Goal: Task Accomplishment & Management: Complete application form

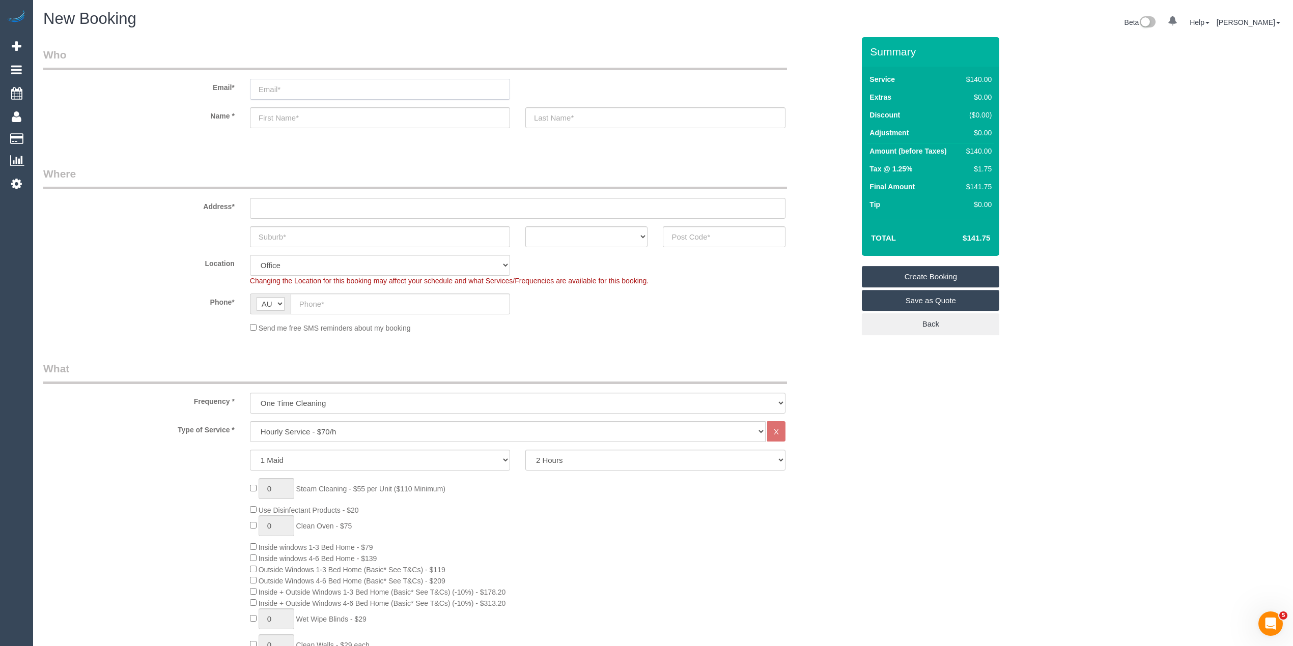
click at [291, 80] on input "email" at bounding box center [380, 89] width 260 height 21
paste input "[EMAIL_ADDRESS][DOMAIN_NAME]"
type input "[EMAIL_ADDRESS][DOMAIN_NAME]"
click at [306, 119] on input "text" at bounding box center [380, 117] width 260 height 21
click at [353, 115] on input "text" at bounding box center [380, 117] width 260 height 21
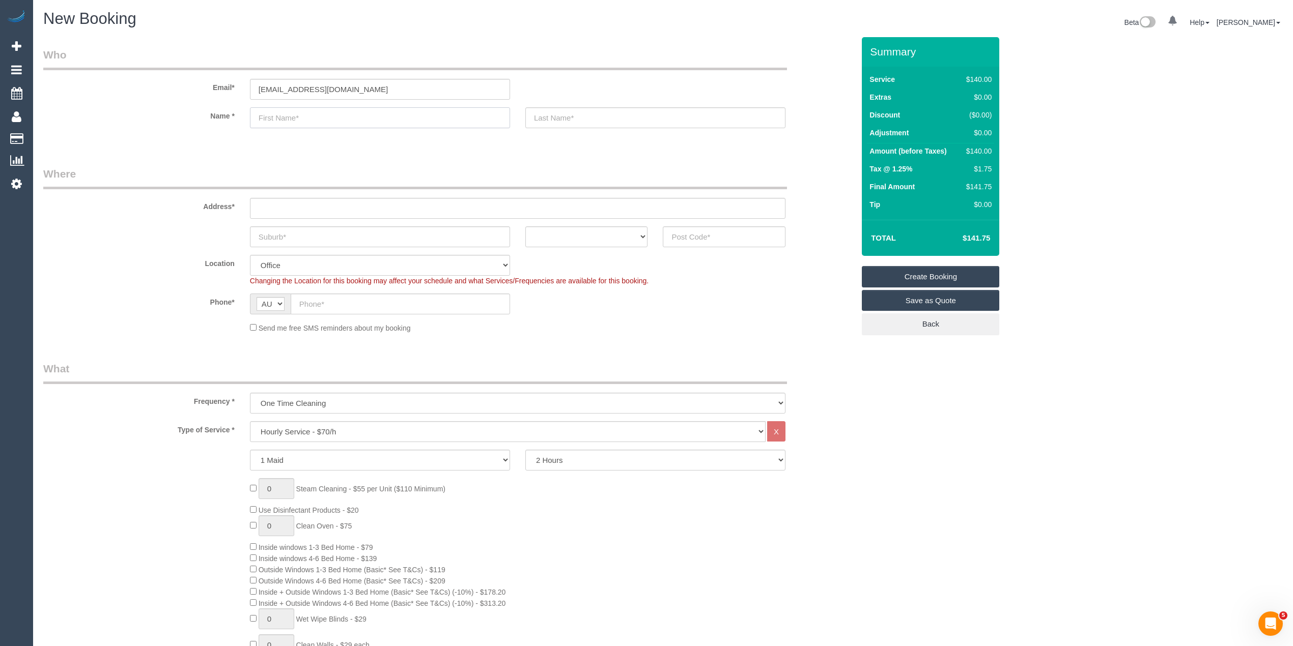
paste input "Maru Gonzalez"
type input "Maru Gonzalez"
click at [548, 114] on input "text" at bounding box center [655, 117] width 260 height 21
type input "AmberFox Studio"
click at [271, 208] on input "text" at bounding box center [517, 208] width 535 height 21
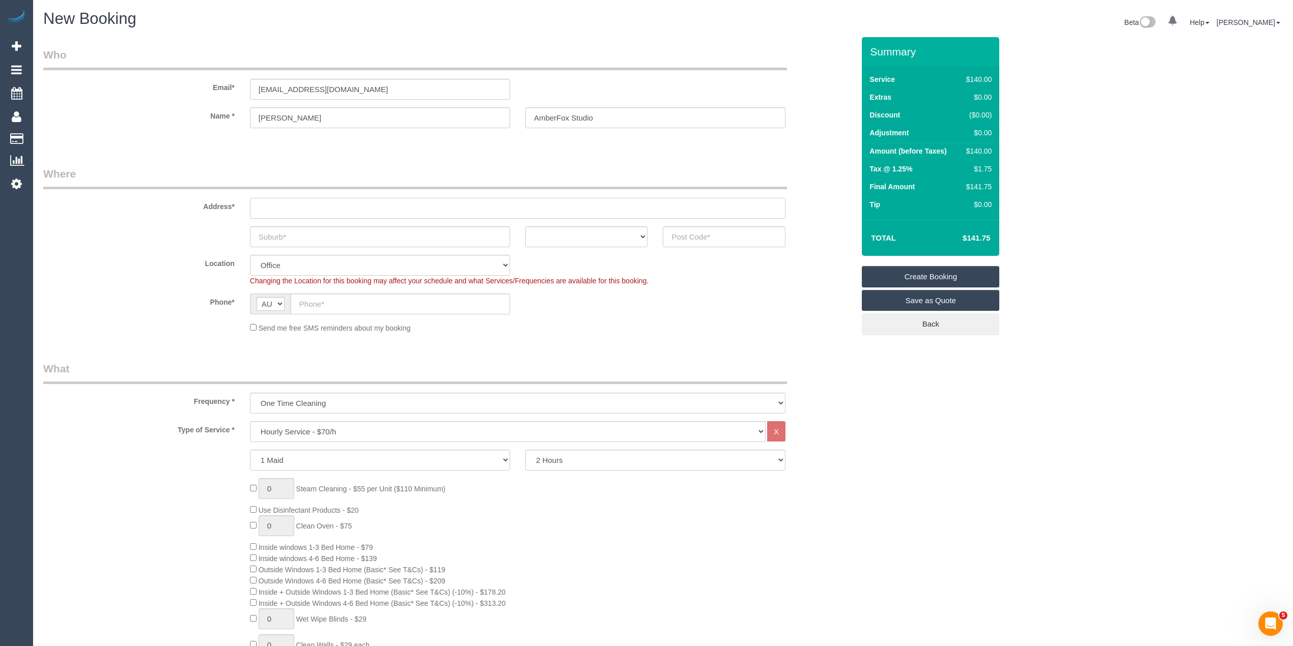
click at [316, 205] on input "text" at bounding box center [517, 208] width 535 height 21
paste input "78 Wellington St"
type input "78 Wellington St"
drag, startPoint x: 266, startPoint y: 234, endPoint x: 272, endPoint y: 233, distance: 6.2
click at [266, 234] on input "text" at bounding box center [380, 236] width 260 height 21
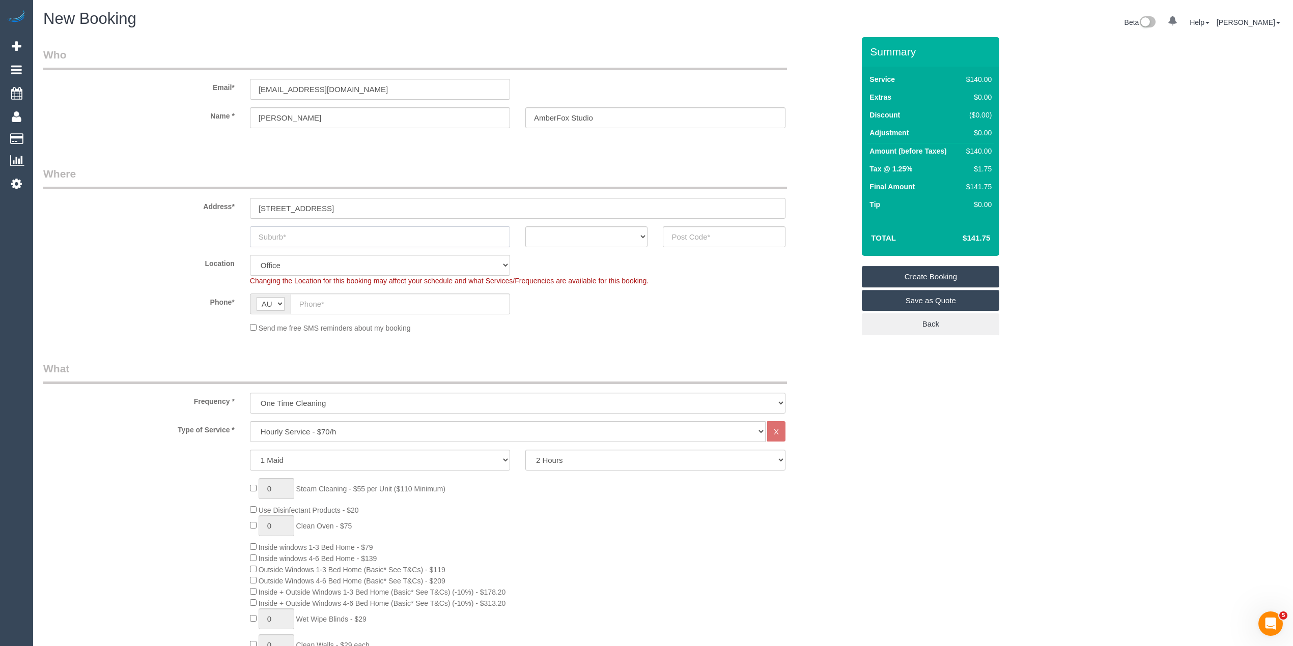
paste input "St Kilda"
type input "St Kilda"
drag, startPoint x: 560, startPoint y: 226, endPoint x: 566, endPoint y: 242, distance: 17.4
click at [560, 226] on select "ACT NSW NT QLD SA TAS VIC WA" at bounding box center [586, 236] width 123 height 21
select select "VIC"
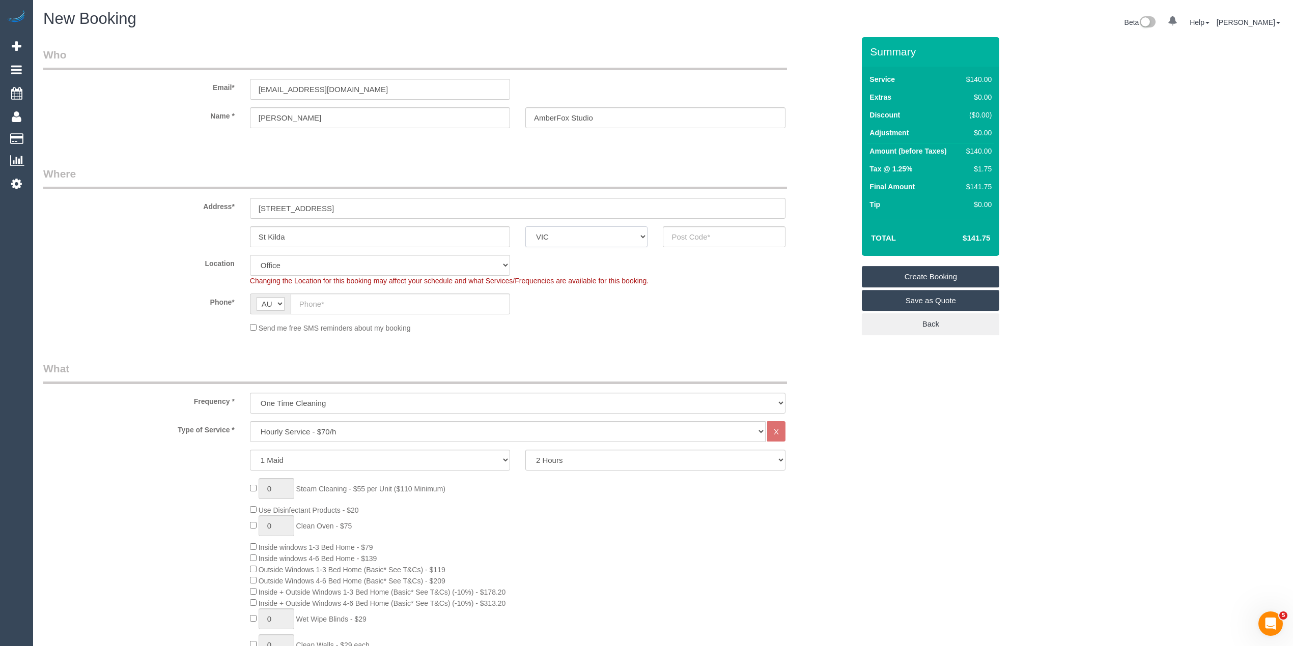
click at [525, 226] on select "ACT NSW NT QLD SA TAS VIC WA" at bounding box center [586, 236] width 123 height 21
click at [679, 243] on input "text" at bounding box center [724, 236] width 123 height 21
type input "3182"
select select "55"
select select "object:2103"
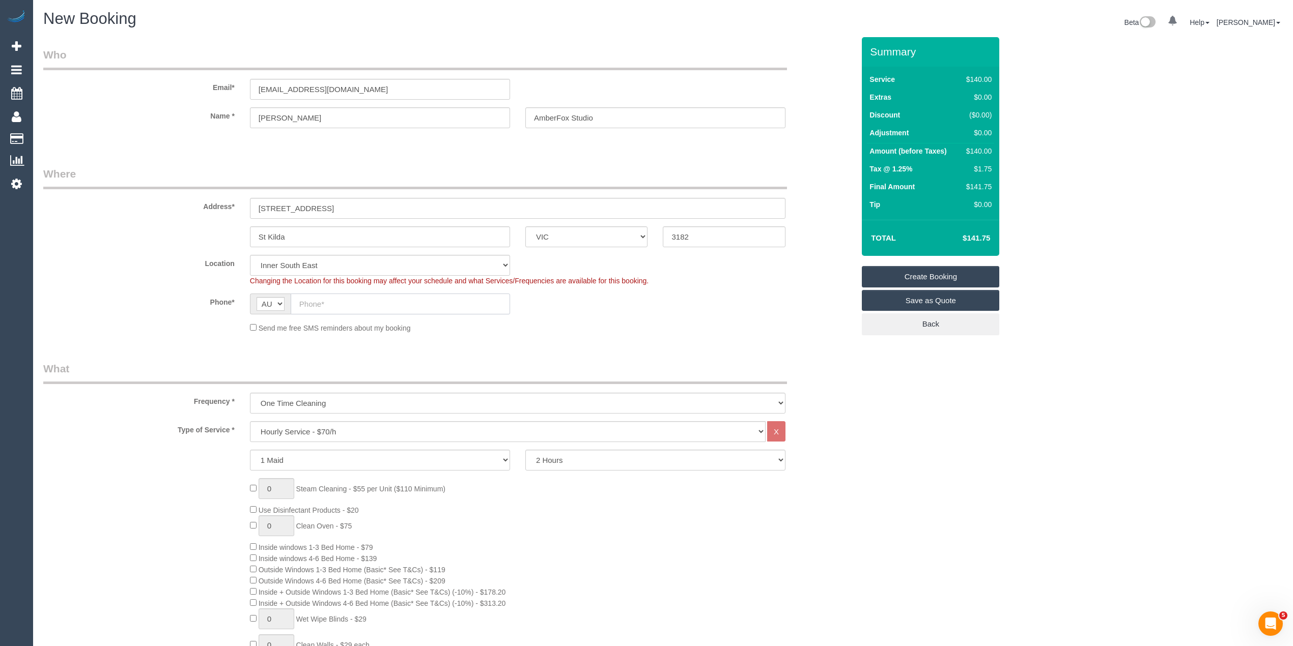
click at [319, 299] on input "text" at bounding box center [400, 304] width 219 height 21
paste input "0405 017 371"
type input "0405 017 371"
click at [323, 406] on select "One Time Cleaning Weekly - 10% Off - 10.00% (0% for the First Booking) Fortnigh…" at bounding box center [517, 403] width 535 height 21
select select "object:2105"
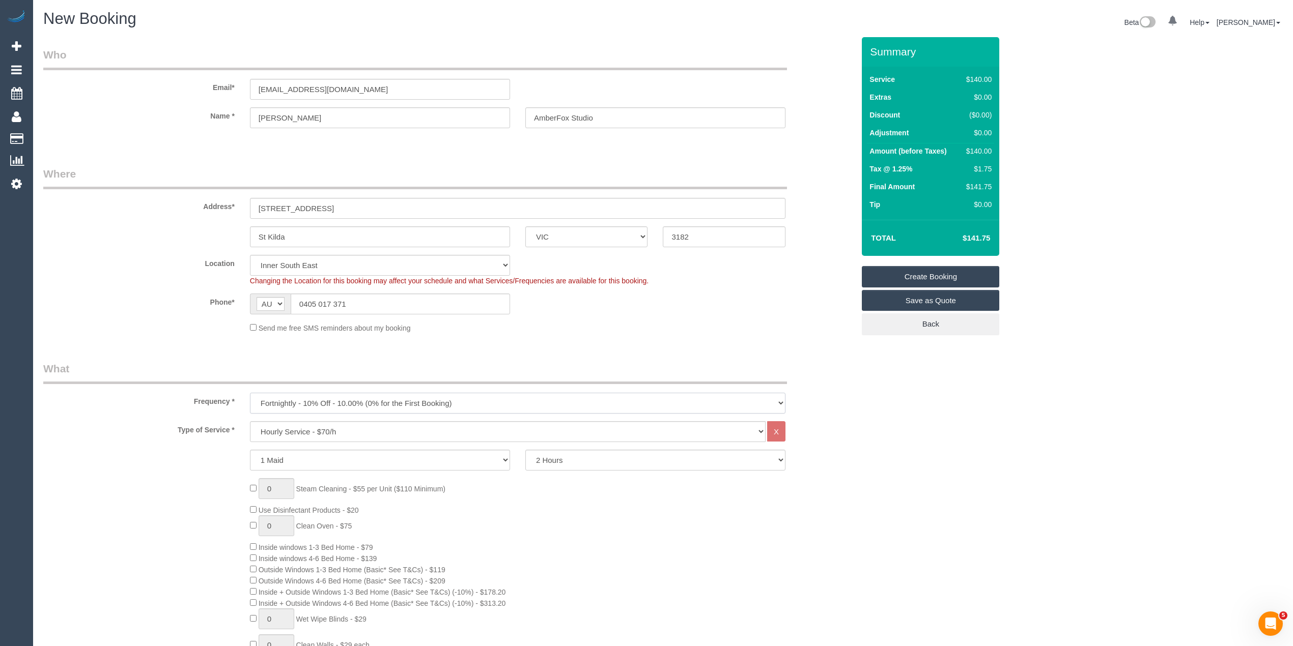
click at [250, 393] on select "One Time Cleaning Weekly - 10% Off - 10.00% (0% for the First Booking) Fortnigh…" at bounding box center [517, 403] width 535 height 21
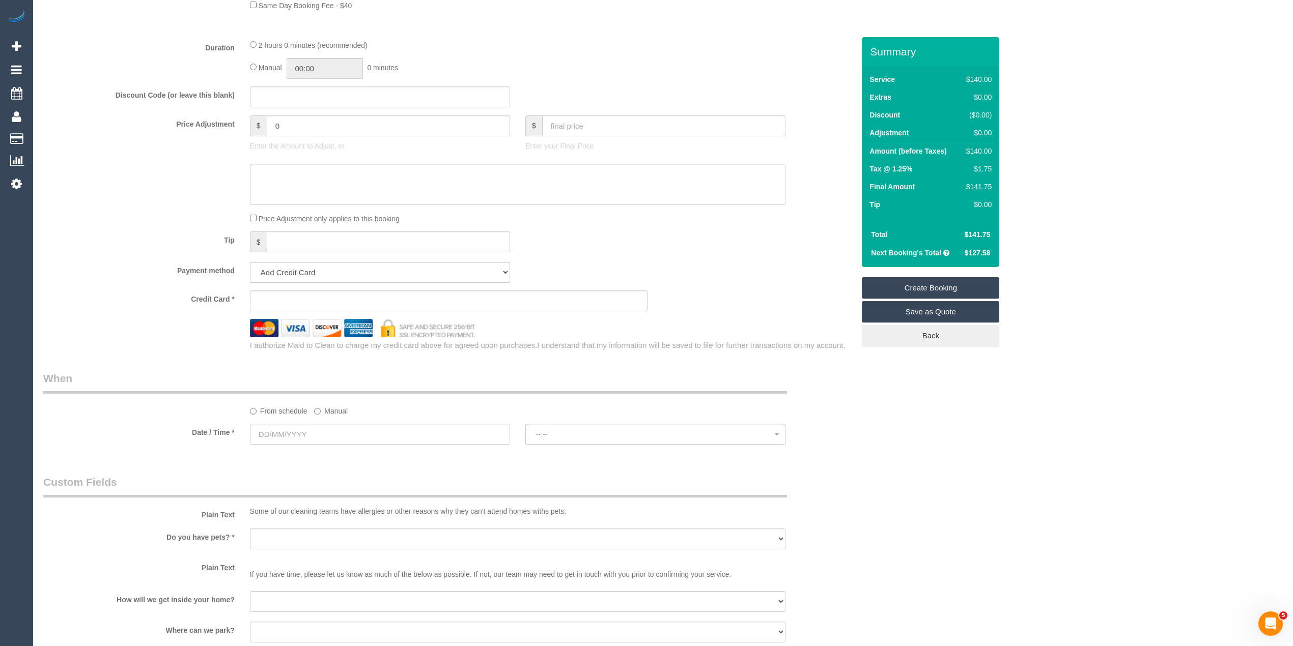
scroll to position [814, 0]
click at [289, 274] on select "Add Credit Card Cash Check Paypal" at bounding box center [380, 271] width 260 height 21
select select "string:check"
click at [250, 263] on select "Add Credit Card Cash Check Paypal" at bounding box center [380, 271] width 260 height 21
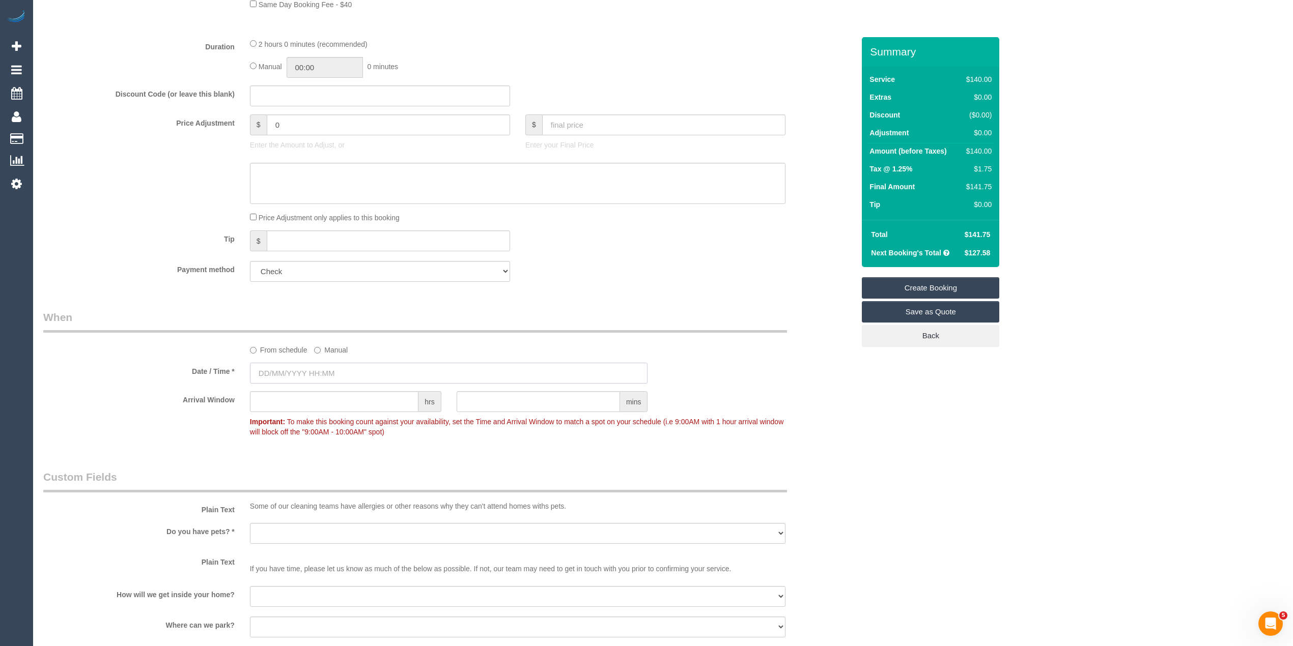
click at [310, 370] on input "text" at bounding box center [449, 373] width 398 height 21
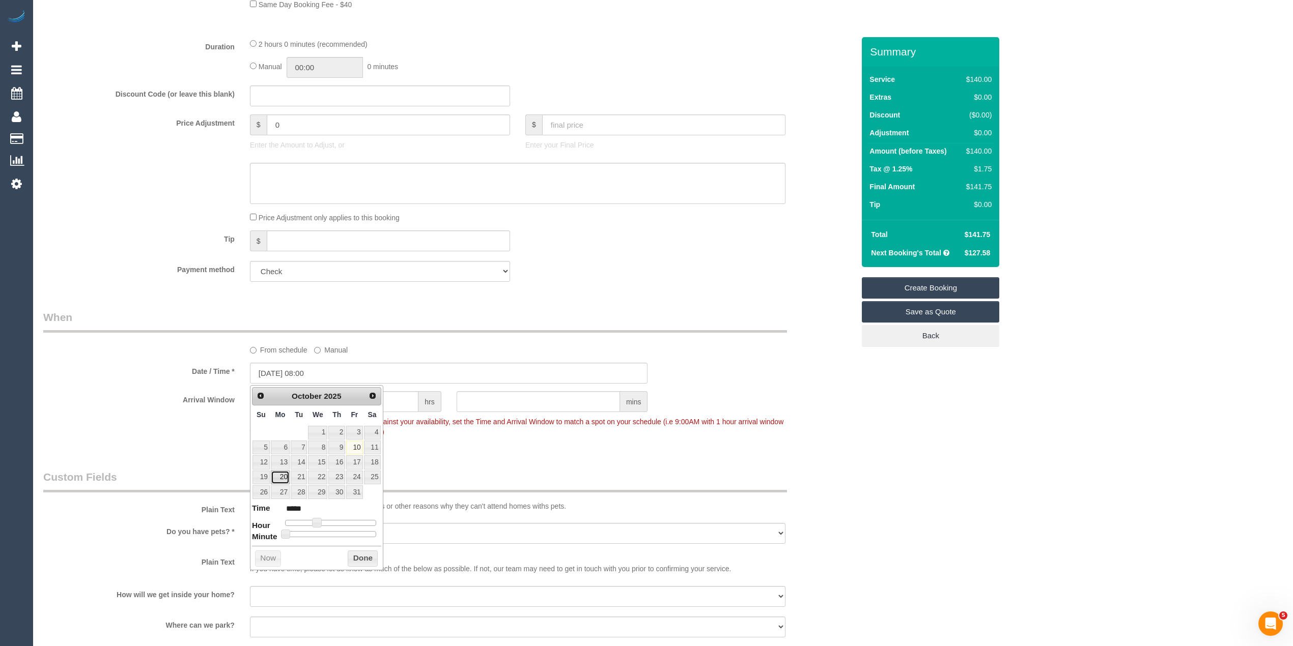
click at [280, 478] on link "20" at bounding box center [280, 478] width 19 height 14
type input "20/10/2025 09:00"
type input "*****"
type input "20/10/2025 10:00"
type input "*****"
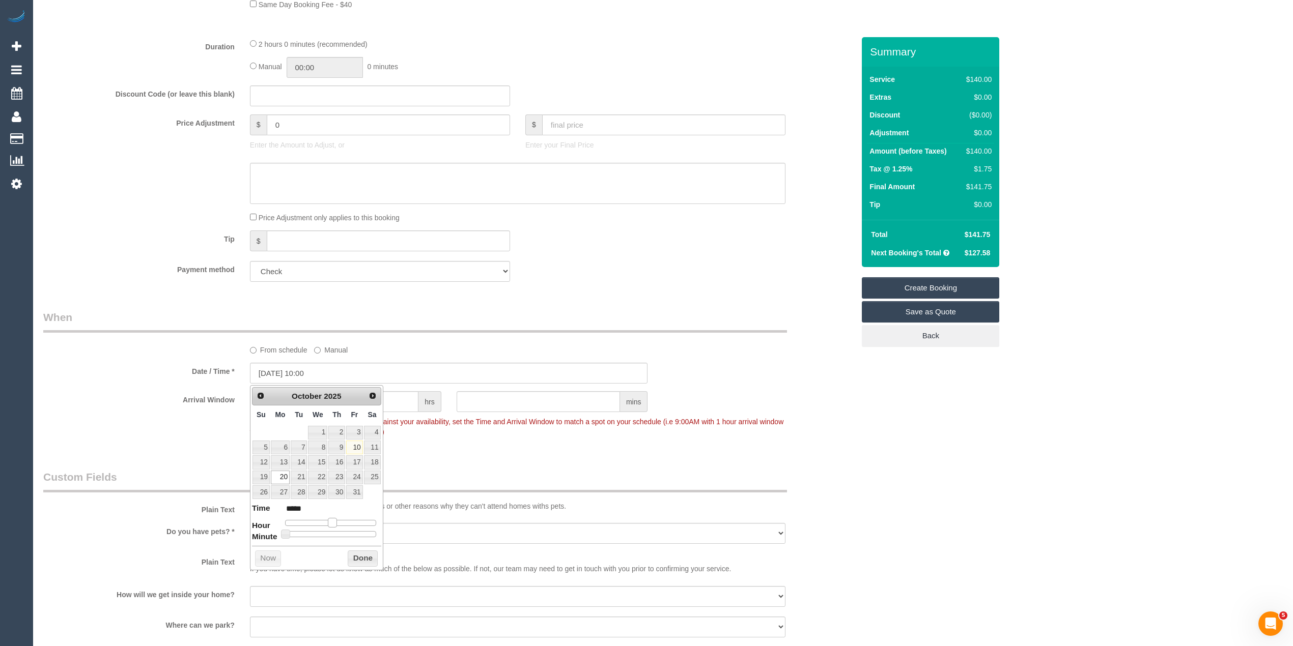
type input "20/10/2025 12:00"
type input "*****"
type input "20/10/2025 13:00"
type input "*****"
drag, startPoint x: 316, startPoint y: 522, endPoint x: 335, endPoint y: 523, distance: 19.4
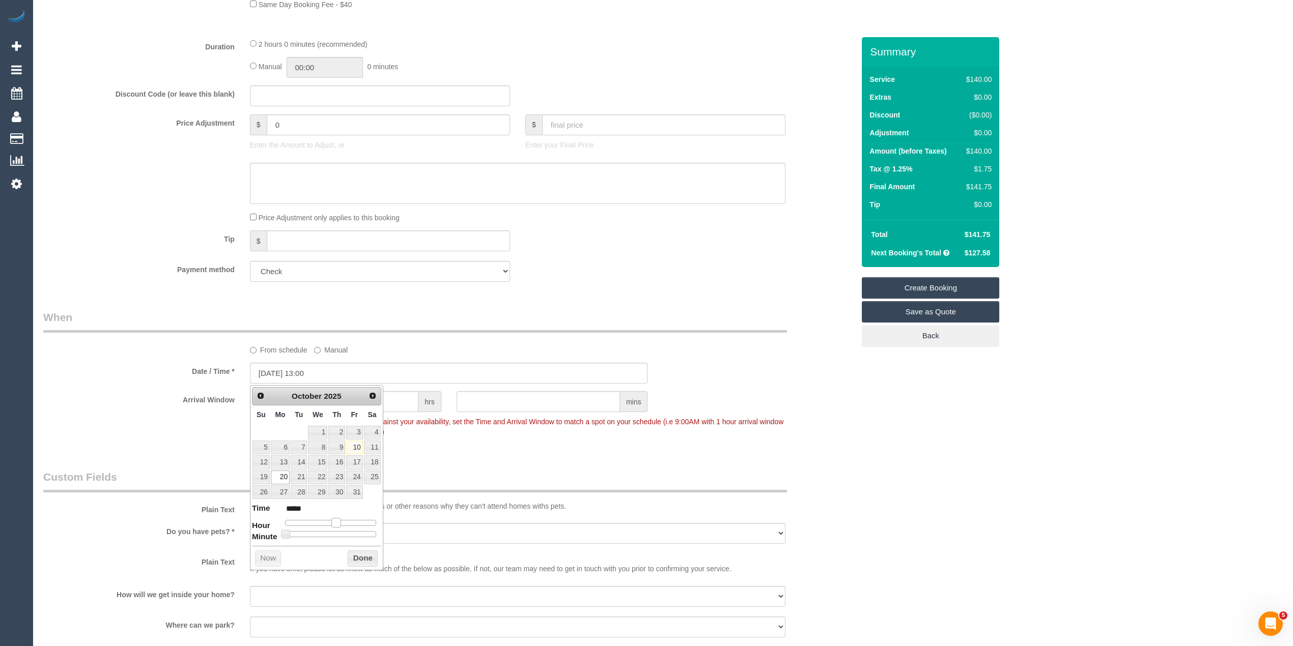
click at [335, 523] on span at bounding box center [335, 522] width 9 height 9
click at [982, 547] on div "Who Email* admin@amberfox.studio Name * Maru Gonzalez AmberFox Studio Where Add…" at bounding box center [662, 141] width 1239 height 1837
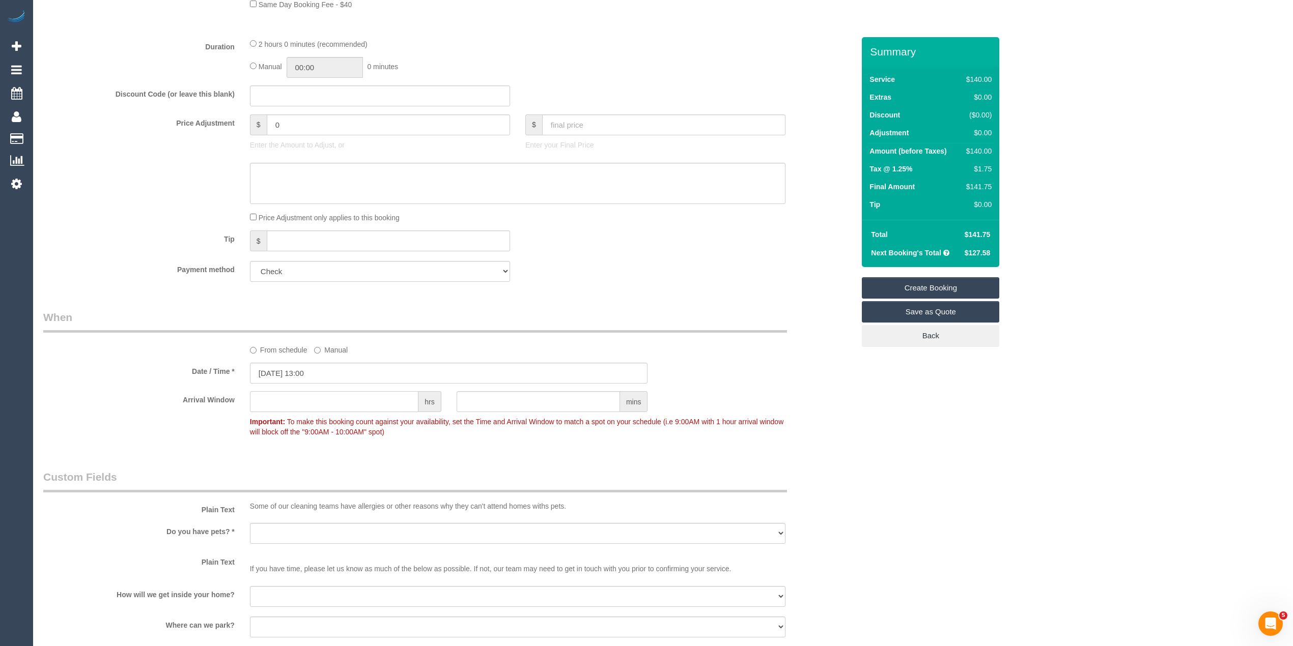
click at [259, 401] on input "text" at bounding box center [334, 401] width 168 height 21
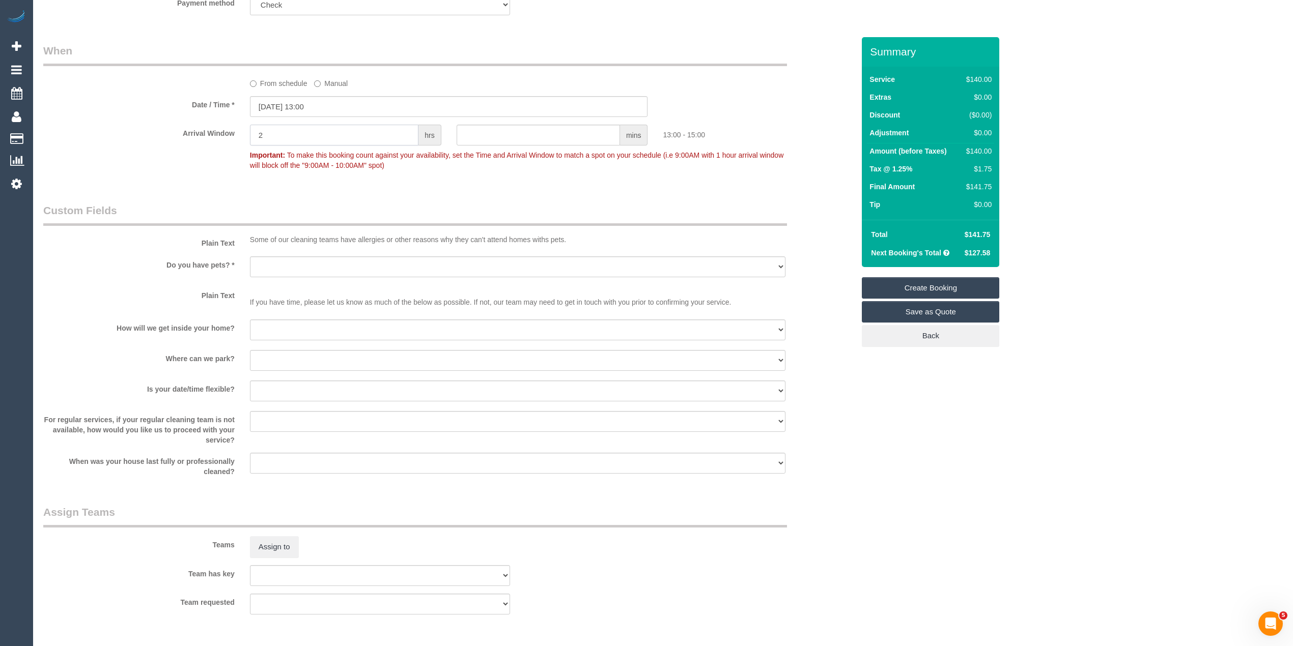
scroll to position [1085, 0]
type input "2"
click at [296, 261] on select "Yes - Cats Yes - Dogs No pets Yes - Dogs and Cats Yes - Other" at bounding box center [517, 262] width 535 height 21
select select "number:28"
click at [250, 252] on select "Yes - Cats Yes - Dogs No pets Yes - Dogs and Cats Yes - Other" at bounding box center [517, 262] width 535 height 21
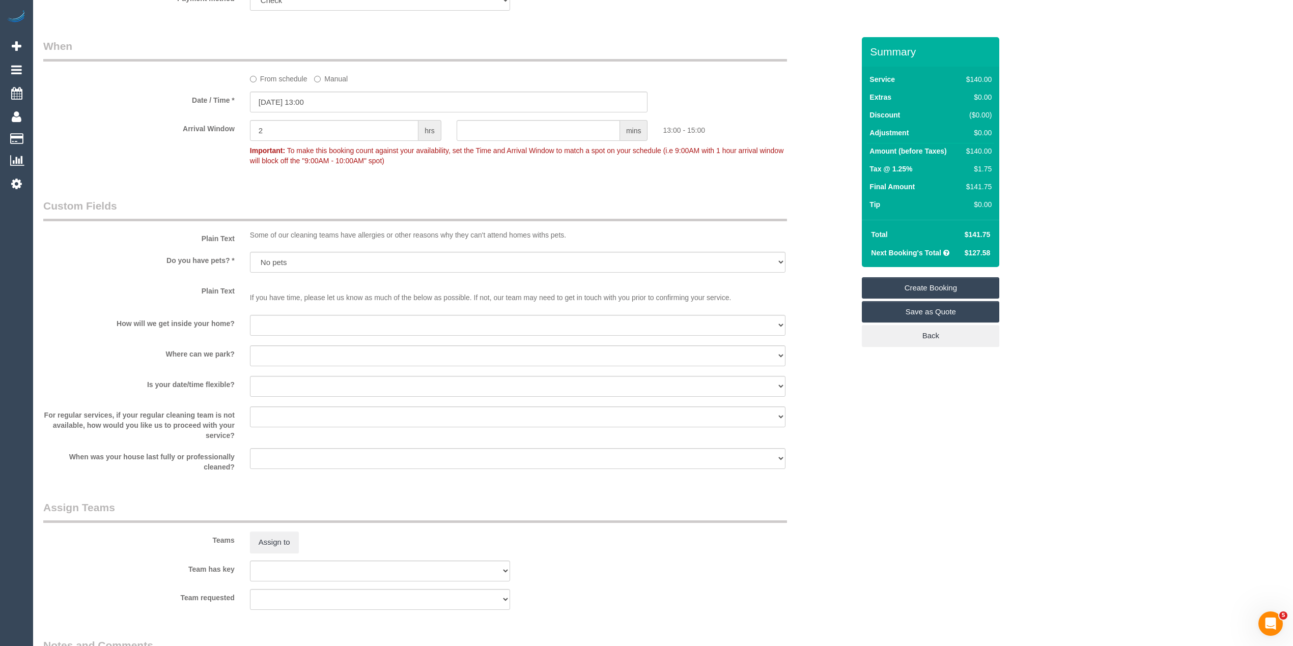
click at [295, 339] on sui-booking-custom-fields "Plain Text Some of our cleaning teams have allergies or other reasons why they …" at bounding box center [448, 335] width 811 height 274
click at [287, 325] on select "I will be home Key will be left (please provide details below) Lock box/Access …" at bounding box center [517, 325] width 535 height 21
select select "number:14"
click at [250, 315] on select "I will be home Key will be left (please provide details below) Lock box/Access …" at bounding box center [517, 325] width 535 height 21
click at [288, 355] on select "I will provide parking on-site Free street parking Paid street parking (cost wi…" at bounding box center [517, 356] width 535 height 21
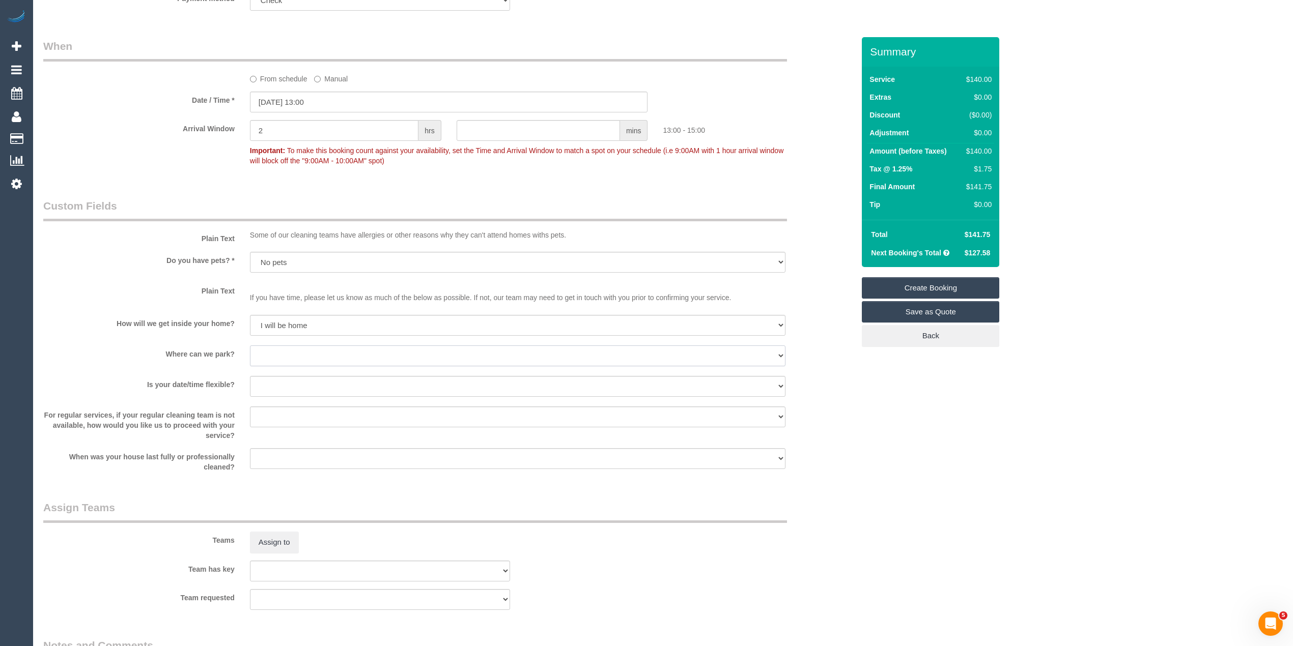
select select "number:18"
click at [250, 346] on select "I will provide parking on-site Free street parking Paid street parking (cost wi…" at bounding box center [517, 356] width 535 height 21
click at [290, 386] on select "Yes - date and time Yes - date but not time Yes - time but not date No - No fle…" at bounding box center [517, 386] width 535 height 21
select select "number:36"
click at [250, 376] on select "Yes - date and time Yes - date but not time Yes - time but not date No - No fle…" at bounding box center [517, 386] width 535 height 21
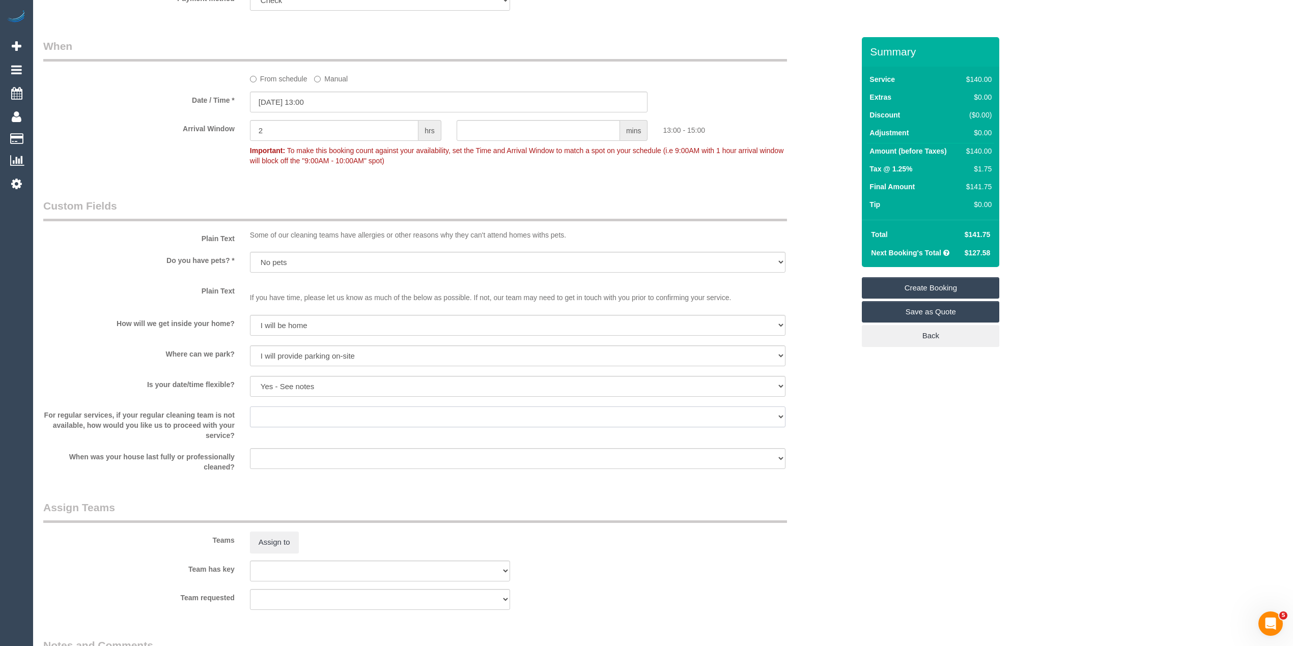
click at [281, 412] on select "Arrange a cleaner to cover and do not bother you Arrange a cleaner to cover and…" at bounding box center [517, 417] width 535 height 21
select select "number:35"
click at [250, 407] on select "Arrange a cleaner to cover and do not bother you Arrange a cleaner to cover and…" at bounding box center [517, 417] width 535 height 21
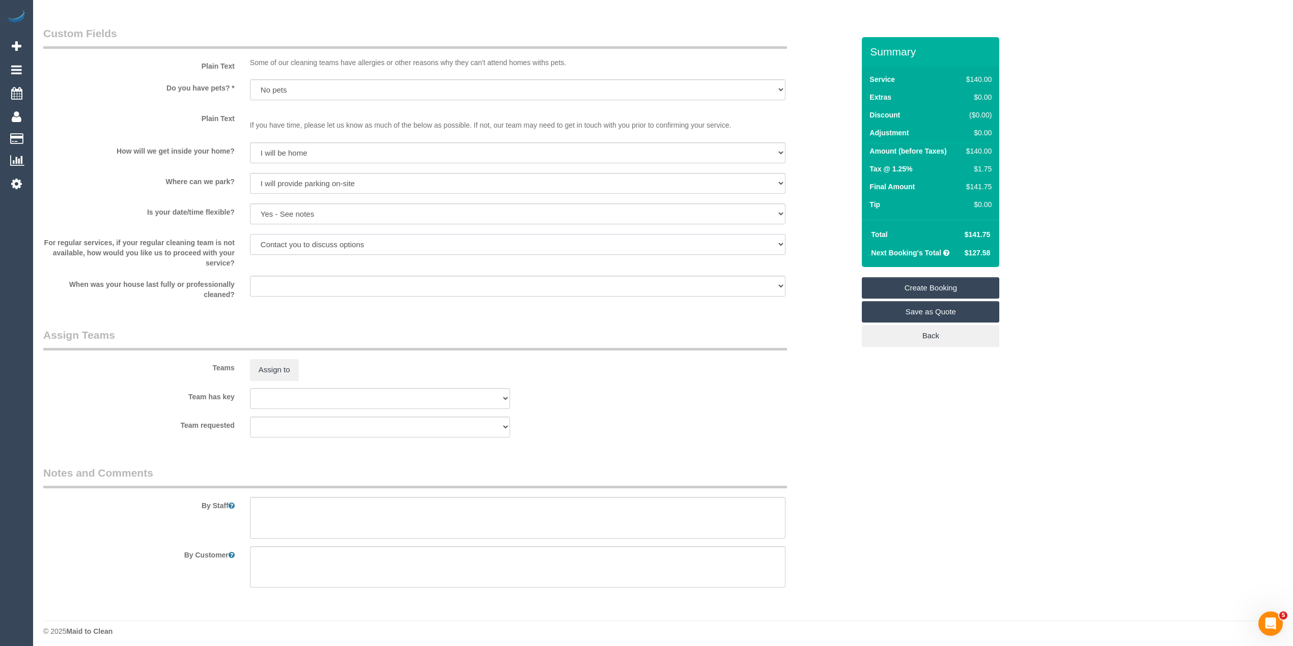
scroll to position [1263, 0]
click at [373, 505] on textarea at bounding box center [517, 513] width 535 height 42
click at [395, 500] on textarea at bounding box center [517, 513] width 535 height 42
paste textarea "Areas to clean: kitchen and bathroom only"
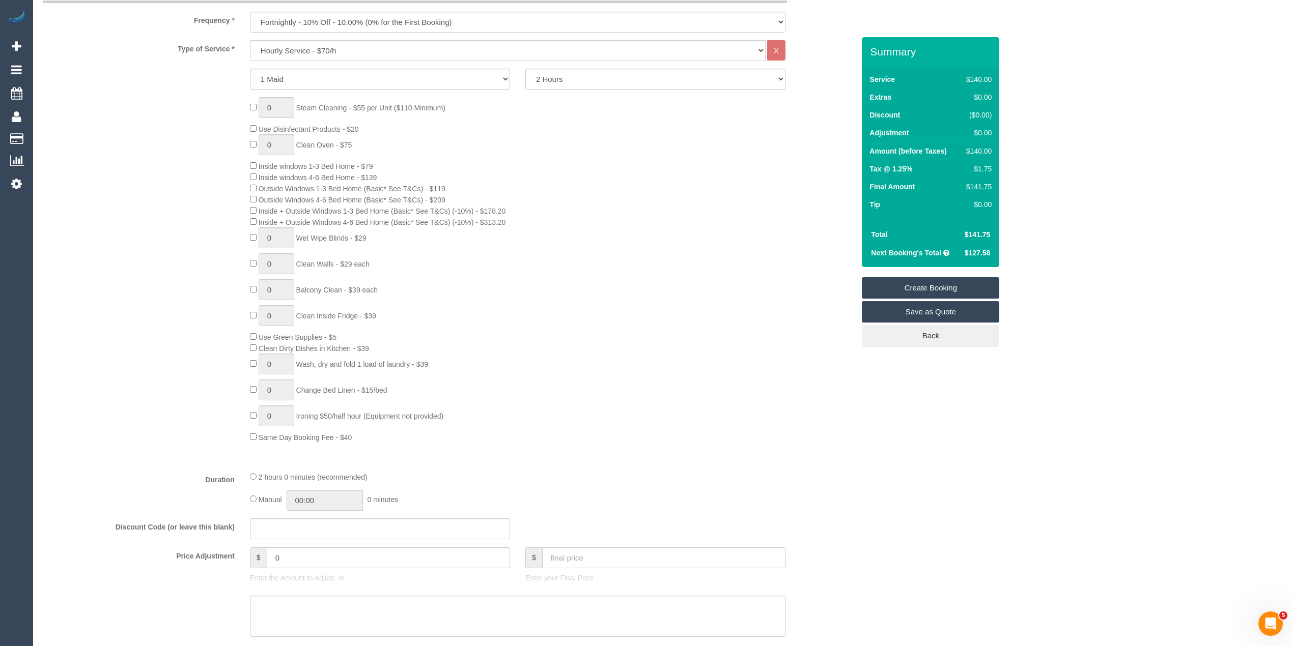
scroll to position [0, 0]
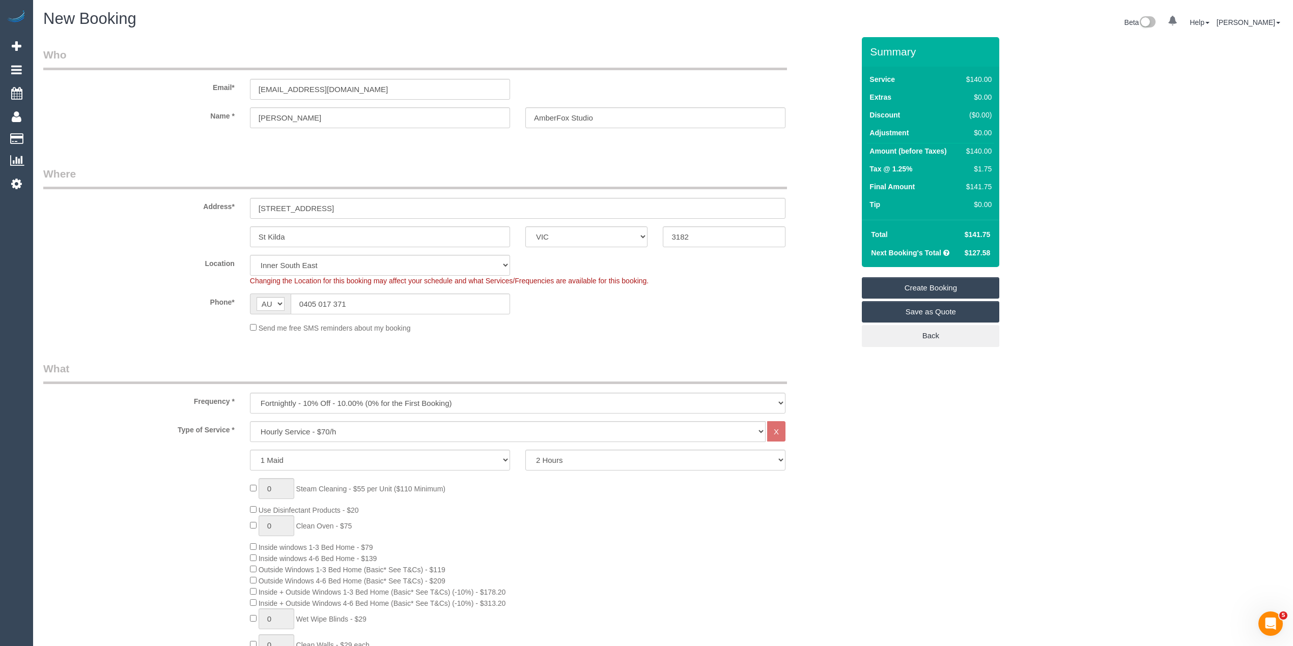
type textarea "Cleaning of office space. Areas to clean: kitchen and bathroom only"
drag, startPoint x: 385, startPoint y: 84, endPoint x: 156, endPoint y: 78, distance: 229.1
click at [156, 78] on div "Email* admin@amberfox.studio" at bounding box center [449, 73] width 826 height 52
click at [972, 284] on link "Create Booking" at bounding box center [930, 287] width 137 height 21
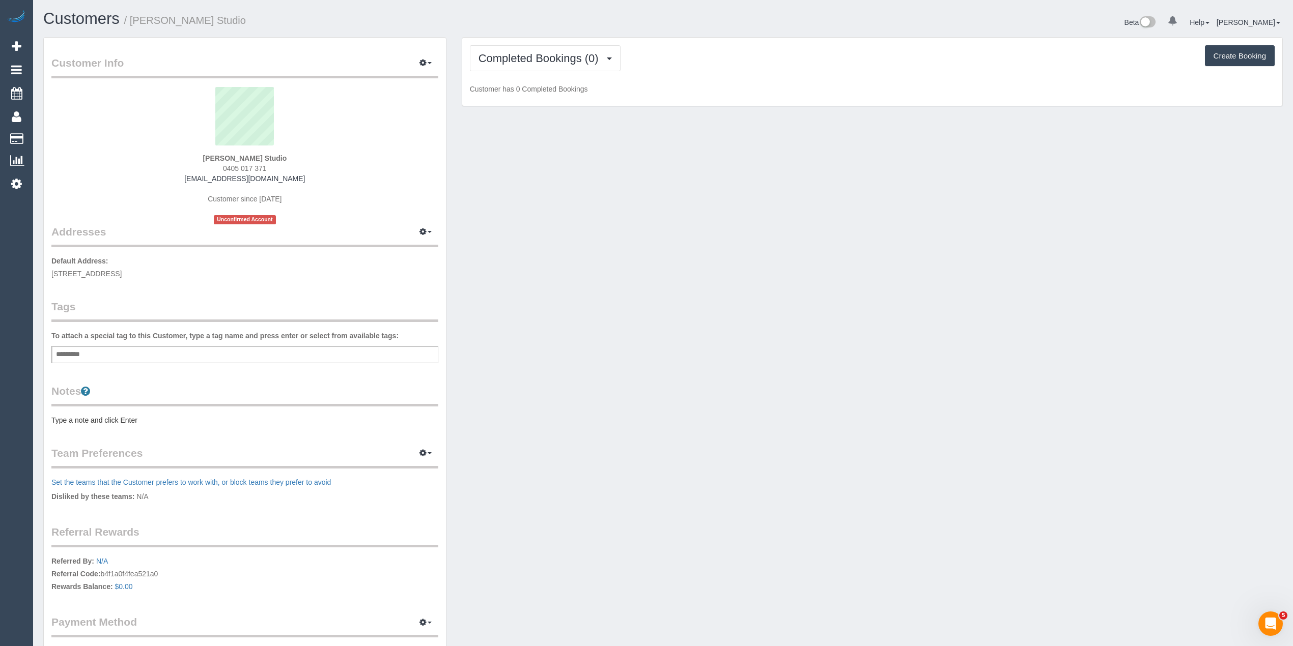
click at [235, 352] on div "Add a tag" at bounding box center [244, 354] width 387 height 17
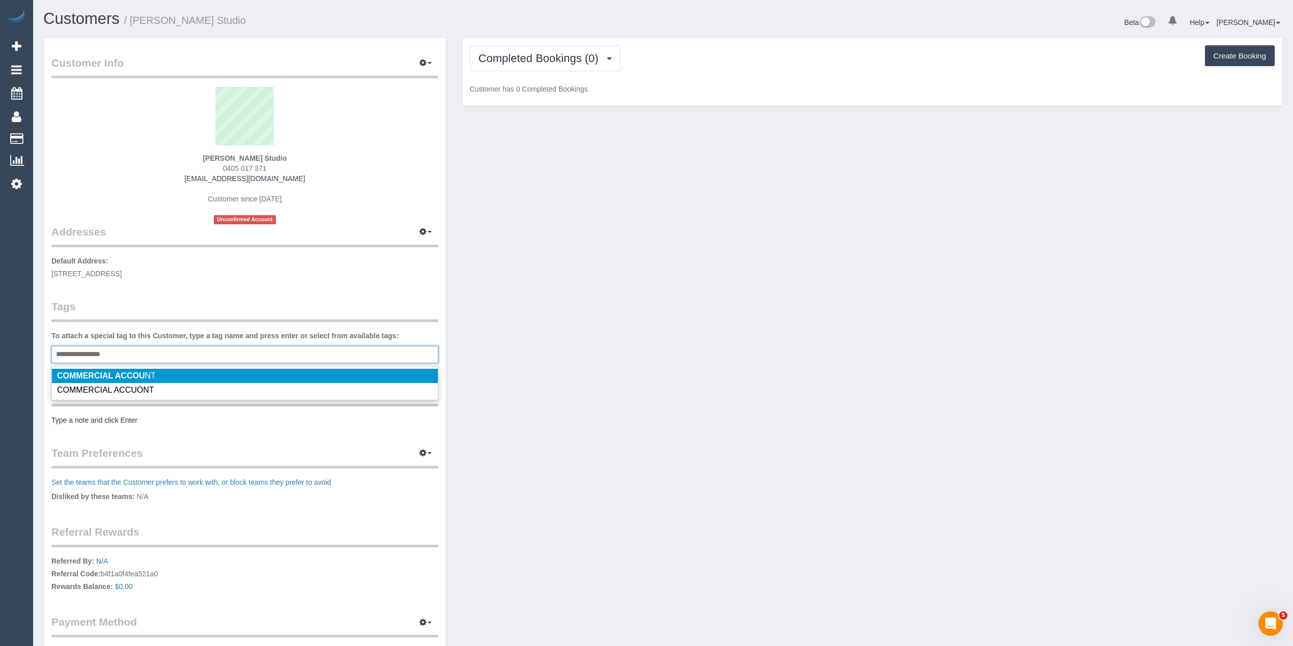
type input "**********"
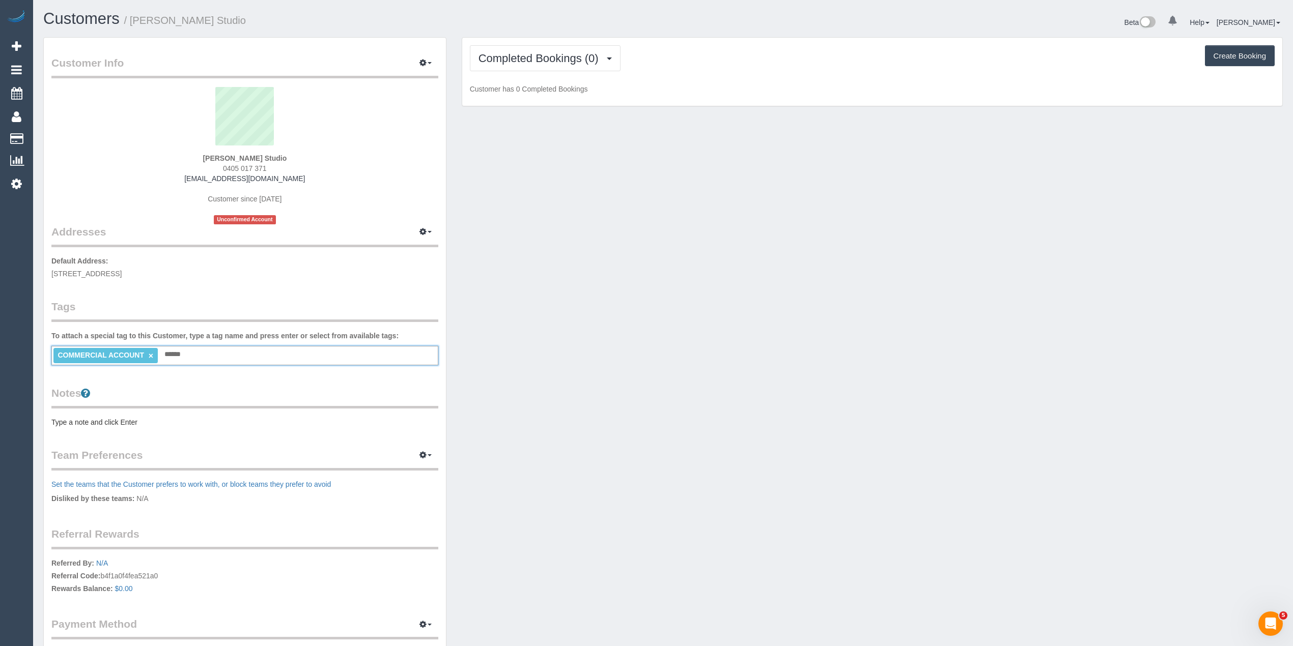
type input "*******"
click at [142, 418] on pre "Type a note and click Enter" at bounding box center [244, 422] width 387 height 10
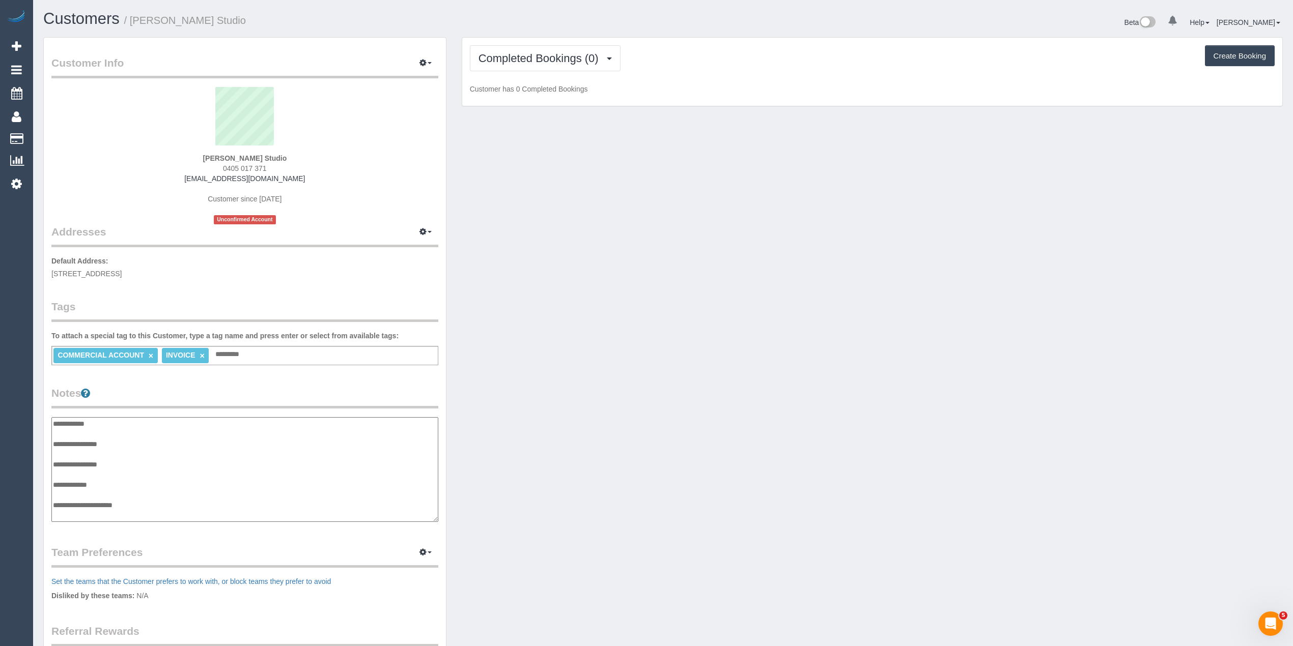
scroll to position [8, 0]
click at [138, 442] on textarea "**********" at bounding box center [244, 469] width 386 height 105
click at [127, 433] on textarea "**********" at bounding box center [244, 469] width 386 height 105
type textarea "**********"
click at [536, 209] on div "Customer Info Edit Contact Info Send Message Email Preferences Special Sales Ta…" at bounding box center [663, 416] width 1254 height 758
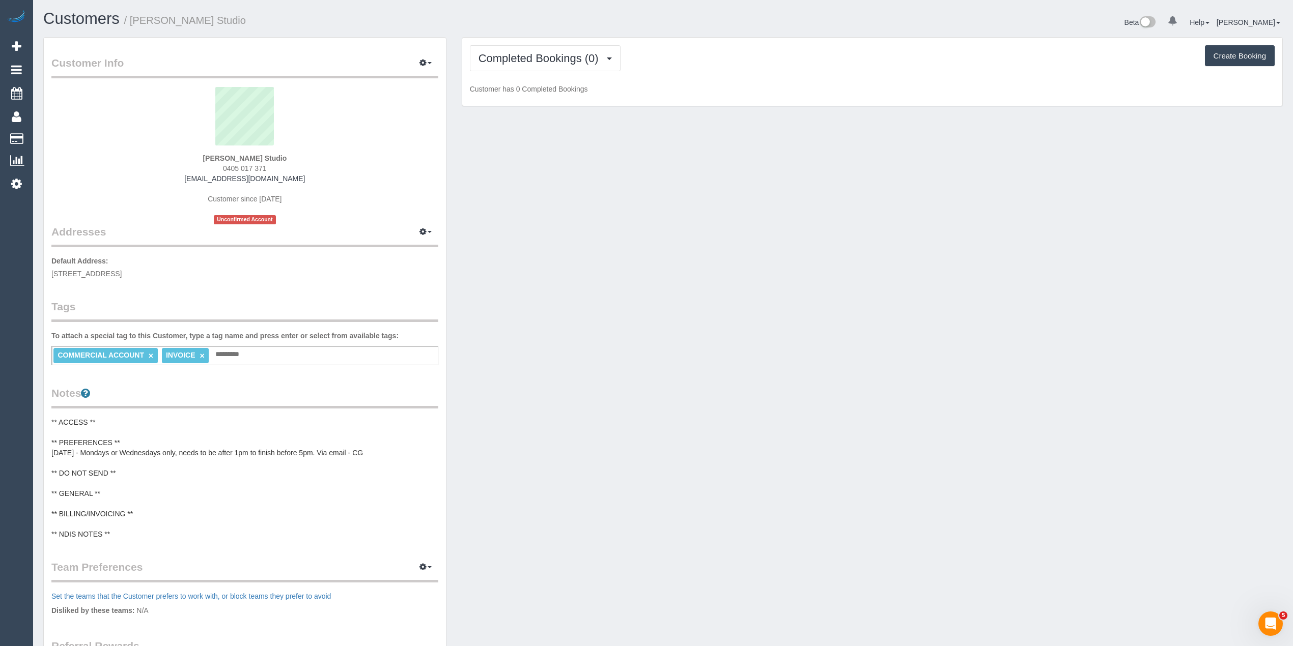
click at [111, 518] on pre "** ACCESS ** ** PREFERENCES ** [DATE] - Mondays or Wednesdays only, needs to be…" at bounding box center [244, 478] width 387 height 122
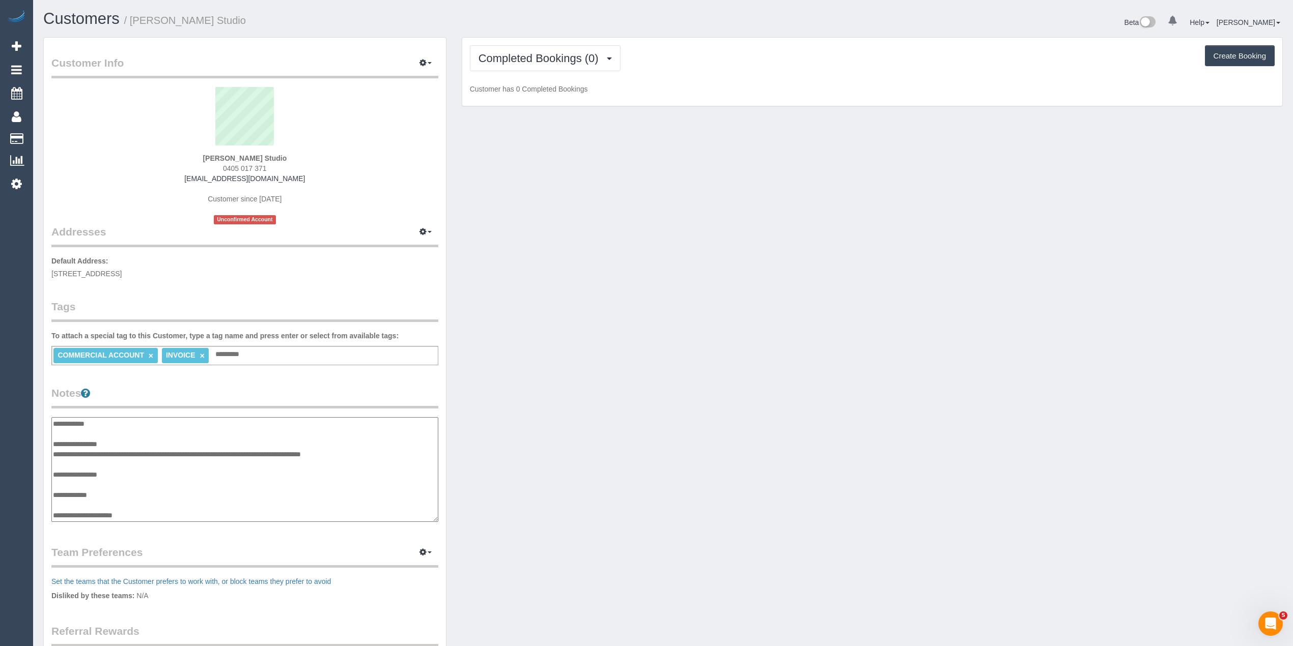
scroll to position [20, 0]
click at [162, 492] on textarea "**********" at bounding box center [244, 469] width 386 height 105
type textarea "**********"
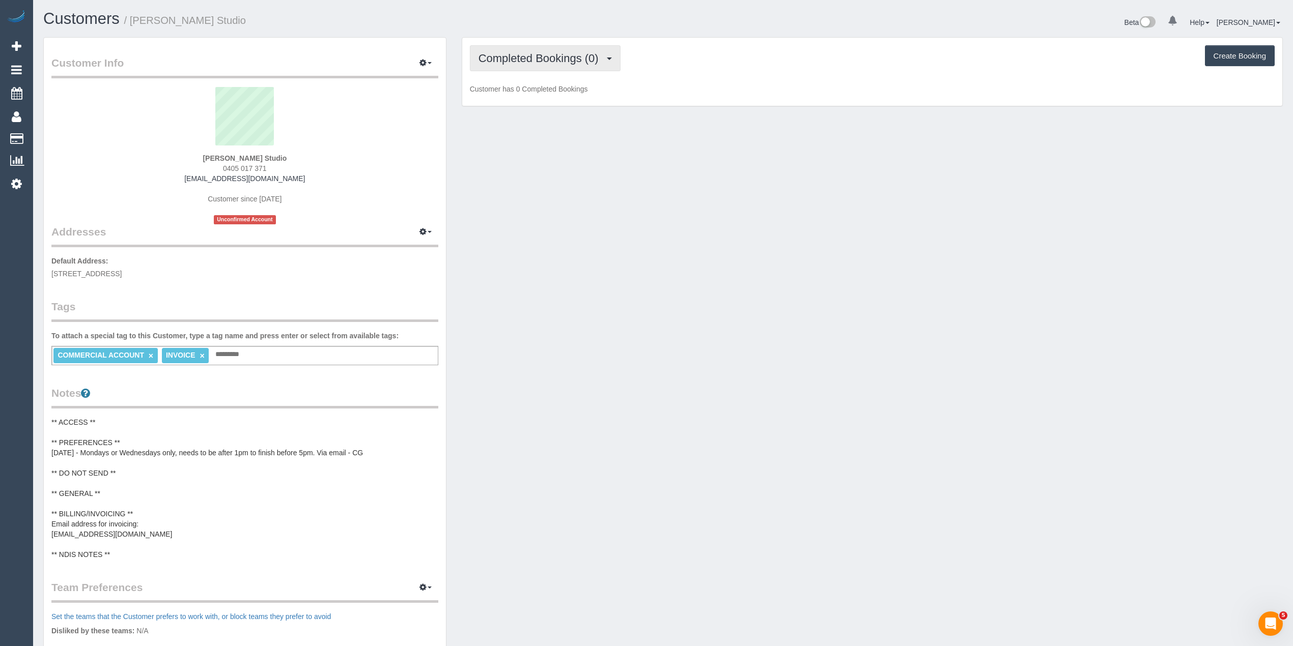
click at [542, 52] on span "Completed Bookings (0)" at bounding box center [540, 58] width 125 height 13
click at [554, 91] on link "Upcoming Bookings (11)" at bounding box center [523, 95] width 107 height 13
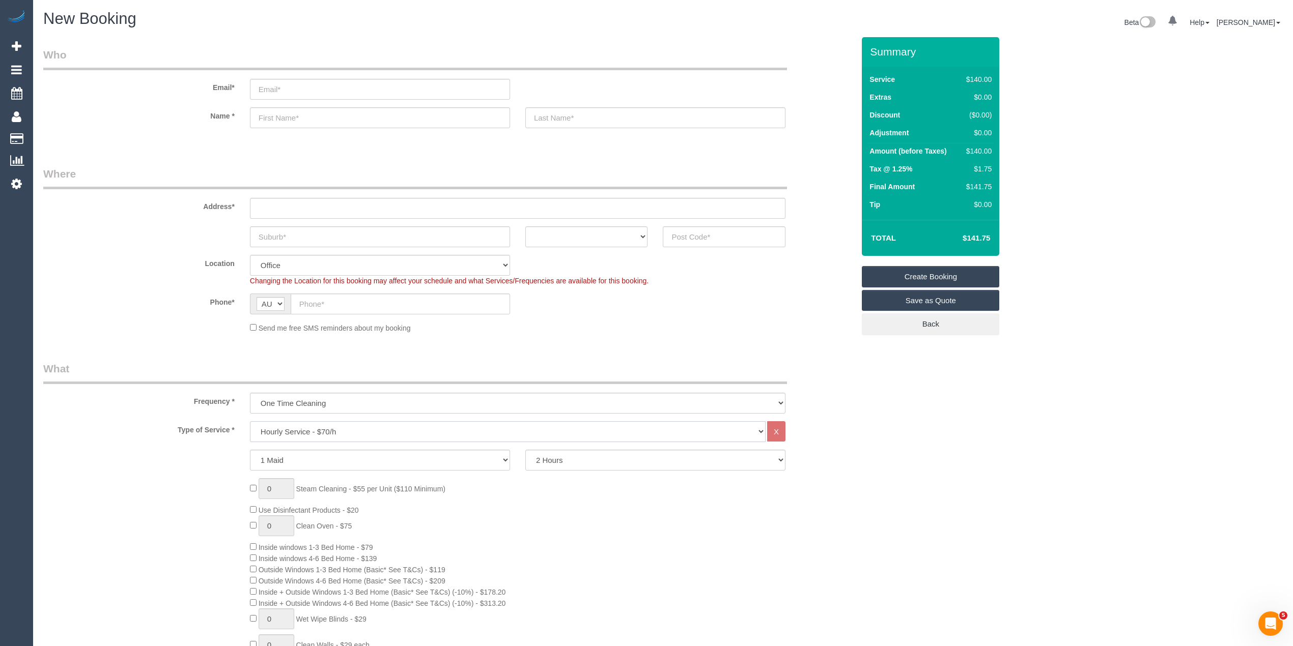
click at [325, 426] on select "Hourly Service - $70/h Hourly Service - $65/h Hourly Service - $60/h Hourly Ser…" at bounding box center [507, 431] width 515 height 21
select select "211"
click at [250, 421] on select "Hourly Service - $70/h Hourly Service - $65/h Hourly Service - $60/h Hourly Ser…" at bounding box center [507, 431] width 515 height 21
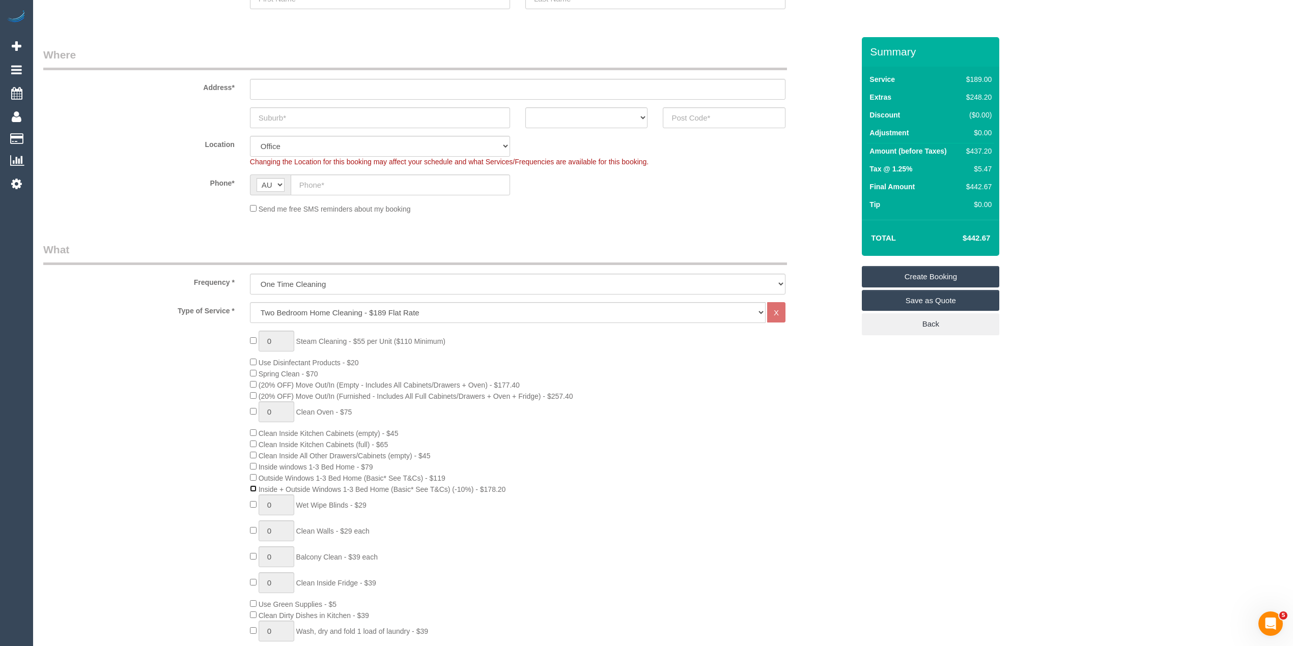
scroll to position [135, 0]
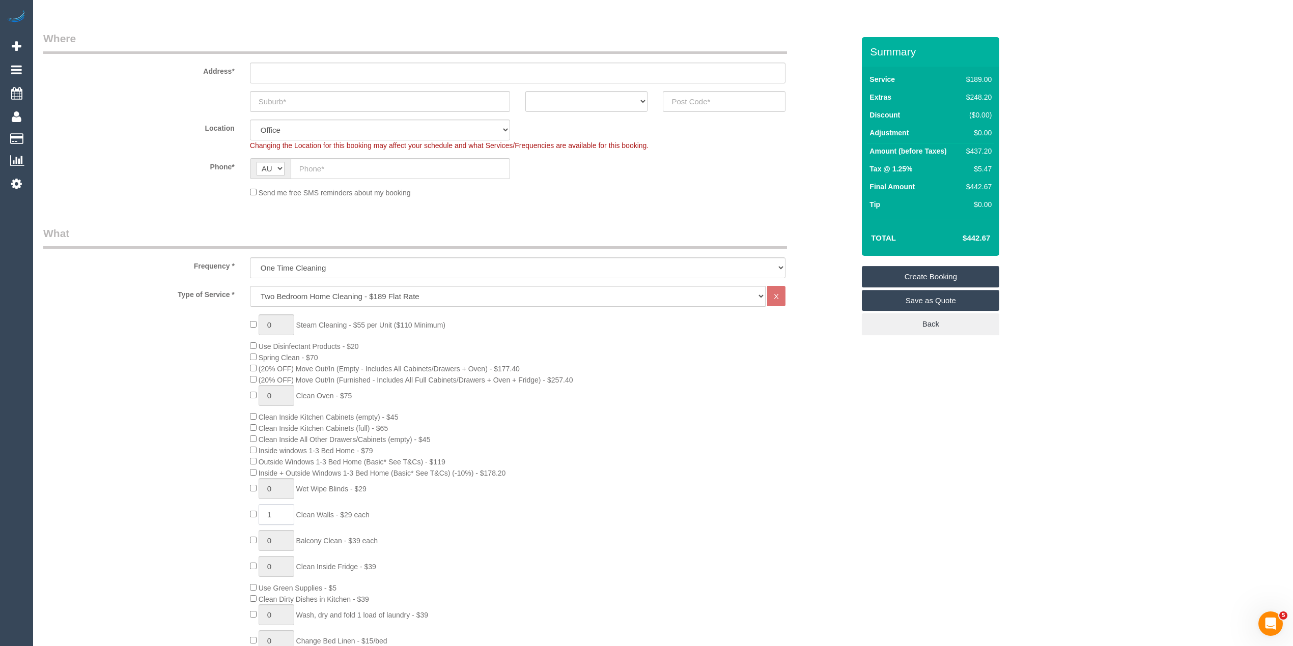
drag, startPoint x: 285, startPoint y: 514, endPoint x: 264, endPoint y: 511, distance: 22.0
click at [264, 511] on input "1" at bounding box center [277, 514] width 36 height 21
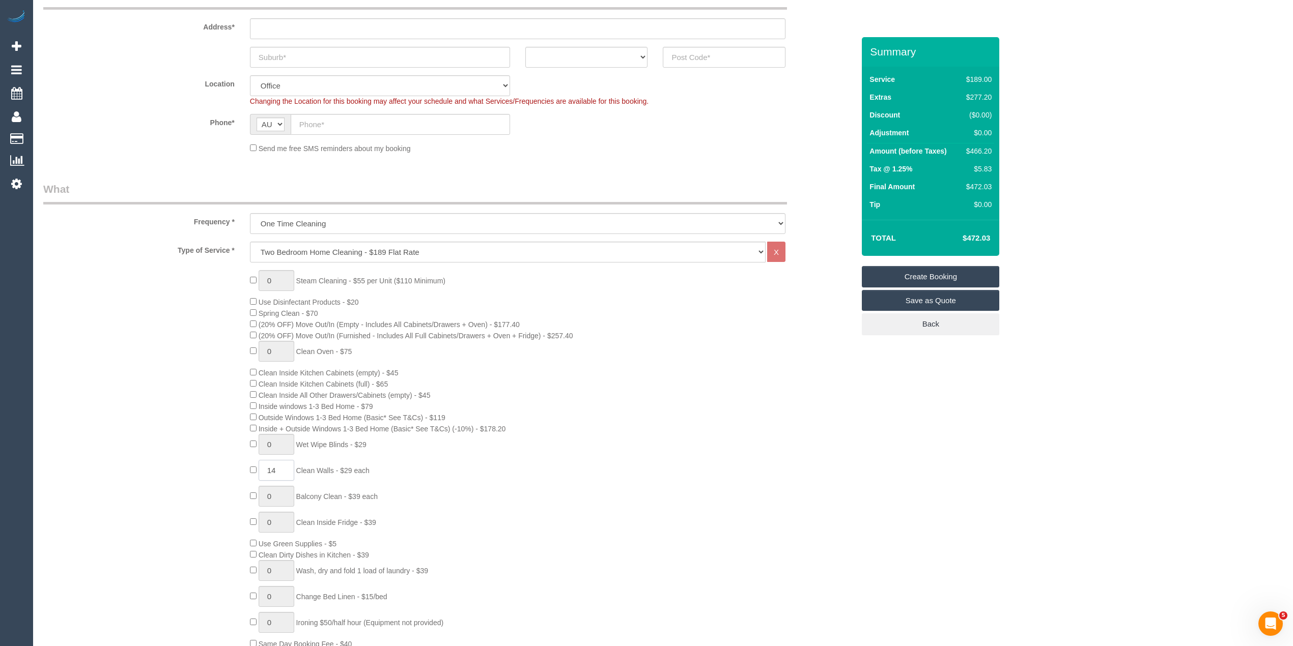
scroll to position [204, 0]
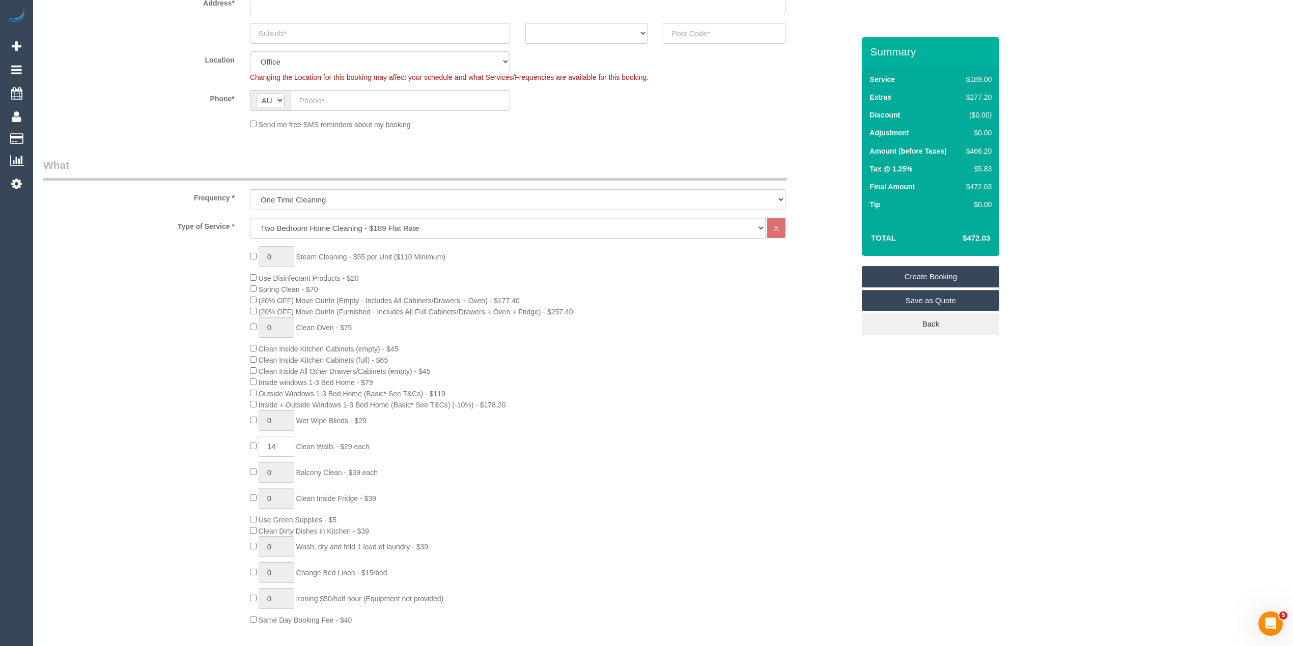
type input "14"
type input "1"
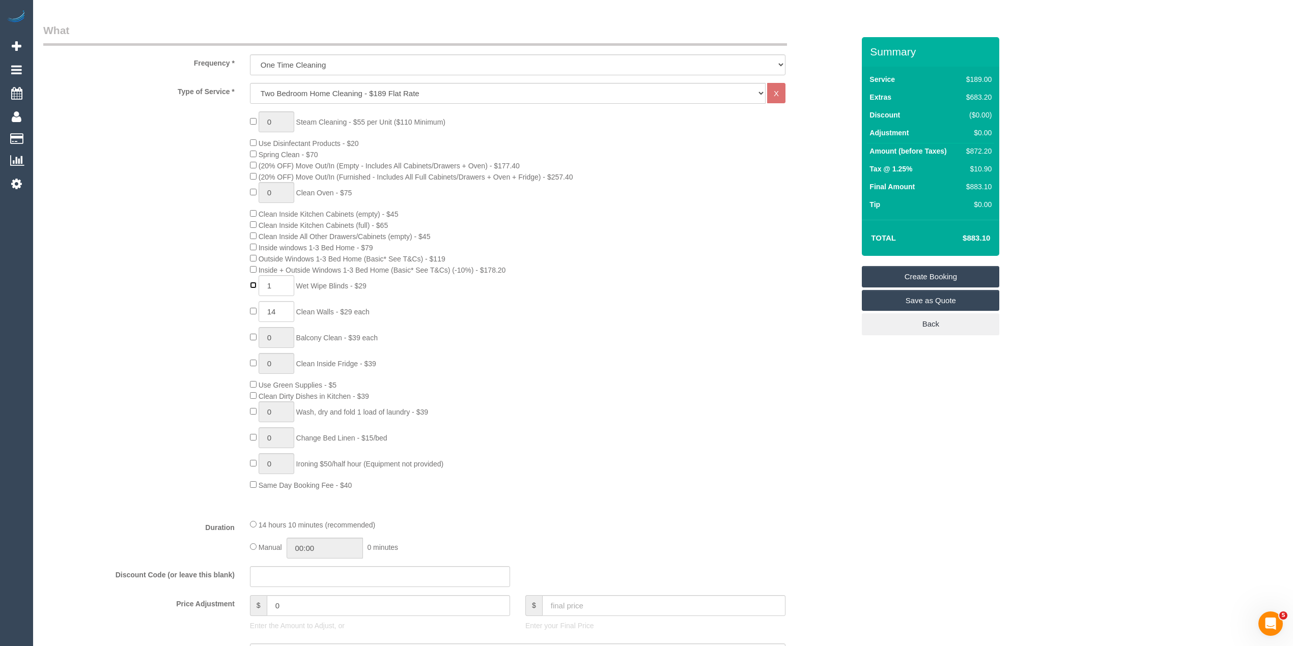
scroll to position [339, 0]
type input "1"
drag, startPoint x: 330, startPoint y: 604, endPoint x: 187, endPoint y: 599, distance: 142.5
click at [187, 599] on div "Price Adjustment $ 0 Enter the Amount to Adjust, or $ Enter your Final Price" at bounding box center [449, 615] width 826 height 41
type input "49"
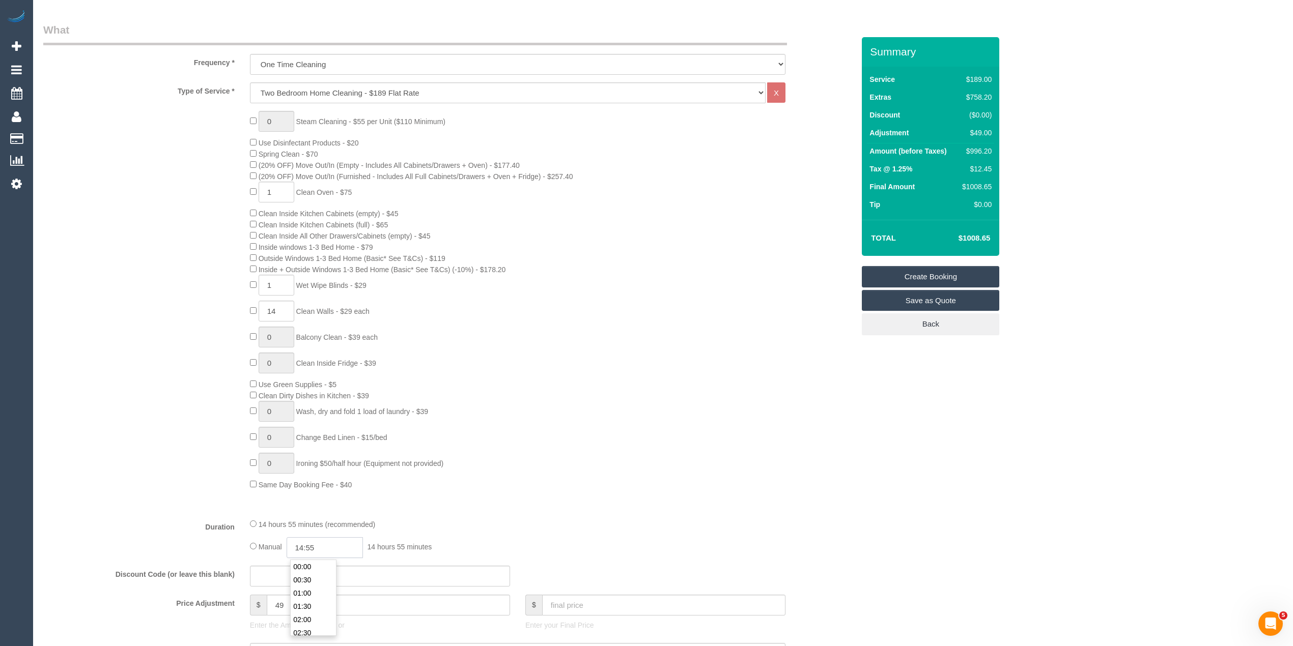
drag, startPoint x: 339, startPoint y: 549, endPoint x: 261, endPoint y: 534, distance: 79.2
click at [261, 536] on div "14 hours 55 minutes (recommended) Manual 14:55 14 hours 55 minutes" at bounding box center [517, 539] width 551 height 40
type input "155:00"
click at [756, 454] on div "0 Steam Cleaning - $55 per Unit ($110 Minimum) Use Disinfectant Products - $20 …" at bounding box center [551, 300] width 619 height 379
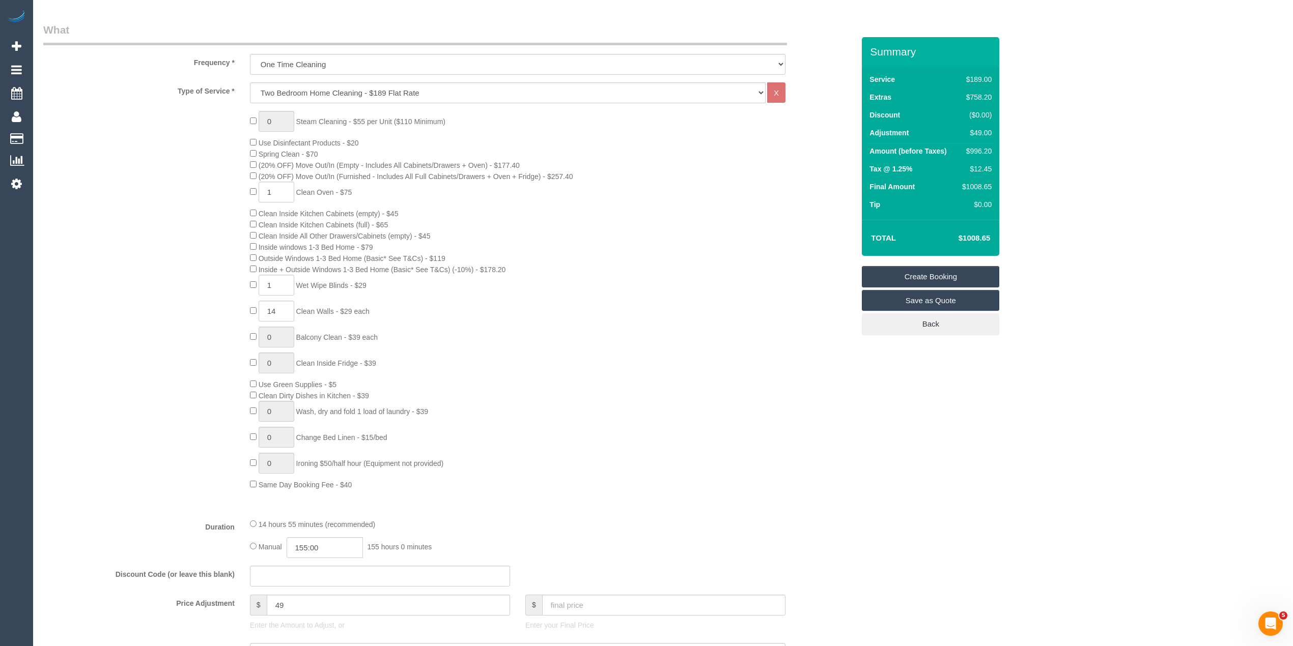
click at [1222, 262] on div "Who Email* Name * Where Address* ACT NSW NT QLD SA TAS VIC WA Location Office C…" at bounding box center [662, 621] width 1239 height 1846
click at [853, 456] on div "0 Steam Cleaning - $55 per Unit ($110 Minimum) Use Disinfectant Products - $20 …" at bounding box center [551, 300] width 619 height 379
drag, startPoint x: 298, startPoint y: 607, endPoint x: 224, endPoint y: 603, distance: 73.9
click at [224, 603] on div "Price Adjustment $ 49 Enter the Amount to Adjust, or $ Enter your Final Price" at bounding box center [449, 615] width 826 height 41
click at [734, 396] on div "0 Steam Cleaning - $55 per Unit ($110 Minimum) Use Disinfectant Products - $20 …" at bounding box center [551, 300] width 619 height 379
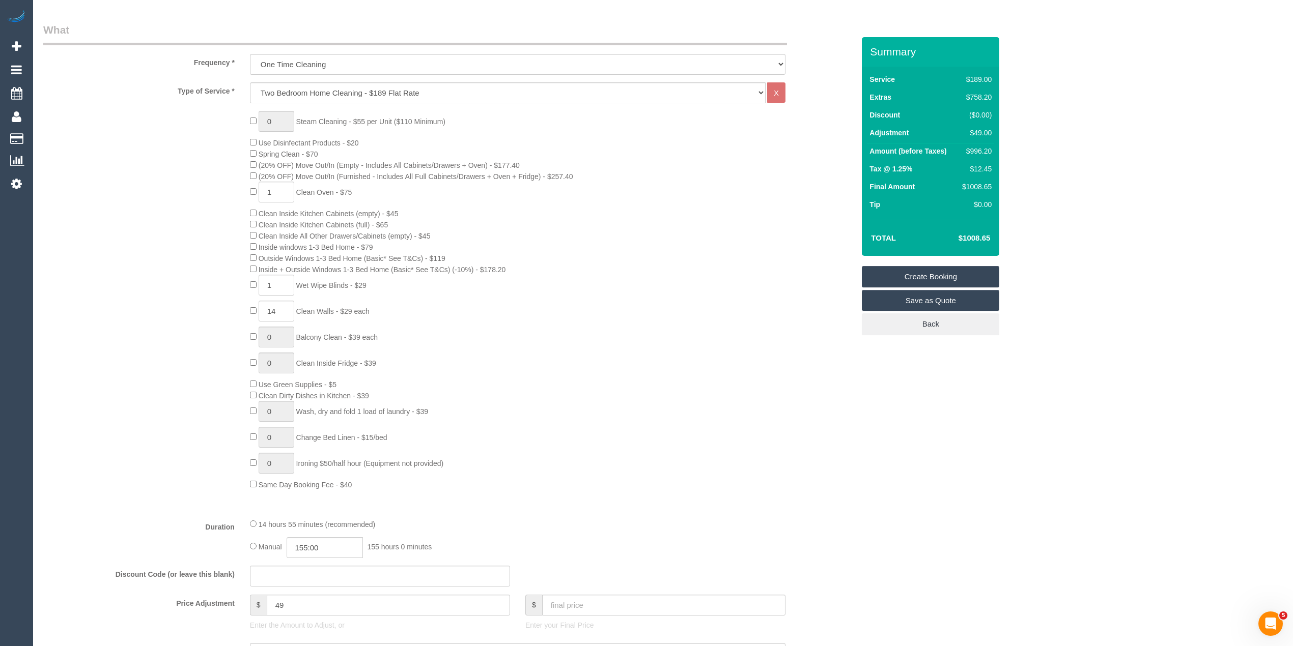
click at [984, 152] on div "$996.20" at bounding box center [975, 151] width 33 height 10
copy div "996.20"
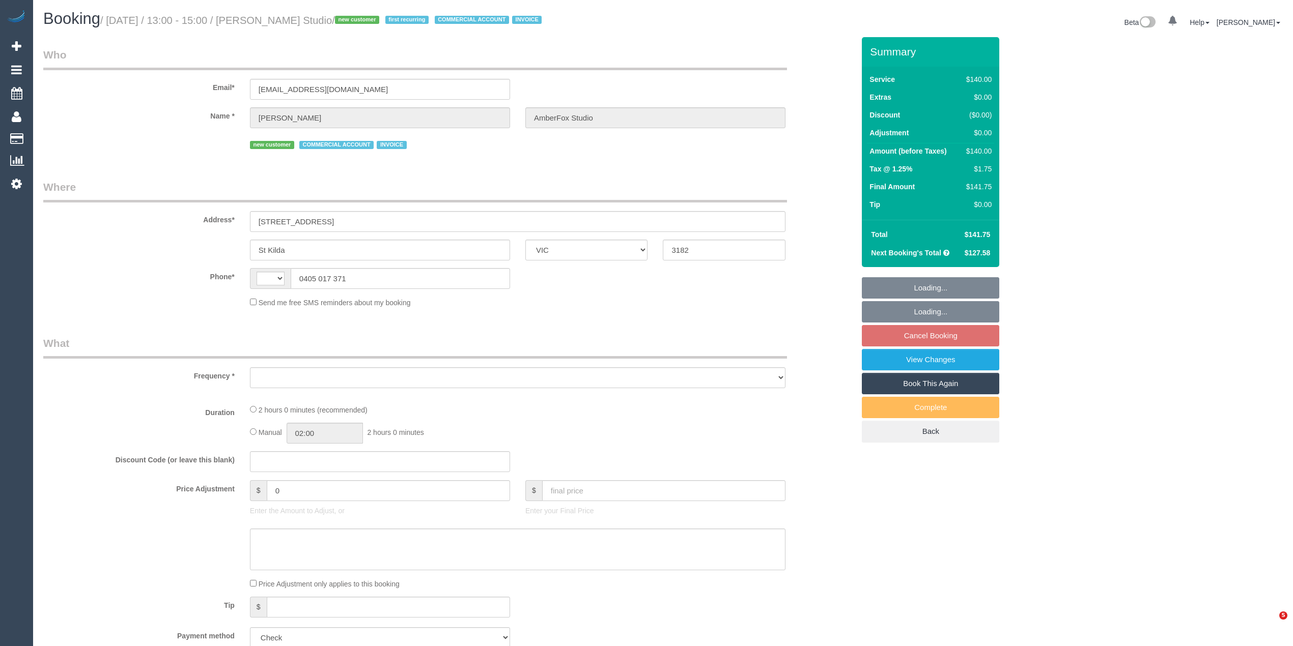
select select "VIC"
select select "number:28"
select select "number:14"
select select "number:18"
select select "number:36"
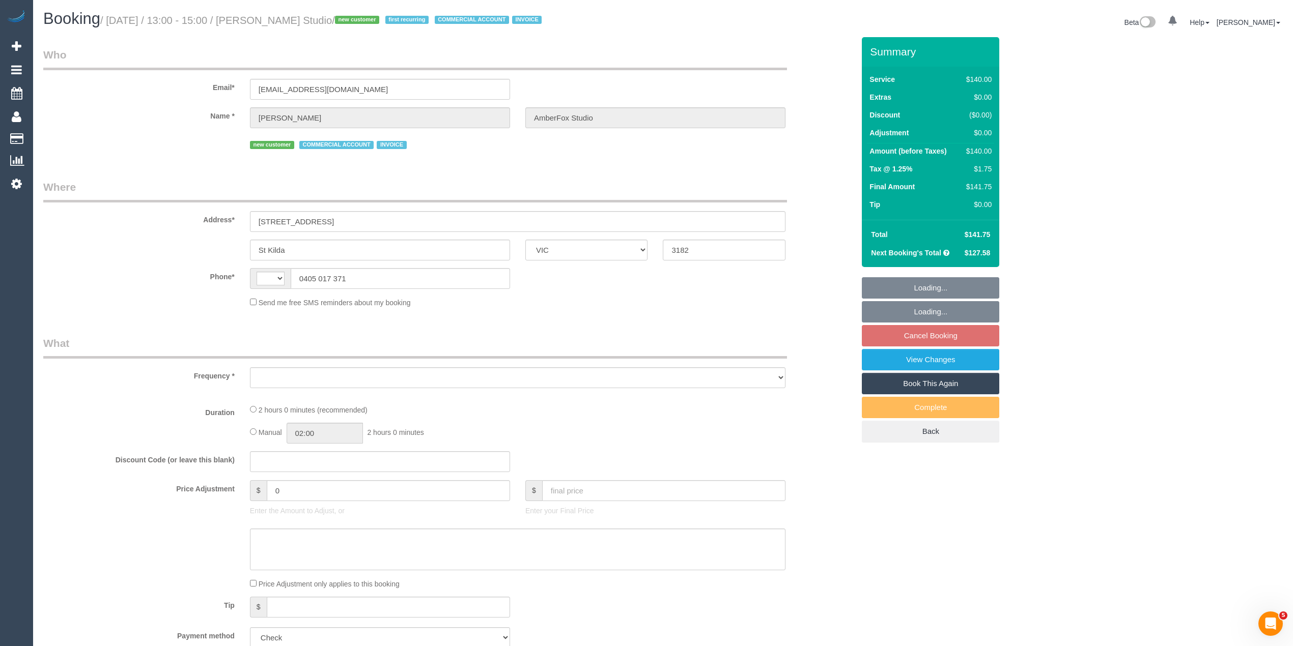
select select "number:35"
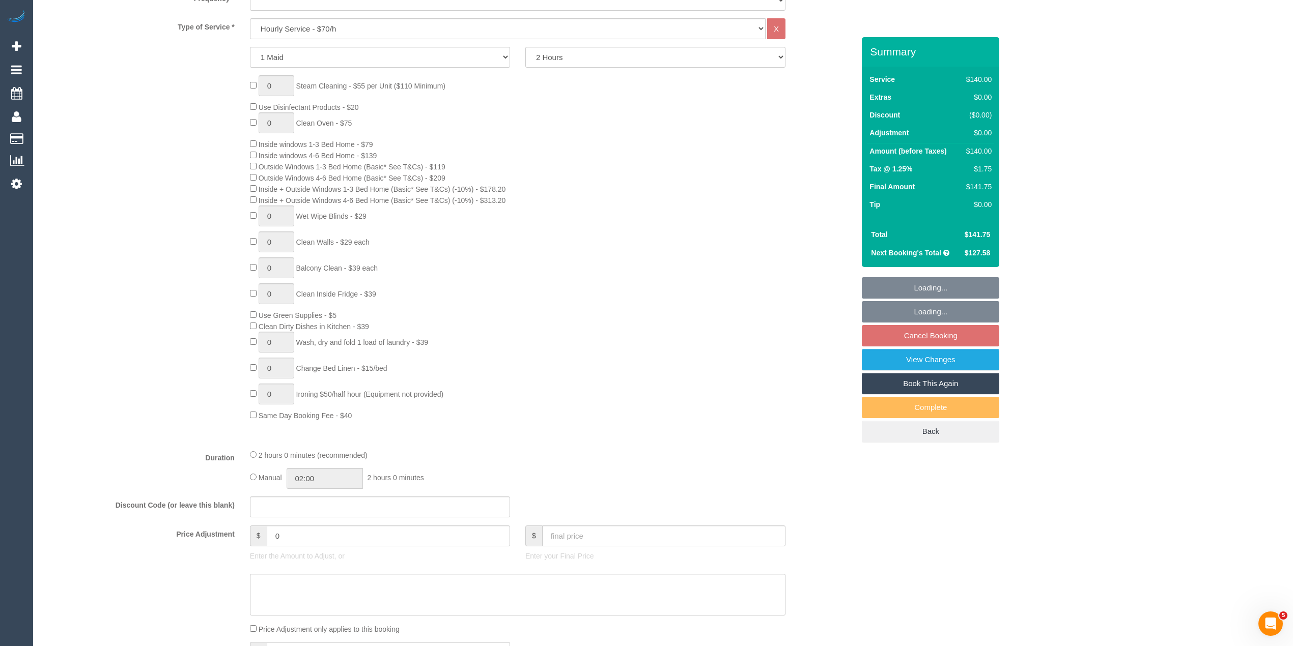
select select "string:AU"
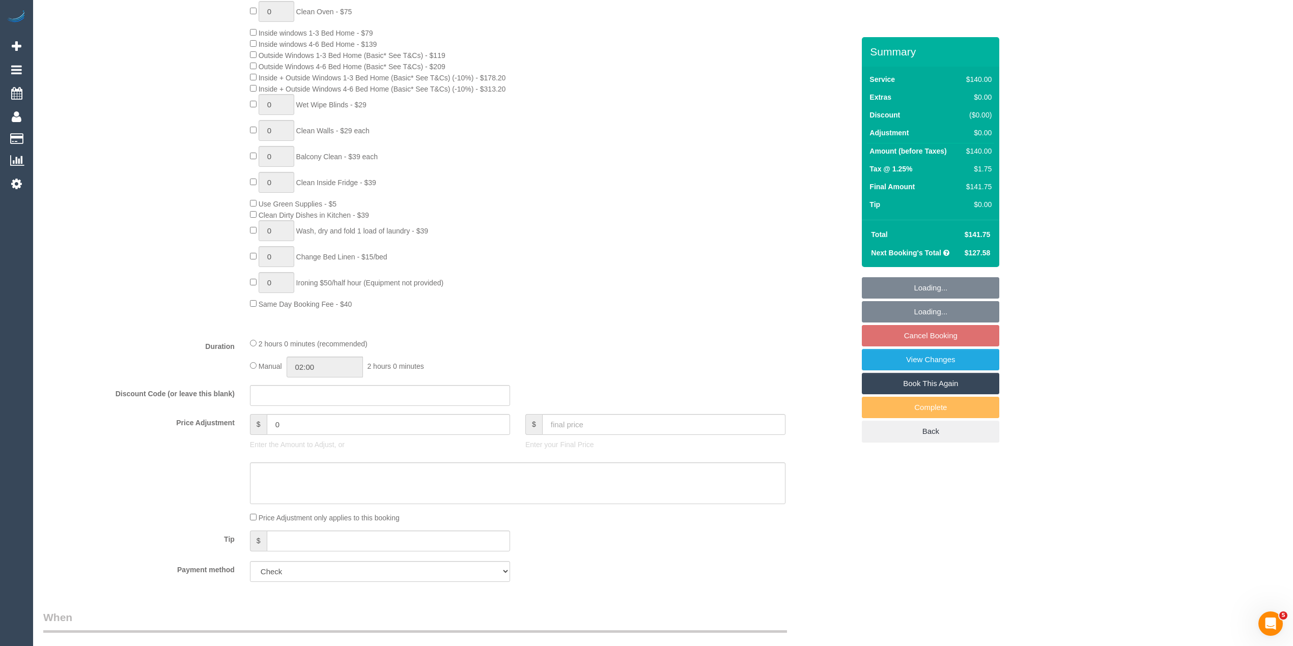
select select "object:1468"
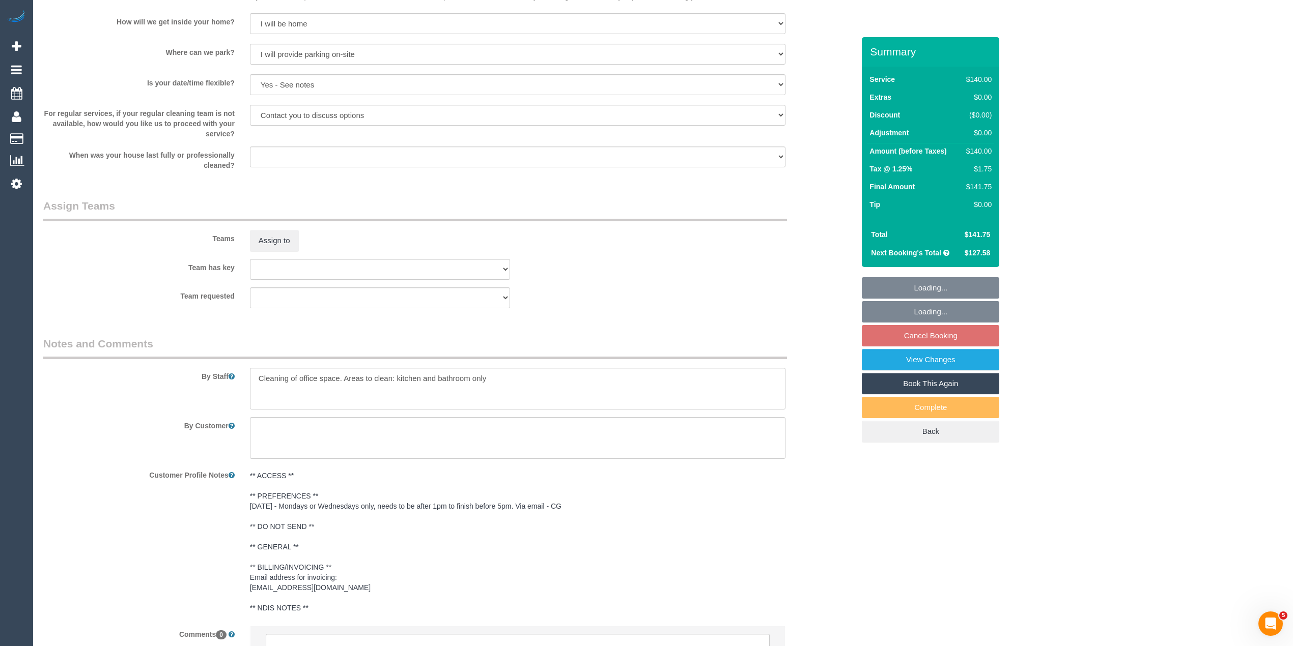
scroll to position [1503, 0]
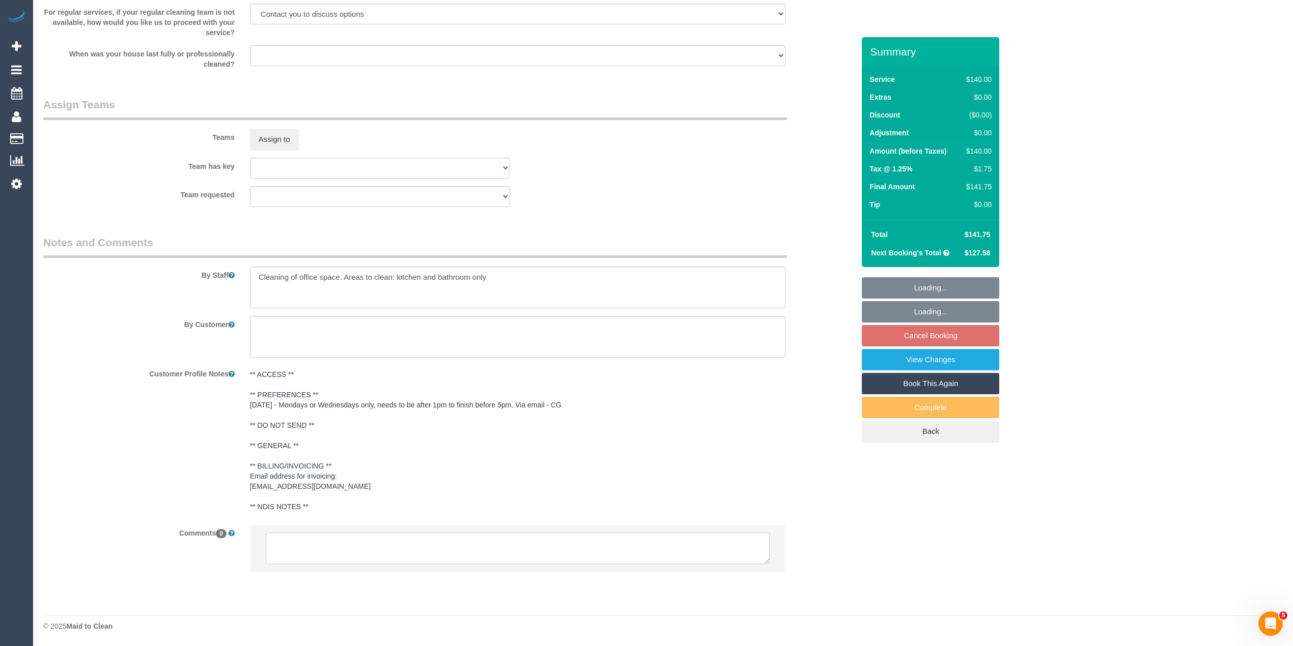
click at [371, 543] on textarea at bounding box center [518, 549] width 504 height 32
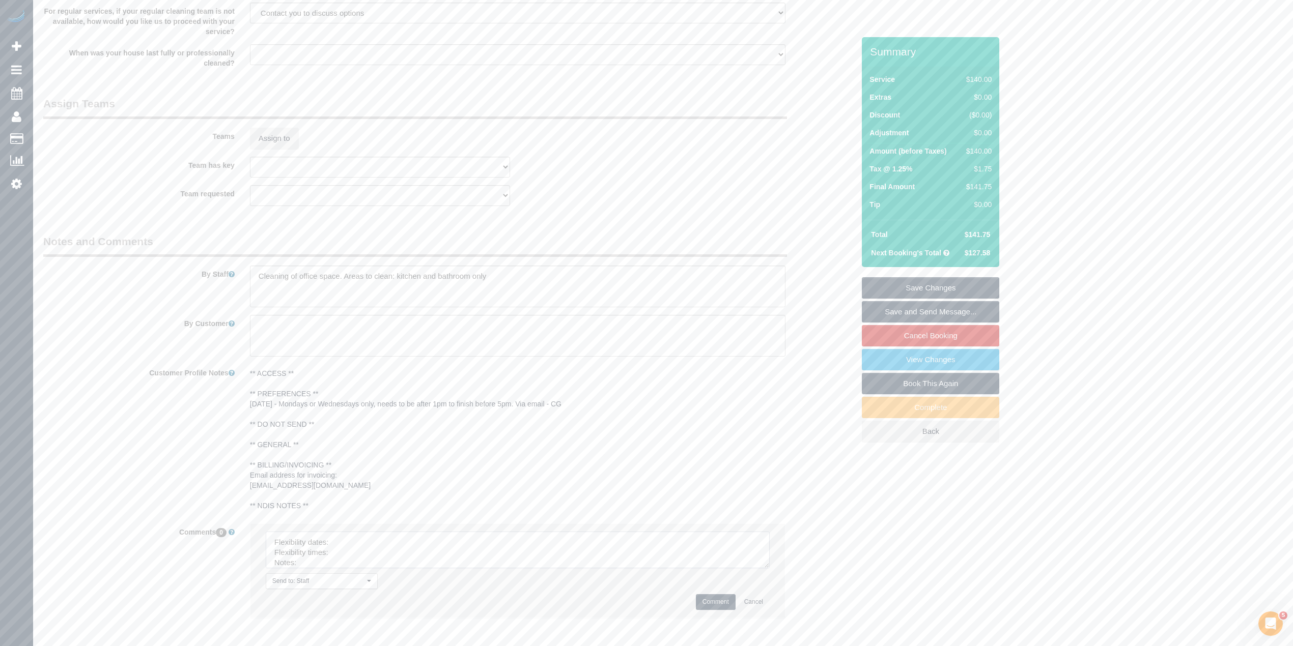
drag, startPoint x: 766, startPoint y: 556, endPoint x: 782, endPoint y: 608, distance: 53.9
click at [769, 568] on textarea at bounding box center [518, 550] width 504 height 37
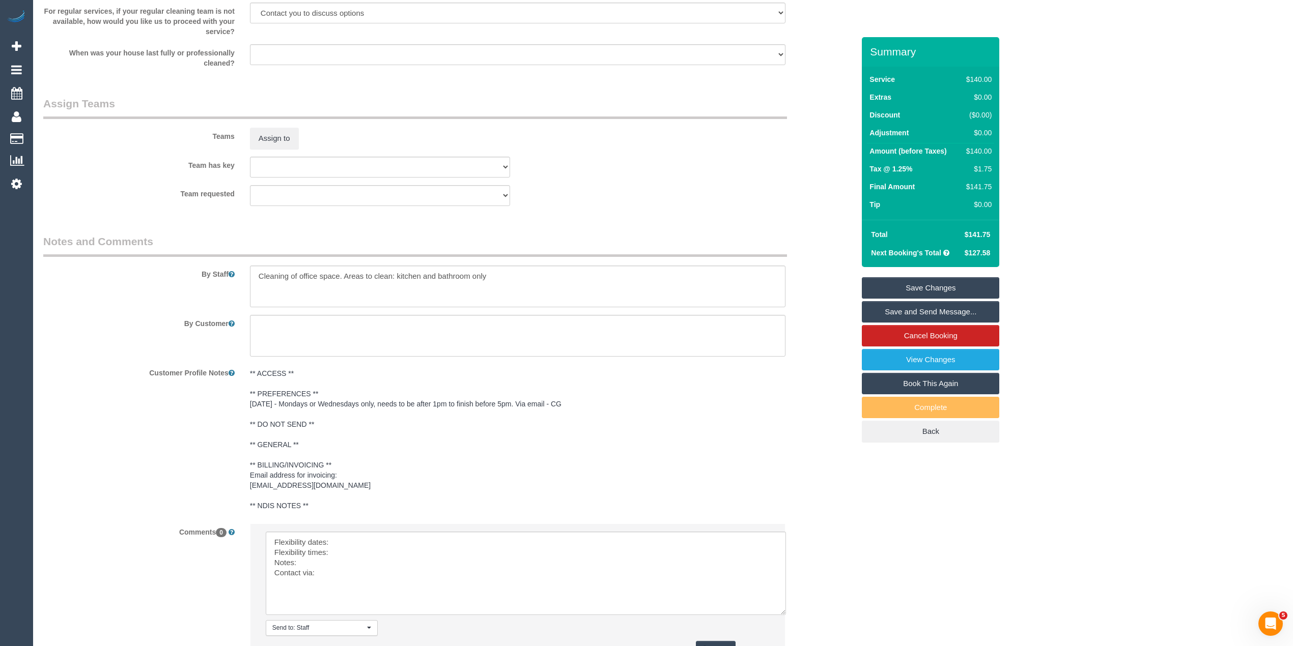
click at [377, 529] on li "Send to: Staff Nothing selected Send to: Staff Send to: Customer Send to: Team …" at bounding box center [517, 594] width 534 height 140
click at [391, 544] on textarea at bounding box center [526, 573] width 520 height 83
click at [346, 550] on textarea at bounding box center [526, 573] width 520 height 83
click at [339, 572] on textarea at bounding box center [526, 573] width 520 height 83
click at [329, 560] on textarea at bounding box center [526, 573] width 520 height 83
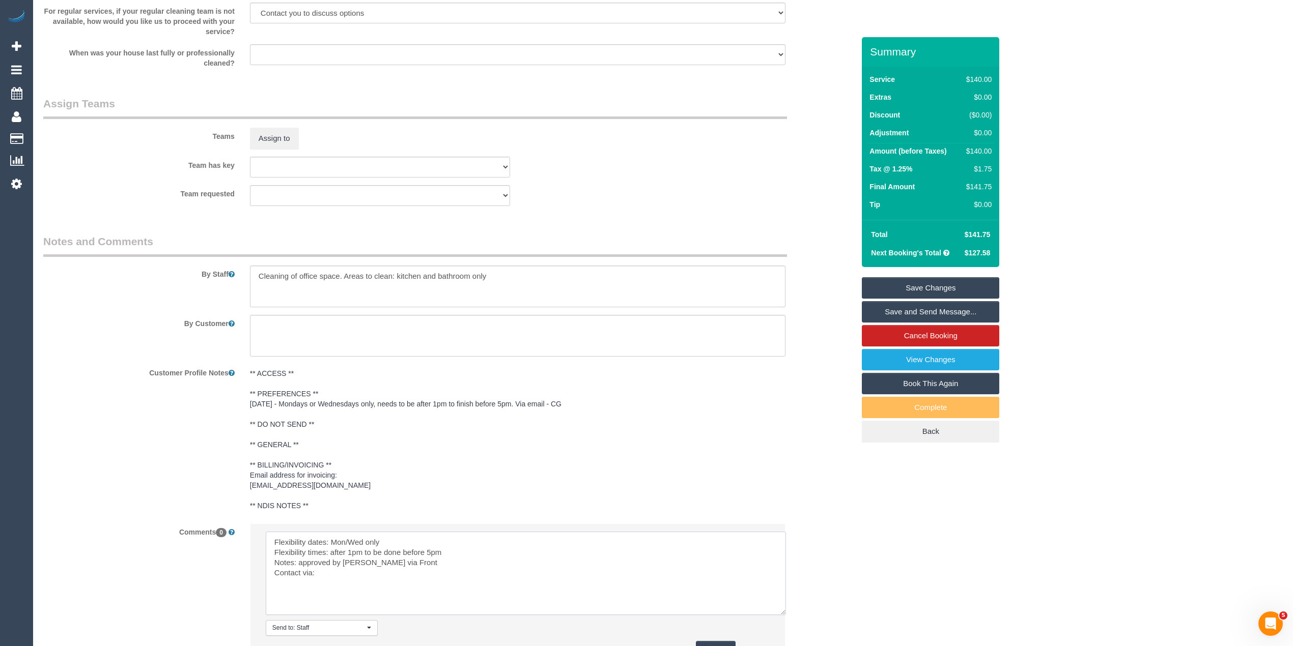
click at [342, 572] on textarea at bounding box center [526, 573] width 520 height 83
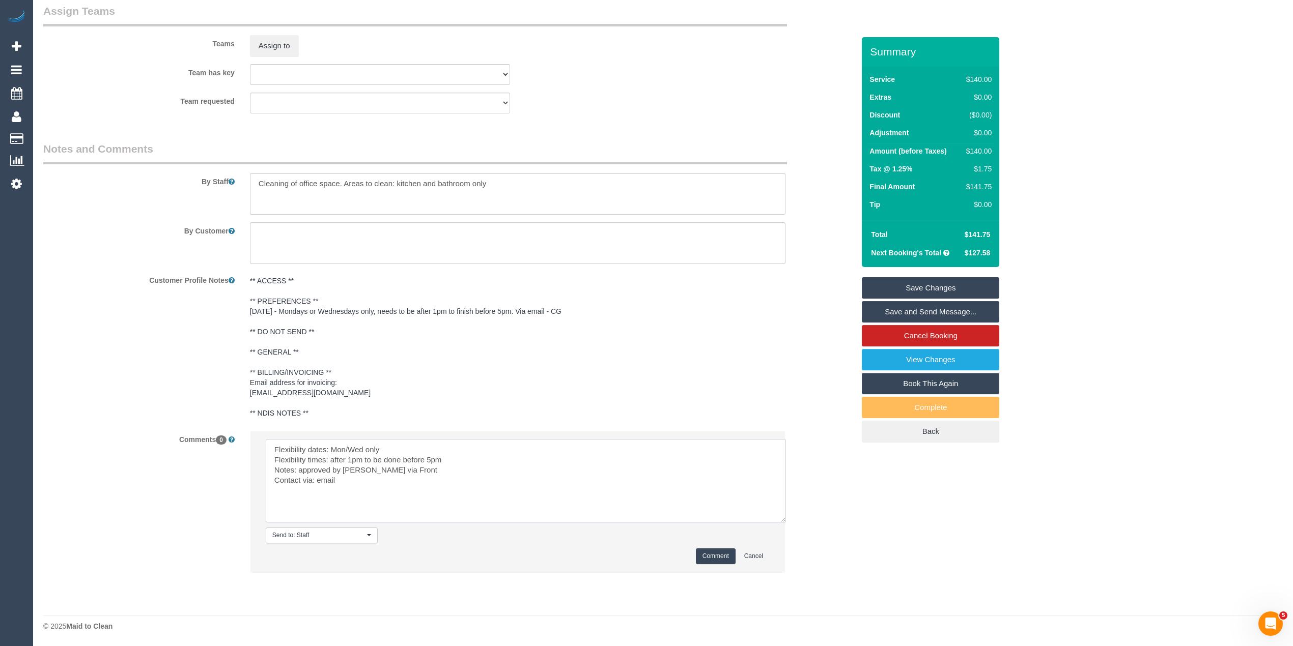
type textarea "Flexibility dates: Mon/Wed only Flexibility times: after 1pm to be done before …"
click at [713, 555] on button "Comment" at bounding box center [716, 557] width 40 height 16
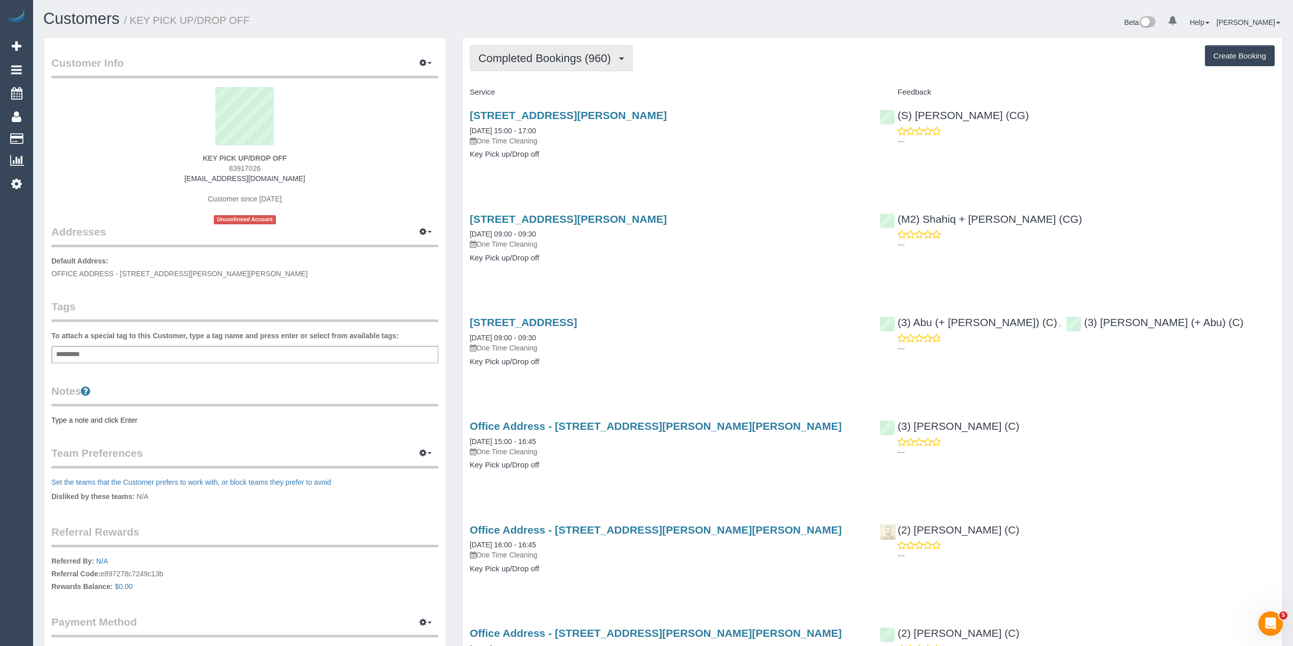
click at [528, 55] on span "Completed Bookings (960)" at bounding box center [546, 58] width 137 height 13
click at [540, 98] on link "Upcoming Bookings (3)" at bounding box center [527, 95] width 114 height 13
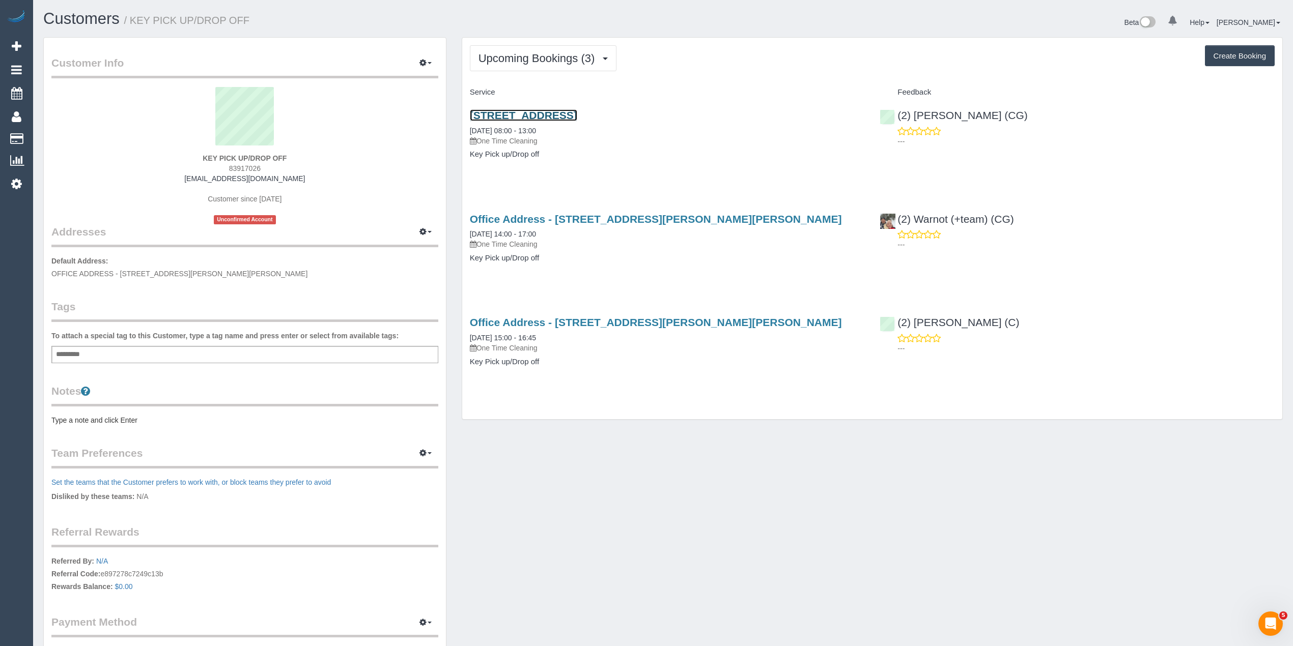
click at [557, 118] on link "76 Gladstone Avenue, Northcote, VIC 3070" at bounding box center [523, 115] width 107 height 12
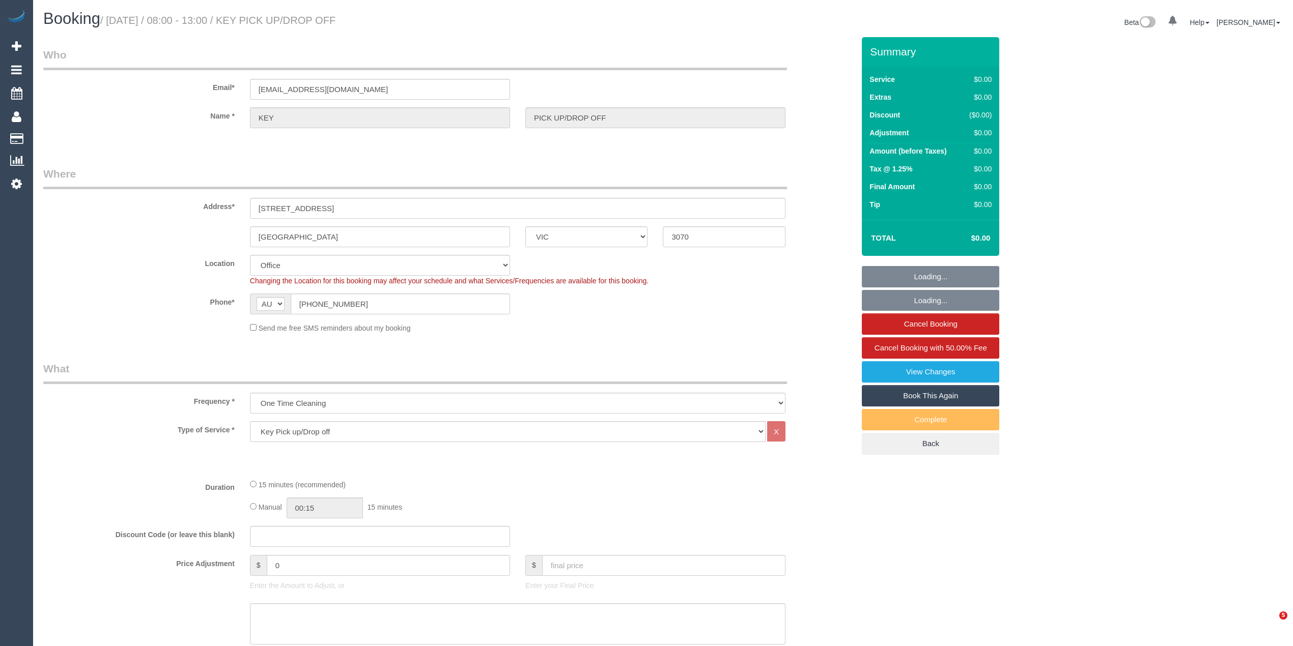
select select "VIC"
select select "number:28"
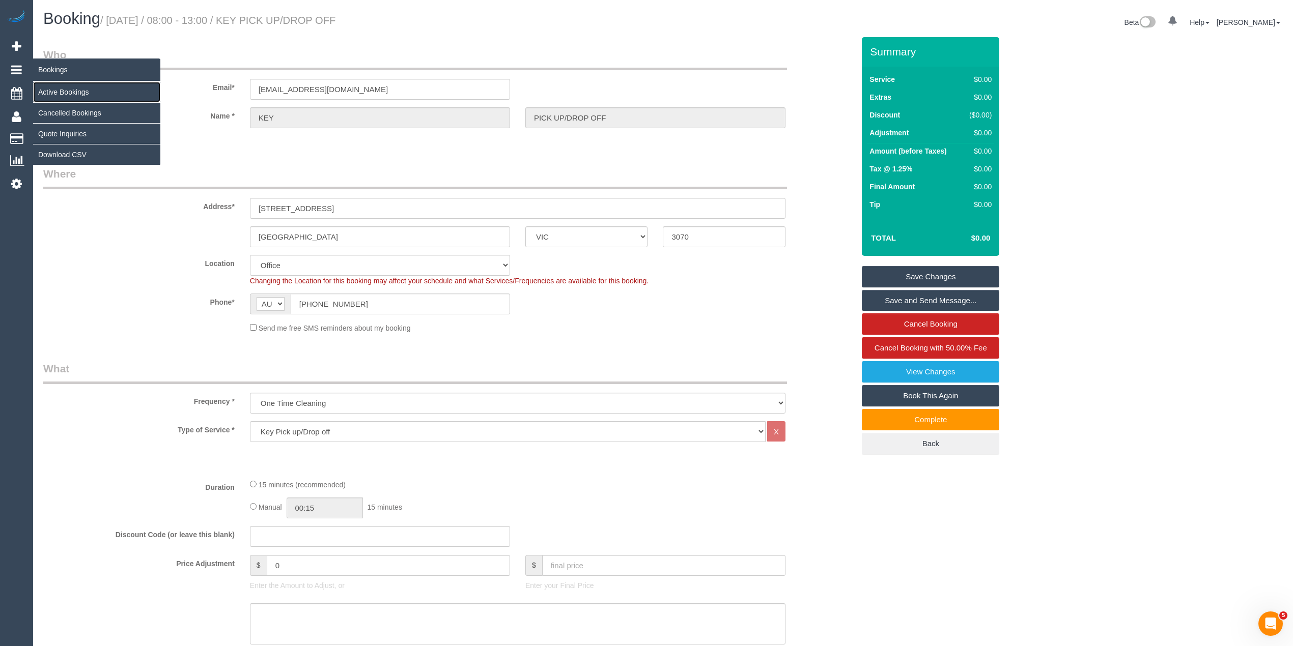
click at [61, 88] on link "Active Bookings" at bounding box center [96, 92] width 127 height 20
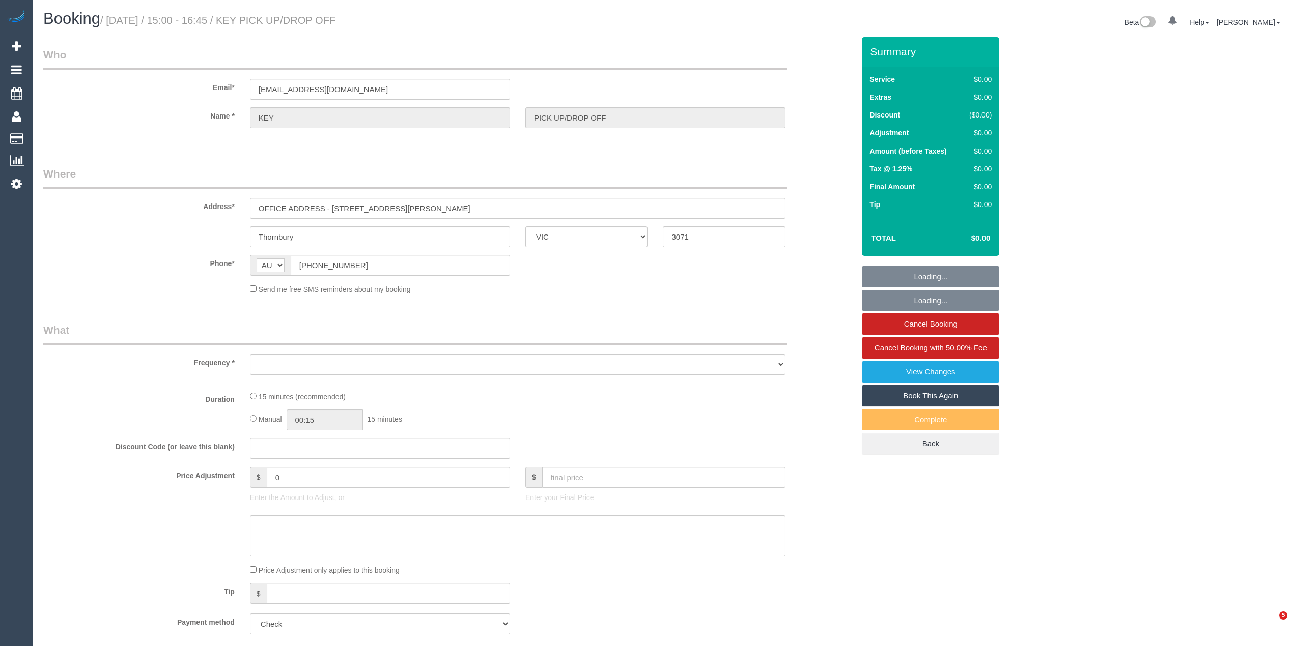
select select "VIC"
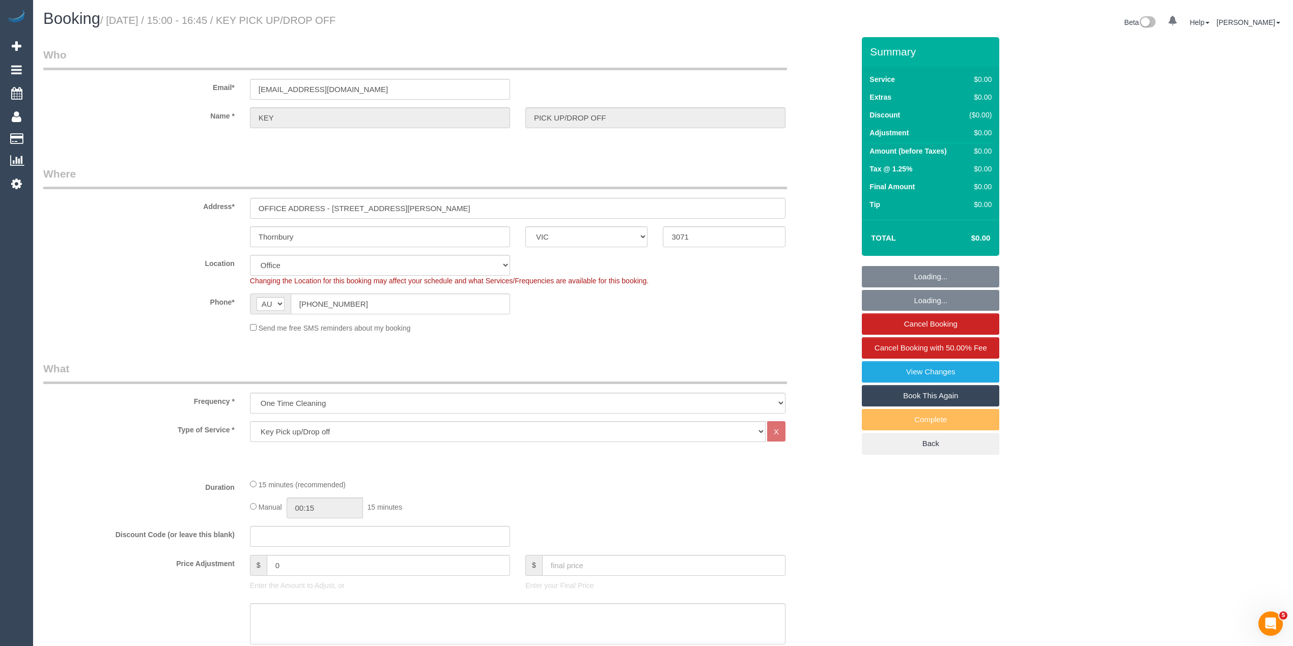
select select "object:699"
select select "number:28"
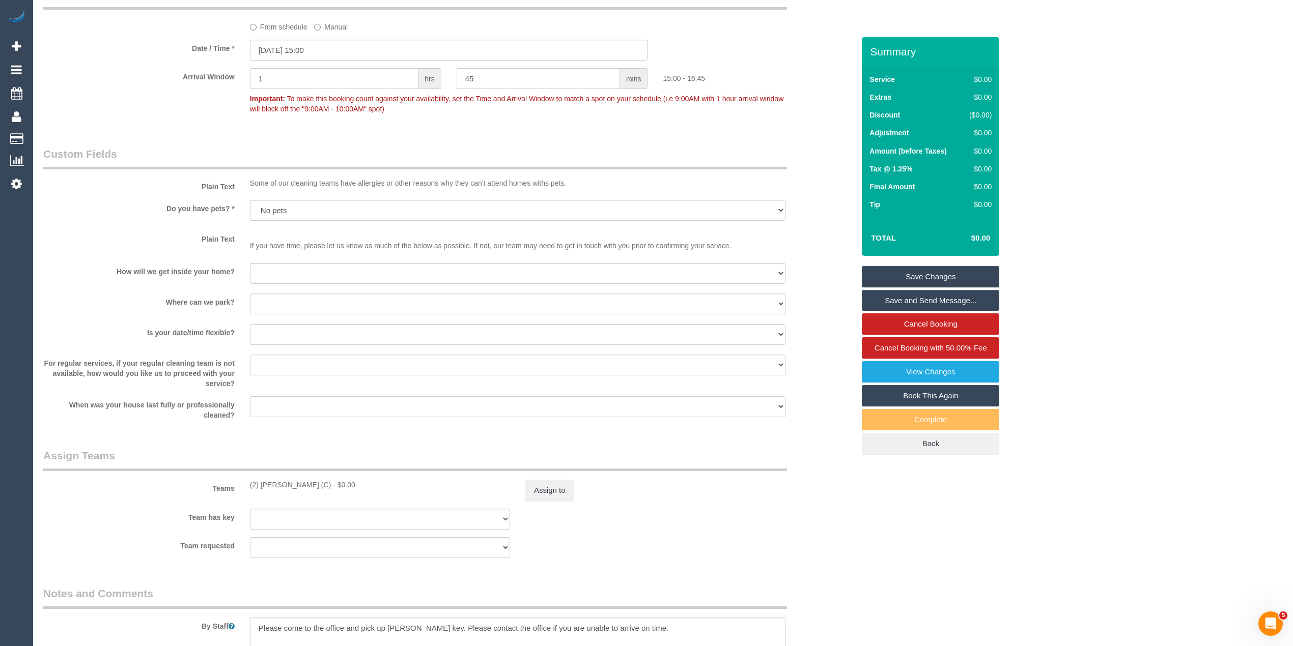
scroll to position [976, 0]
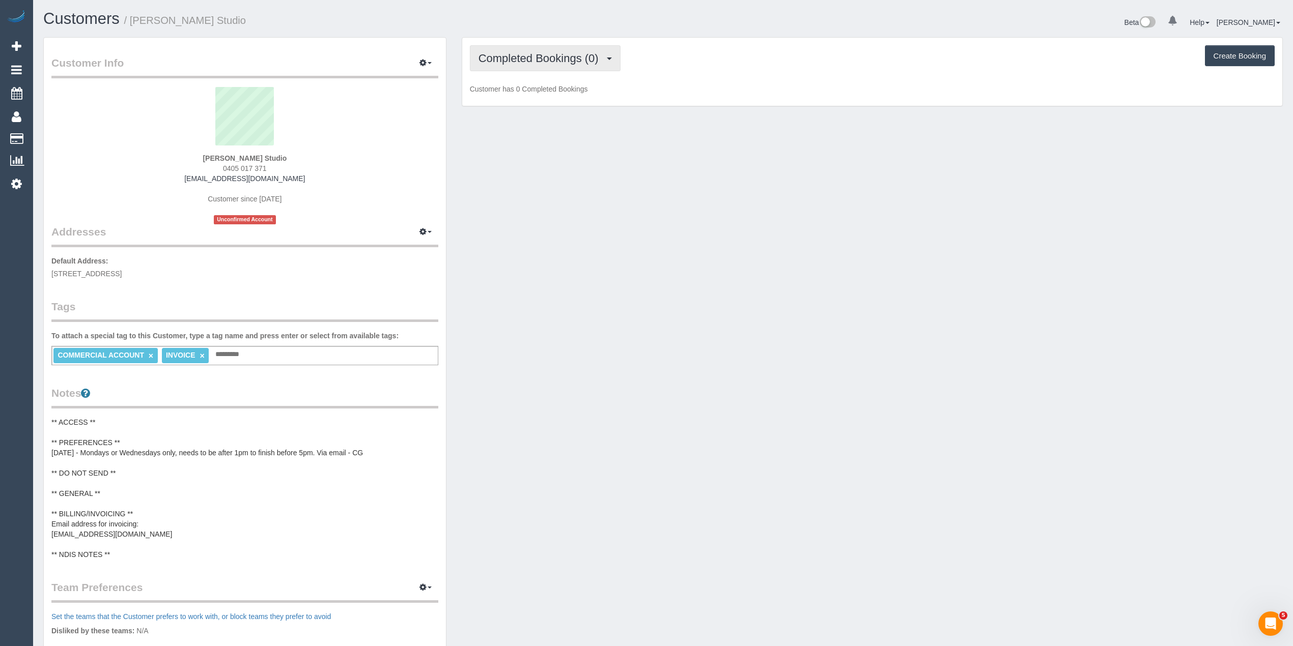
click at [505, 58] on span "Completed Bookings (0)" at bounding box center [540, 58] width 125 height 13
click at [525, 98] on link "Upcoming Bookings (11)" at bounding box center [523, 95] width 107 height 13
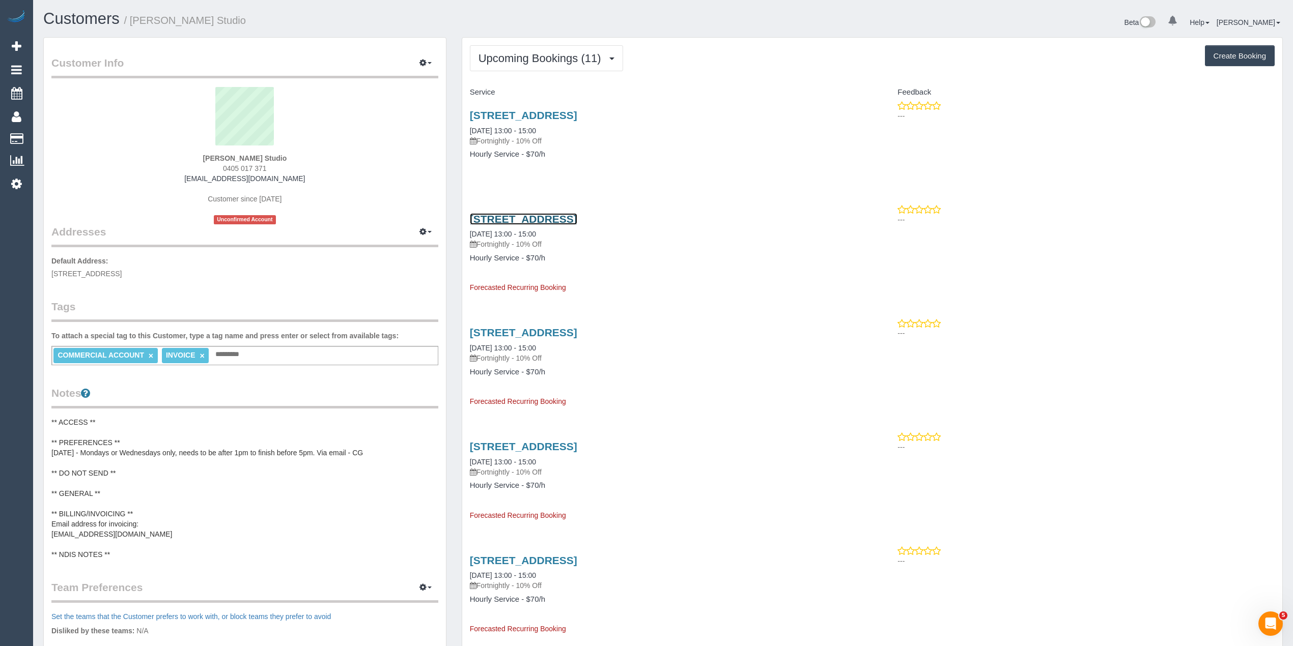
click at [577, 216] on link "78 Wellington St, St Kilda, VIC 3182" at bounding box center [523, 219] width 107 height 12
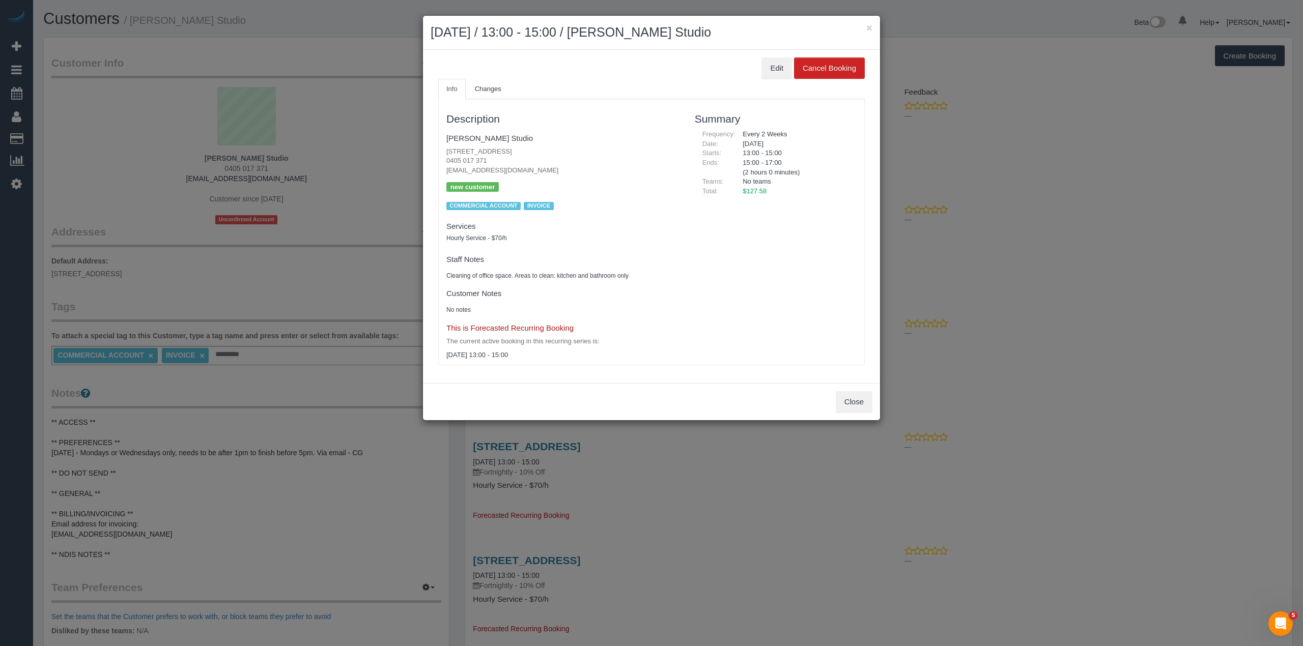
drag, startPoint x: 775, startPoint y: 193, endPoint x: 743, endPoint y: 188, distance: 32.0
click at [743, 188] on div "$127.58" at bounding box center [796, 192] width 122 height 10
copy span "$127.58"
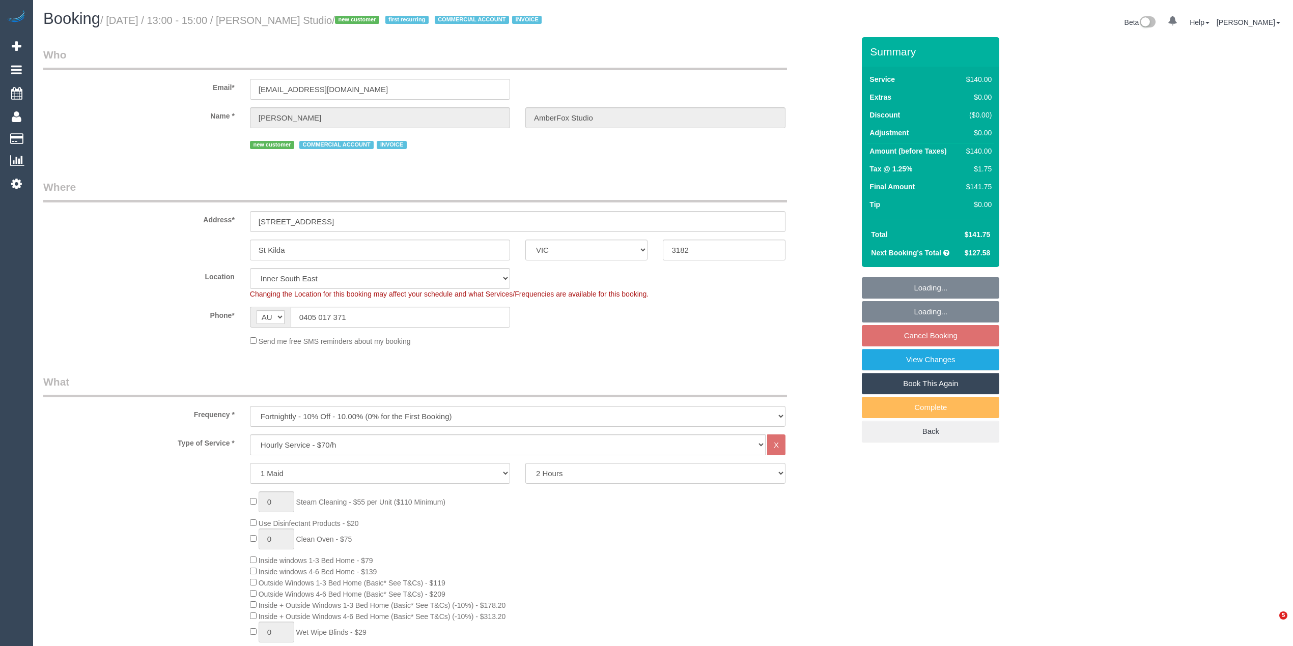
select select "VIC"
select select "number:28"
select select "number:14"
select select "number:18"
select select "number:36"
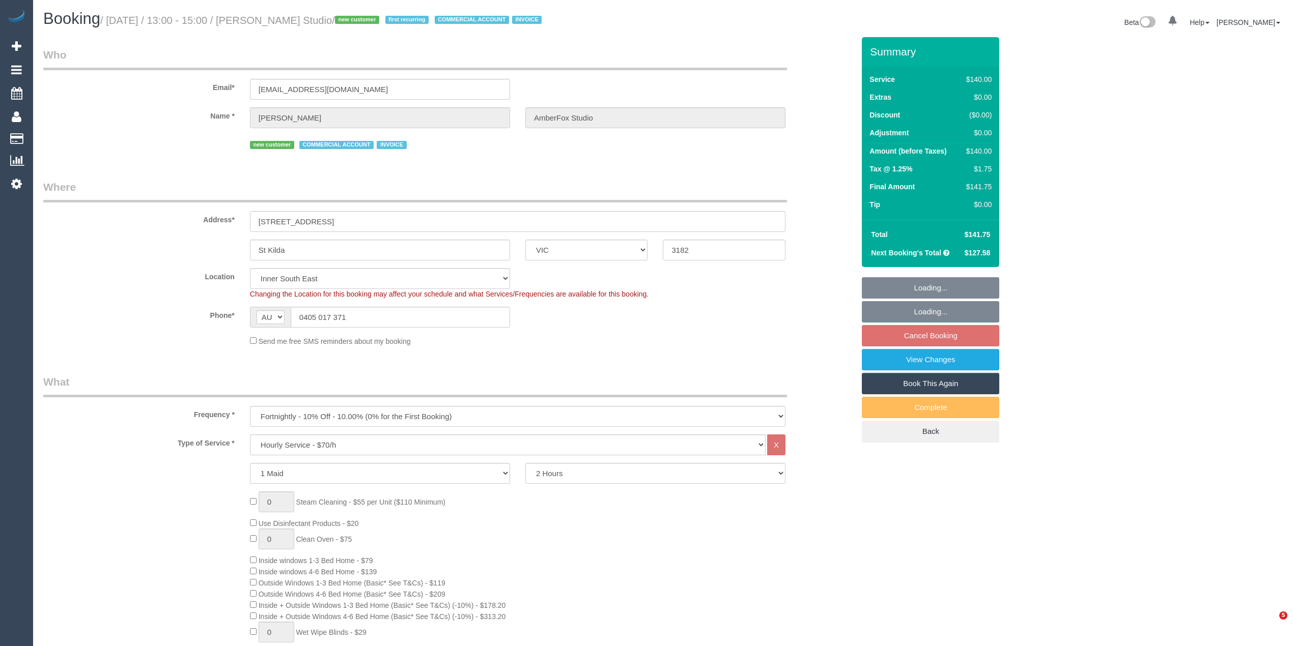
select select "number:35"
click at [980, 231] on span "$141.75" at bounding box center [977, 235] width 26 height 8
copy span "141.75"
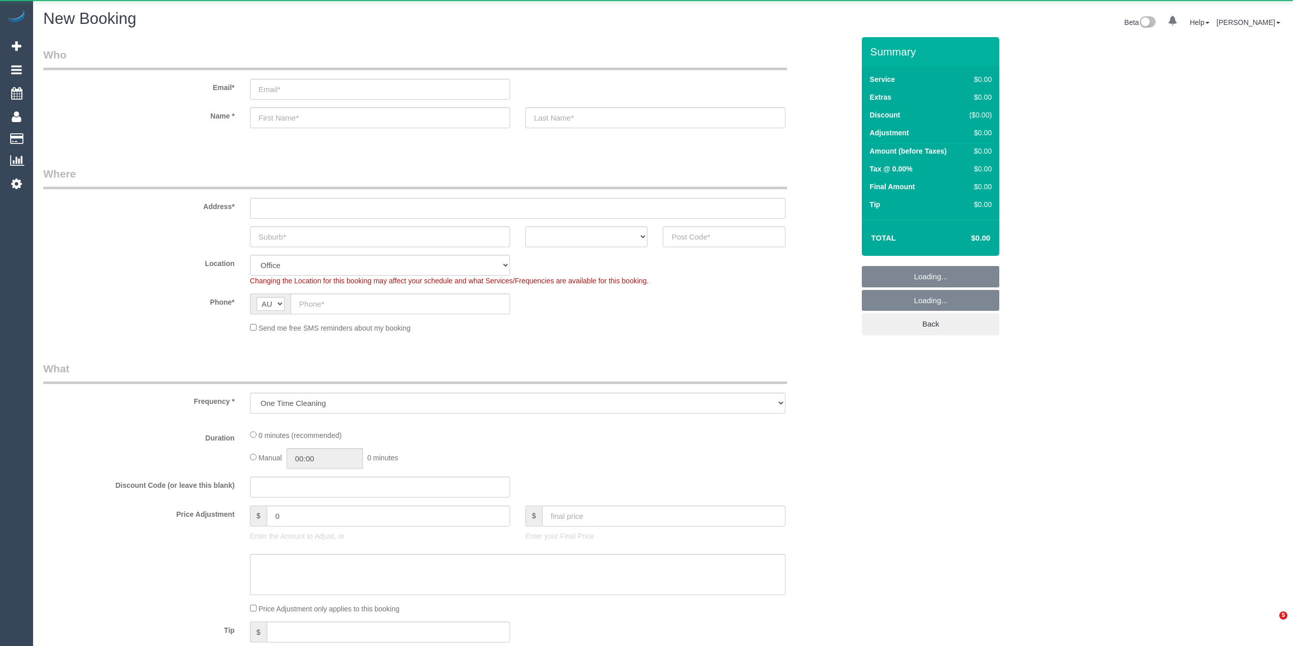
select select "object:1920"
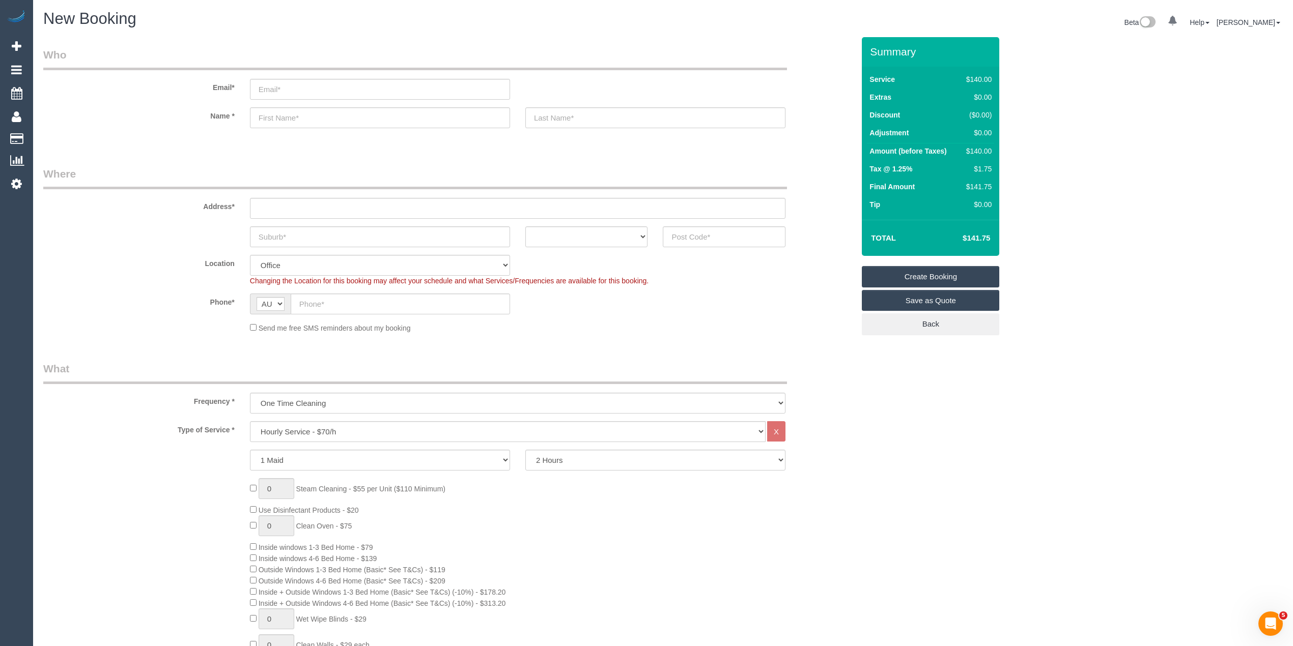
click at [283, 25] on h1 "New Booking" at bounding box center [349, 18] width 612 height 17
click at [340, 427] on select "Hourly Service - $70/h Hourly Service - $65/h Hourly Service - $60/h Hourly Ser…" at bounding box center [507, 431] width 515 height 21
select select "212"
click at [250, 421] on select "Hourly Service - $70/h Hourly Service - $65/h Hourly Service - $60/h Hourly Ser…" at bounding box center [507, 431] width 515 height 21
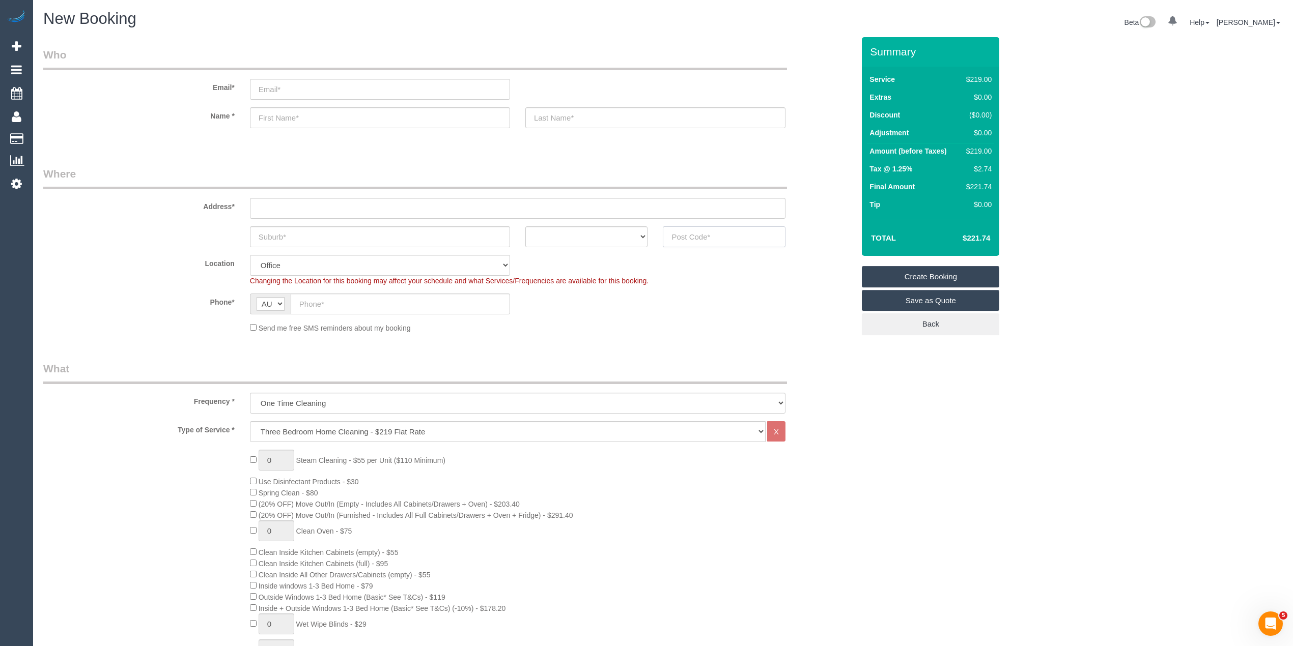
click at [690, 237] on input "text" at bounding box center [724, 236] width 123 height 21
type input "3058"
click at [321, 199] on input "text" at bounding box center [517, 208] width 535 height 21
type input "-"
click at [290, 239] on input "text" at bounding box center [380, 236] width 260 height 21
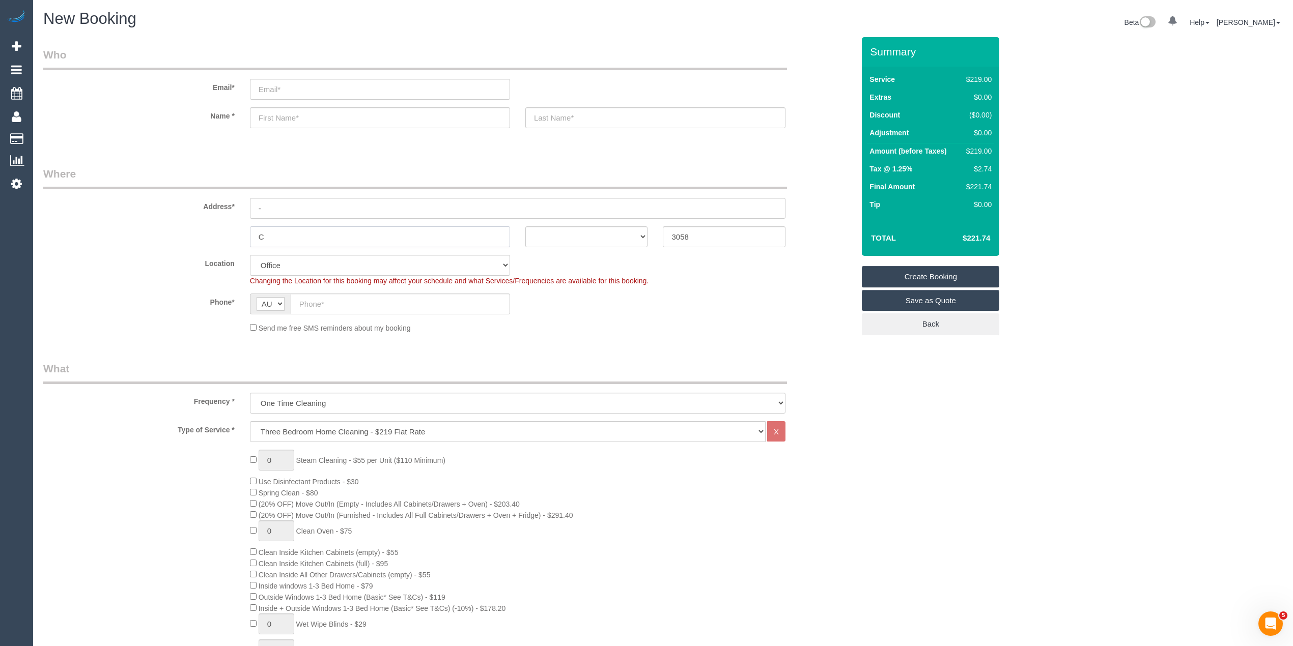
type input "Co"
select select "61"
type input "Cobur"
select select "object:2185"
type input "Coburg"
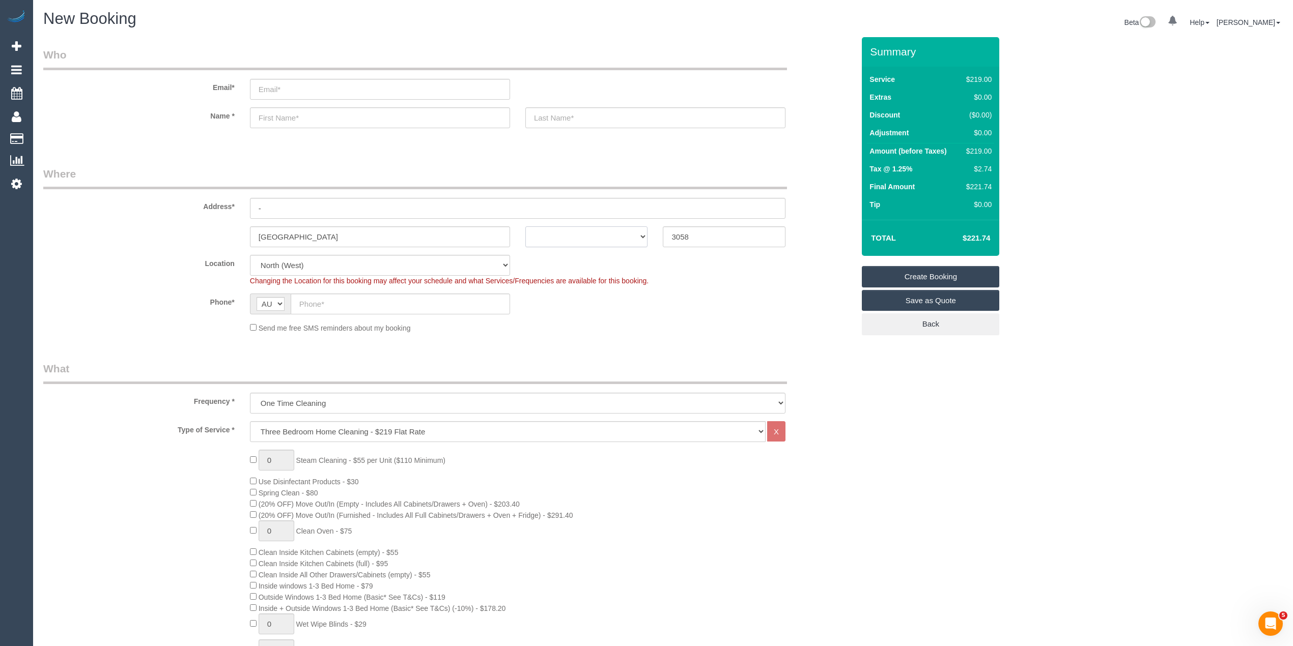
click at [560, 228] on select "ACT NSW NT QLD SA TAS VIC WA" at bounding box center [586, 236] width 123 height 21
select select "VIC"
click at [525, 226] on select "ACT NSW NT QLD SA TAS VIC WA" at bounding box center [586, 236] width 123 height 21
click at [332, 302] on input "text" at bounding box center [400, 304] width 219 height 21
click at [317, 297] on input "text" at bounding box center [400, 304] width 219 height 21
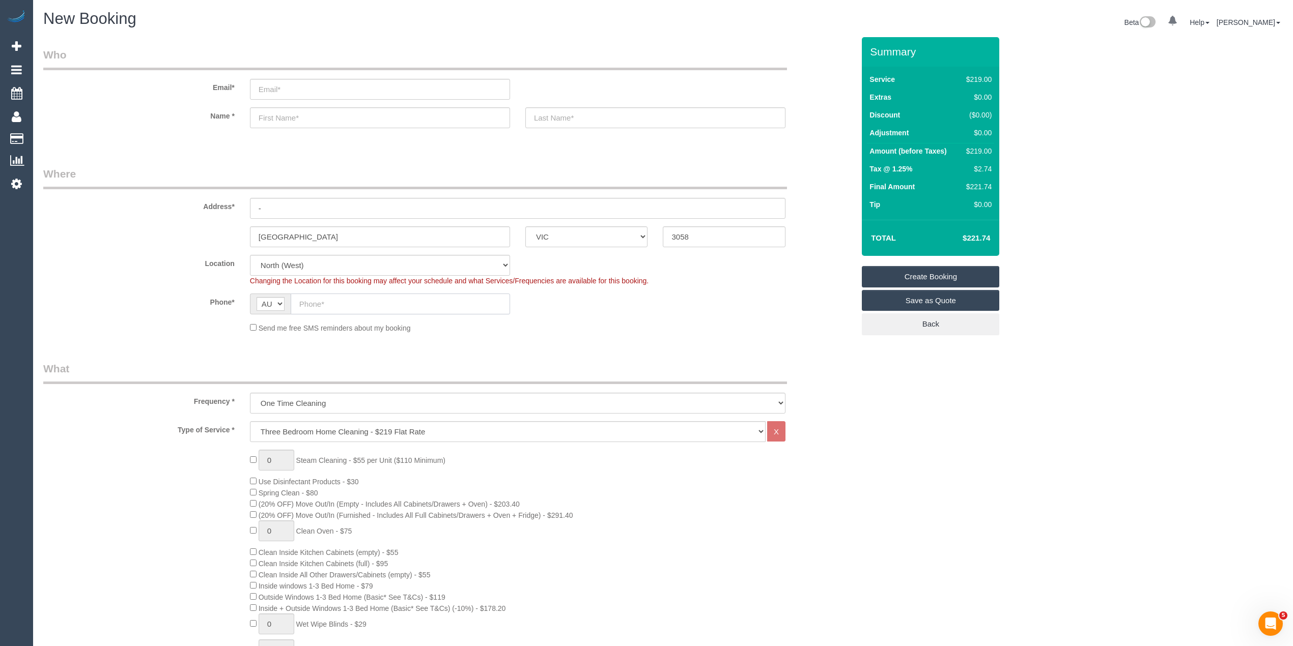
paste input "61 400 836 894"
drag, startPoint x: 309, startPoint y: 305, endPoint x: 286, endPoint y: 302, distance: 23.6
click at [286, 302] on div "AF AL DZ AD AO AI AQ AG AR AM AW AU AT AZ BS BH BD BB BY BE BZ BJ BM BT BO BA B…" at bounding box center [380, 304] width 260 height 21
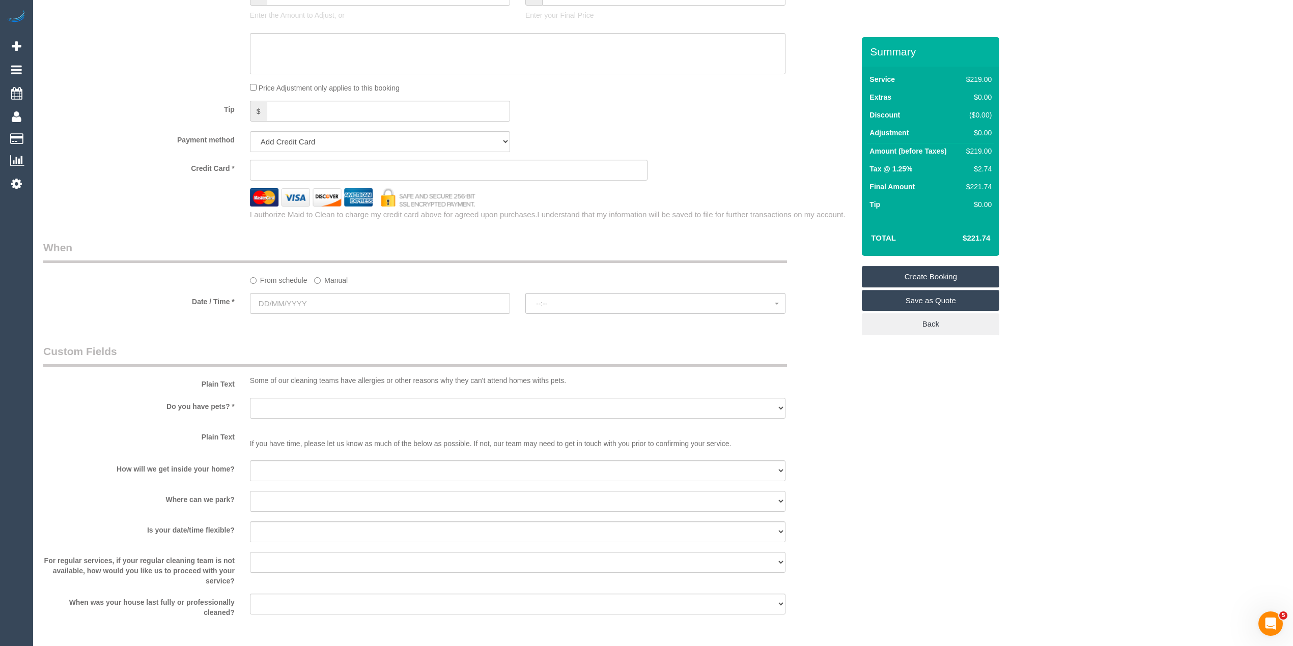
scroll to position [950, 0]
type input "0400 836 894"
click at [328, 300] on input "text" at bounding box center [380, 303] width 260 height 21
click at [301, 408] on link "21" at bounding box center [299, 407] width 16 height 14
type input "21/10/2025"
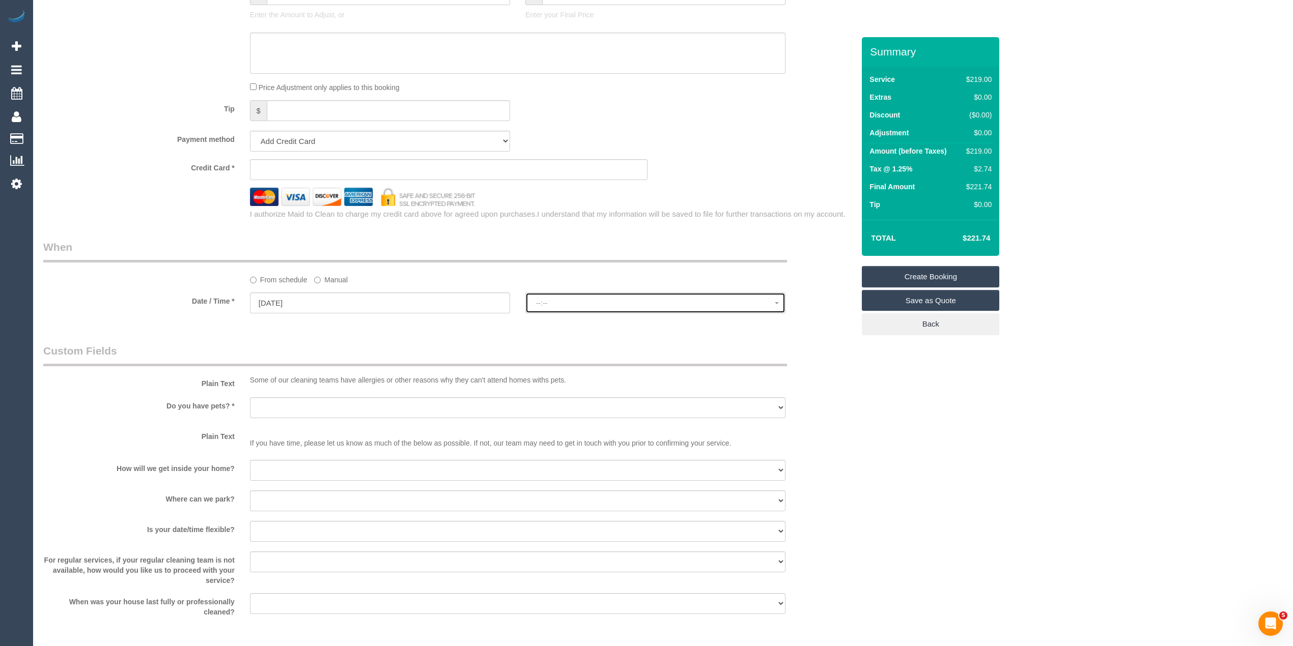
click at [564, 302] on span "--:--" at bounding box center [655, 303] width 239 height 8
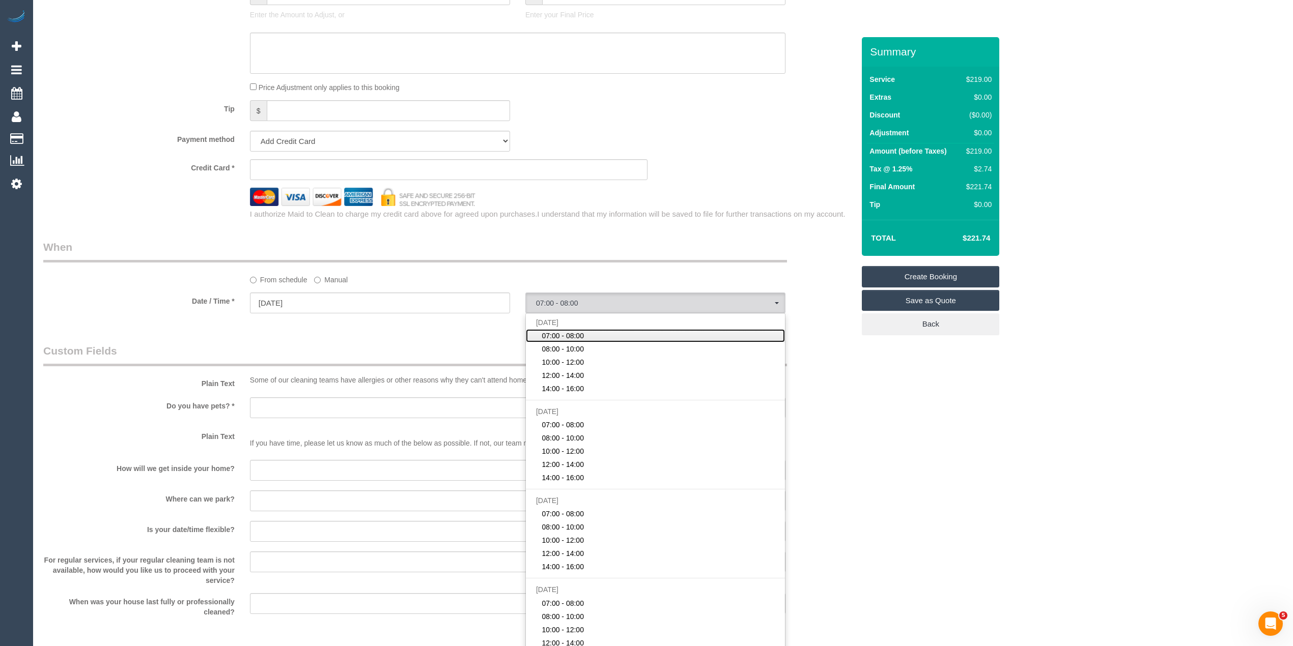
click at [572, 338] on span "07:00 - 08:00" at bounding box center [562, 336] width 42 height 10
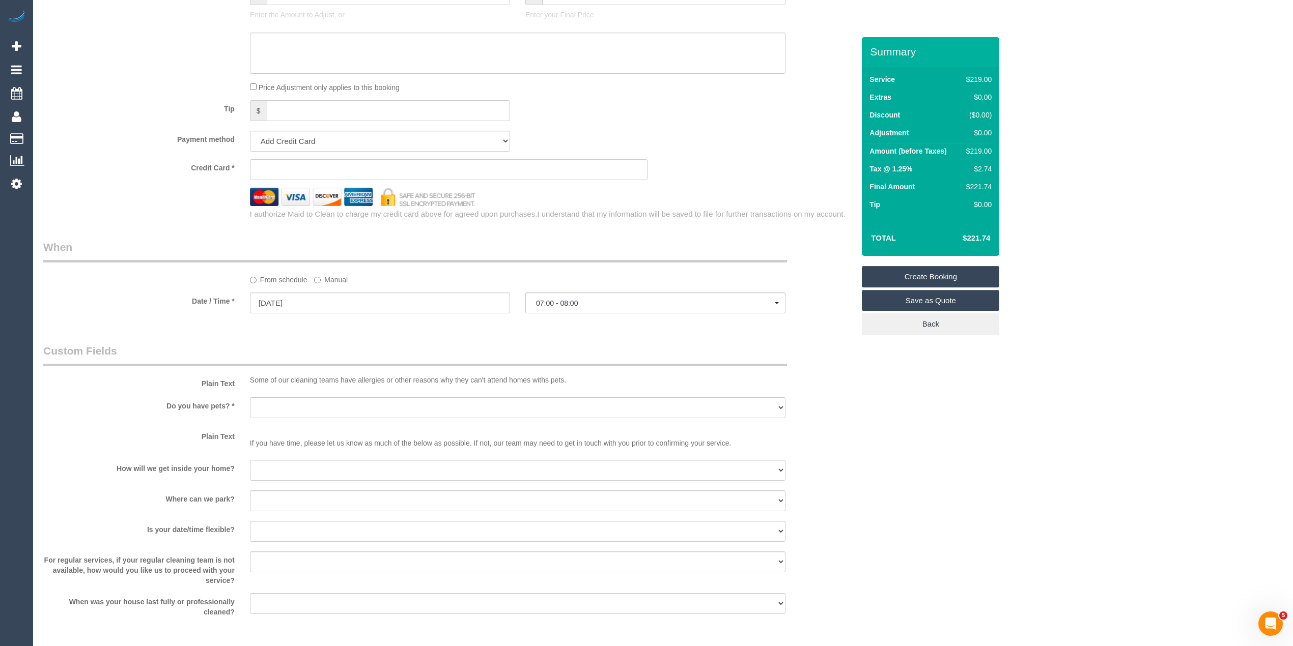
click at [933, 376] on div "Who Email* Name * Where Address* - Coburg ACT NSW NT QLD SA TAS VIC WA 3058 Loc…" at bounding box center [662, 11] width 1239 height 1846
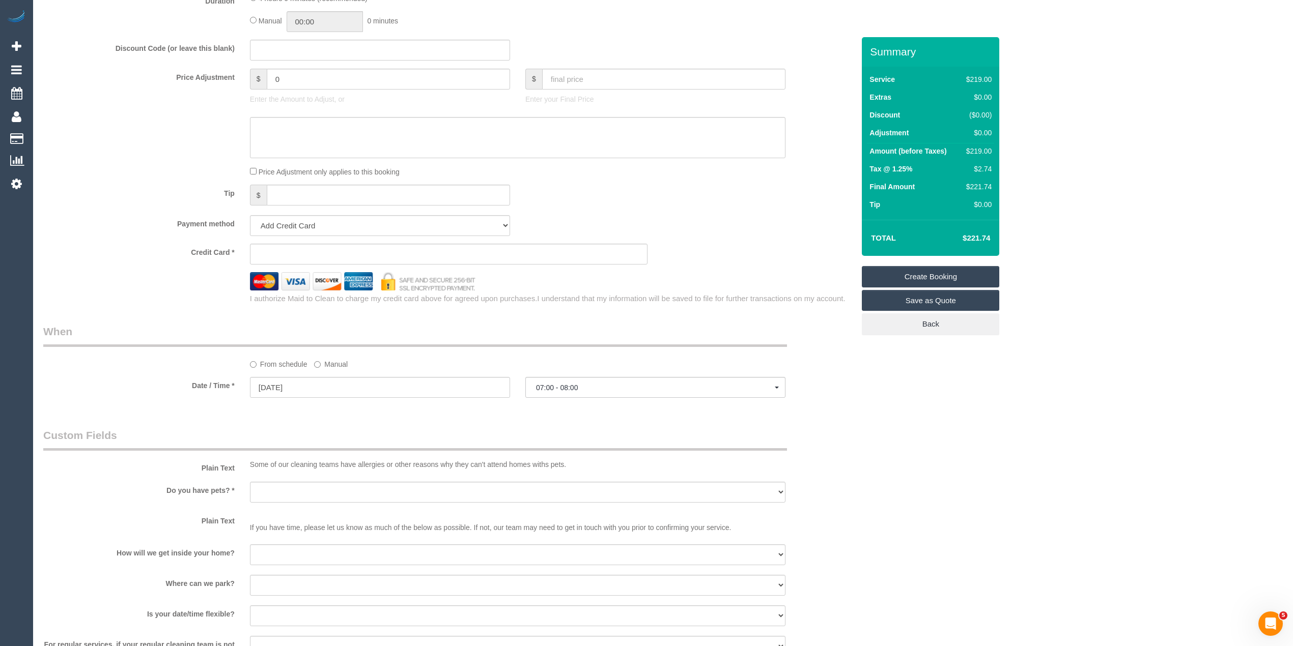
scroll to position [882, 0]
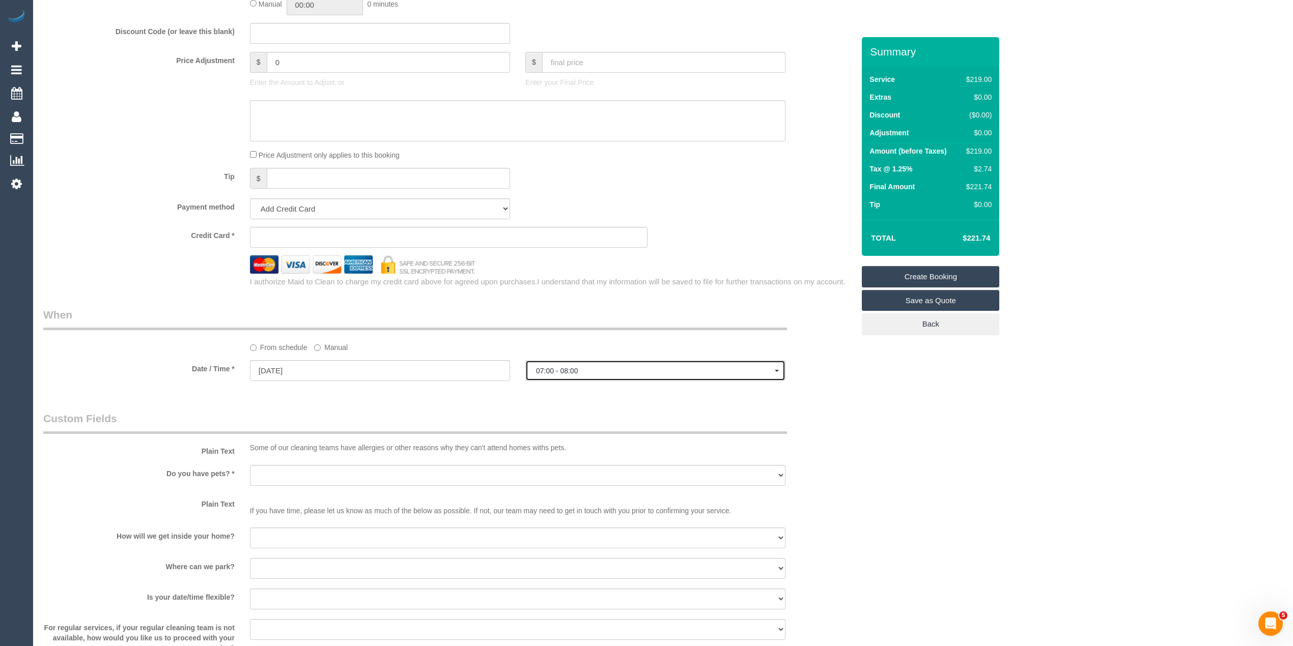
click at [575, 362] on button "07:00 - 08:00" at bounding box center [655, 370] width 260 height 21
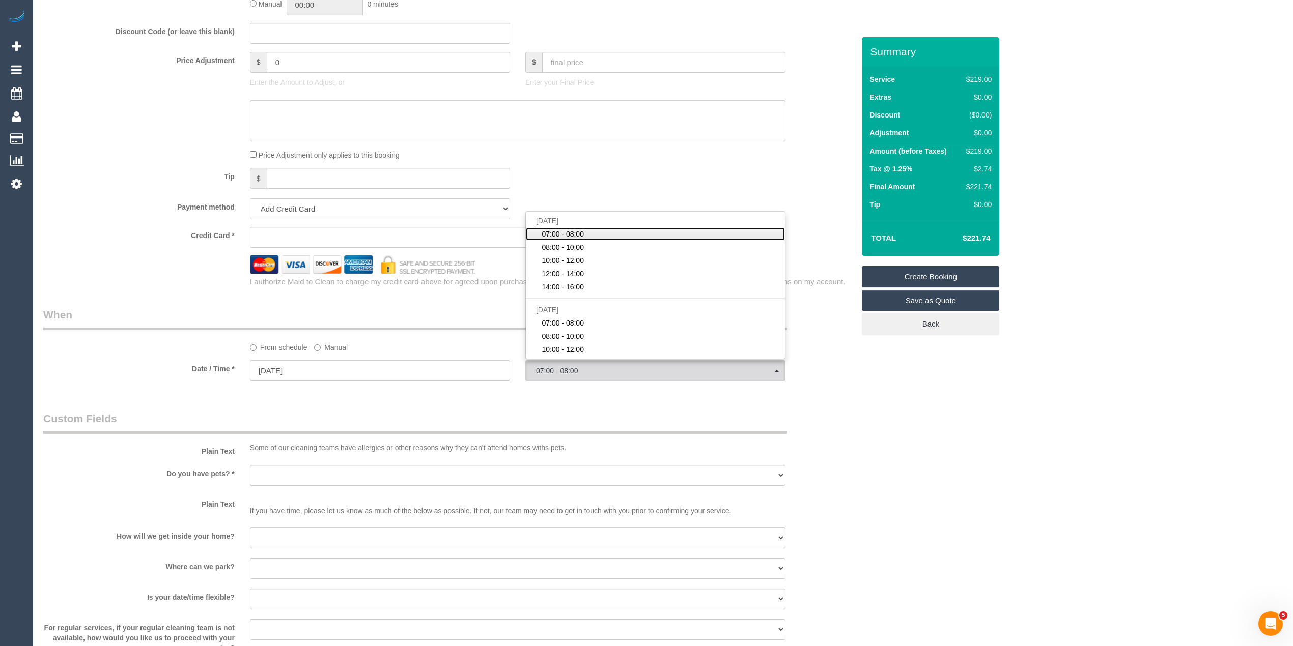
click at [570, 229] on link "07:00 - 08:00" at bounding box center [655, 233] width 259 height 13
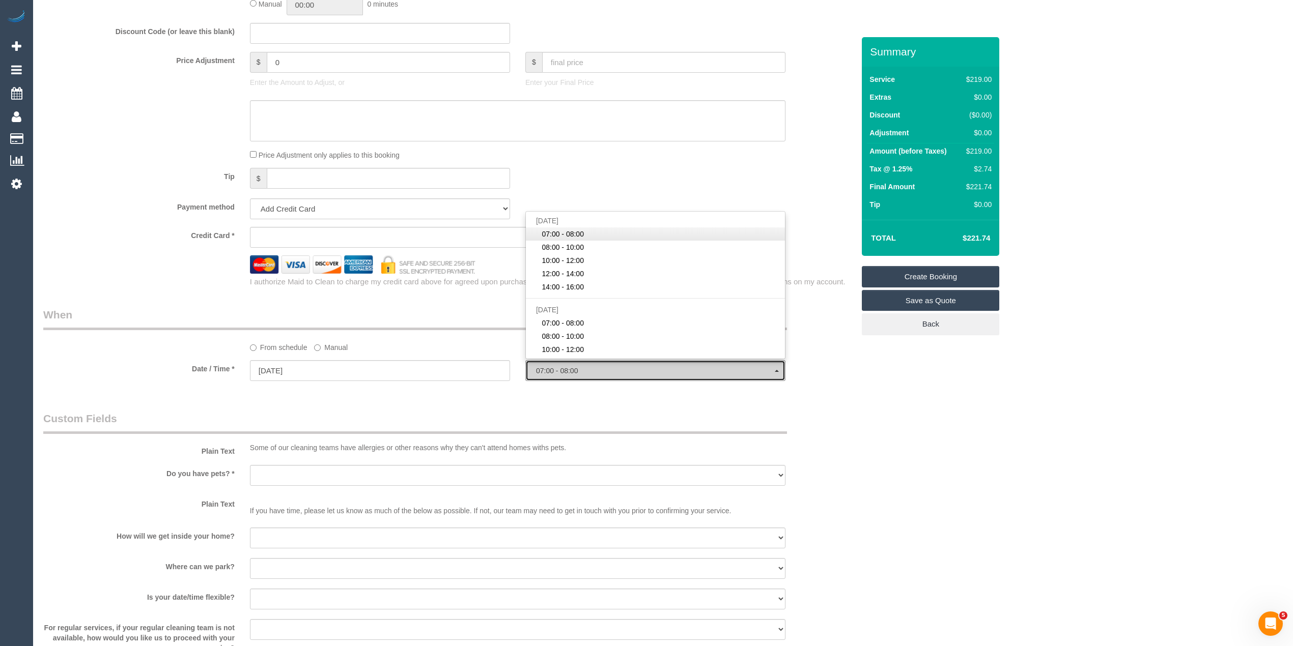
select select "spot1"
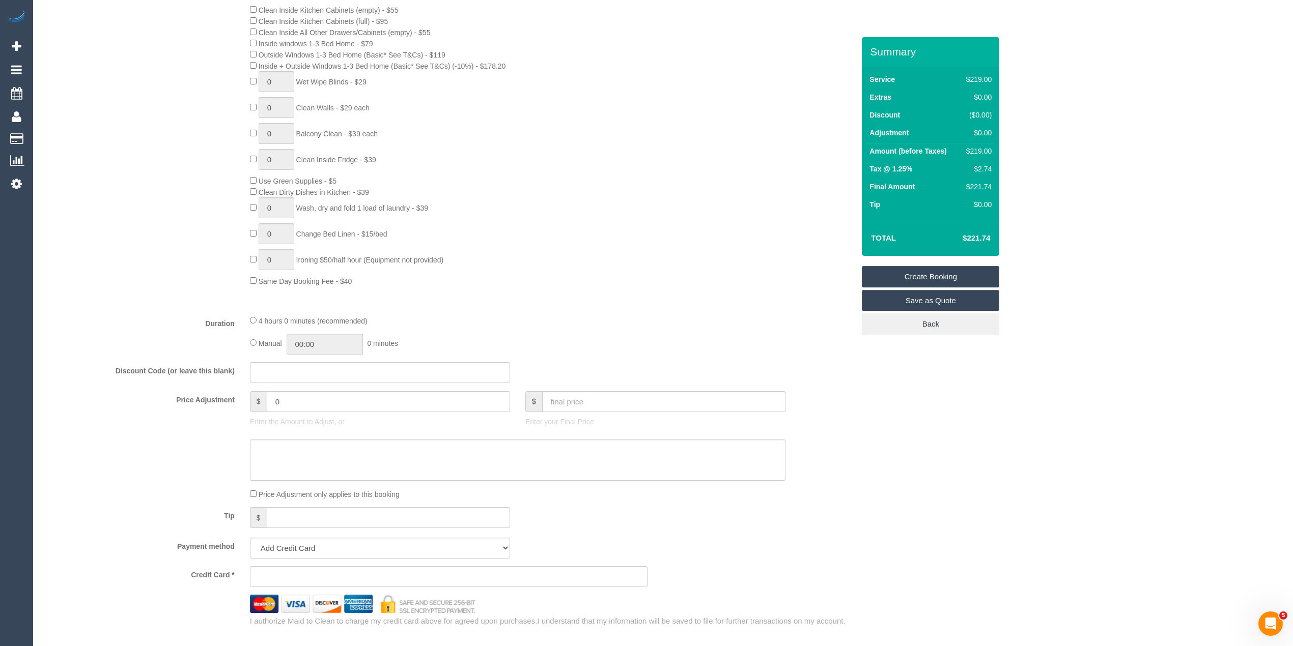
scroll to position [678, 0]
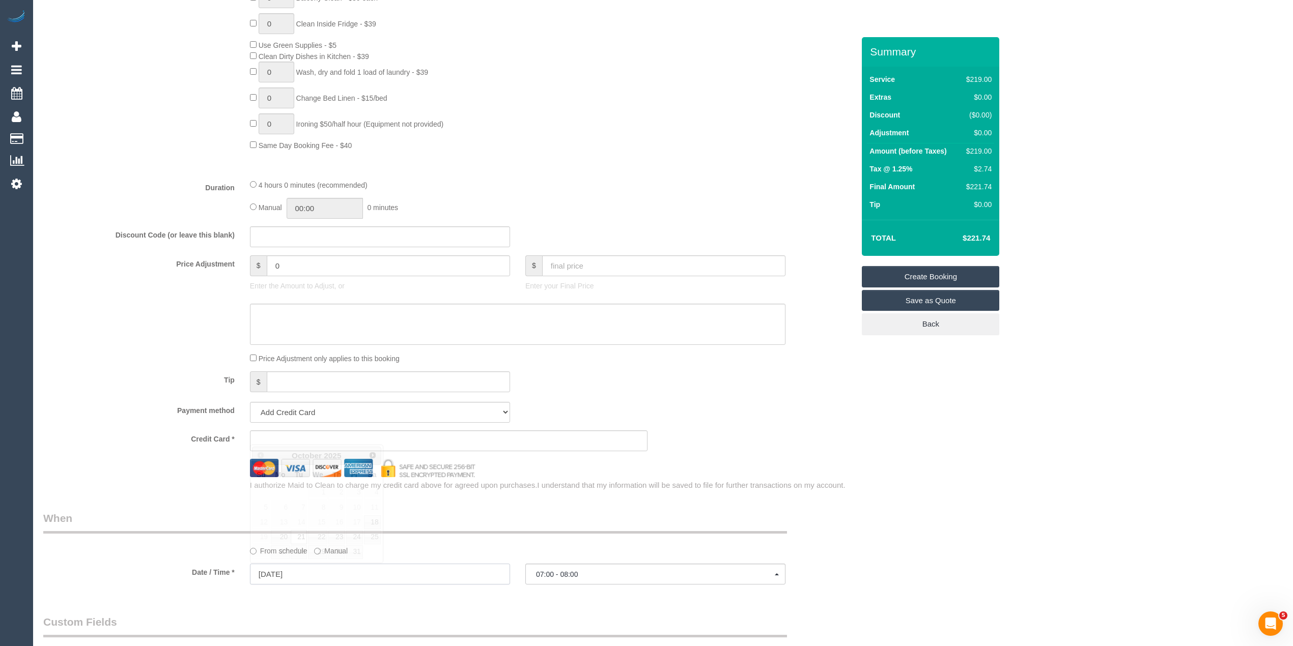
click at [297, 577] on input "21/10/2025" at bounding box center [380, 574] width 260 height 21
click at [314, 537] on link "22" at bounding box center [317, 537] width 19 height 14
type input "22/10/2025"
click at [546, 567] on button "07:00 - 08:00" at bounding box center [655, 574] width 260 height 21
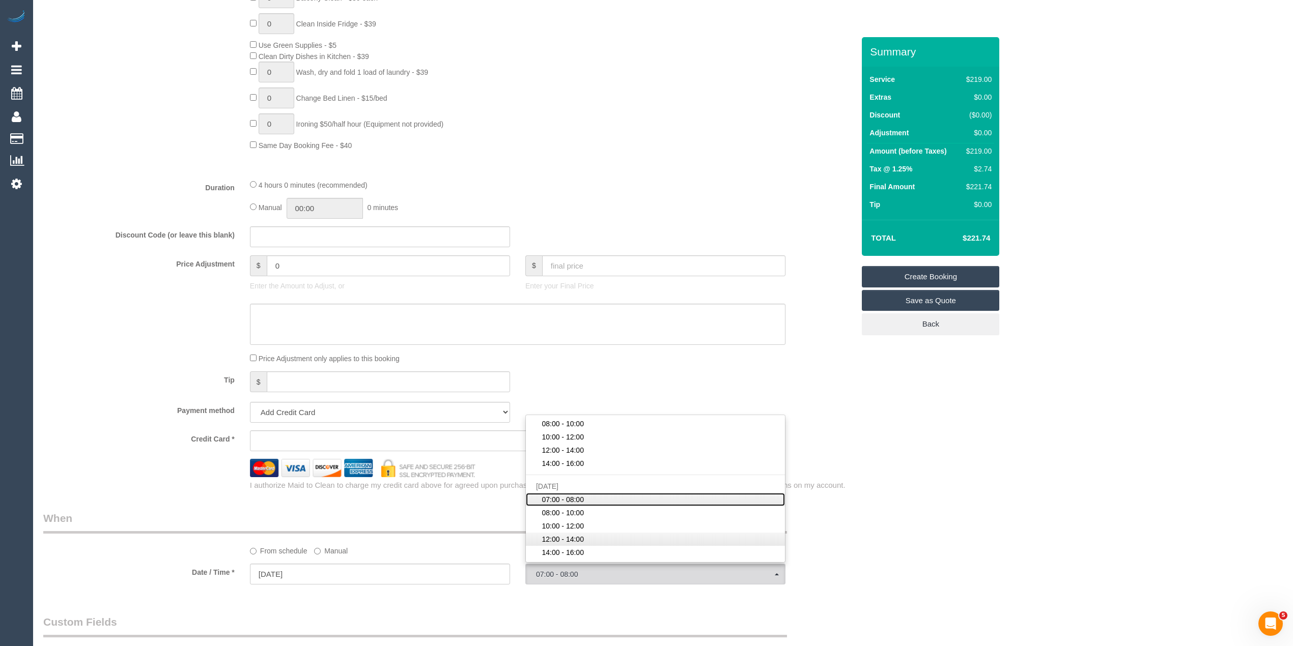
scroll to position [68, 0]
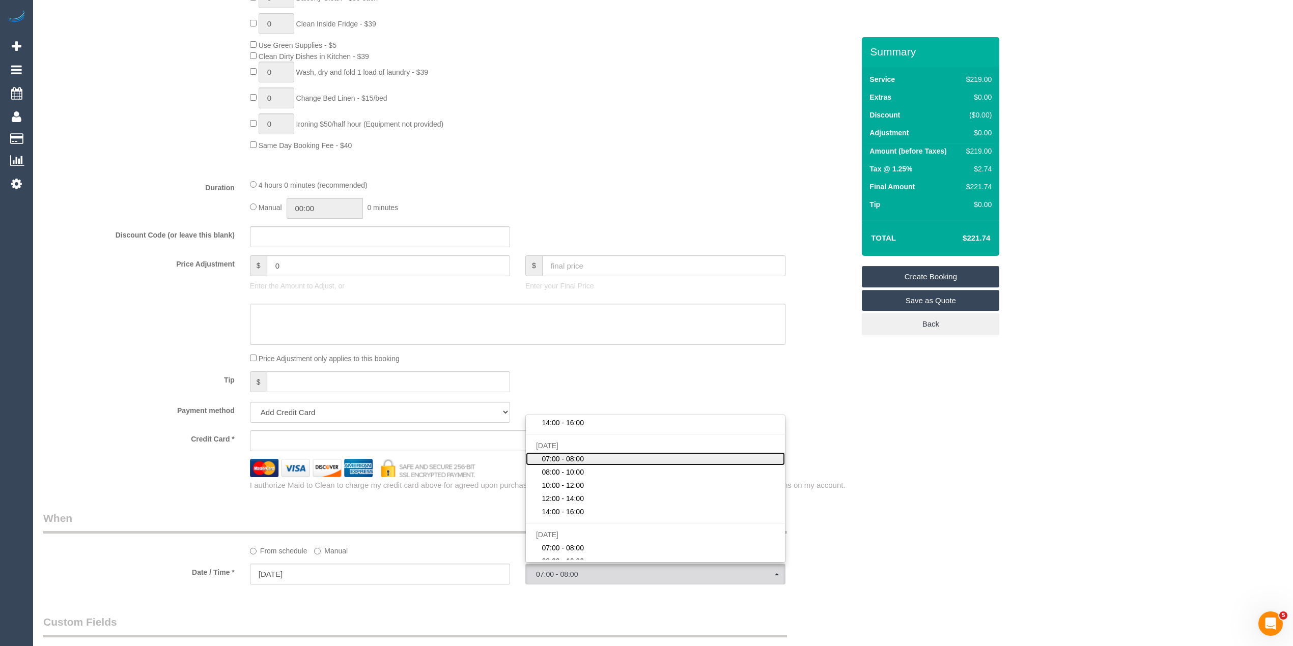
click at [579, 460] on span "07:00 - 08:00" at bounding box center [562, 459] width 42 height 10
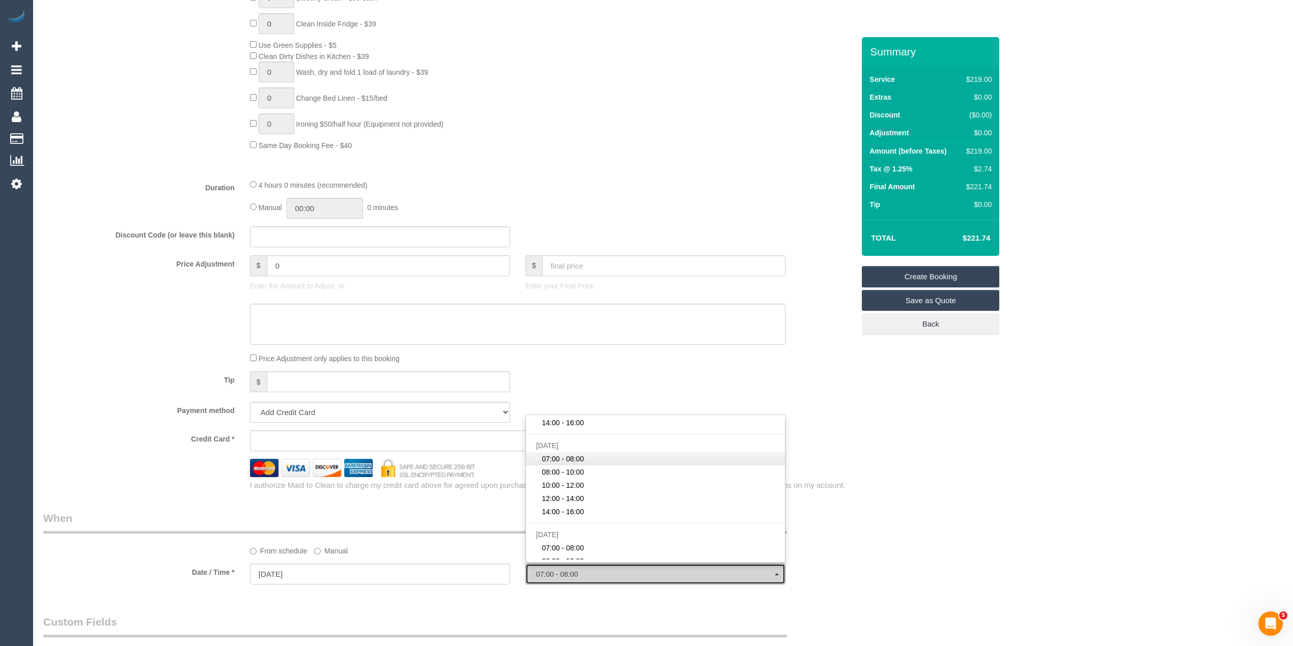
select select "spot6"
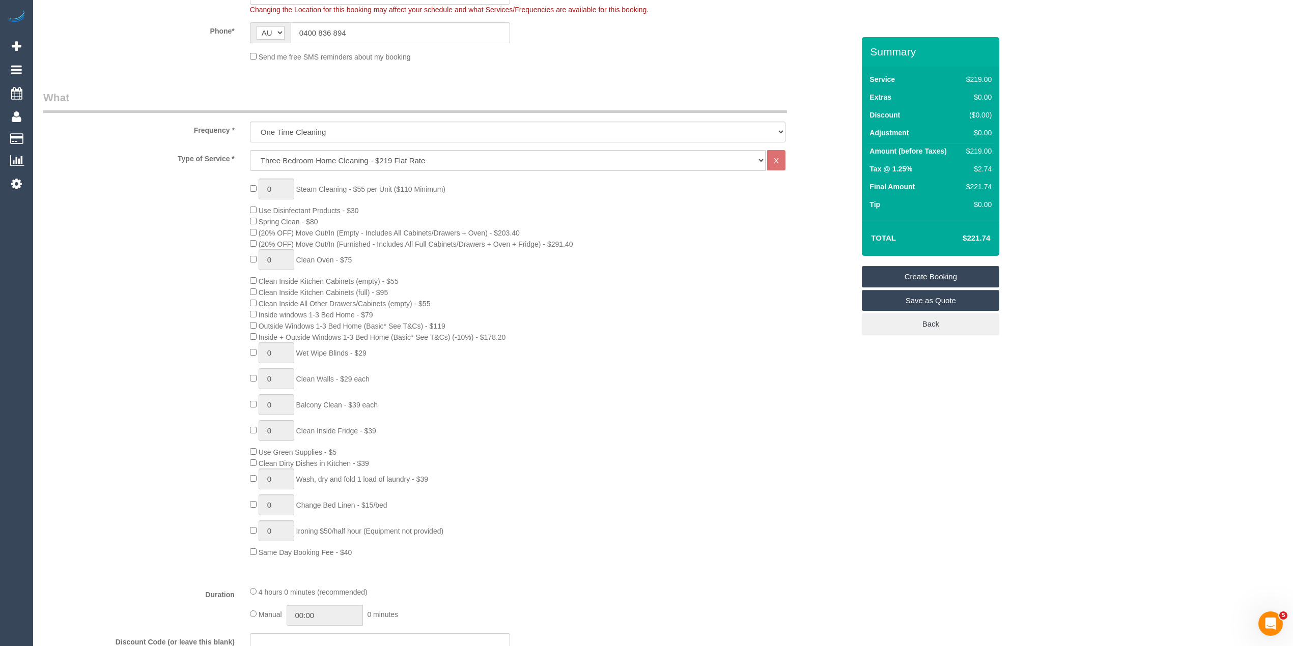
scroll to position [0, 0]
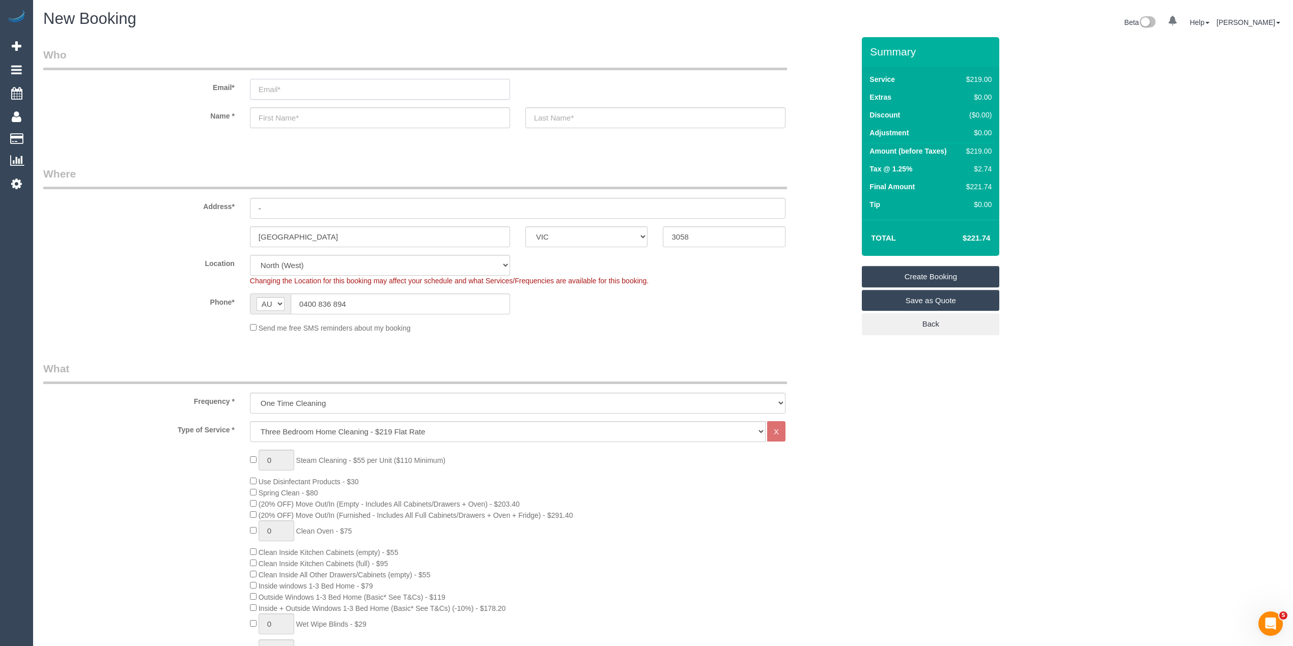
click at [298, 88] on input "email" at bounding box center [380, 89] width 260 height 21
select select "spot26"
click at [300, 94] on input "email" at bounding box center [380, 89] width 260 height 21
type input "agostinellisara92@gmail.com"
click at [306, 114] on input "text" at bounding box center [380, 117] width 260 height 21
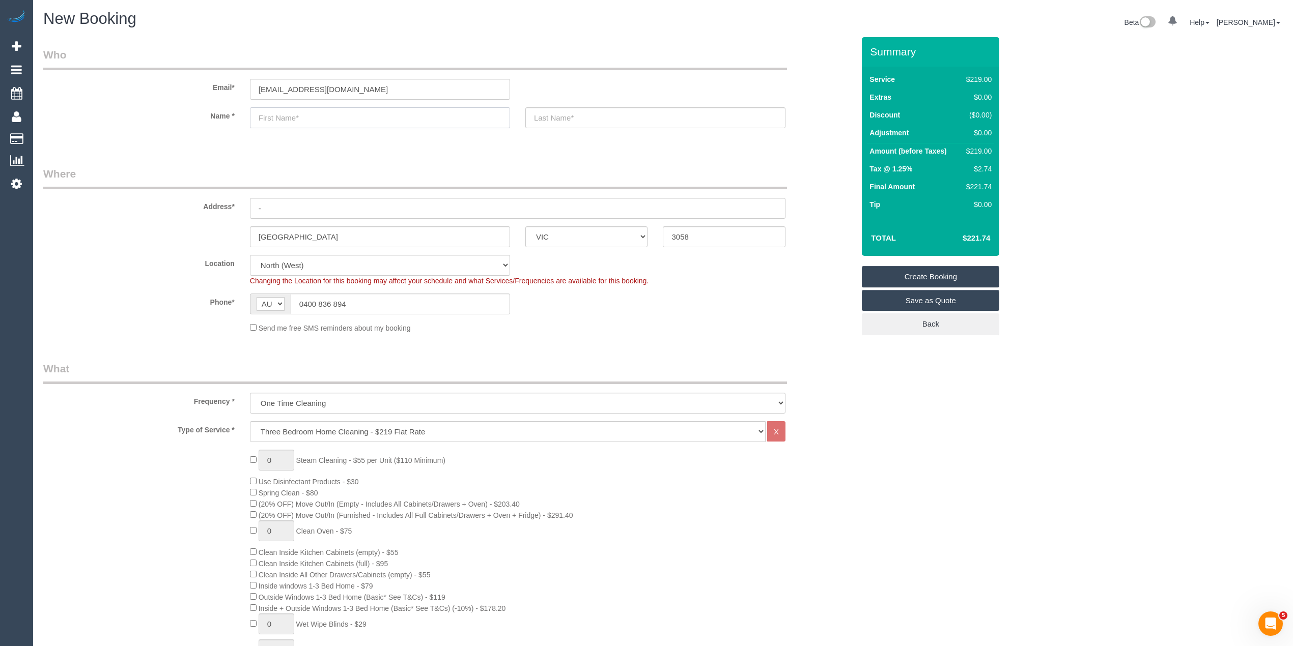
select select "spot47"
type input "Sara"
type input "Agostinelli"
drag, startPoint x: 281, startPoint y: 203, endPoint x: 233, endPoint y: 194, distance: 49.1
click at [233, 194] on div "Address* -" at bounding box center [449, 192] width 826 height 52
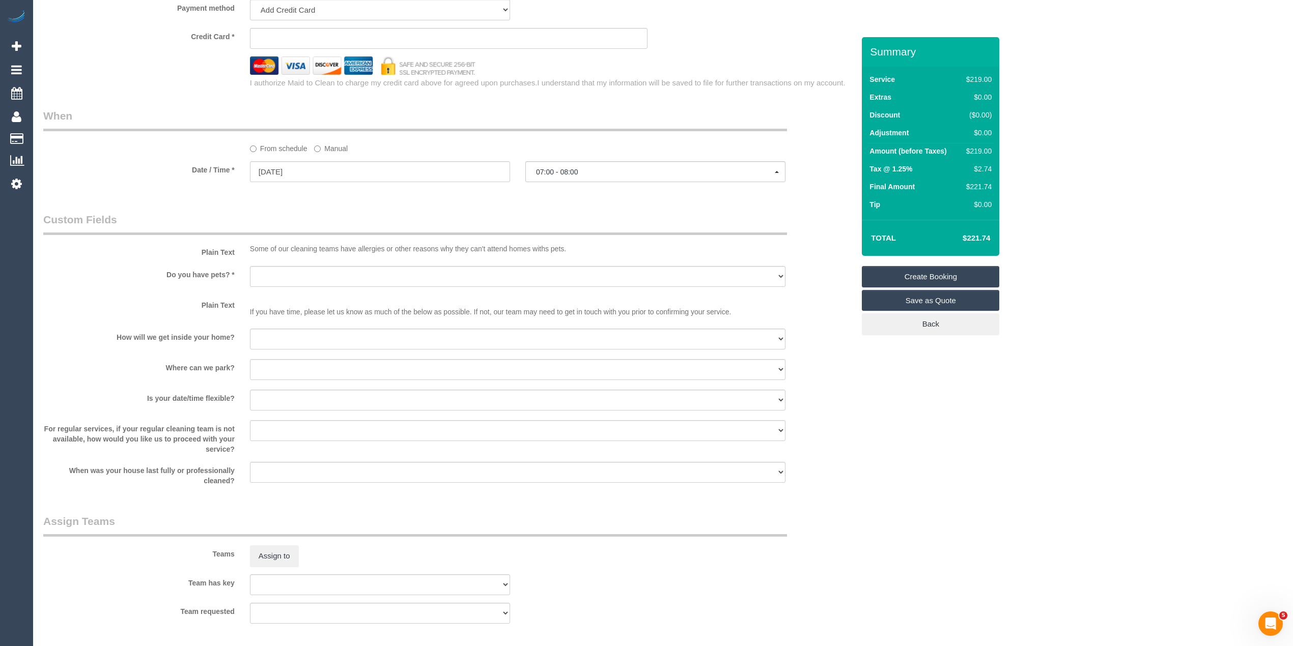
scroll to position [1085, 0]
type input "10 Sacramento Way"
click at [289, 277] on select "Yes - Cats Yes - Dogs No pets Yes - Dogs and Cats Yes - Other" at bounding box center [517, 272] width 535 height 21
select select "number:29"
click at [250, 262] on select "Yes - Cats Yes - Dogs No pets Yes - Dogs and Cats Yes - Other" at bounding box center [517, 272] width 535 height 21
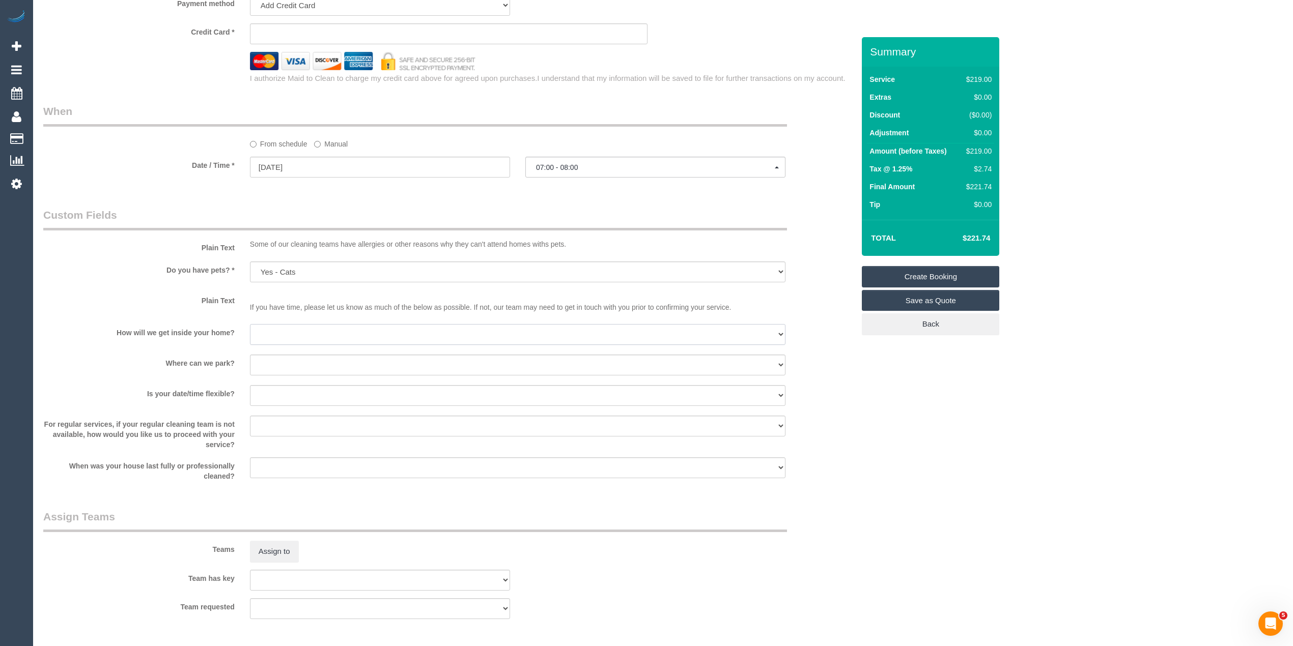
click at [280, 342] on select "I will be home Key will be left (please provide details below) Lock box/Access …" at bounding box center [517, 334] width 535 height 21
select select "number:14"
click at [250, 325] on select "I will be home Key will be left (please provide details below) Lock box/Access …" at bounding box center [517, 334] width 535 height 21
click at [270, 362] on select "I will provide parking on-site Free street parking Paid street parking (cost wi…" at bounding box center [517, 365] width 535 height 21
select select "number:18"
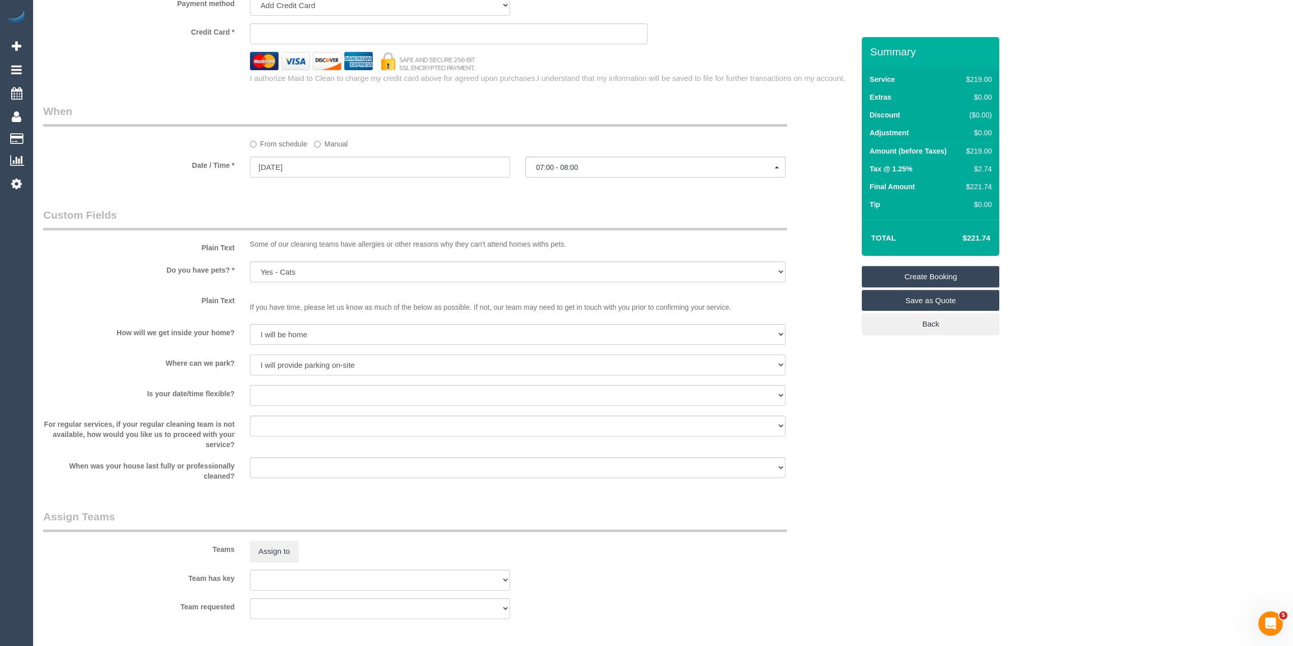
click at [250, 355] on select "I will provide parking on-site Free street parking Paid street parking (cost wi…" at bounding box center [517, 365] width 535 height 21
click at [287, 397] on select "Yes - date and time Yes - date but not time Yes - time but not date No - No fle…" at bounding box center [517, 395] width 535 height 21
select select "number:36"
click at [250, 386] on select "Yes - date and time Yes - date but not time Yes - time but not date No - No fle…" at bounding box center [517, 395] width 535 height 21
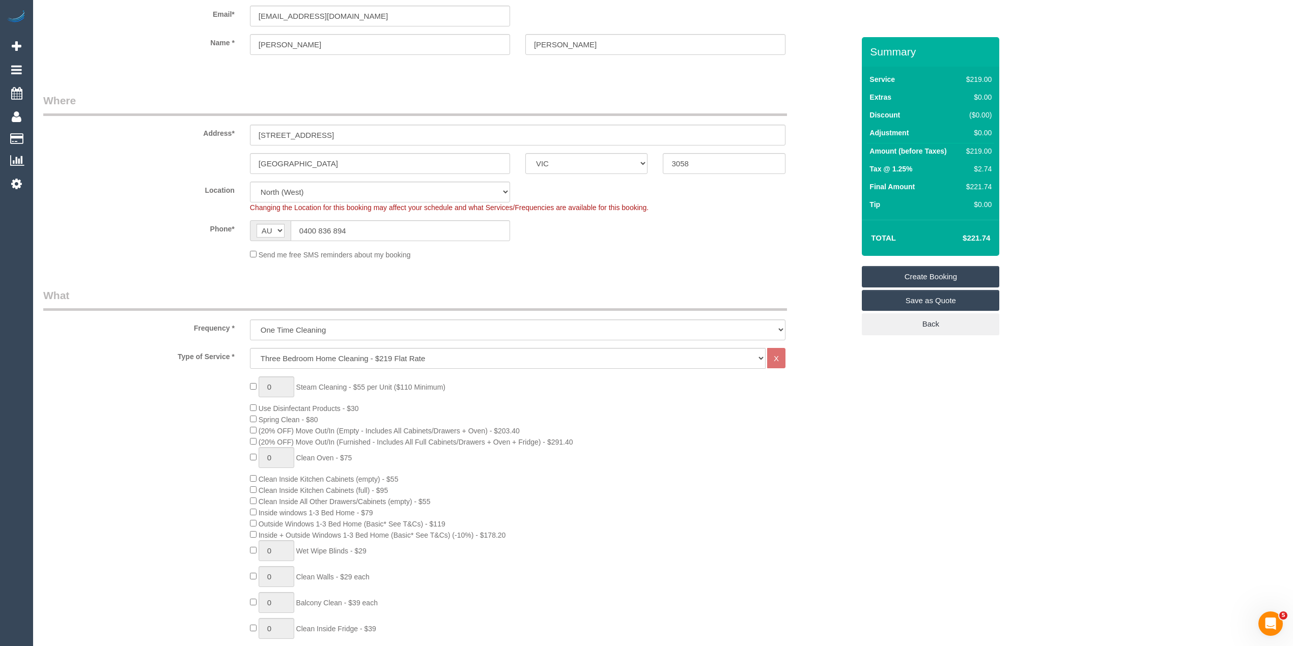
scroll to position [0, 0]
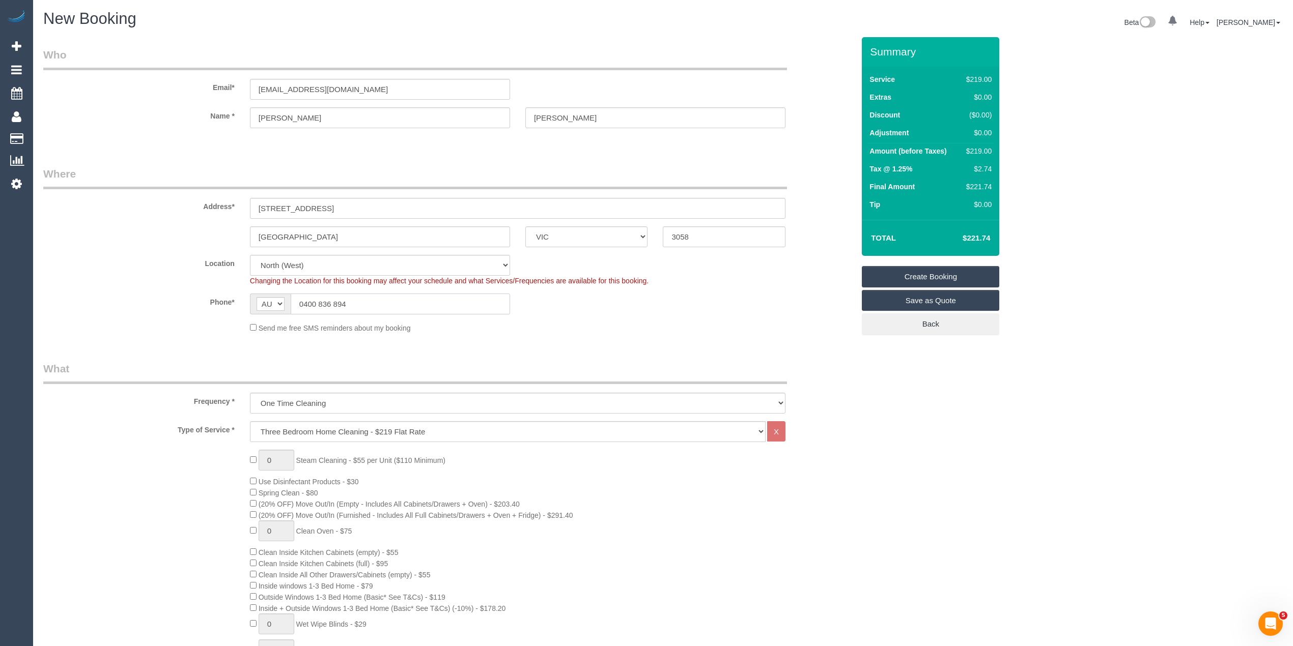
drag, startPoint x: 347, startPoint y: 304, endPoint x: 257, endPoint y: 294, distance: 90.1
click at [257, 294] on div "AF AL DZ AD AO AI AQ AG AR AM AW AU AT AZ BS BH BD BB BY BE BZ BJ BM BT BO BA B…" at bounding box center [380, 304] width 260 height 21
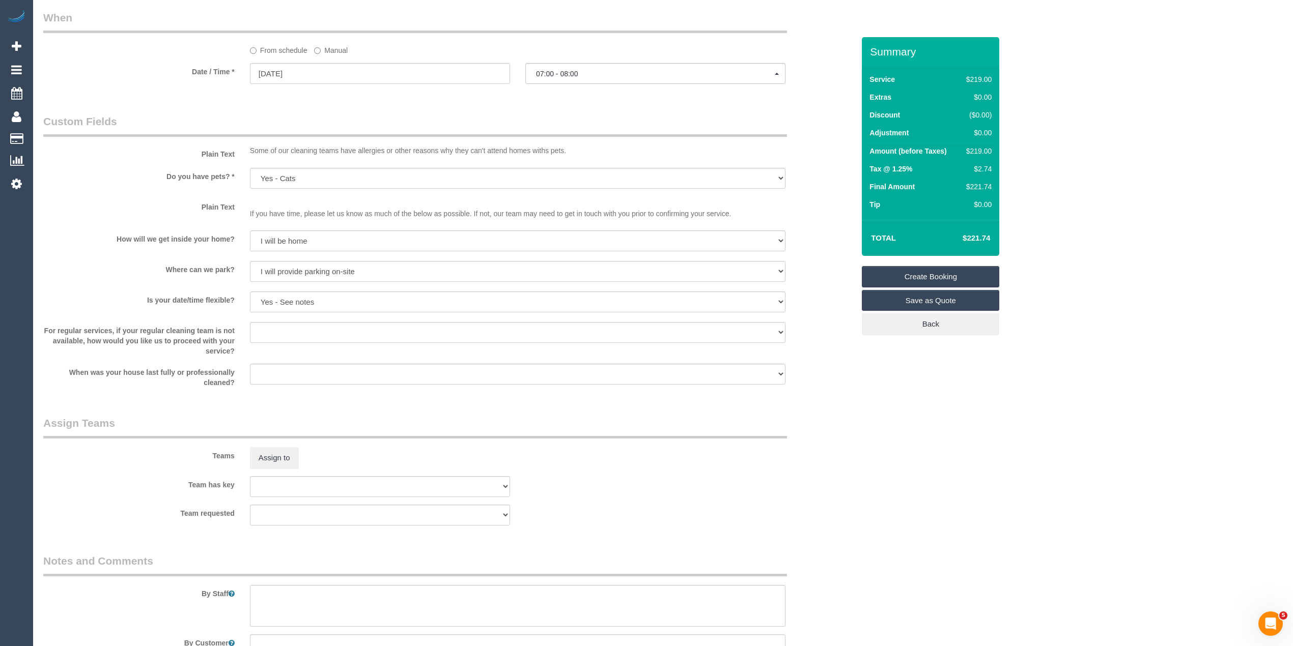
scroll to position [1273, 0]
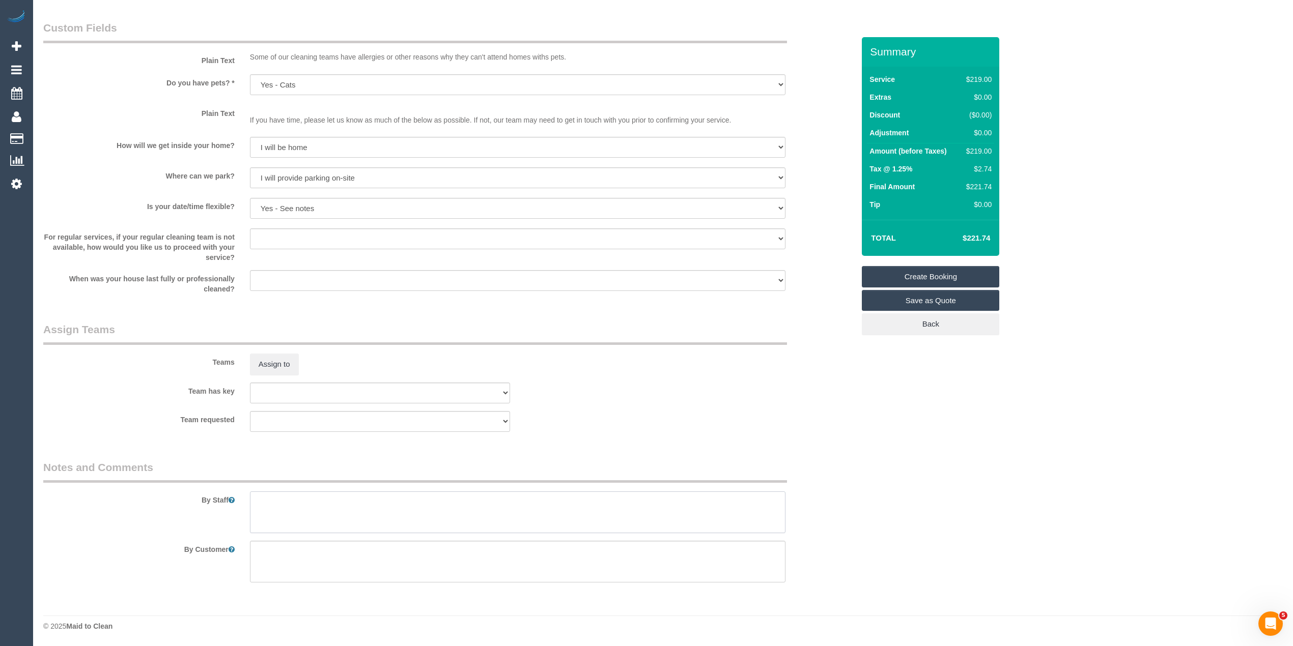
click at [412, 522] on textarea at bounding box center [517, 513] width 535 height 42
paste textarea "0400 836 894"
type textarea "If you have trouble parking pls call the customer - 0400836894"
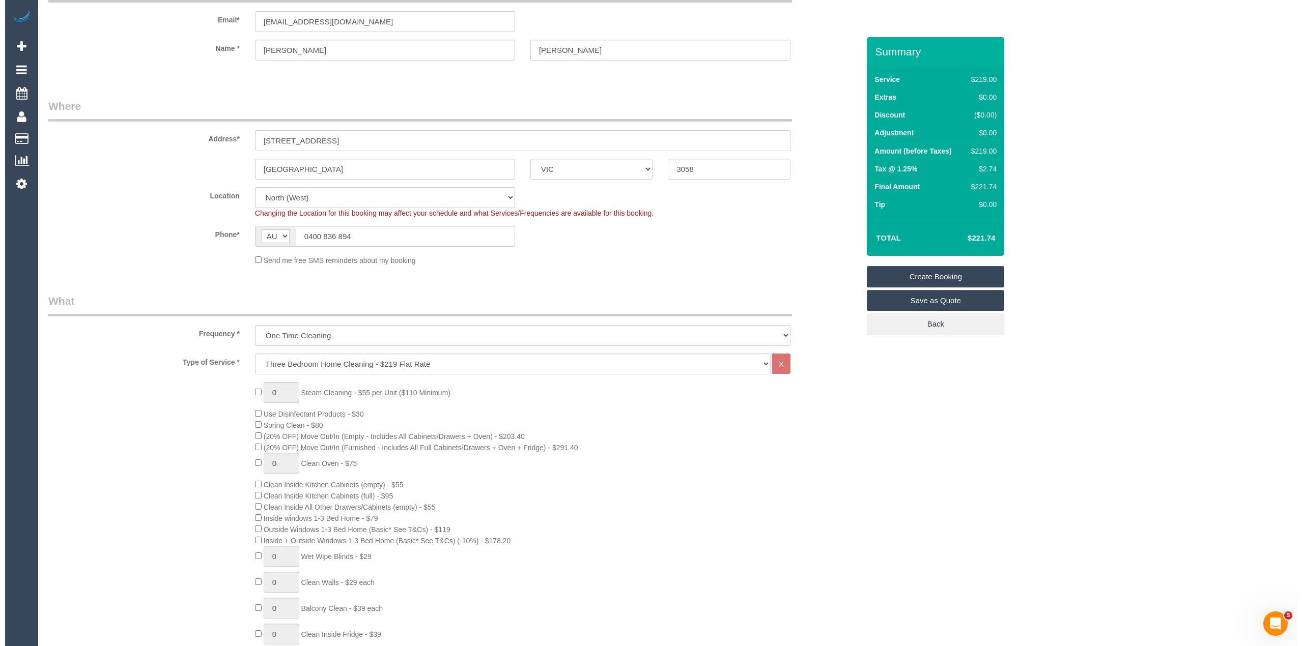
scroll to position [0, 0]
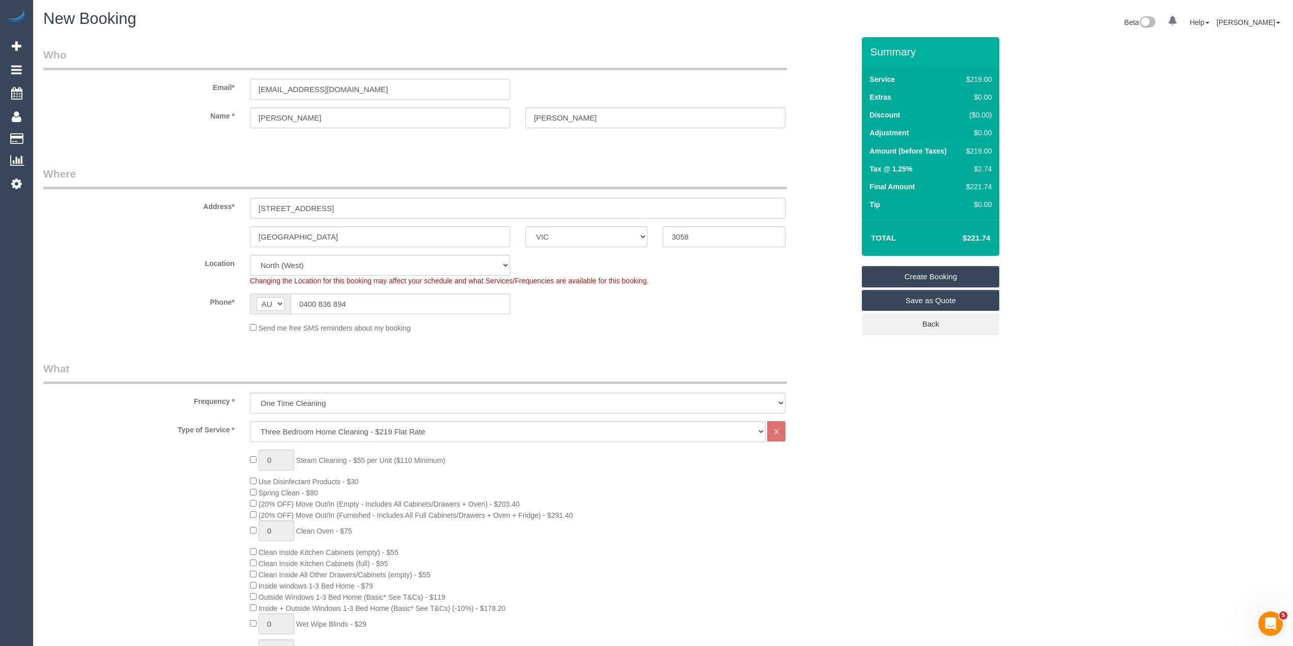
drag, startPoint x: 389, startPoint y: 93, endPoint x: 108, endPoint y: 53, distance: 283.7
click at [108, 53] on fieldset "Who Email* agostinellisara92@gmail.com Name * Sara Agostinelli" at bounding box center [448, 96] width 811 height 99
click at [955, 272] on link "Create Booking" at bounding box center [930, 276] width 137 height 21
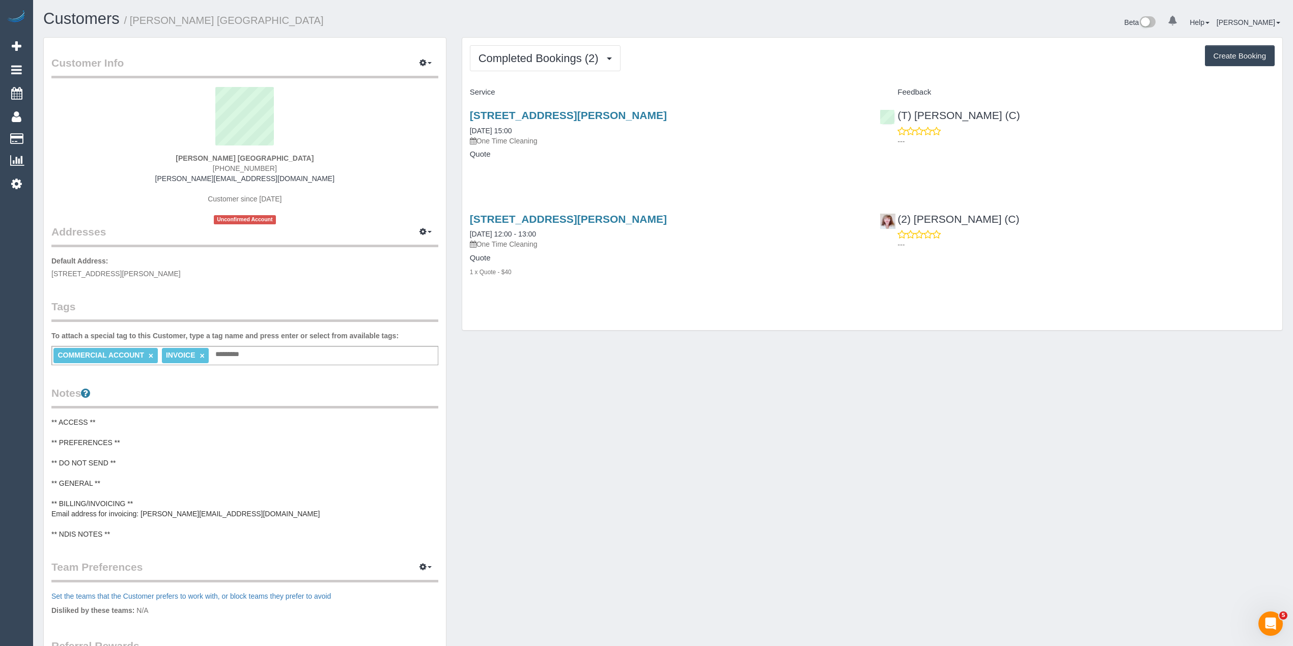
drag, startPoint x: 462, startPoint y: 110, endPoint x: 660, endPoint y: 109, distance: 197.4
click at [660, 109] on div "253 Cotham Road, Kew, VIC 3101 30/07/2025 15:00 One Time Cleaning Quote" at bounding box center [667, 140] width 410 height 78
copy link "253 Cotham Road, Kew, VIC 3101"
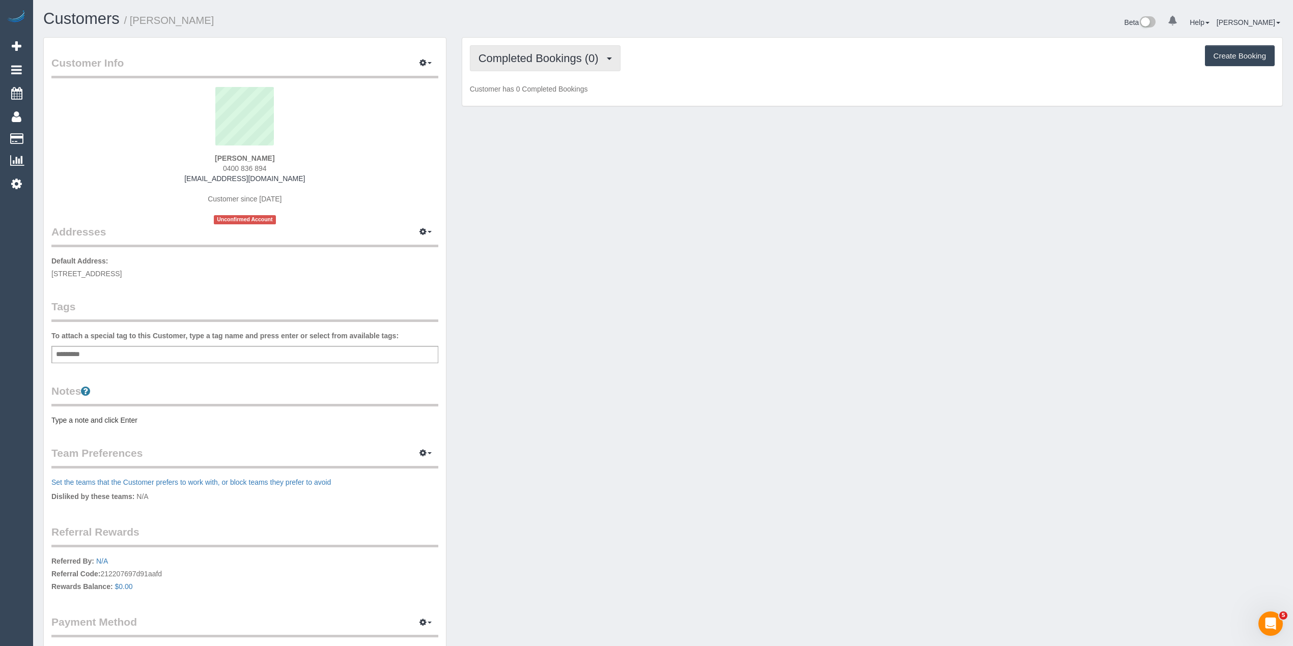
click at [508, 62] on span "Completed Bookings (0)" at bounding box center [540, 58] width 125 height 13
click at [557, 93] on link "Upcoming Bookings (1)" at bounding box center [523, 95] width 106 height 13
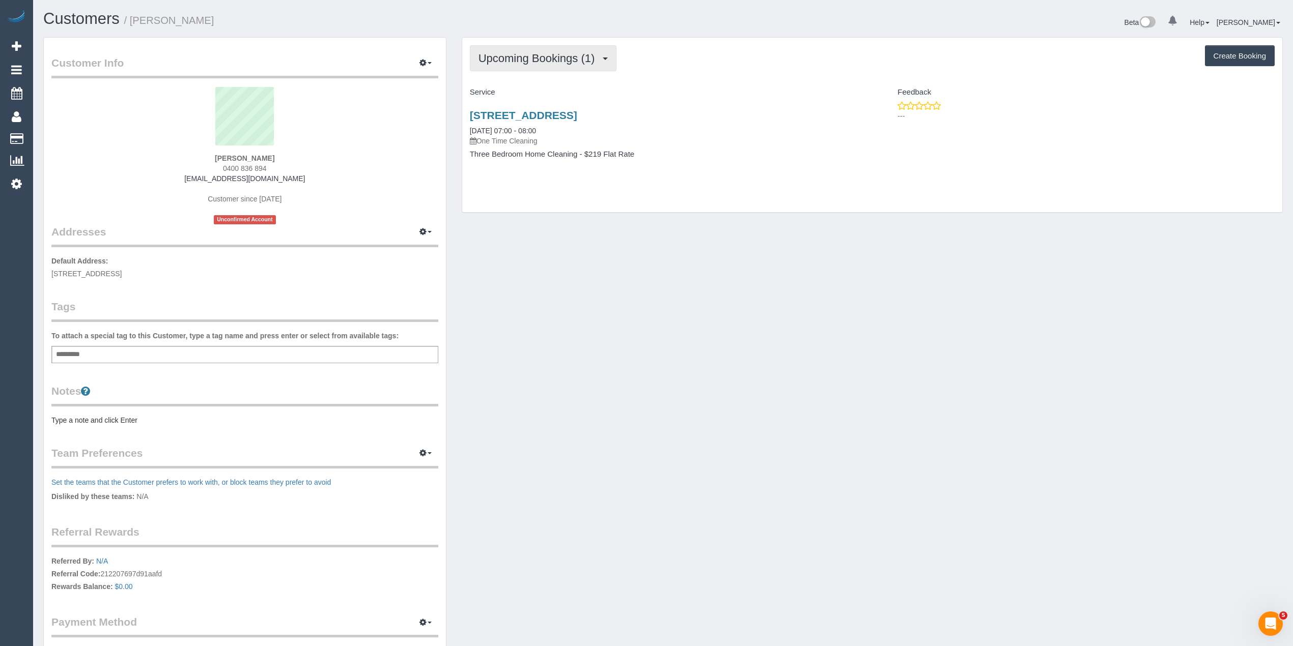
click at [522, 55] on span "Upcoming Bookings (1)" at bounding box center [539, 58] width 122 height 13
click at [552, 97] on link "Upcoming Bookings (1)" at bounding box center [523, 95] width 106 height 13
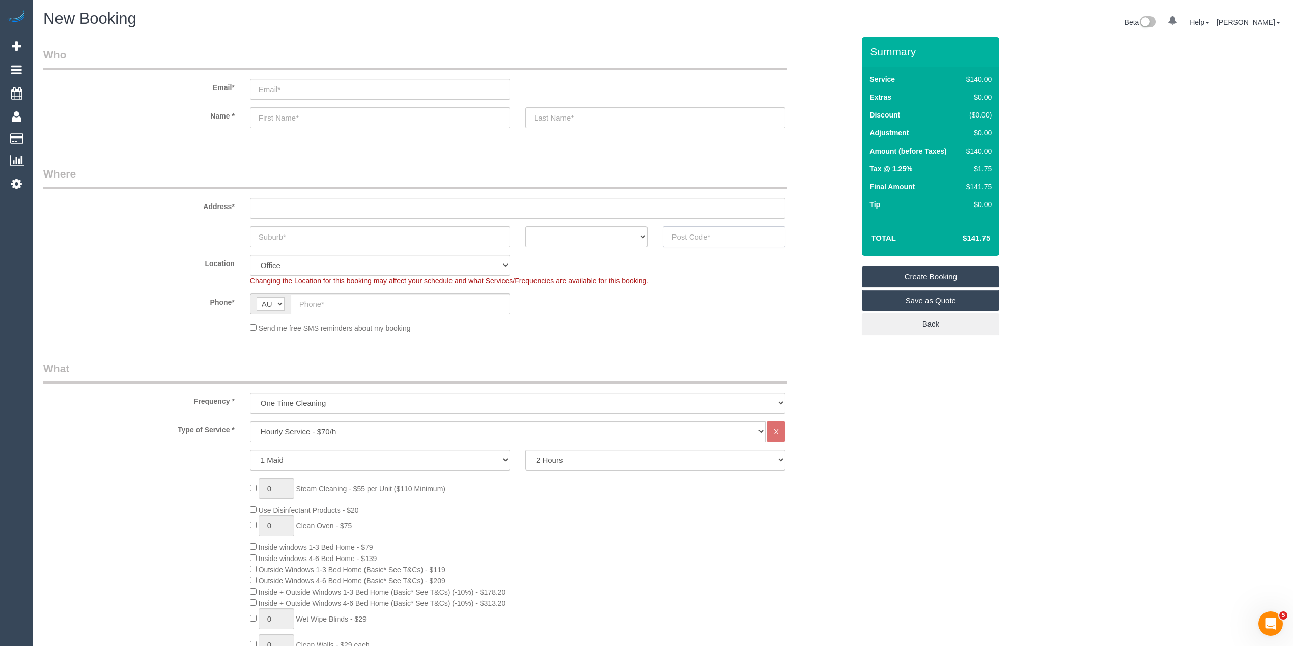
click at [688, 241] on input "text" at bounding box center [724, 236] width 123 height 21
type input "3805"
click at [373, 198] on input "text" at bounding box center [517, 208] width 535 height 21
type input "-"
select select "52"
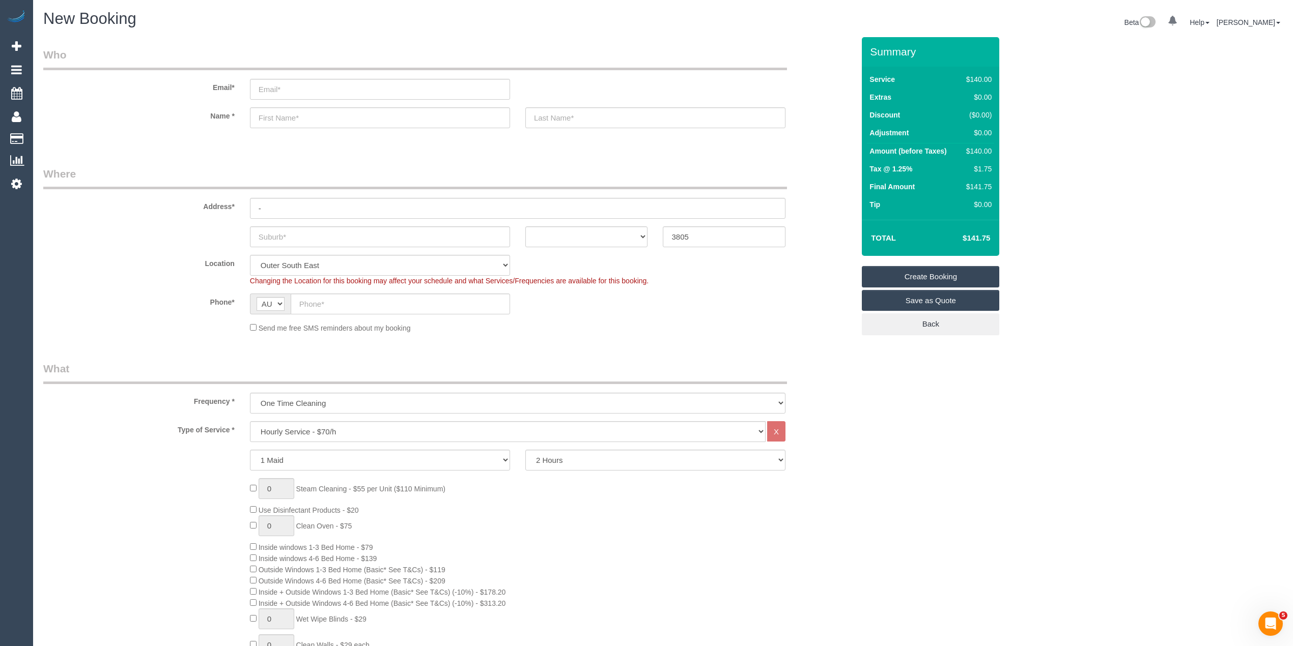
select select "object:2101"
click at [316, 243] on input "text" at bounding box center [380, 236] width 260 height 21
paste input "Narre Warren"
type input "Narre Warren"
click at [637, 230] on select "ACT NSW NT QLD SA TAS VIC WA" at bounding box center [586, 236] width 123 height 21
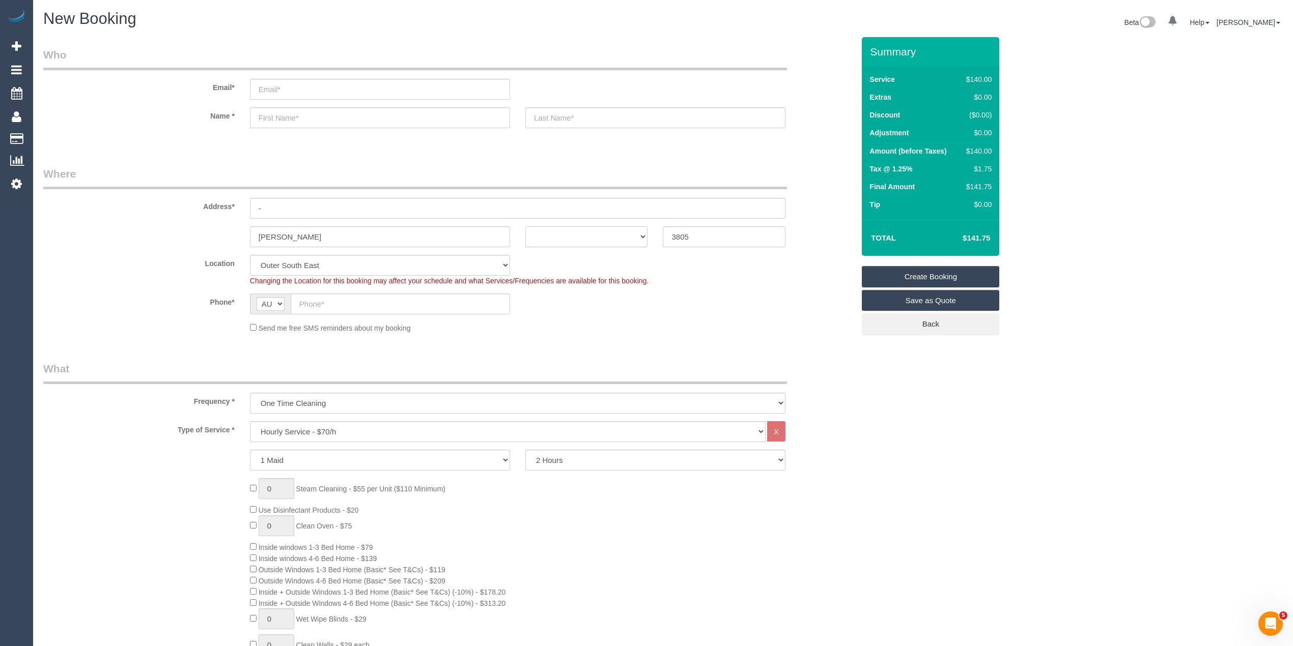
select select "VIC"
click at [525, 226] on select "ACT NSW NT QLD SA TAS VIC WA" at bounding box center [586, 236] width 123 height 21
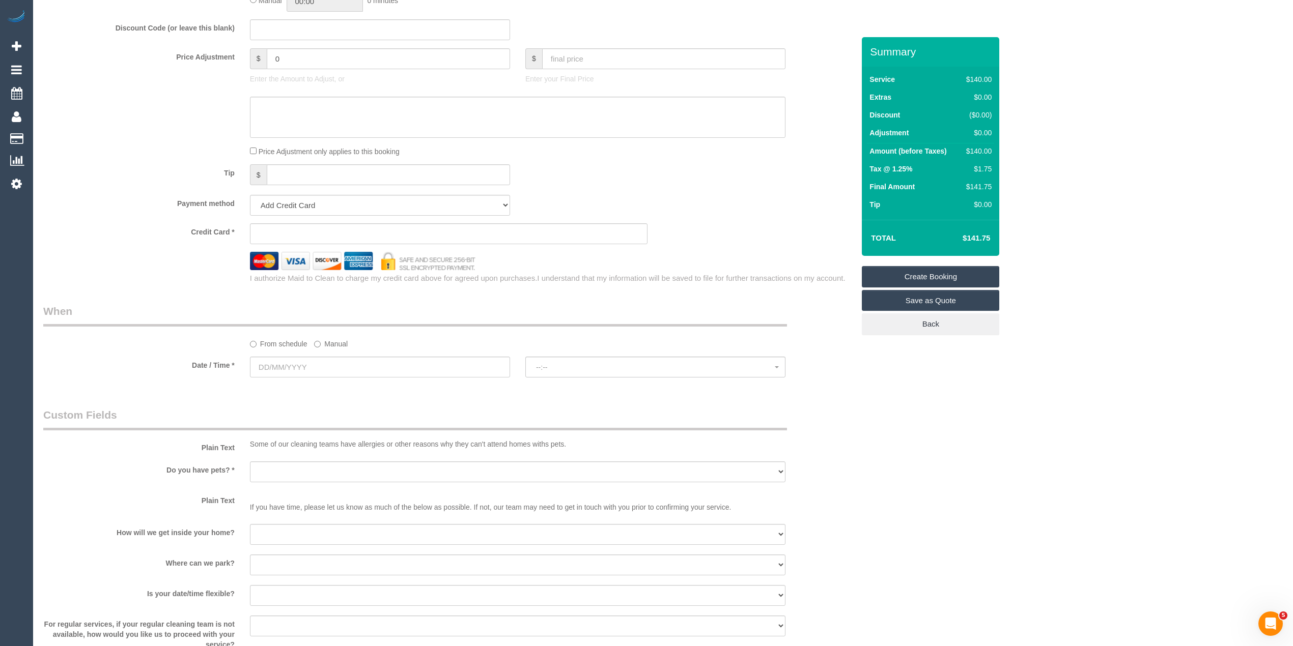
scroll to position [882, 0]
click at [275, 364] on input "text" at bounding box center [380, 365] width 260 height 21
click at [1049, 492] on div "Who Email* Name * Where Address* - Narre Warren ACT NSW NT QLD SA TAS VIC WA 38…" at bounding box center [662, 75] width 1239 height 1841
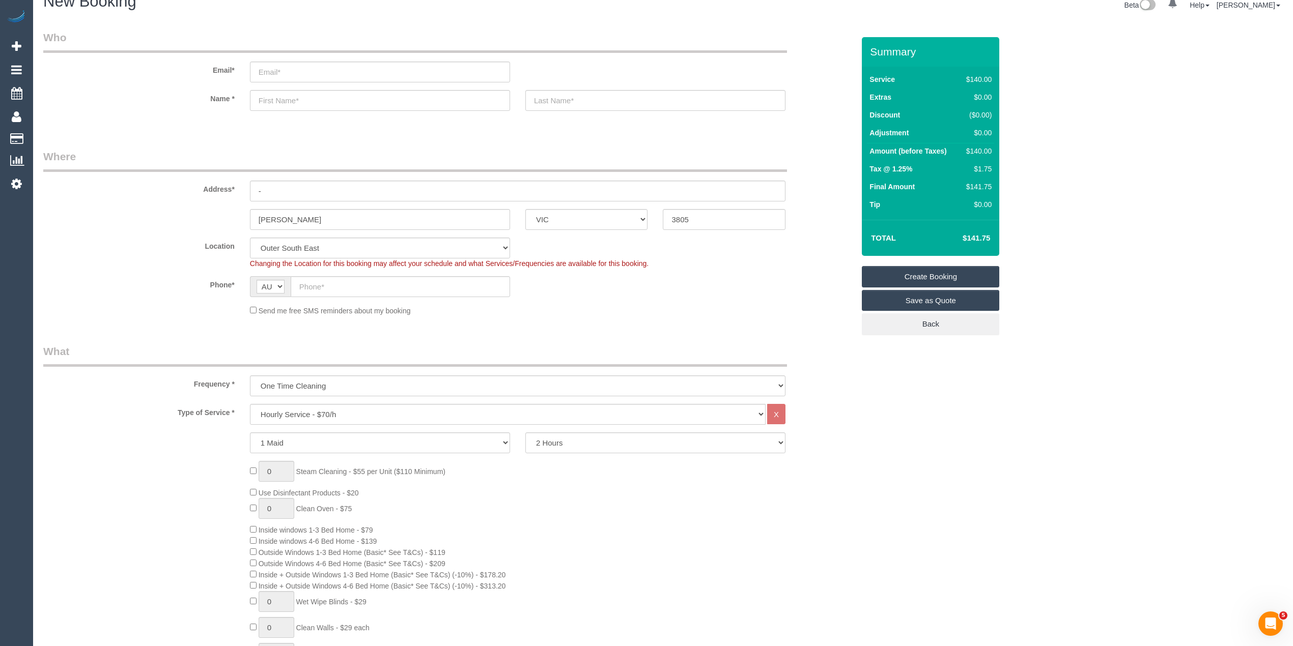
scroll to position [0, 0]
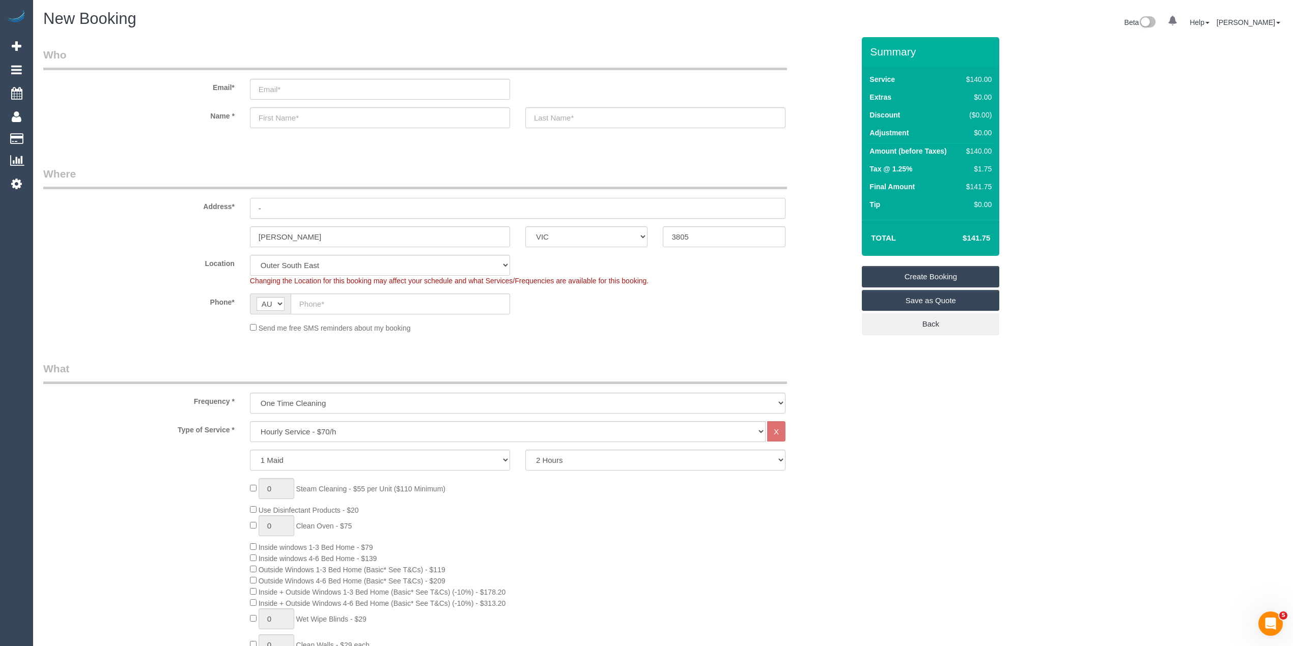
click at [270, 205] on input "-" at bounding box center [517, 208] width 535 height 21
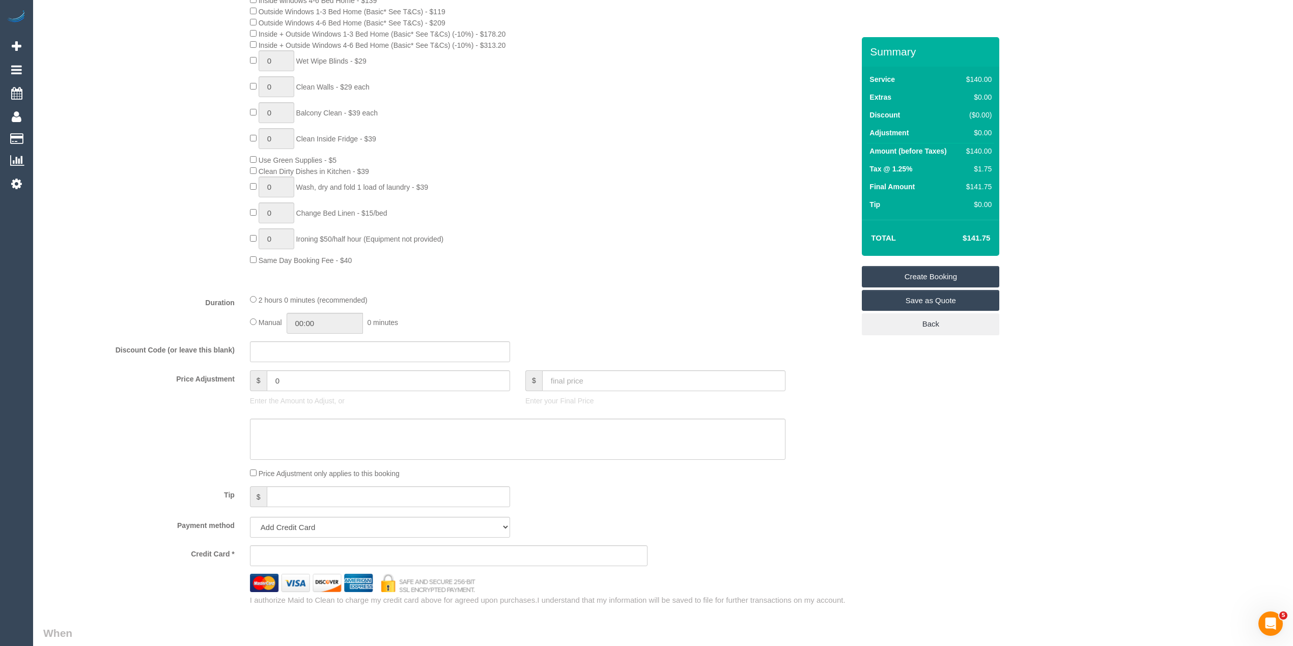
scroll to position [746, 0]
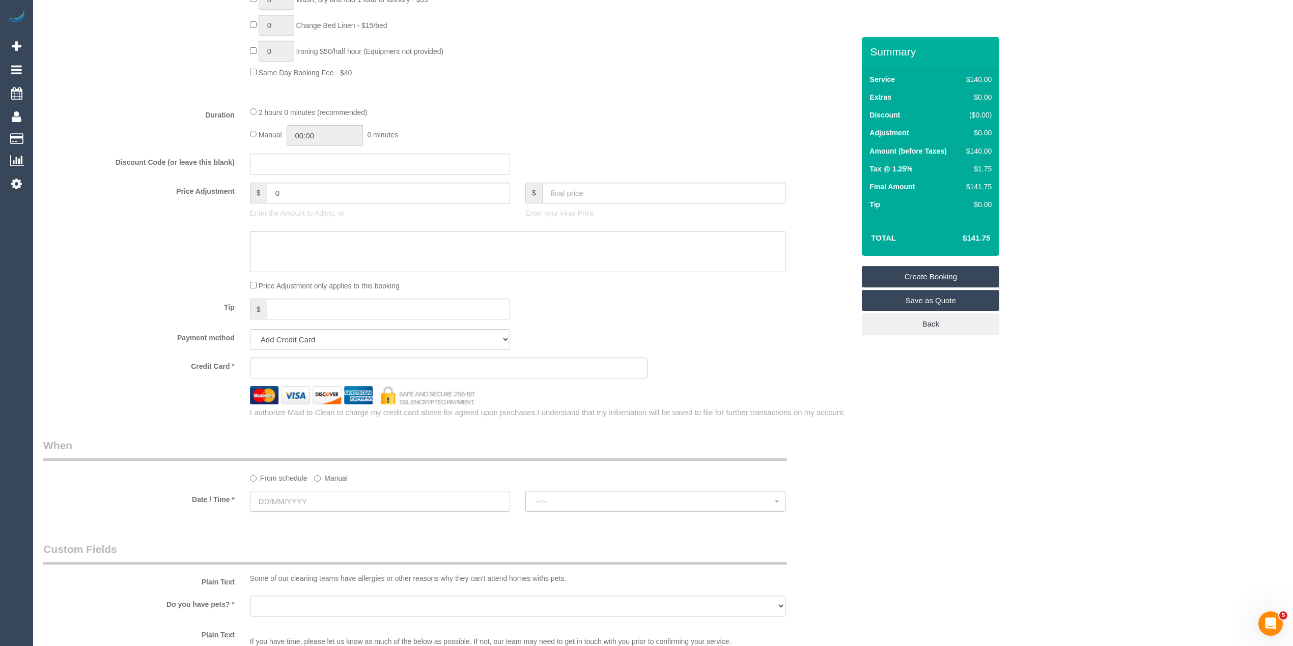
click at [300, 497] on input "text" at bounding box center [380, 501] width 260 height 21
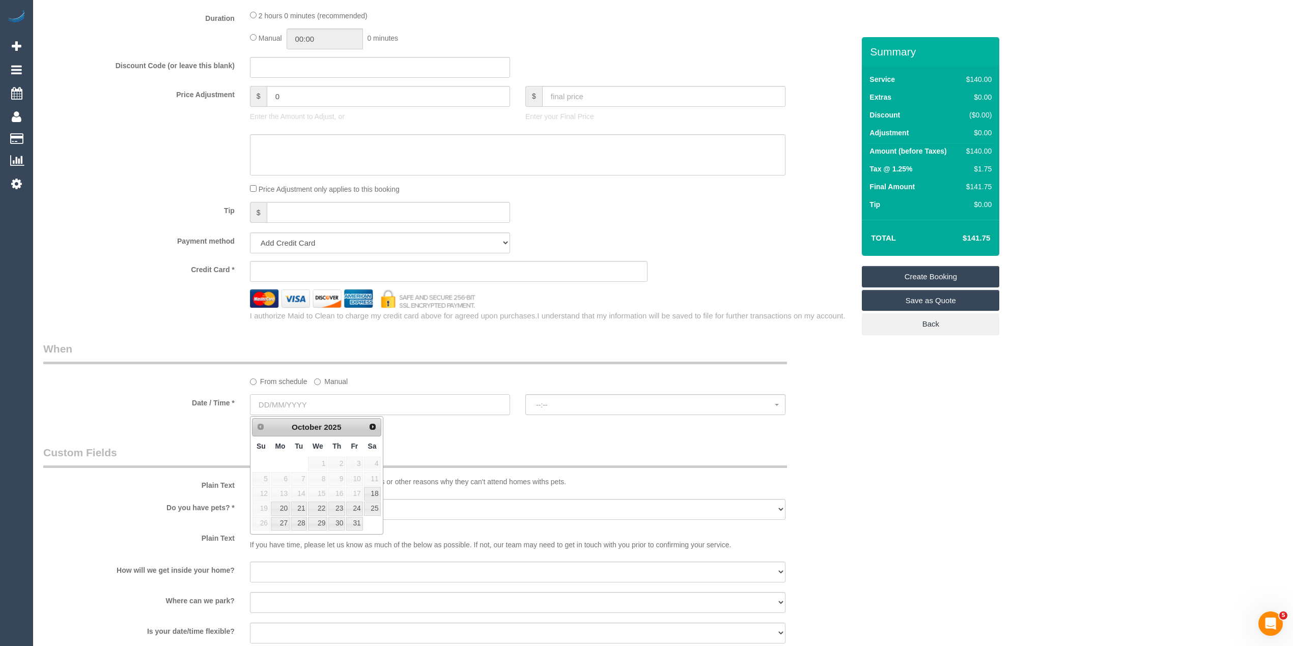
scroll to position [882, 0]
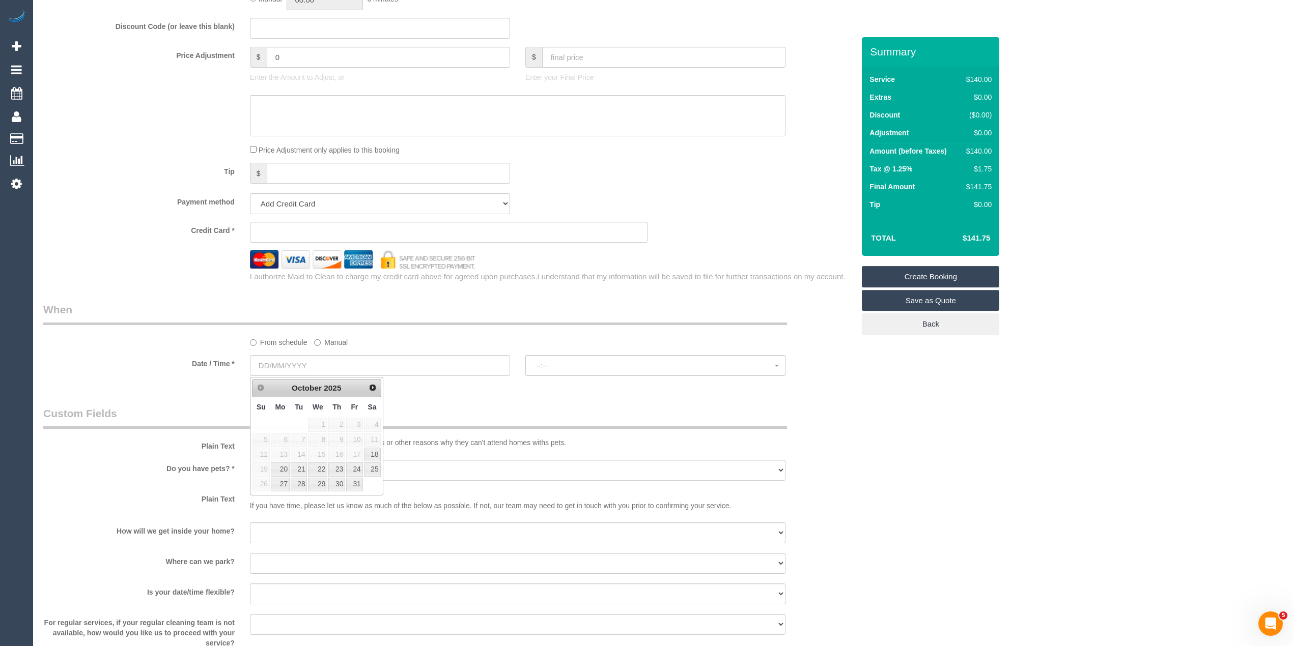
click at [971, 463] on div "Who Email* Name * Where Address* - Narre Warren ACT NSW NT QLD SA TAS VIC WA 38…" at bounding box center [662, 75] width 1239 height 1841
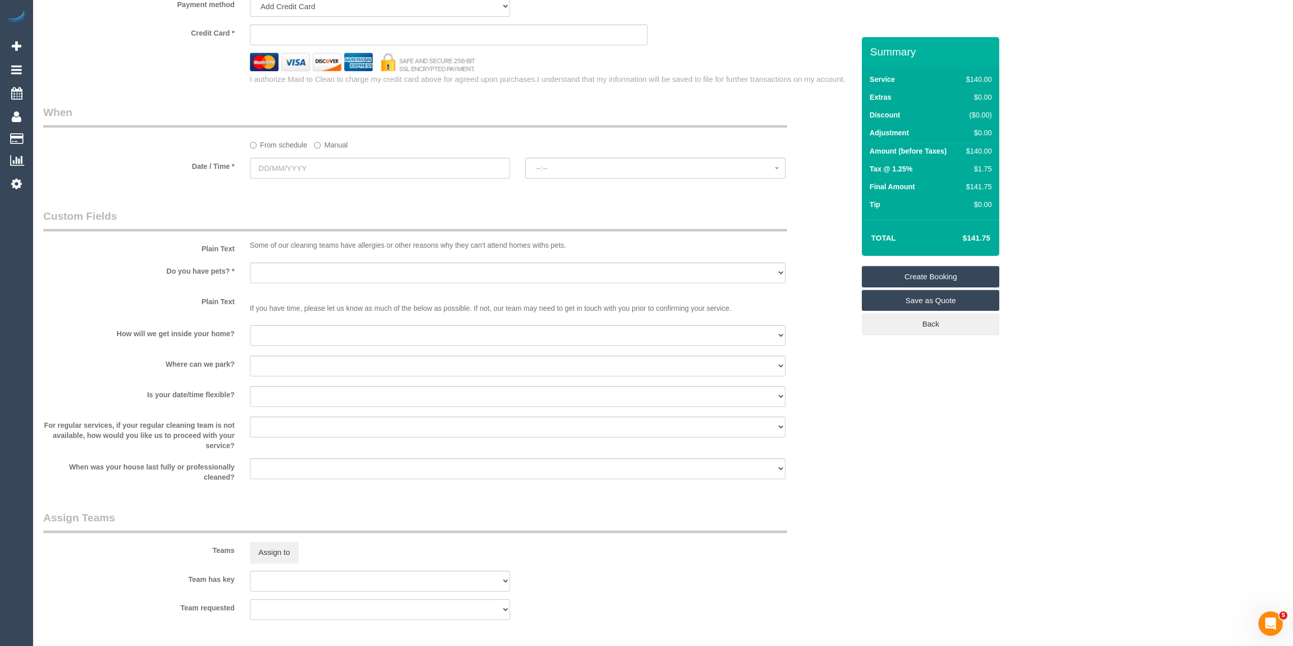
scroll to position [1153, 0]
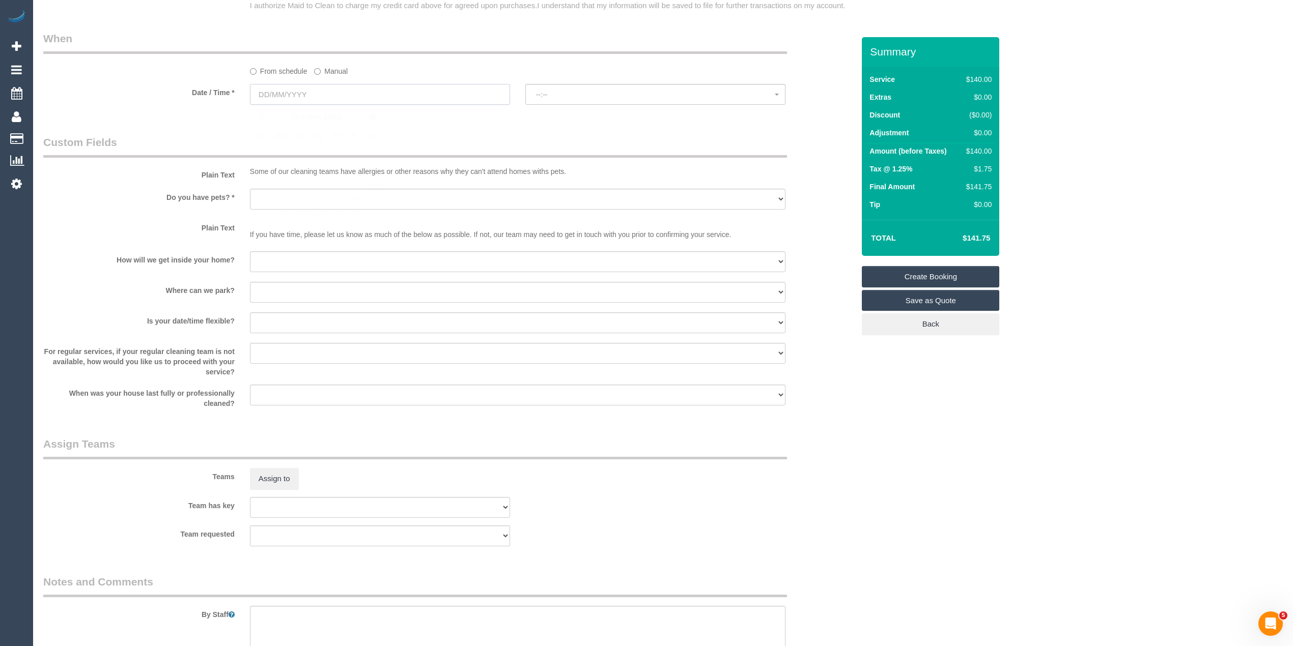
click at [291, 96] on input "text" at bounding box center [380, 94] width 260 height 21
click at [137, 53] on legend "When" at bounding box center [414, 42] width 743 height 23
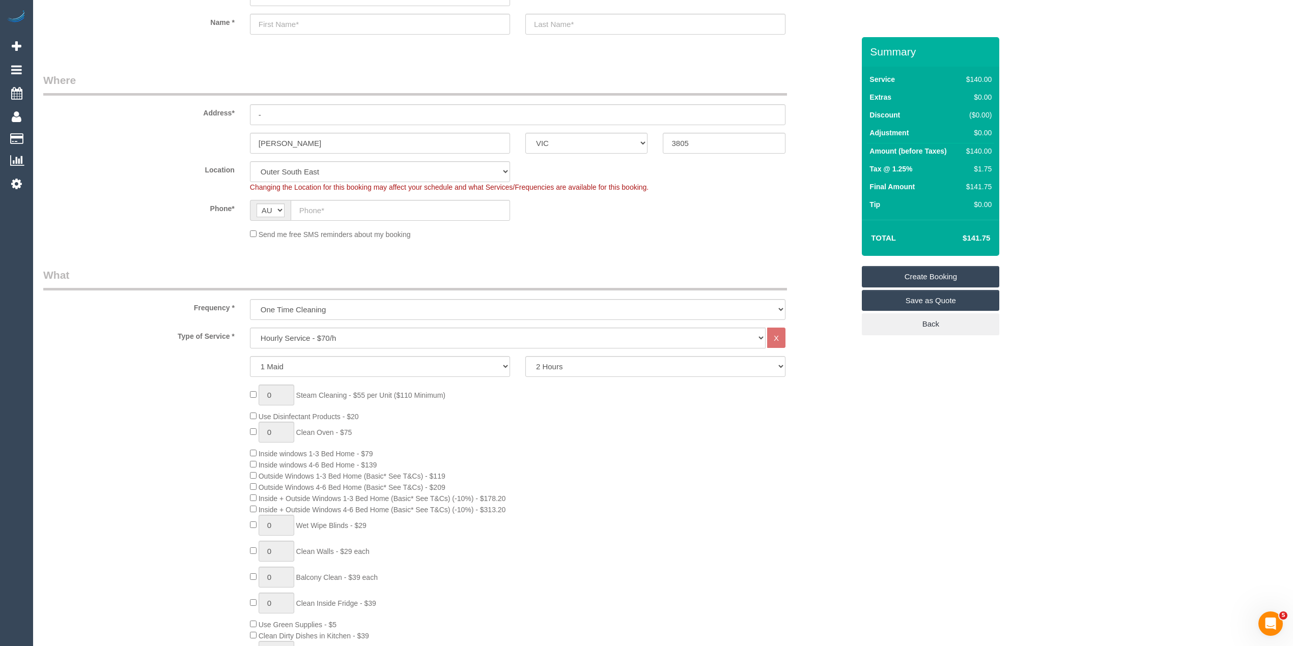
scroll to position [0, 0]
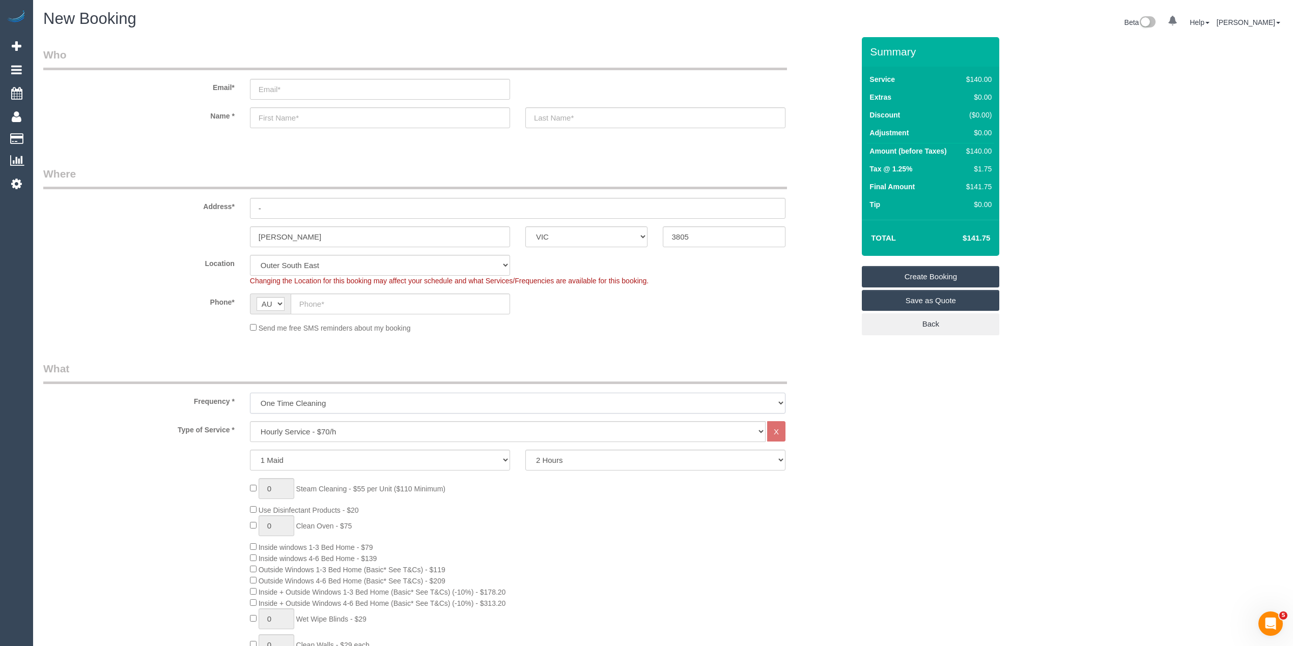
drag, startPoint x: 340, startPoint y: 399, endPoint x: 340, endPoint y: 408, distance: 8.1
click at [340, 399] on select "One Time Cleaning Weekly - 10% Off - 10.00% (0% for the First Booking) Fortnigh…" at bounding box center [517, 403] width 535 height 21
select select "object:2103"
click at [250, 393] on select "One Time Cleaning Weekly - 10% Off - 10.00% (0% for the First Booking) Fortnigh…" at bounding box center [517, 403] width 535 height 21
click at [318, 429] on select "Hourly Service - $70/h Hourly Service - $65/h Hourly Service - $60/h Hourly Ser…" at bounding box center [507, 431] width 515 height 21
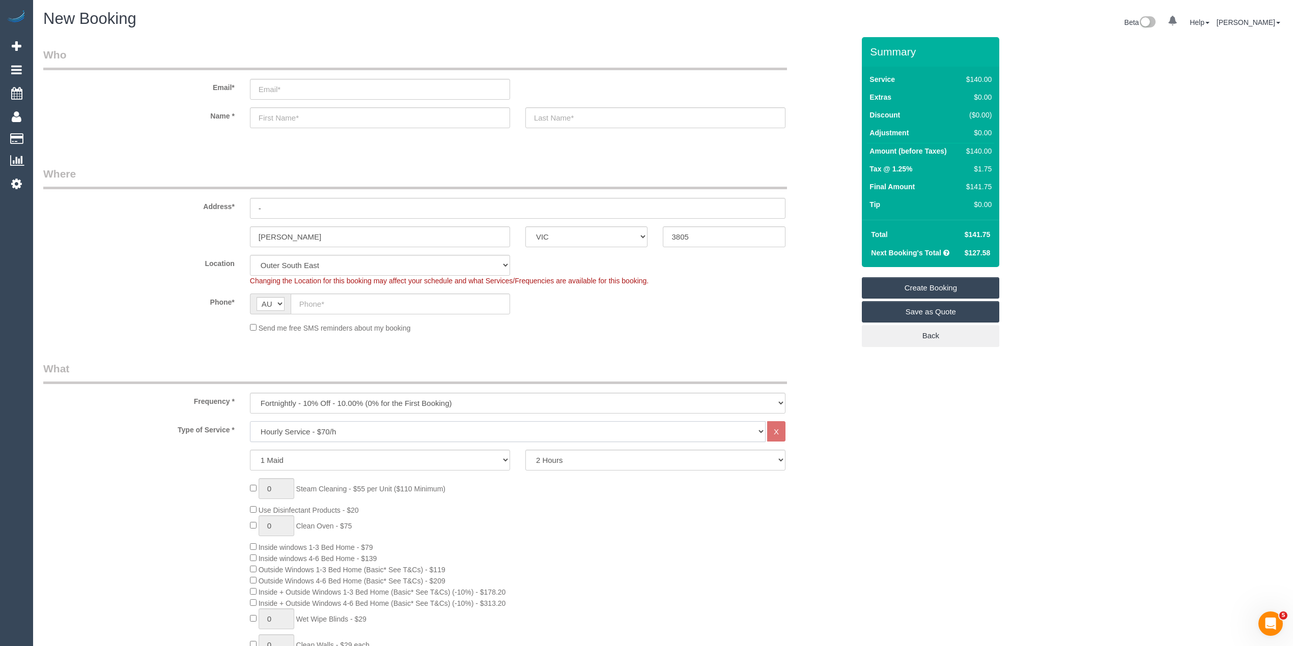
click at [318, 429] on select "Hourly Service - $70/h Hourly Service - $65/h Hourly Service - $60/h Hourly Ser…" at bounding box center [507, 431] width 515 height 21
click at [363, 304] on input "text" at bounding box center [400, 304] width 219 height 21
paste input "61 421 337 063"
drag, startPoint x: 308, startPoint y: 304, endPoint x: 281, endPoint y: 285, distance: 33.2
click at [281, 288] on sui-booking-location "Location Office City East (North) East (South) Inner East Inner North (East) In…" at bounding box center [448, 294] width 811 height 78
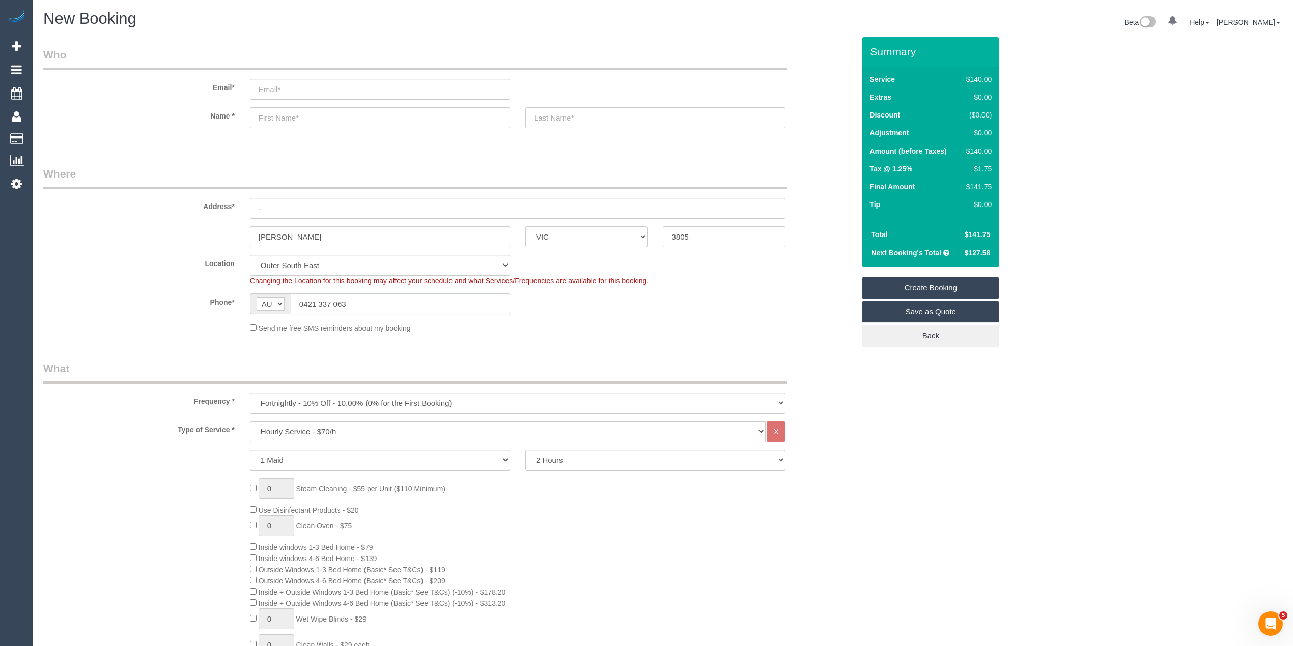
type input "0421 337 063"
click at [577, 456] on select "2 Hours 2.5 Hours 3 Hours 3.5 Hours 4 Hours 4.5 Hours 5 Hours 5.5 Hours 6 Hours…" at bounding box center [655, 460] width 260 height 21
select select "210"
click at [525, 450] on select "2 Hours 2.5 Hours 3 Hours 3.5 Hours 4 Hours 4.5 Hours 5 Hours 5.5 Hours 6 Hours…" at bounding box center [655, 460] width 260 height 21
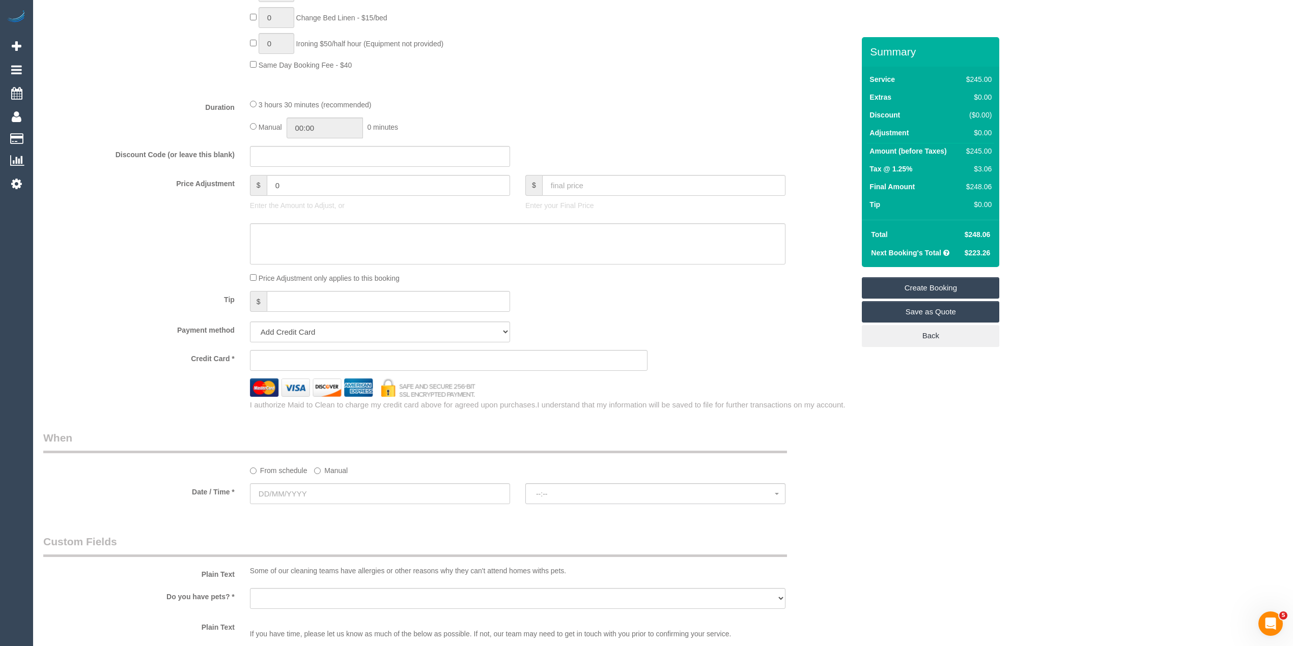
scroll to position [814, 0]
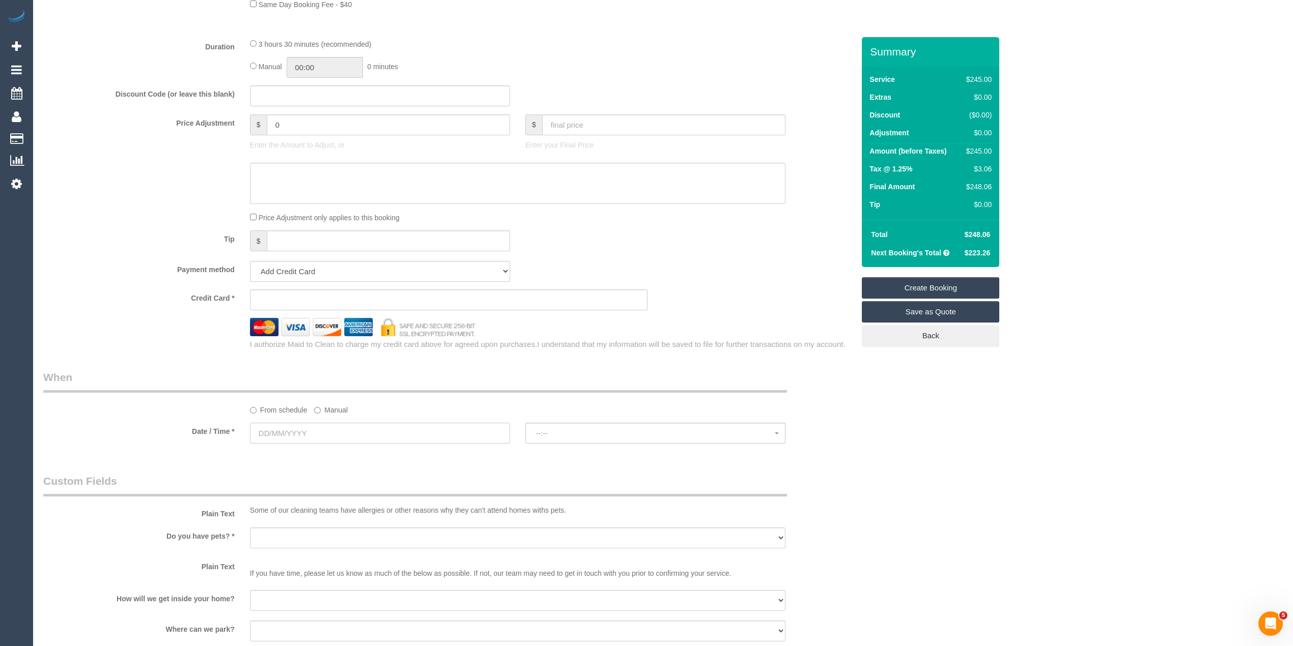
click at [290, 435] on input "text" at bounding box center [380, 433] width 260 height 21
click at [280, 533] on link "20" at bounding box center [280, 537] width 19 height 14
type input "20/10/2025"
click at [560, 430] on span "--:--" at bounding box center [655, 433] width 239 height 8
select select "spot1"
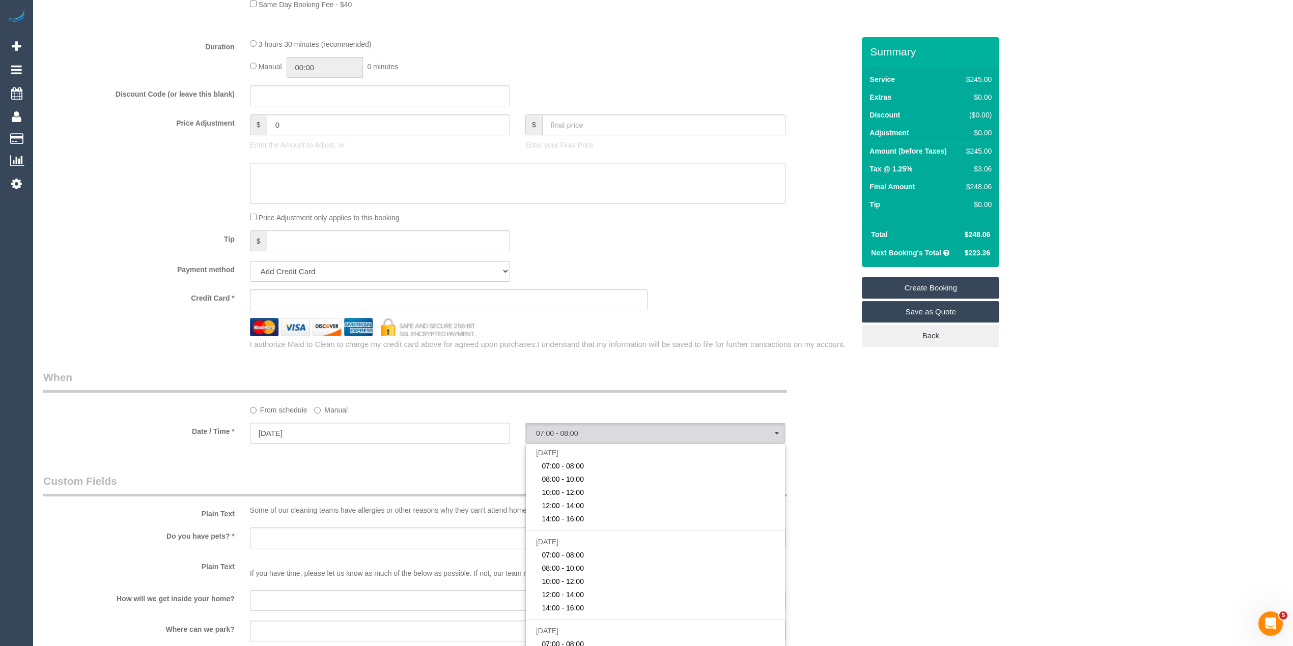
click at [1023, 446] on div "Who Email* Name * Where Address* - Narre Warren ACT NSW NT QLD SA TAS VIC WA 38…" at bounding box center [662, 143] width 1239 height 1841
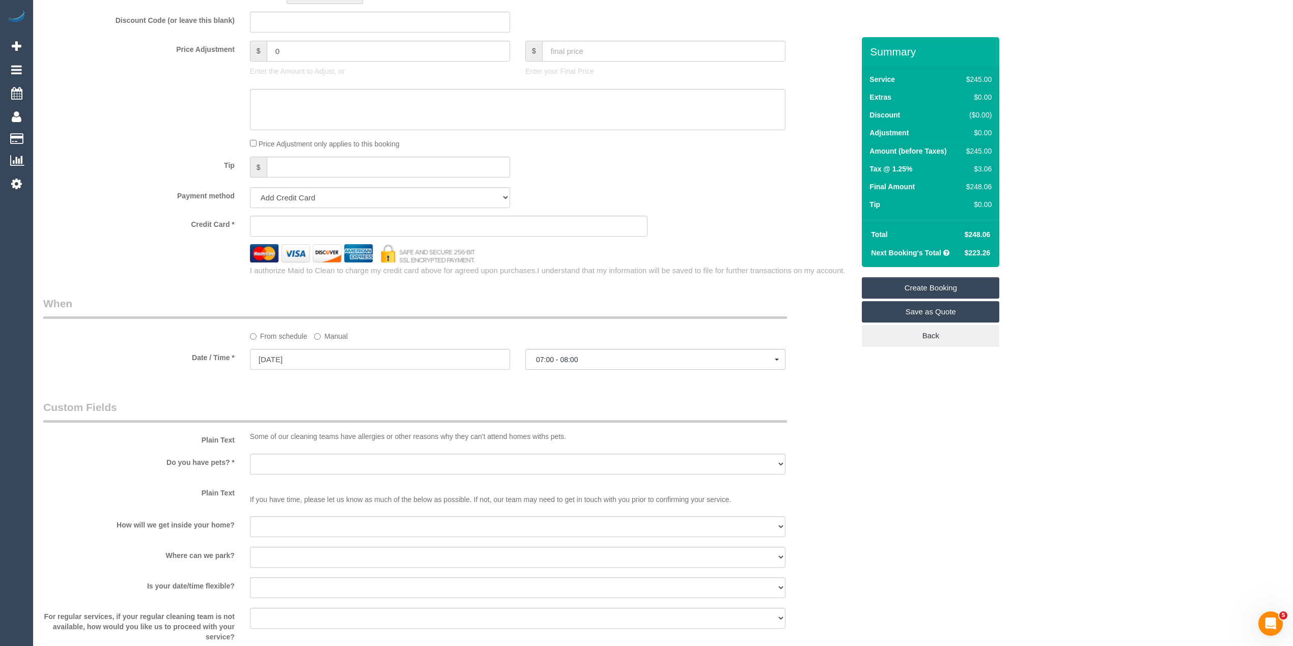
scroll to position [950, 0]
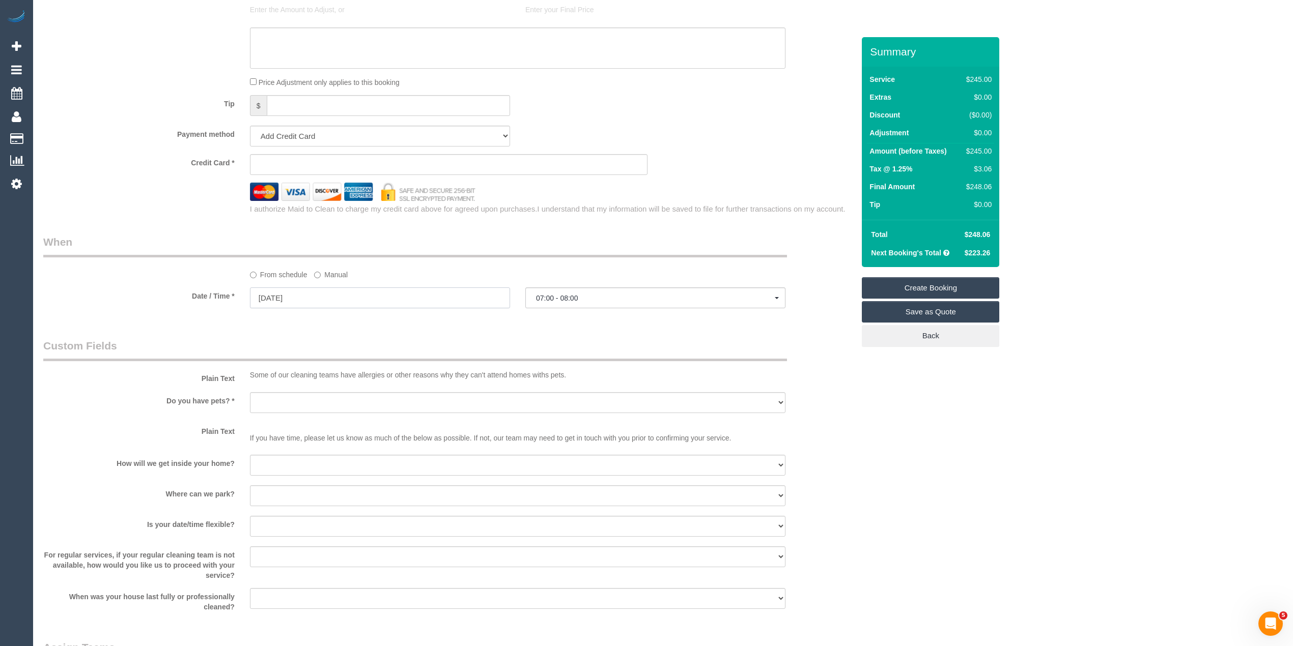
click at [269, 297] on input "20/10/2025" at bounding box center [380, 298] width 260 height 21
click at [322, 414] on link "29" at bounding box center [317, 417] width 19 height 14
type input "29/10/2025"
click at [553, 291] on button "07:00 - 08:00" at bounding box center [655, 298] width 260 height 21
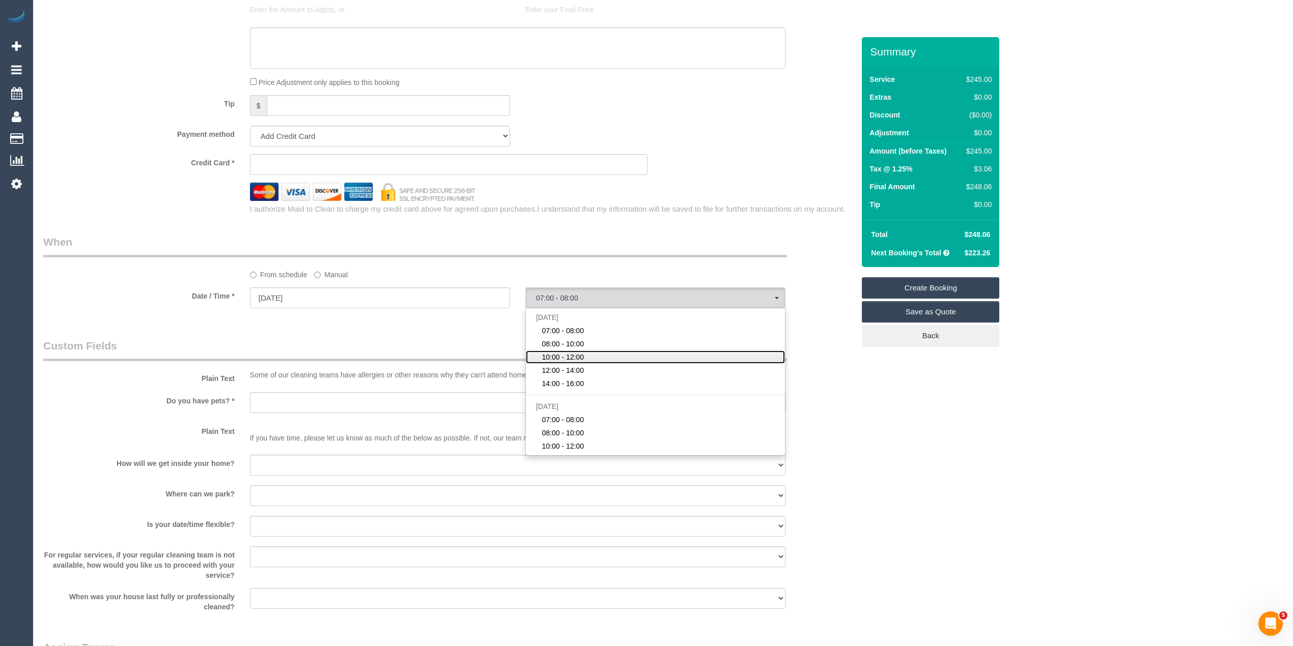
click at [595, 355] on link "10:00 - 12:00" at bounding box center [655, 357] width 259 height 13
select select "spot28"
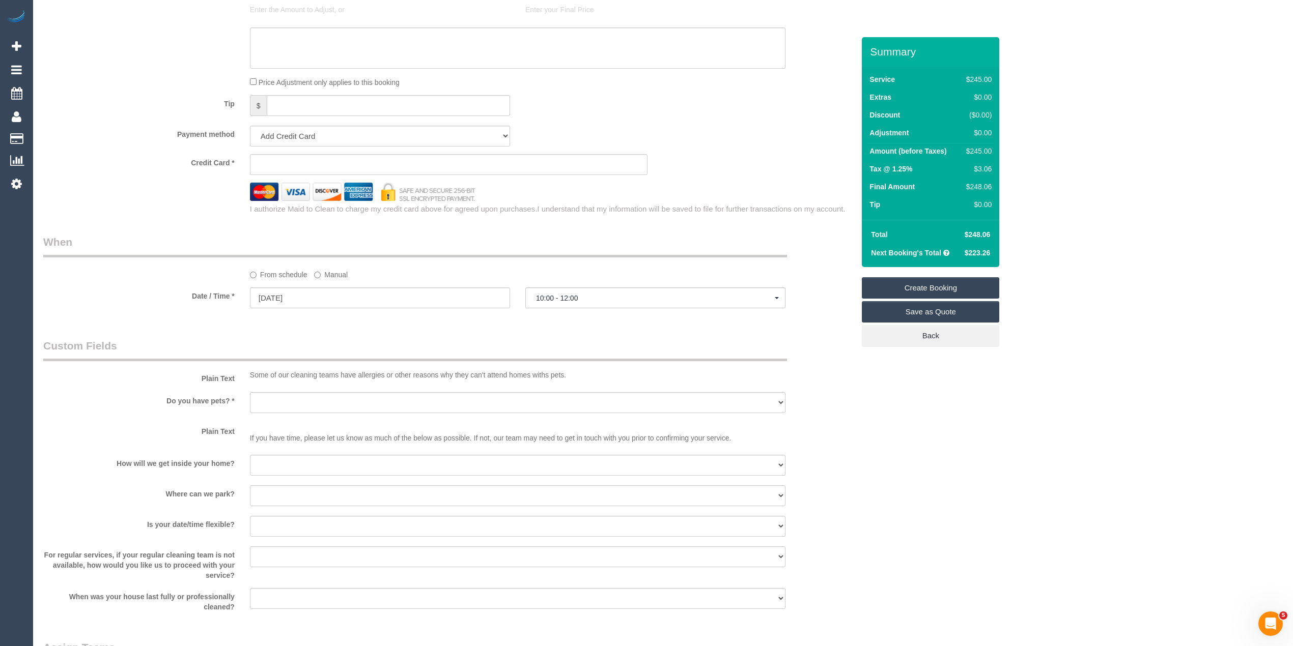
click at [1185, 264] on div "Who Email* Name * Where Address* - Narre Warren ACT NSW NT QLD SA TAS VIC WA 38…" at bounding box center [662, 8] width 1239 height 1841
click at [555, 300] on span "10:00 - 12:00" at bounding box center [655, 298] width 239 height 8
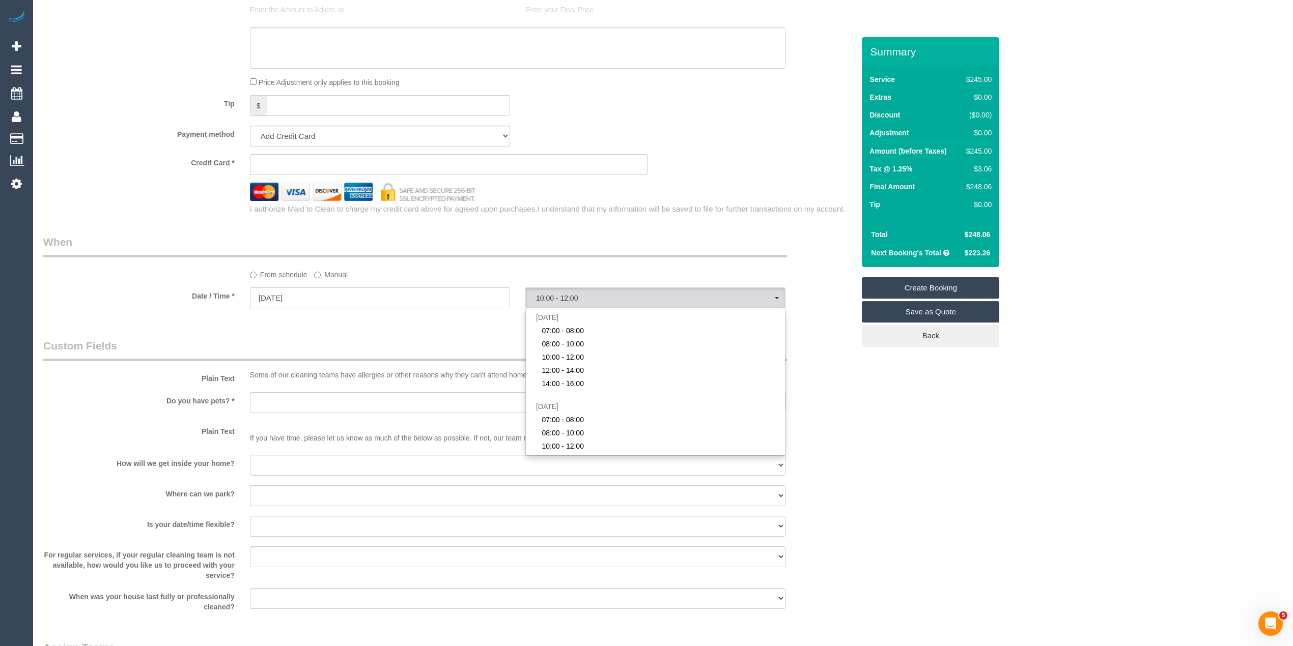
click at [280, 293] on input "29/10/2025" at bounding box center [380, 298] width 260 height 21
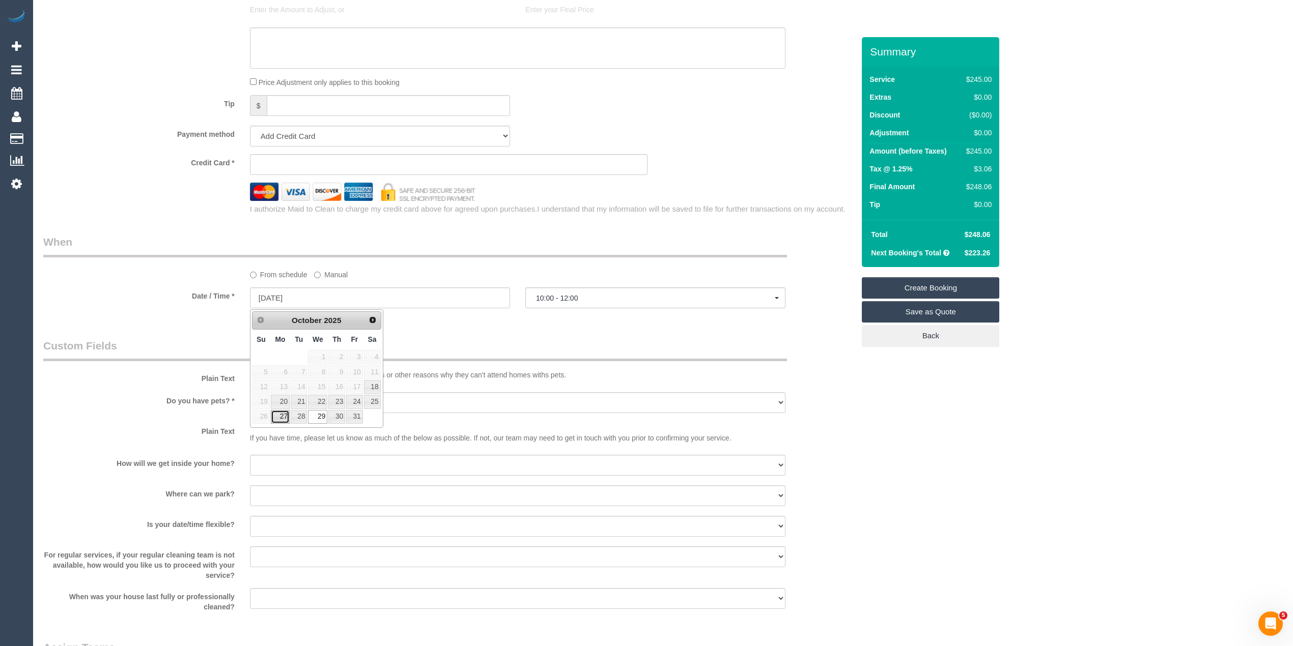
click at [282, 419] on link "27" at bounding box center [280, 417] width 19 height 14
type input "27/10/2025"
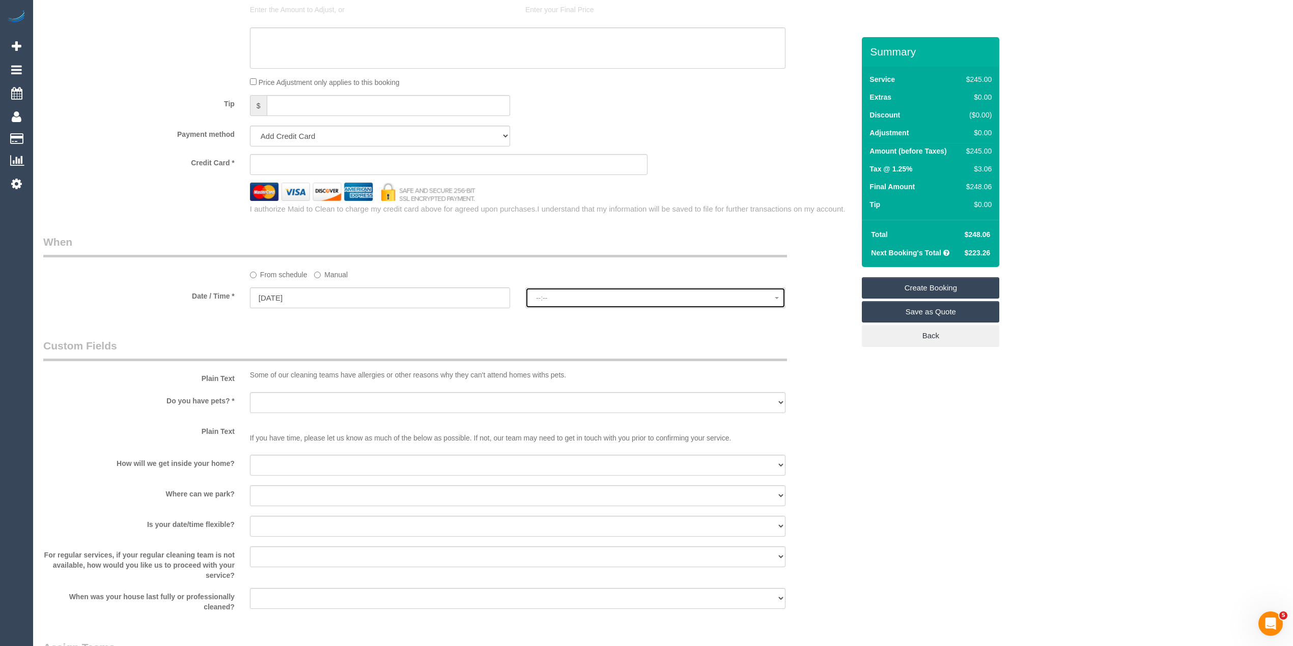
click at [581, 294] on button "--:--" at bounding box center [655, 298] width 260 height 21
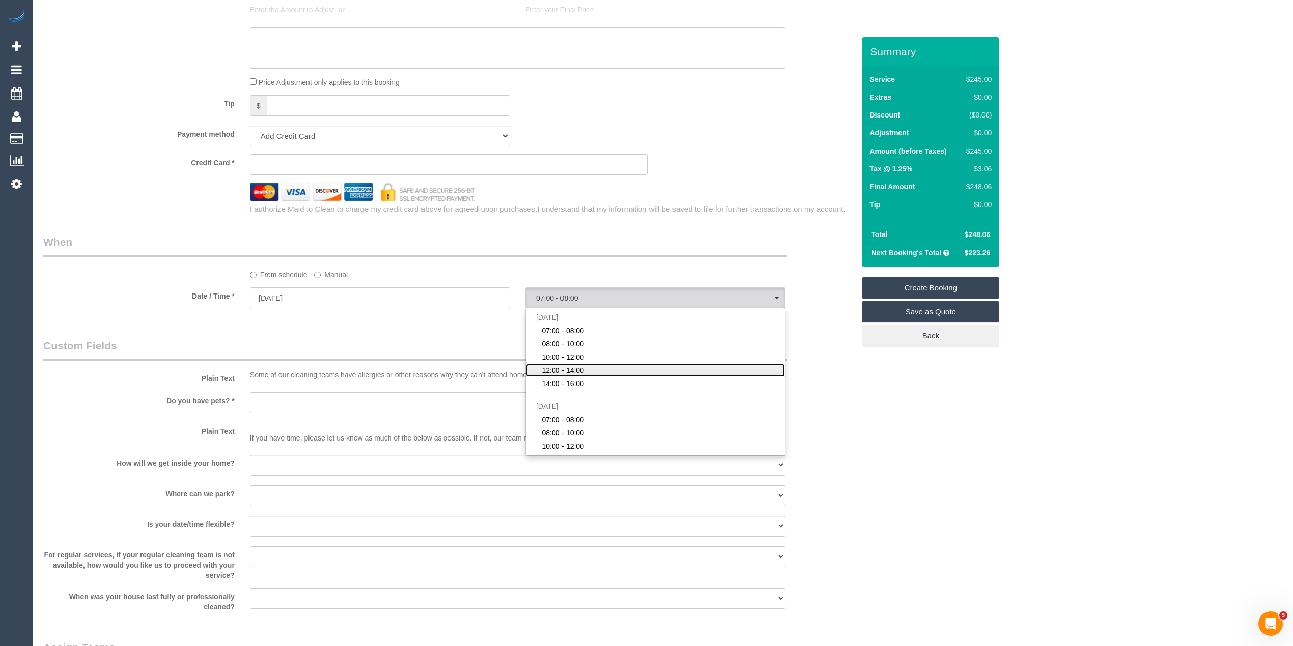
click at [599, 369] on link "12:00 - 14:00" at bounding box center [655, 370] width 259 height 13
select select "spot50"
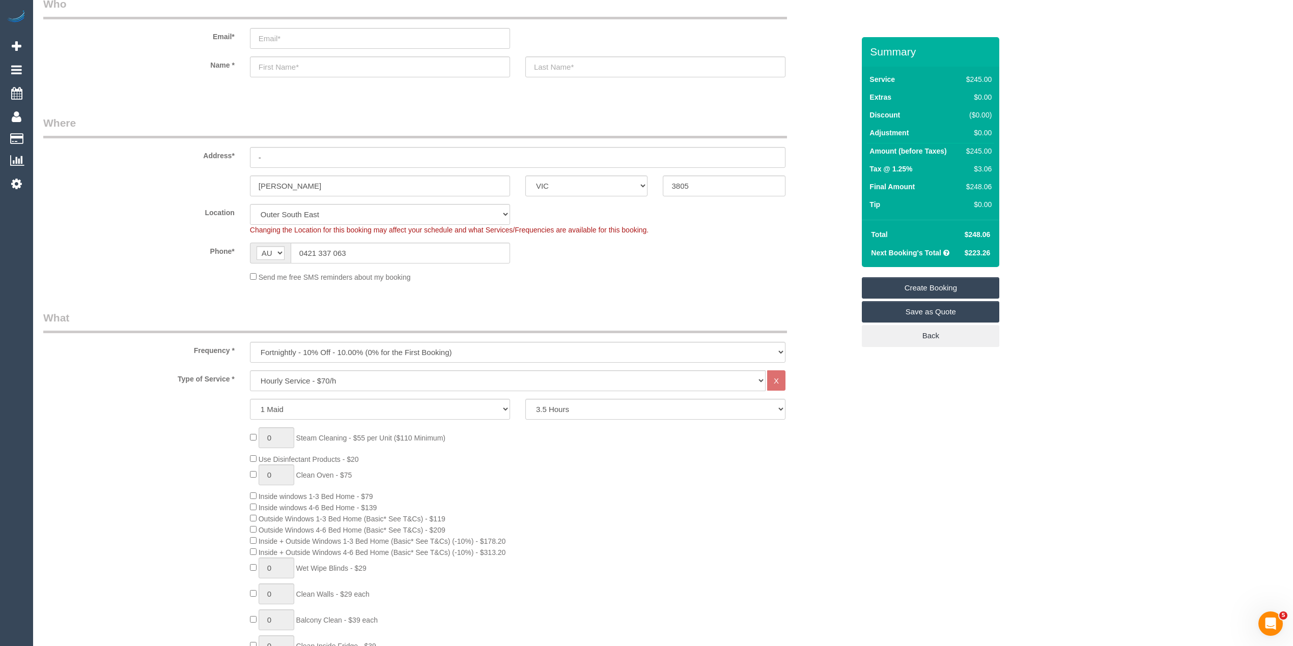
scroll to position [0, 0]
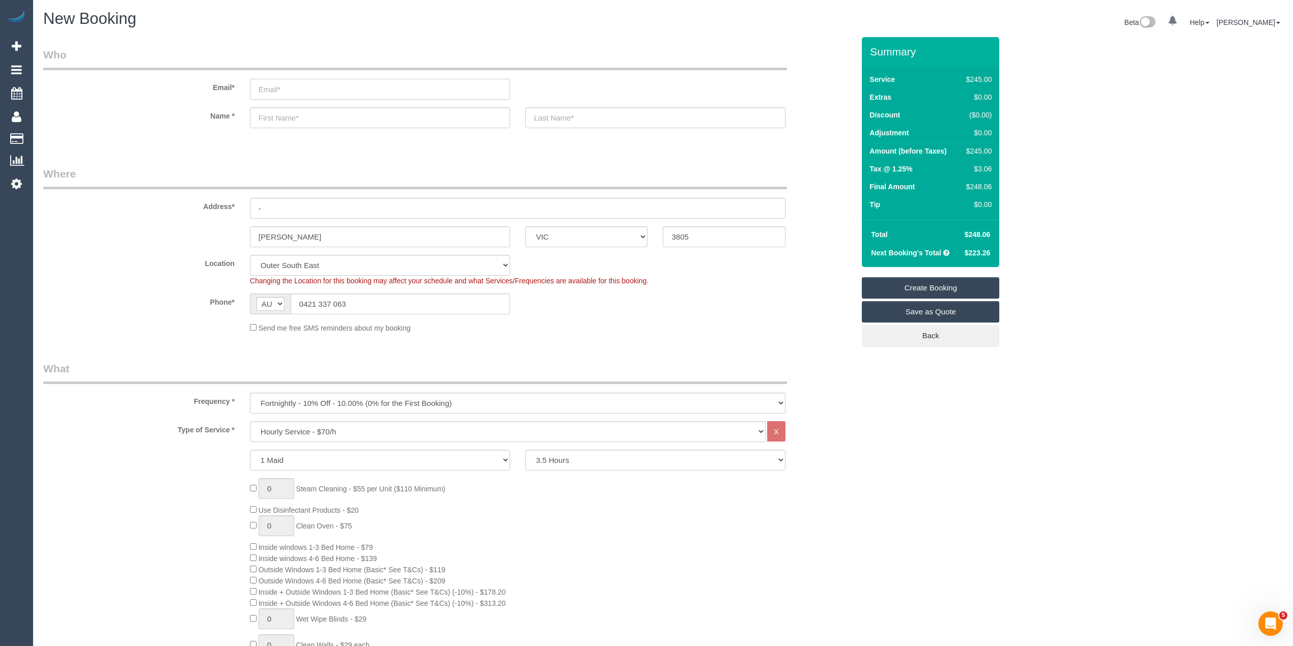
click at [292, 84] on input "email" at bounding box center [380, 89] width 260 height 21
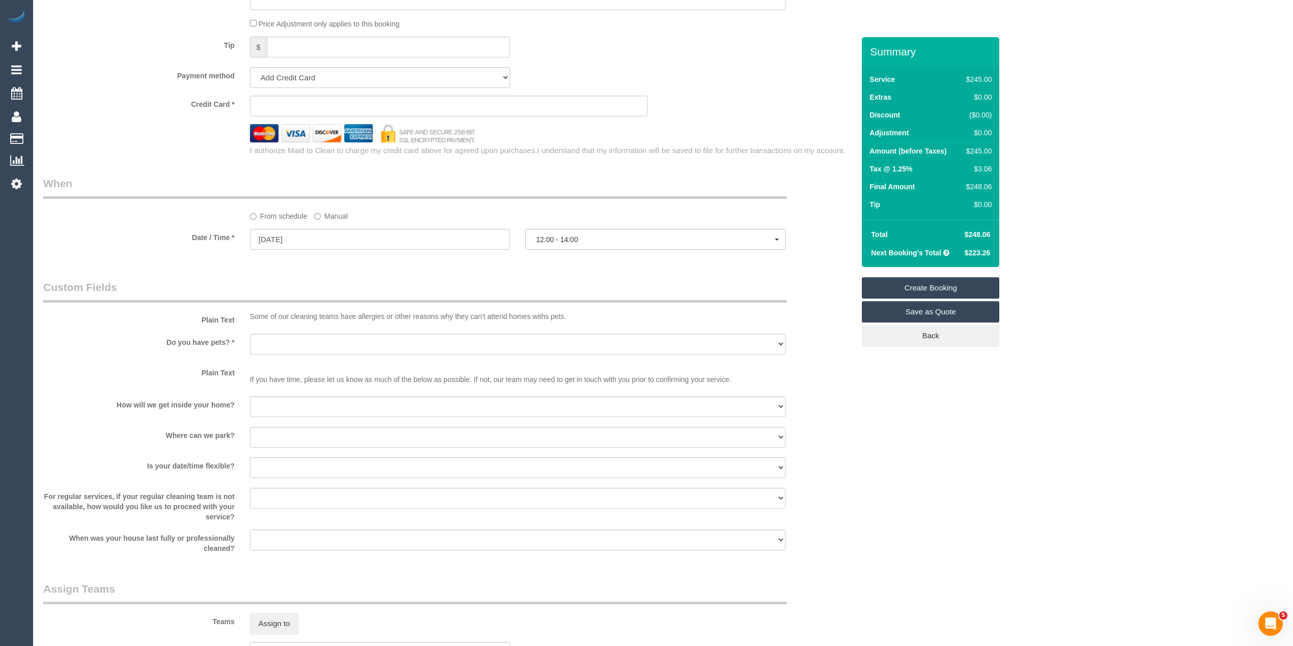
scroll to position [1018, 0]
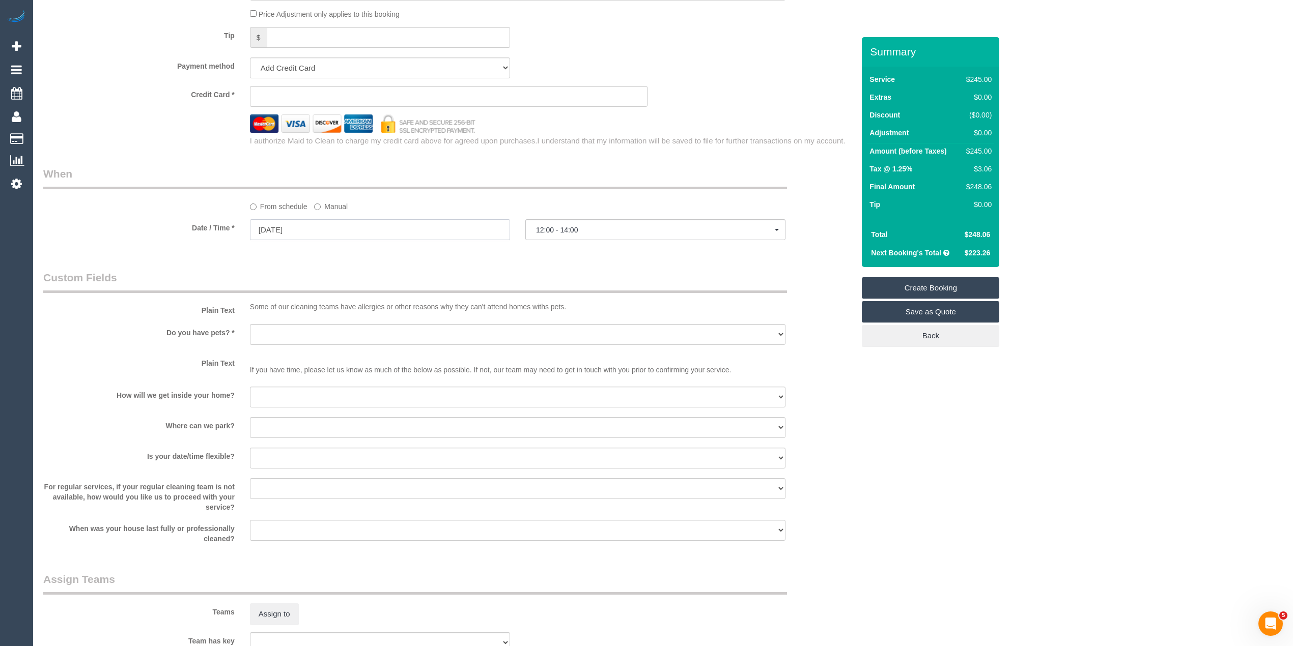
click at [271, 227] on input "27/10/2025" at bounding box center [380, 229] width 260 height 21
select select "spot75"
click at [302, 348] on tbody "1 2 3 4 5 6 7 8 9 10 11 12 13 14 15 16 17 18 19 20 21 22 23 24 25 26 27 28 29 3…" at bounding box center [316, 318] width 129 height 75
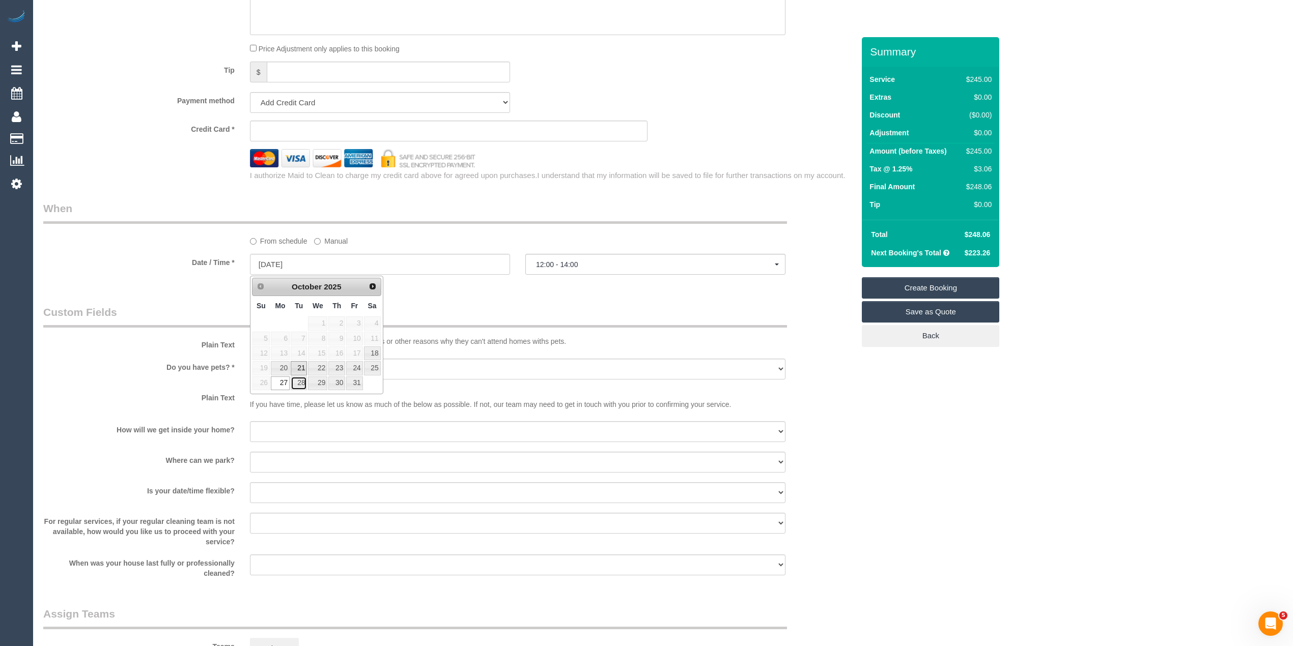
scroll to position [950, 0]
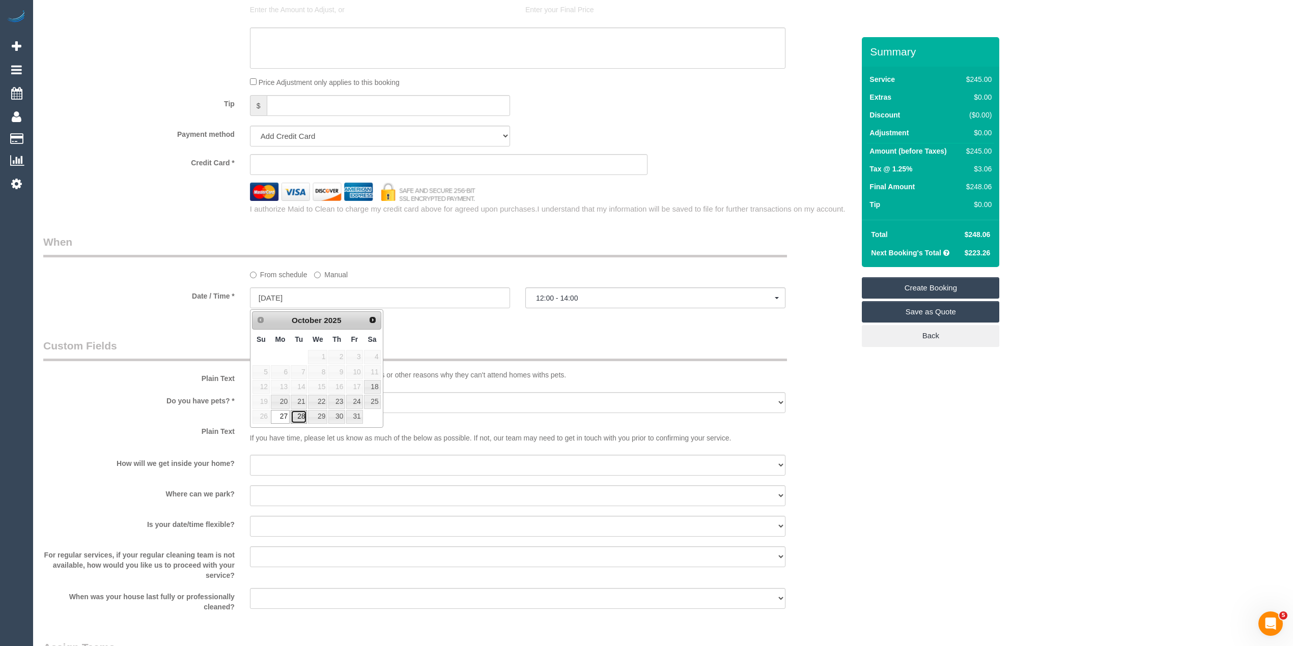
click at [299, 415] on link "28" at bounding box center [299, 417] width 16 height 14
type input "28/10/2025"
select select "spot77"
click at [280, 296] on input "28/10/2025" at bounding box center [380, 298] width 260 height 21
click at [319, 418] on link "29" at bounding box center [317, 417] width 19 height 14
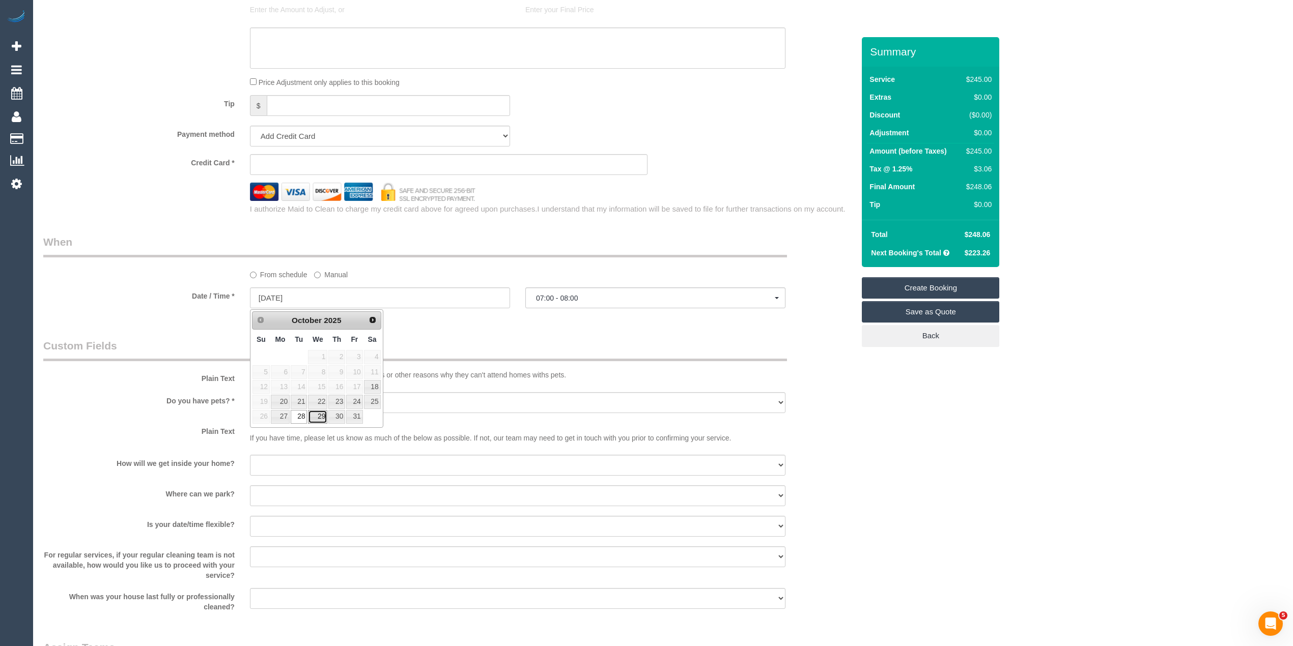
type input "29/10/2025"
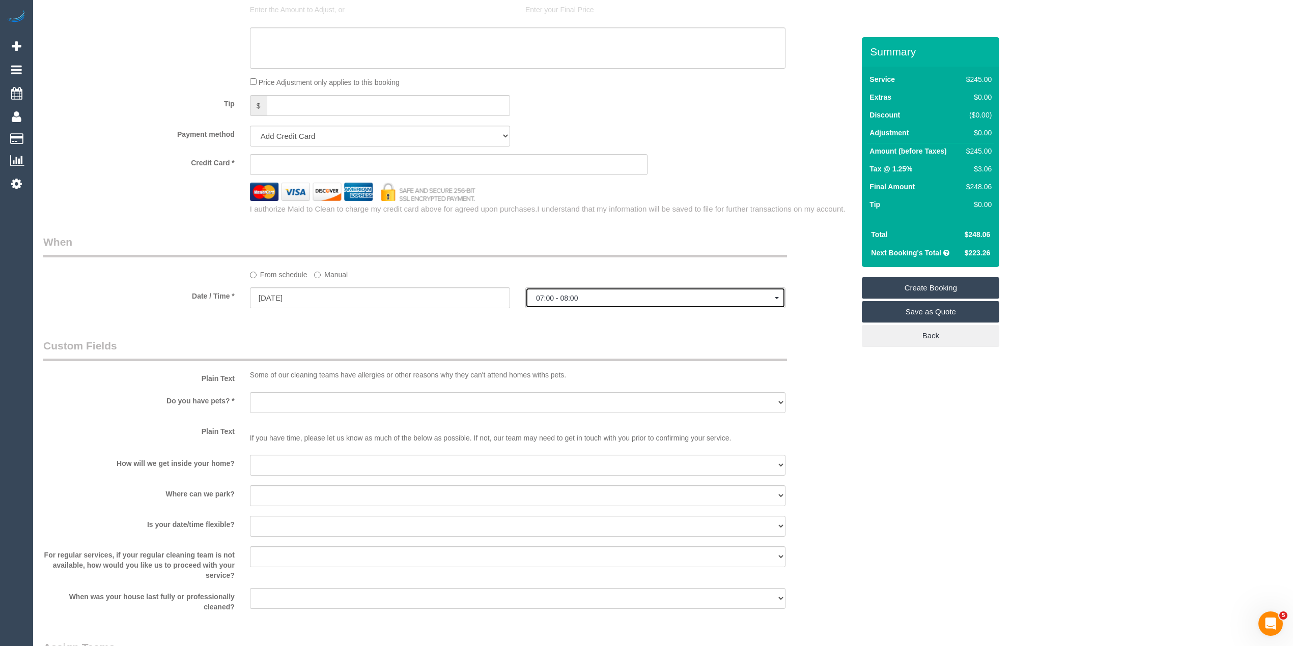
click at [550, 295] on span "07:00 - 08:00" at bounding box center [655, 298] width 239 height 8
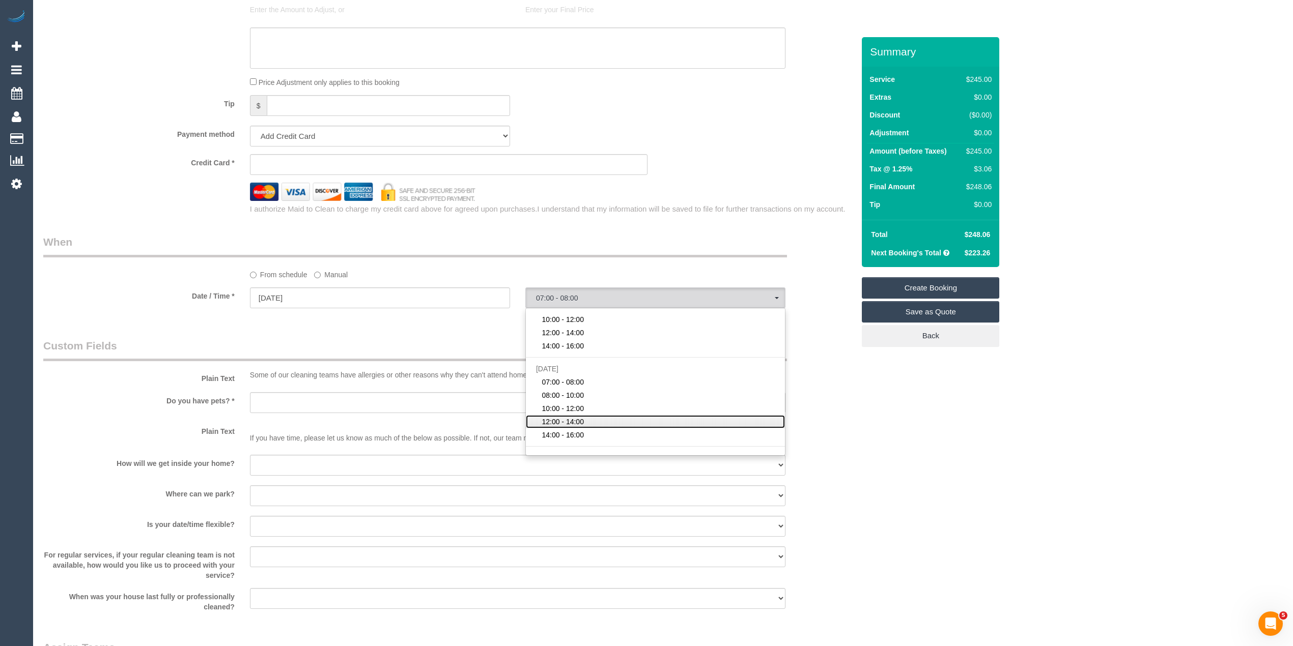
click at [583, 420] on span "12:00 - 14:00" at bounding box center [562, 422] width 42 height 10
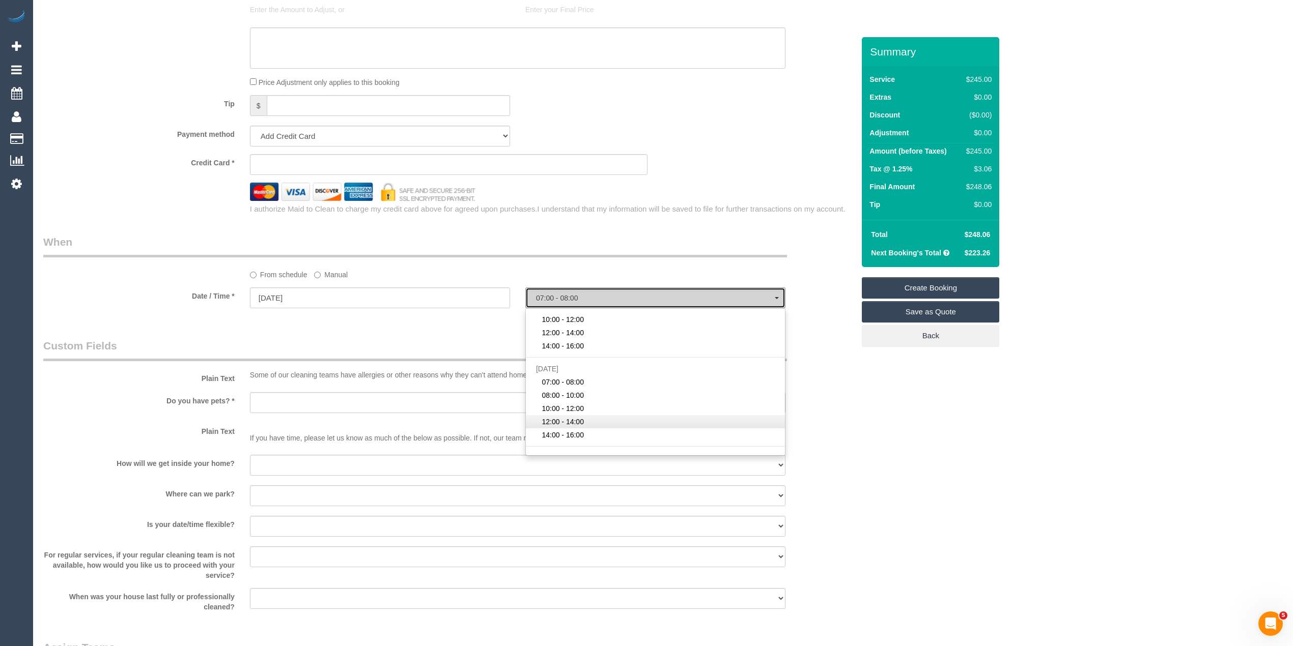
select select "spot85"
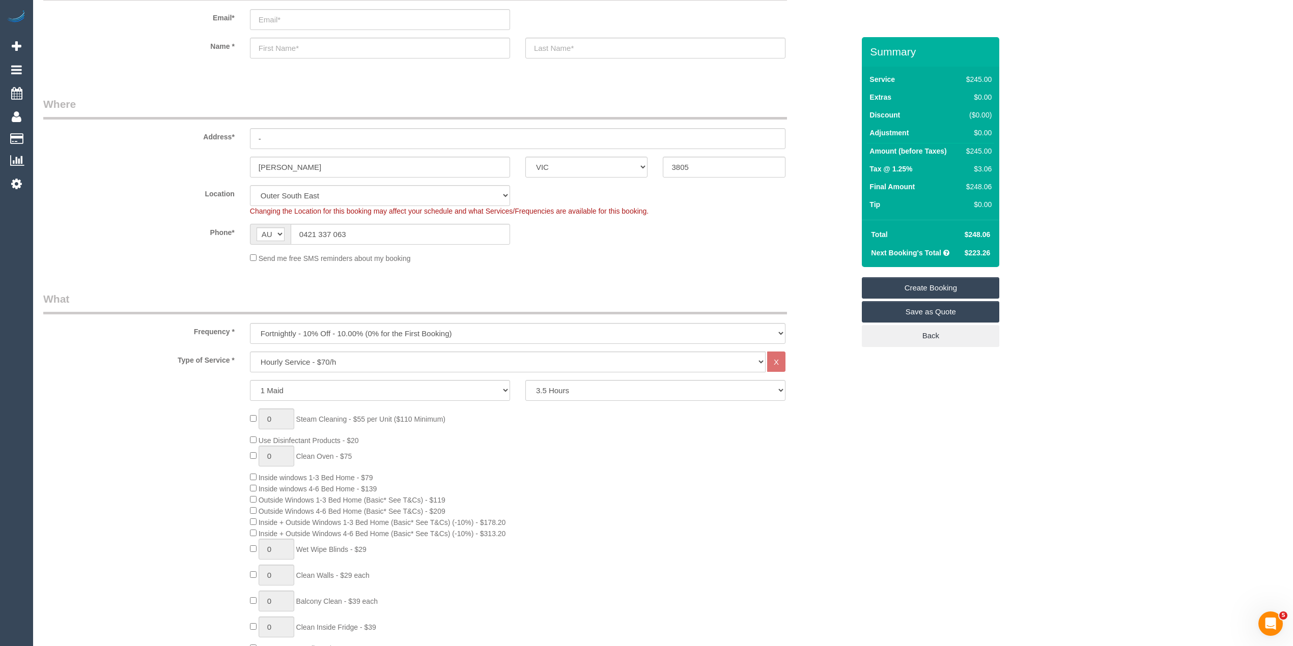
scroll to position [0, 0]
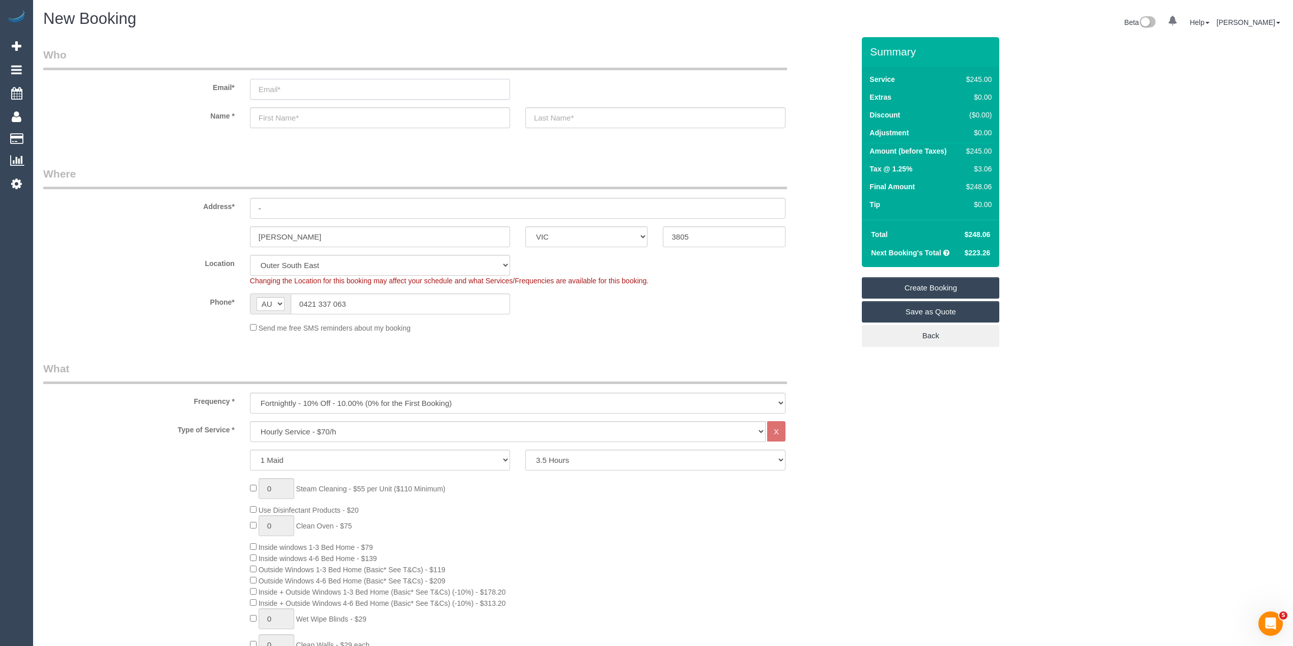
click at [278, 84] on input "email" at bounding box center [380, 89] width 260 height 21
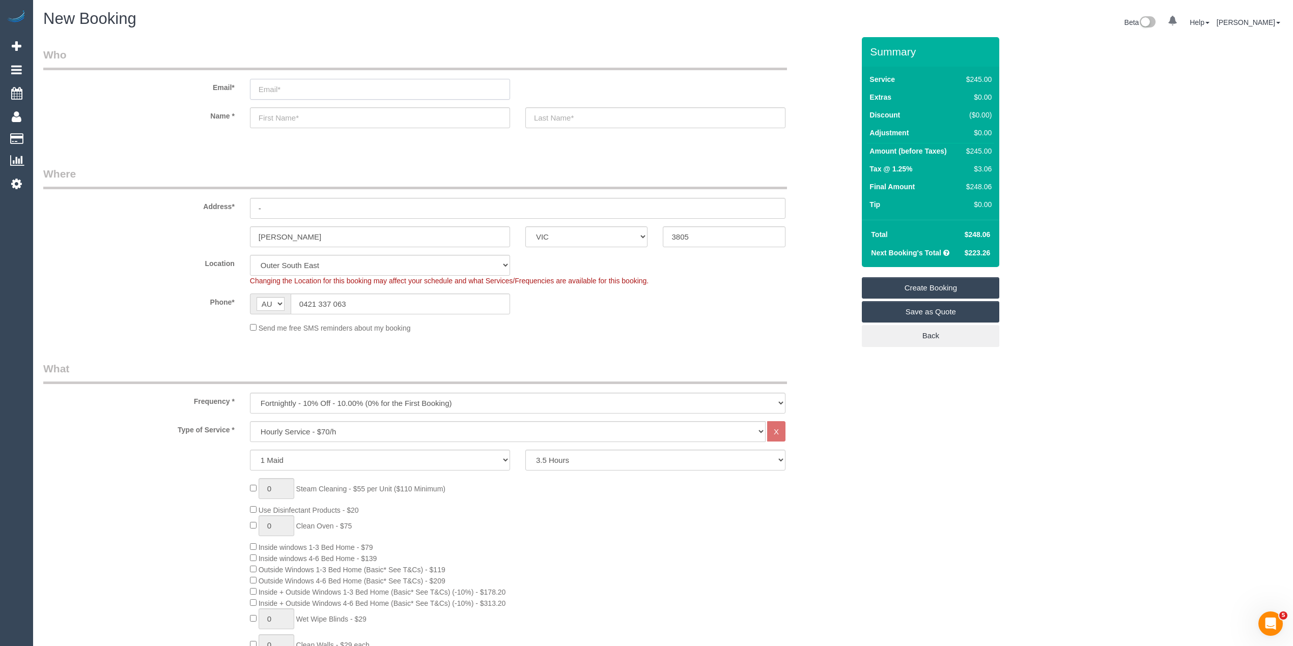
click at [278, 84] on input "email" at bounding box center [380, 89] width 260 height 21
click at [296, 118] on input "text" at bounding box center [380, 117] width 260 height 21
click at [266, 114] on input "SImone" at bounding box center [380, 117] width 260 height 21
type input "Simone"
click at [607, 112] on input "text" at bounding box center [655, 117] width 260 height 21
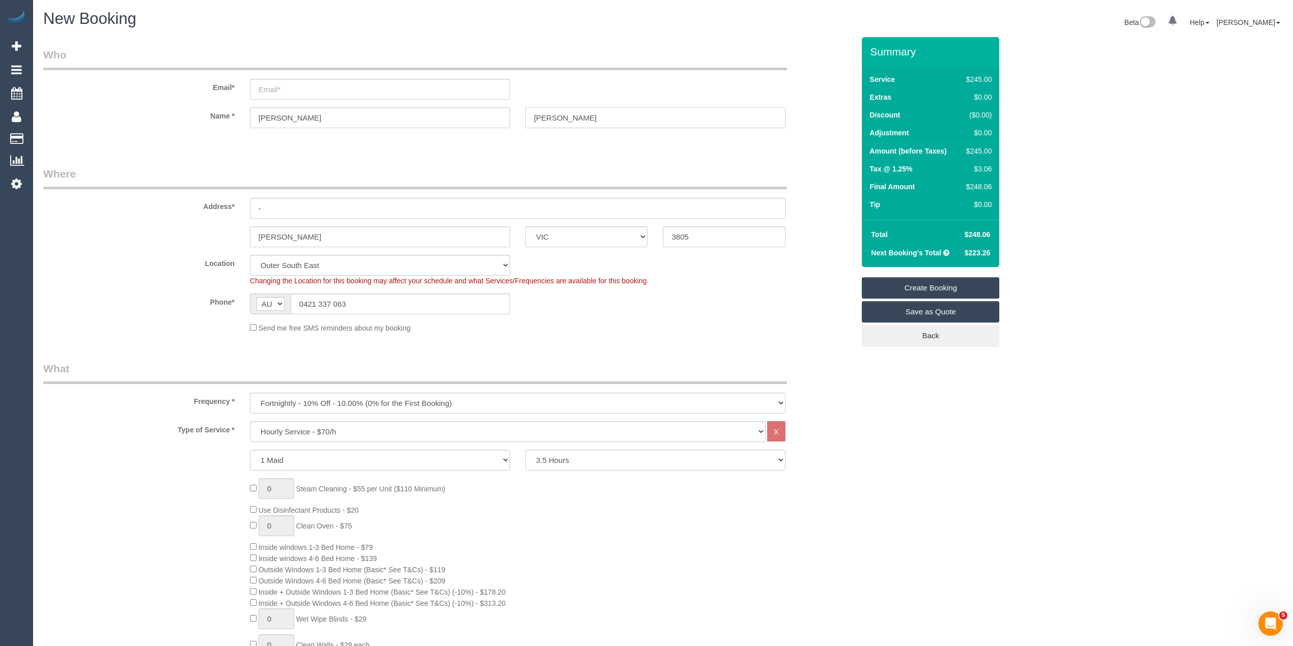
type input "Adam"
click at [389, 81] on input "email" at bounding box center [380, 89] width 260 height 21
type input "i"
type input "simone@paccom.co"
drag, startPoint x: 283, startPoint y: 202, endPoint x: 184, endPoint y: 185, distance: 100.1
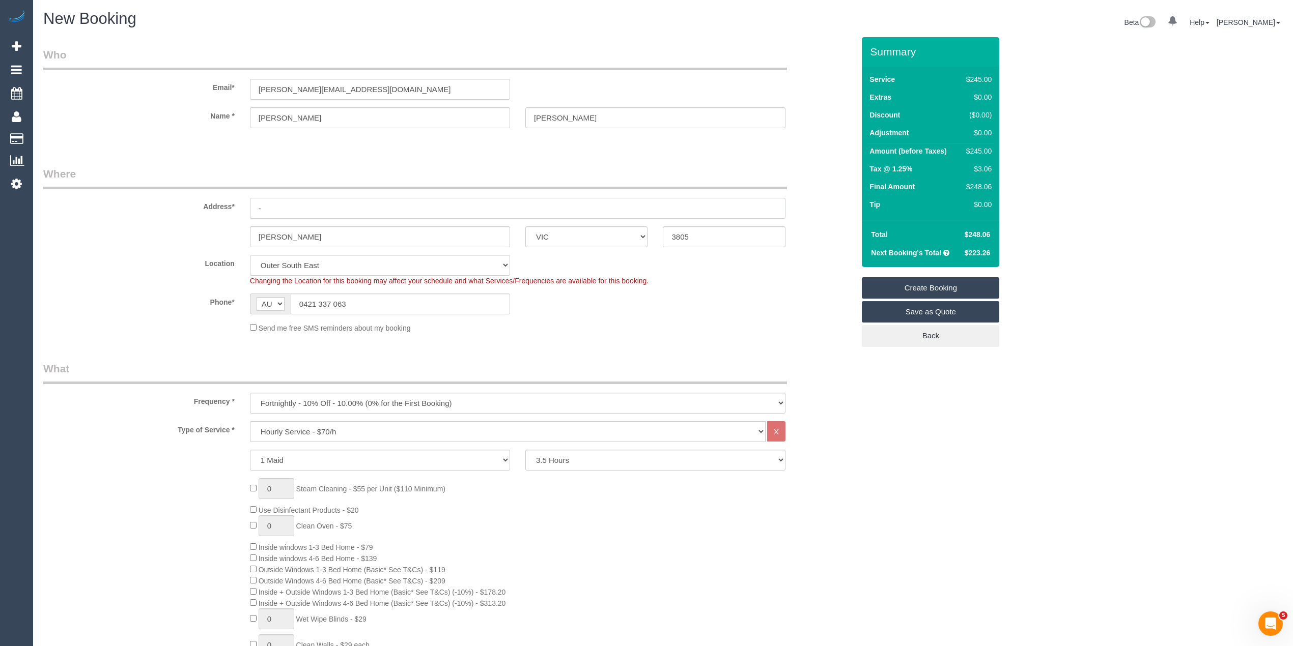
click at [187, 185] on fieldset "Where Address* - Narre Warren ACT NSW NT QLD SA TAS VIC WA 3805 Location Office…" at bounding box center [448, 253] width 811 height 175
select select "spot100"
type input "15-16 McDonald Court"
click at [338, 236] on input "Narre Warren" at bounding box center [380, 236] width 260 height 21
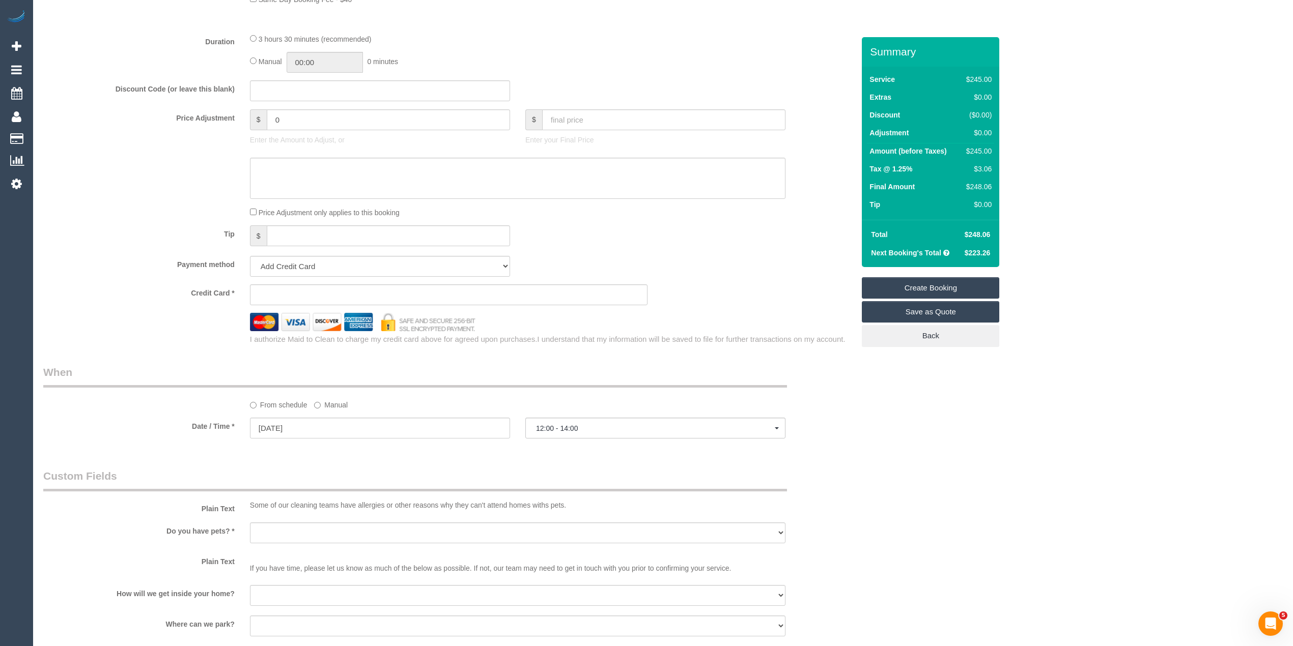
scroll to position [1018, 0]
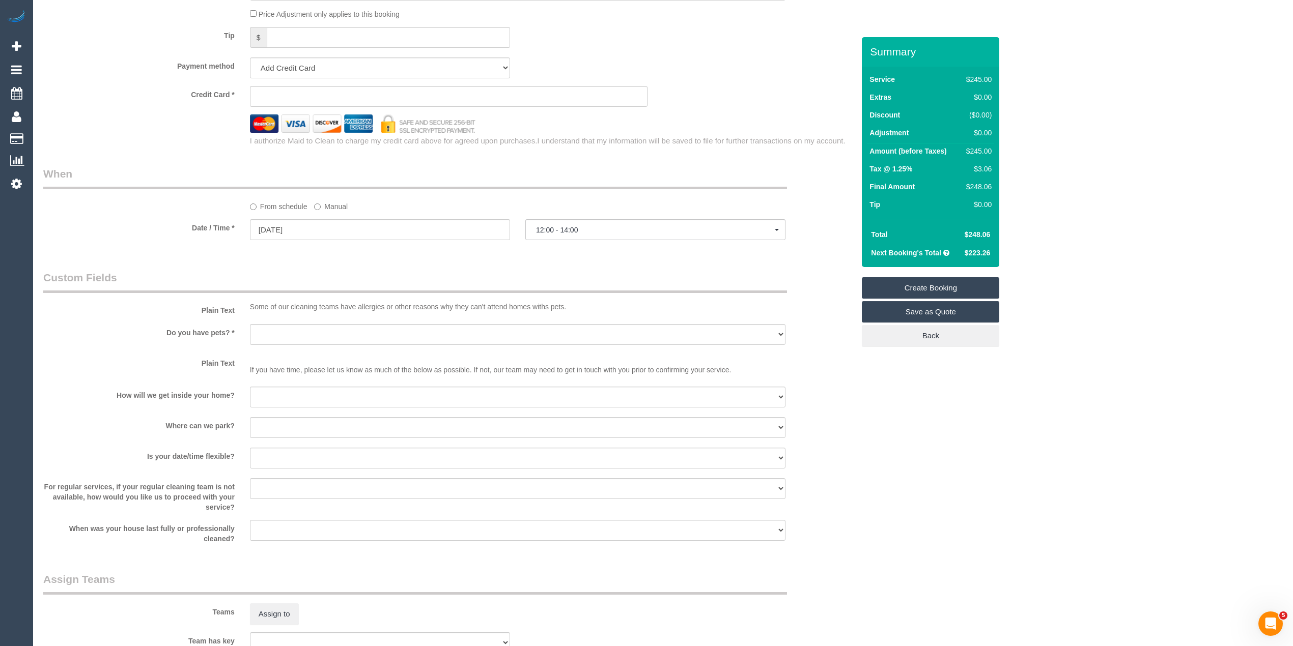
type input "Narre Warren South"
click at [293, 341] on select "Yes - Cats Yes - Dogs No pets Yes - Dogs and Cats Yes - Other" at bounding box center [517, 334] width 535 height 21
select select "number:27"
click at [250, 324] on select "Yes - Cats Yes - Dogs No pets Yes - Dogs and Cats Yes - Other" at bounding box center [517, 334] width 535 height 21
click at [281, 395] on select "I will be home Key will be left (please provide details below) Lock box/Access …" at bounding box center [517, 397] width 535 height 21
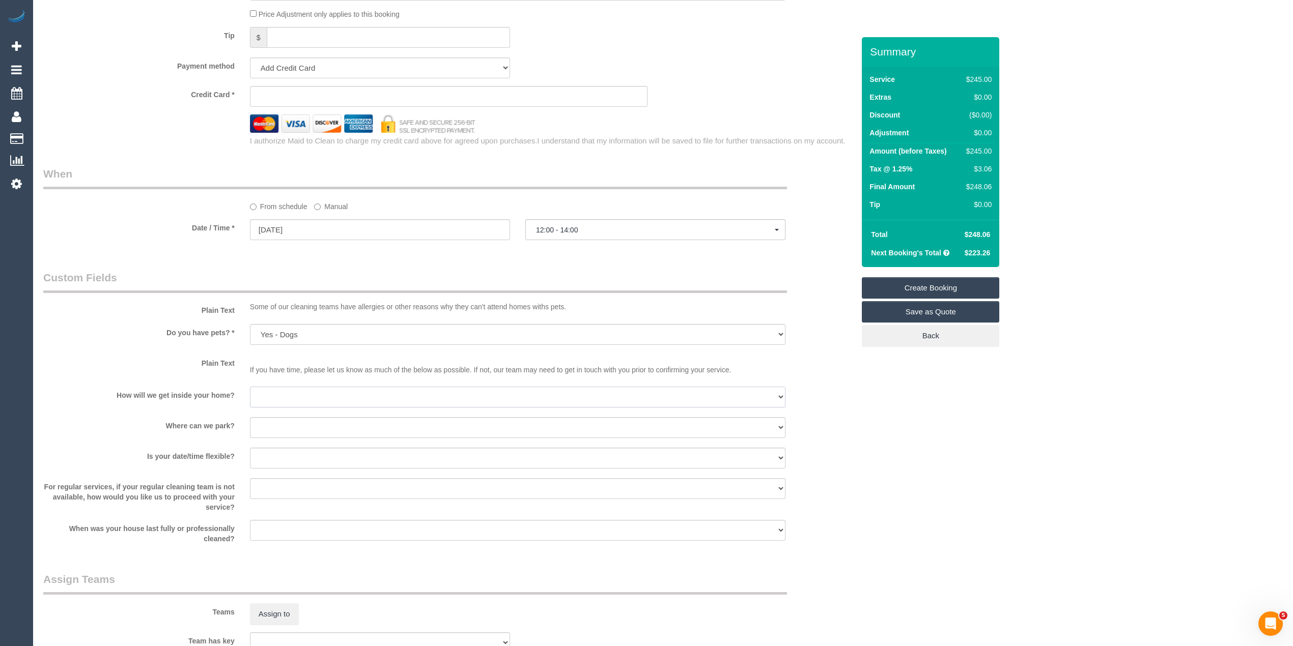
select select "number:14"
click at [250, 387] on select "I will be home Key will be left (please provide details below) Lock box/Access …" at bounding box center [517, 397] width 535 height 21
click at [302, 422] on select "I will provide parking on-site Free street parking Paid street parking (cost wi…" at bounding box center [517, 427] width 535 height 21
select select "number:19"
click at [250, 418] on select "I will provide parking on-site Free street parking Paid street parking (cost wi…" at bounding box center [517, 427] width 535 height 21
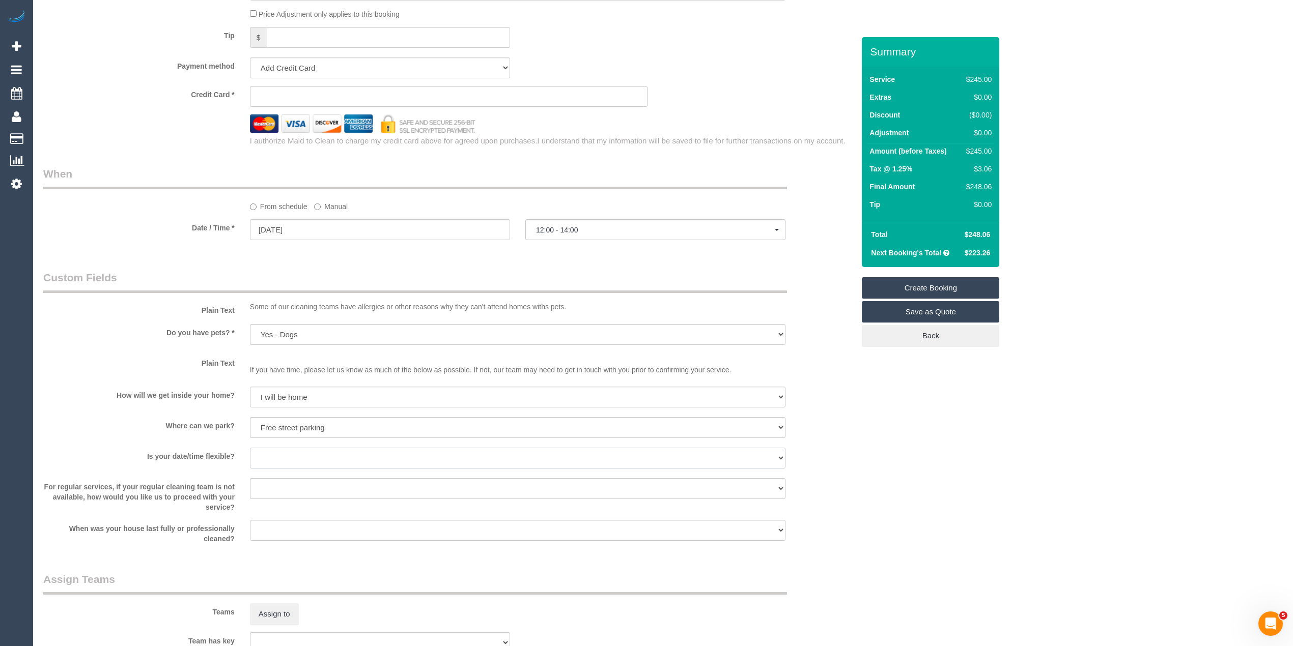
click at [330, 455] on select "Yes - date and time Yes - date but not time Yes - time but not date No - No fle…" at bounding box center [517, 458] width 535 height 21
select select "number:23"
click at [250, 448] on select "Yes - date and time Yes - date but not time Yes - time but not date No - No fle…" at bounding box center [517, 458] width 535 height 21
click at [350, 491] on select "Arrange a cleaner to cover and do not bother you Arrange a cleaner to cover and…" at bounding box center [517, 488] width 535 height 21
select select "number:34"
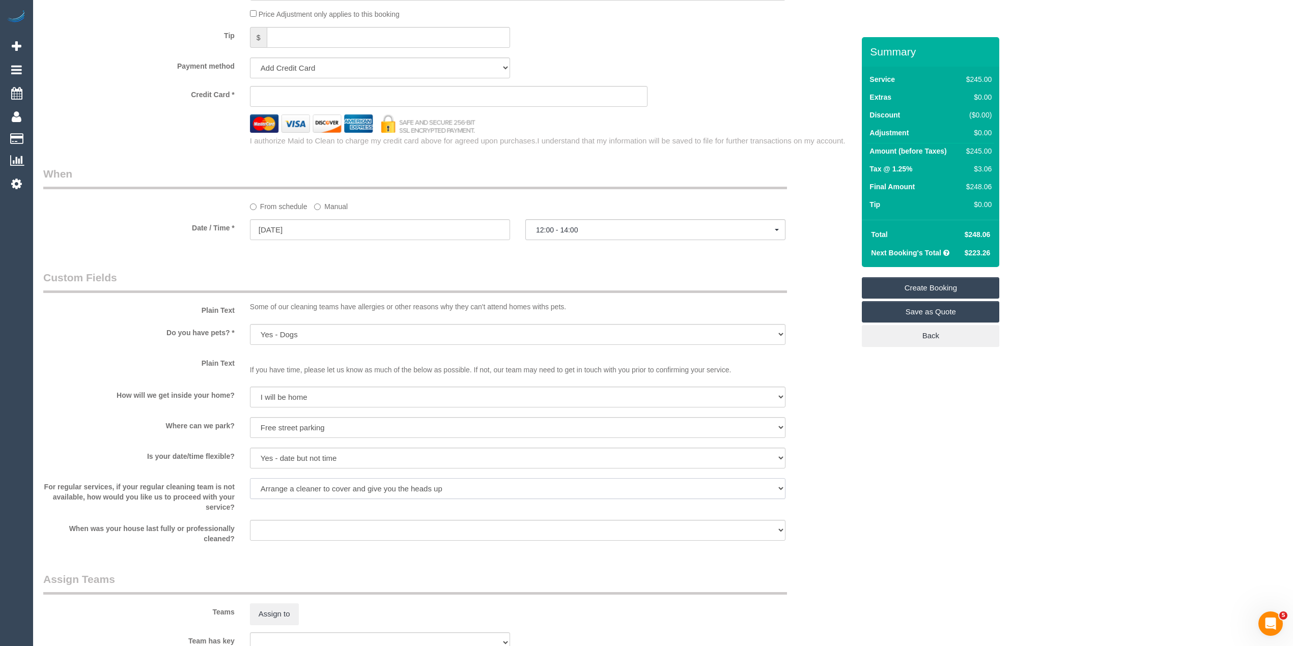
click at [250, 479] on select "Arrange a cleaner to cover and do not bother you Arrange a cleaner to cover and…" at bounding box center [517, 488] width 535 height 21
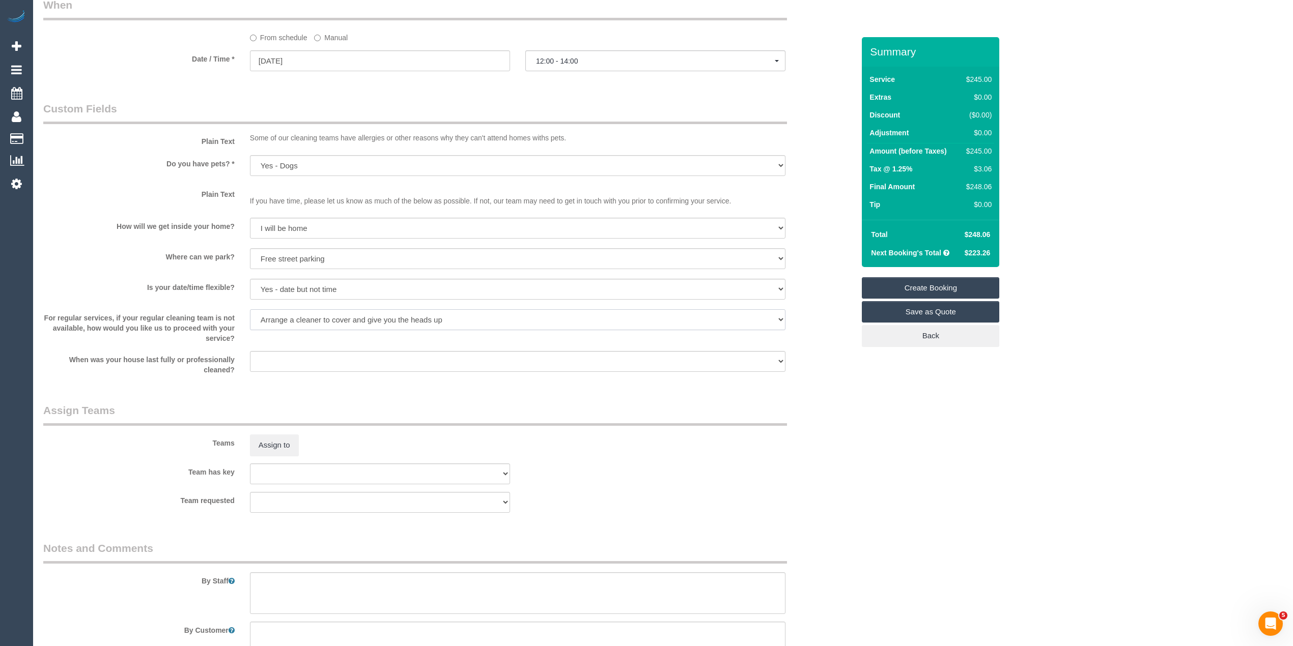
scroll to position [1267, 0]
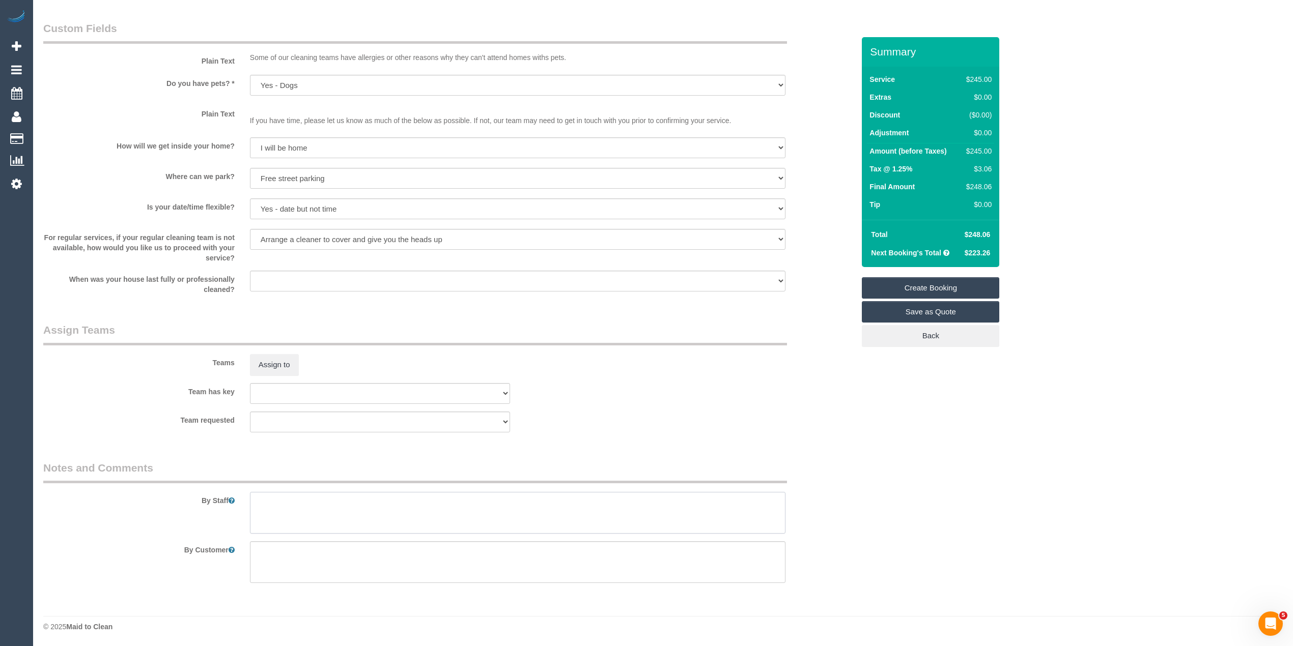
click at [338, 495] on textarea at bounding box center [517, 513] width 535 height 42
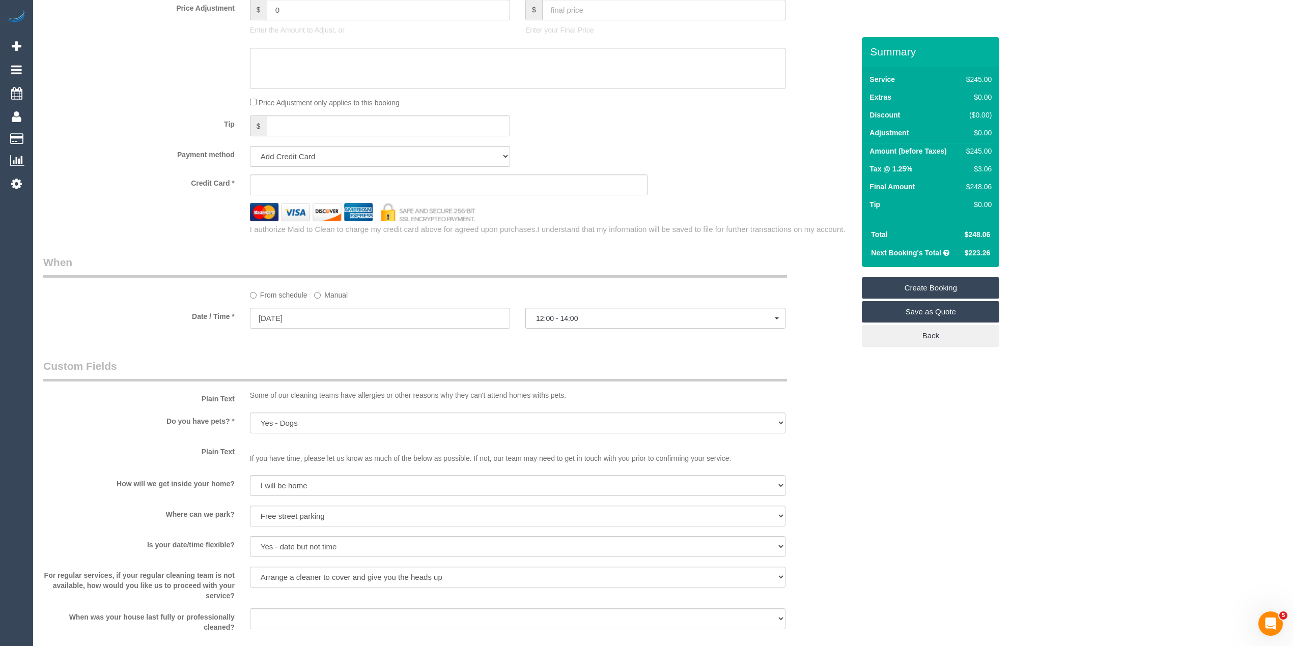
scroll to position [928, 0]
type textarea "Please ask the customer which areas they want cleaned, thank you."
click at [304, 179] on sui-stripe-card at bounding box center [449, 186] width 398 height 21
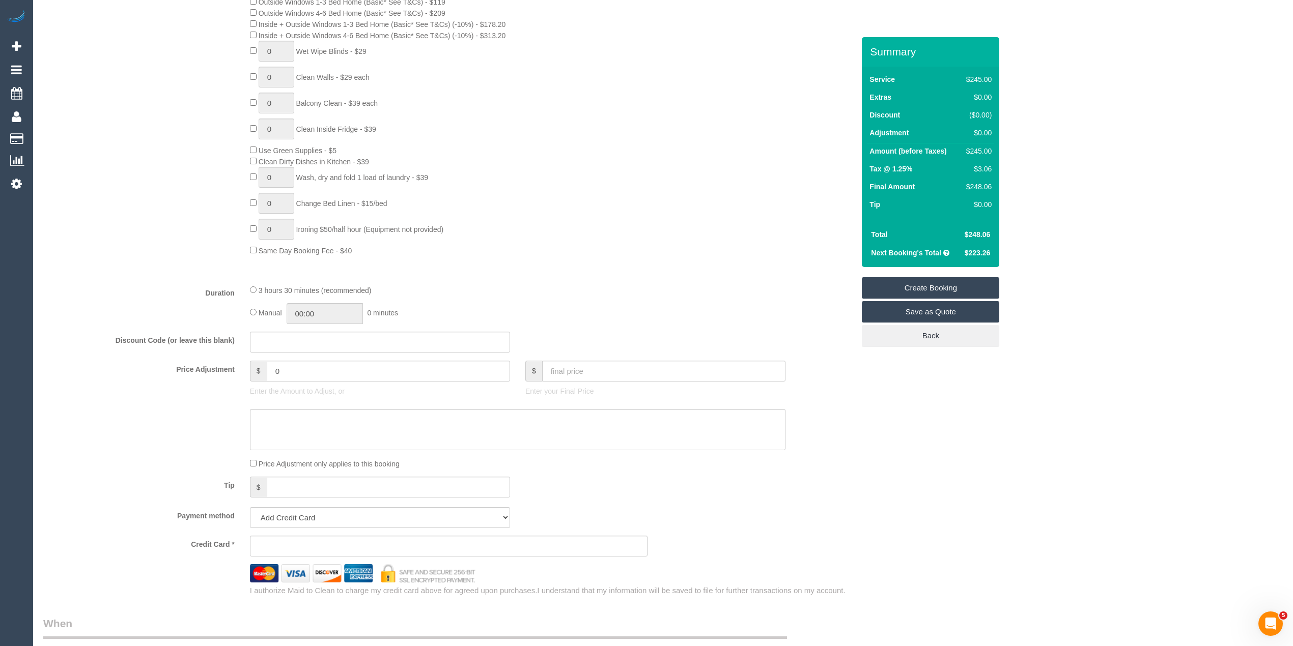
scroll to position [882, 0]
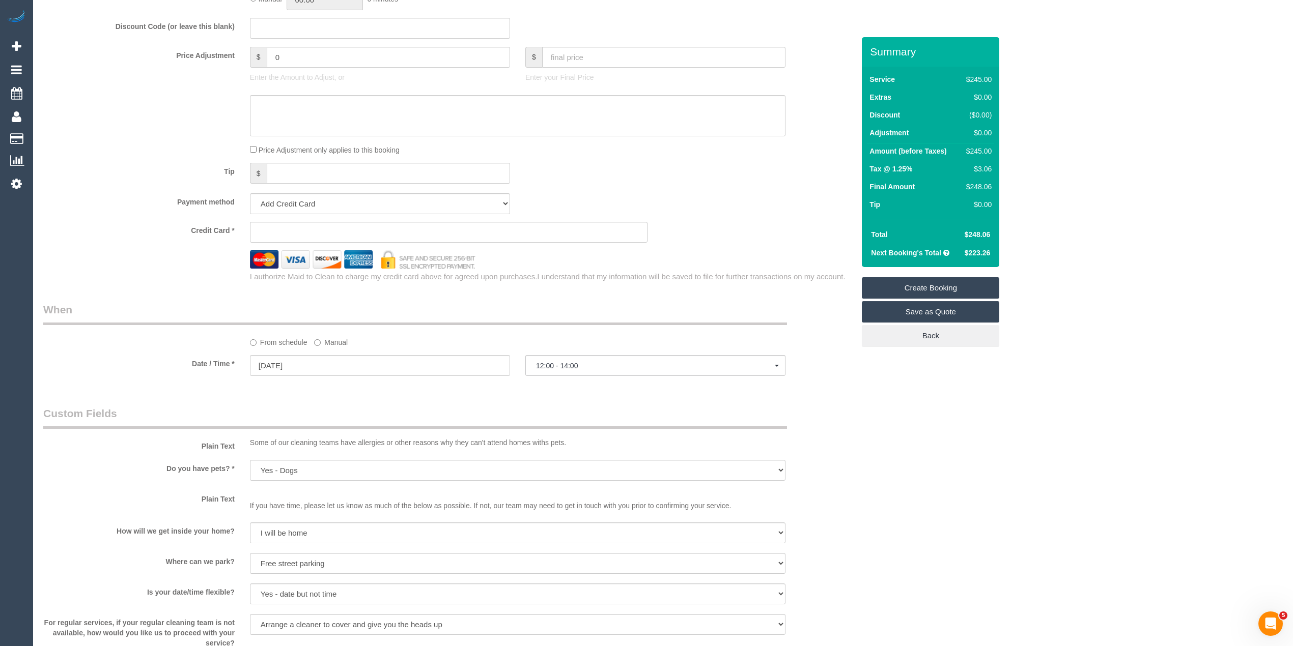
click at [366, 242] on sui-stripe-card at bounding box center [449, 232] width 398 height 21
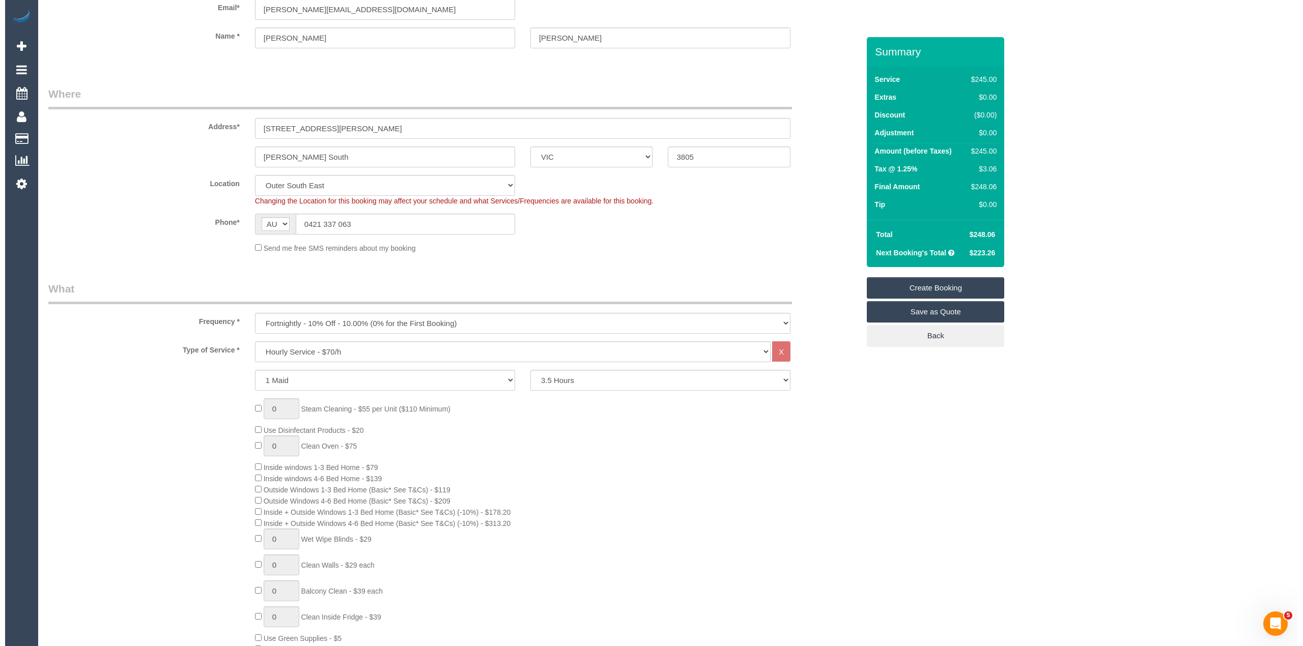
scroll to position [0, 0]
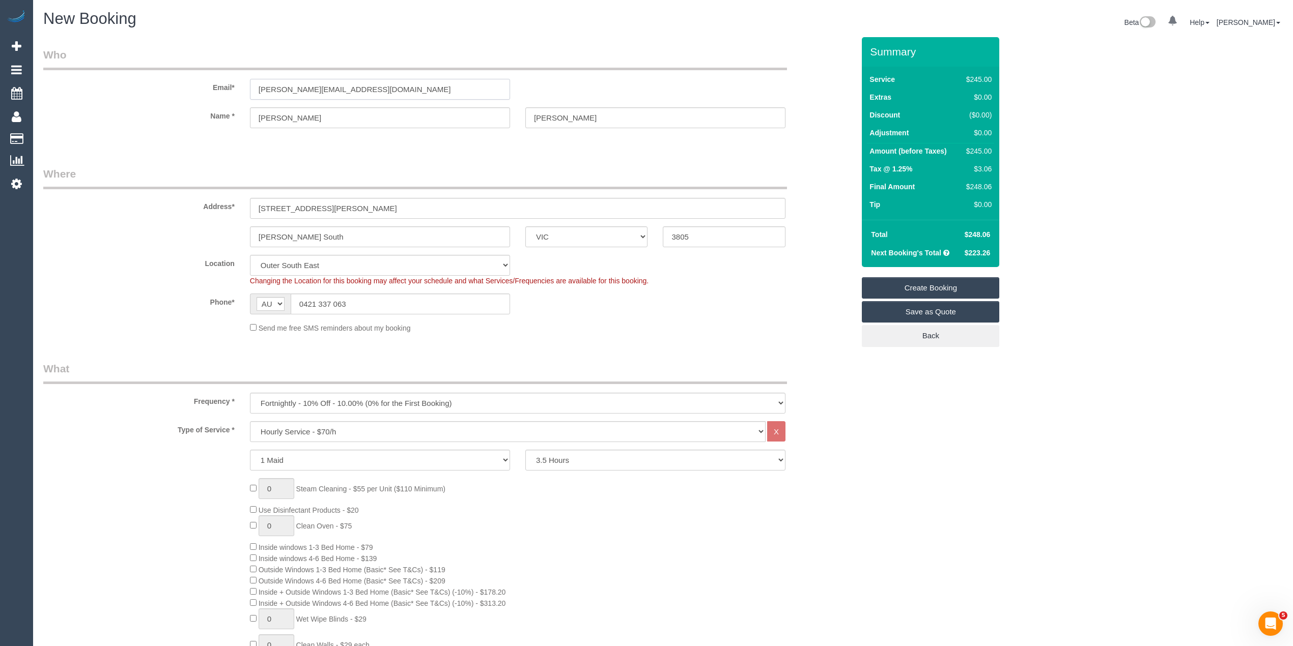
drag, startPoint x: 374, startPoint y: 85, endPoint x: 42, endPoint y: 80, distance: 331.8
click at [42, 80] on div "Email* simone@paccom.co" at bounding box center [449, 73] width 826 height 52
click at [968, 288] on link "Create Booking" at bounding box center [930, 287] width 137 height 21
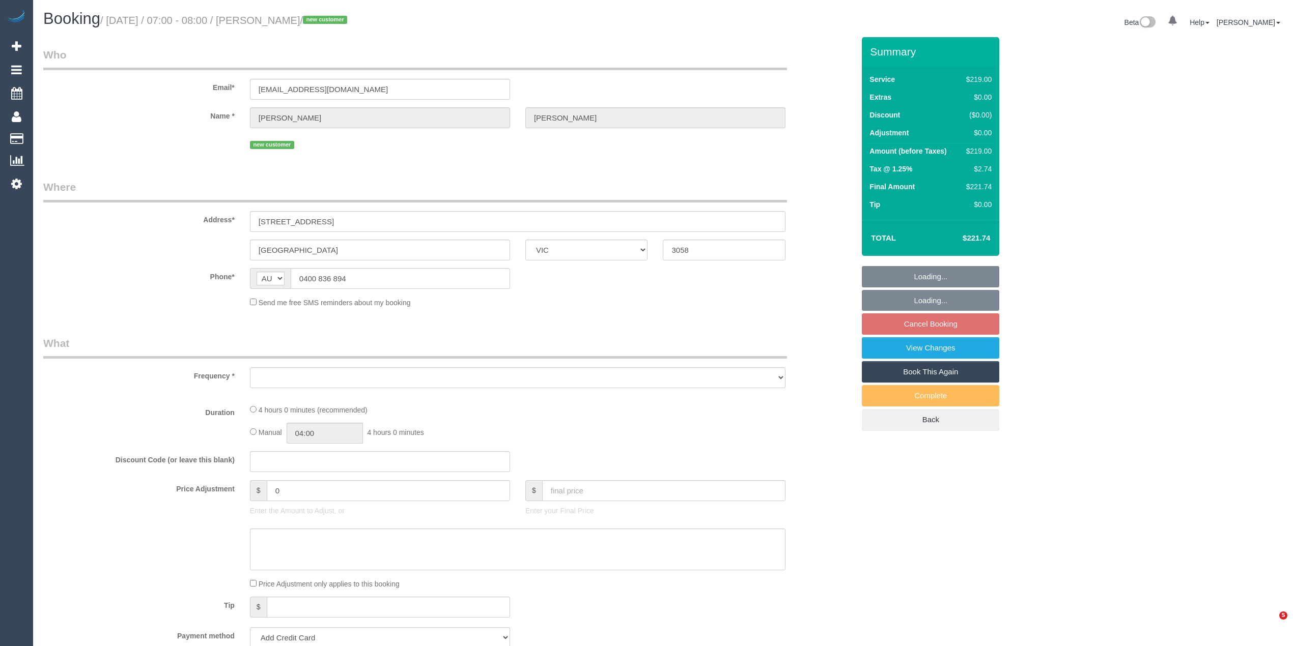
select select "VIC"
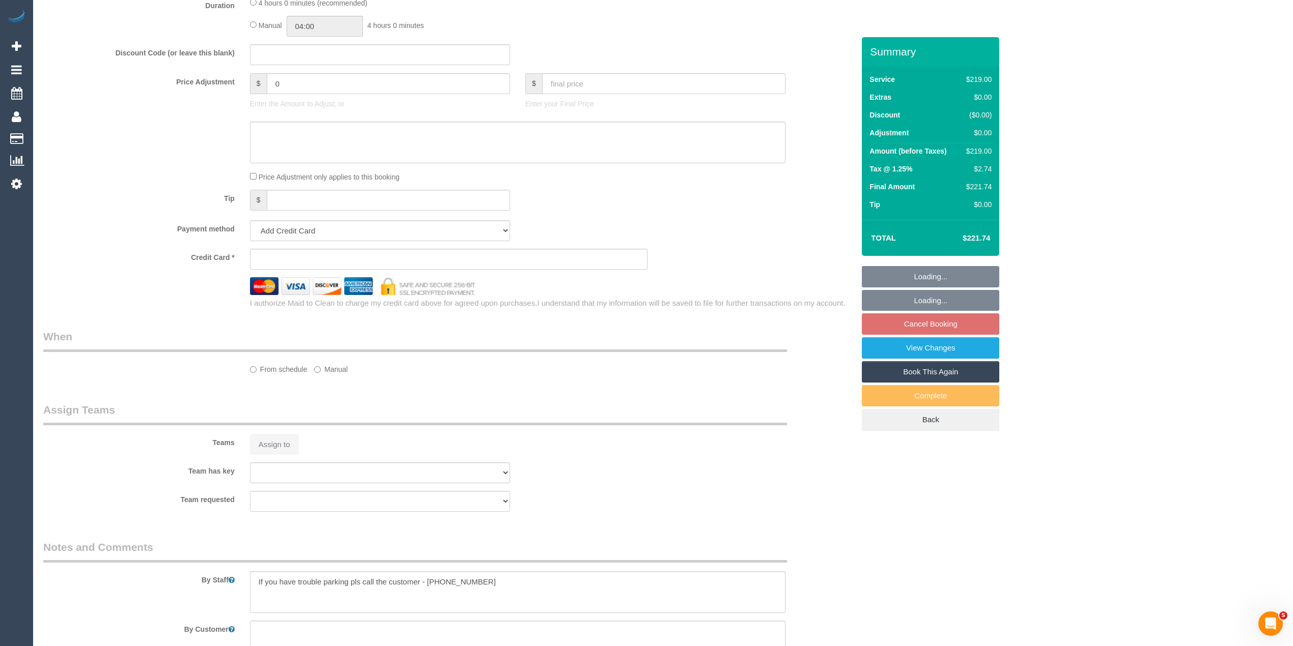
select select "object:531"
select select "string:stripe-pm_1SGXus2GScqysDRVy9wmB0xq"
select select "number:29"
select select "number:14"
select select "number:18"
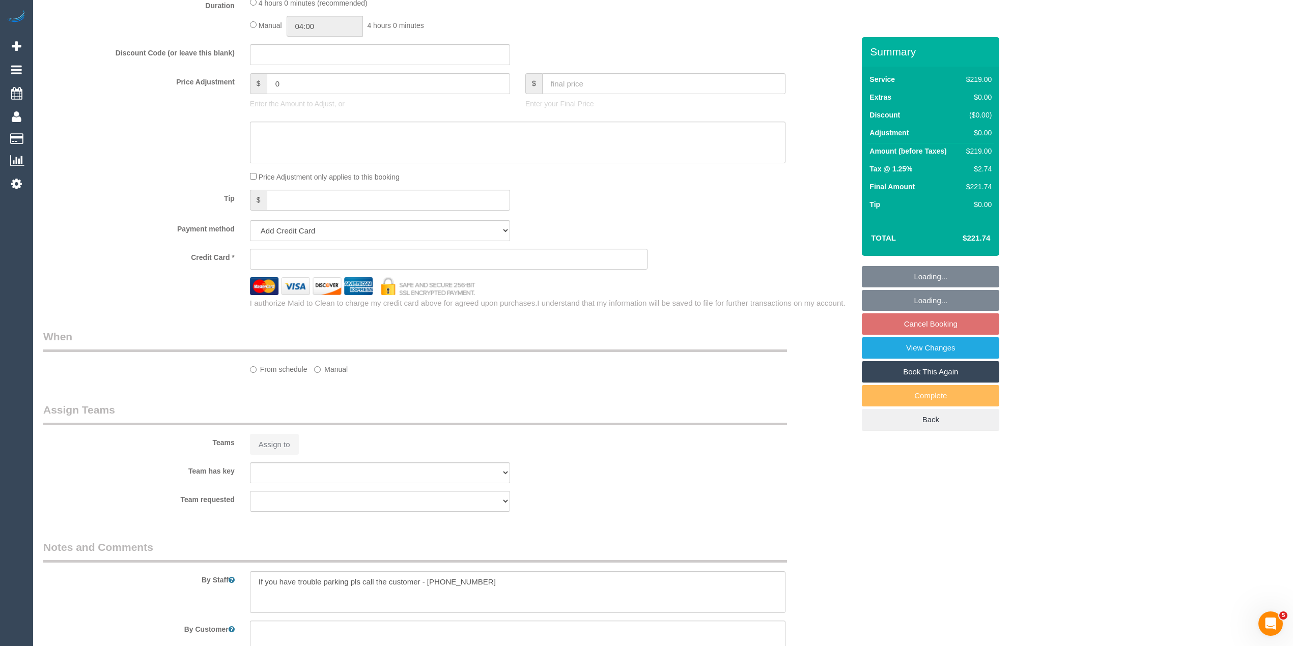
select select "number:36"
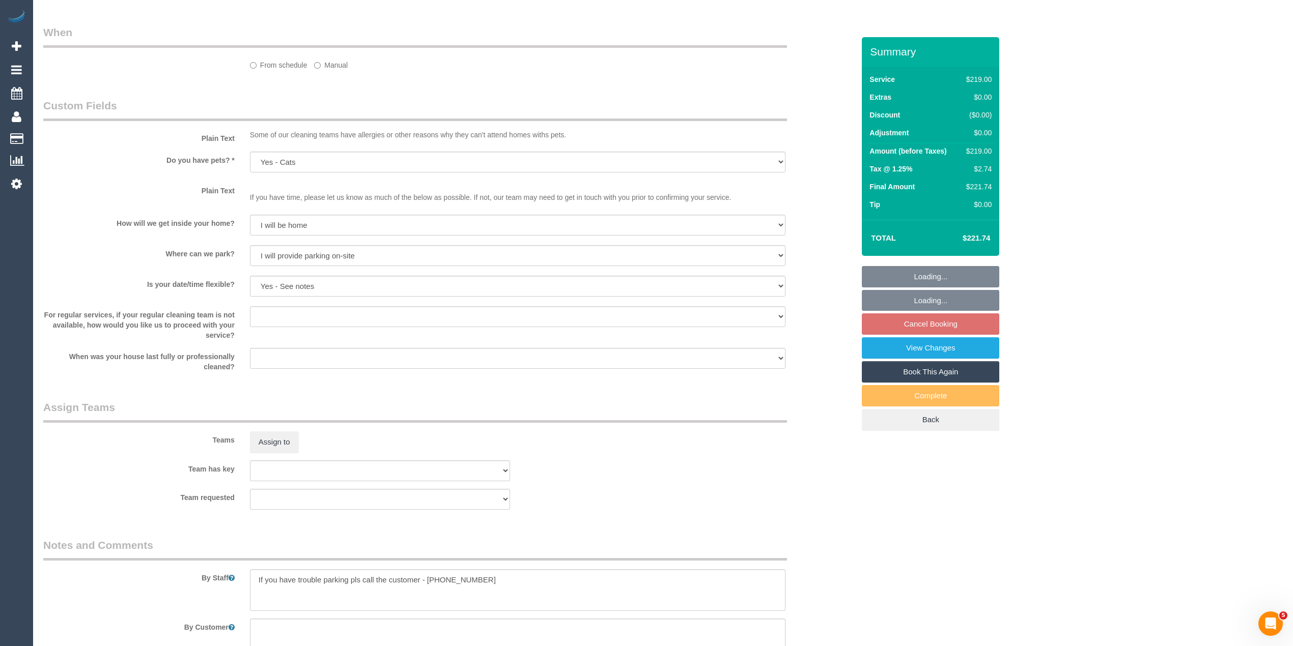
select select "spot1"
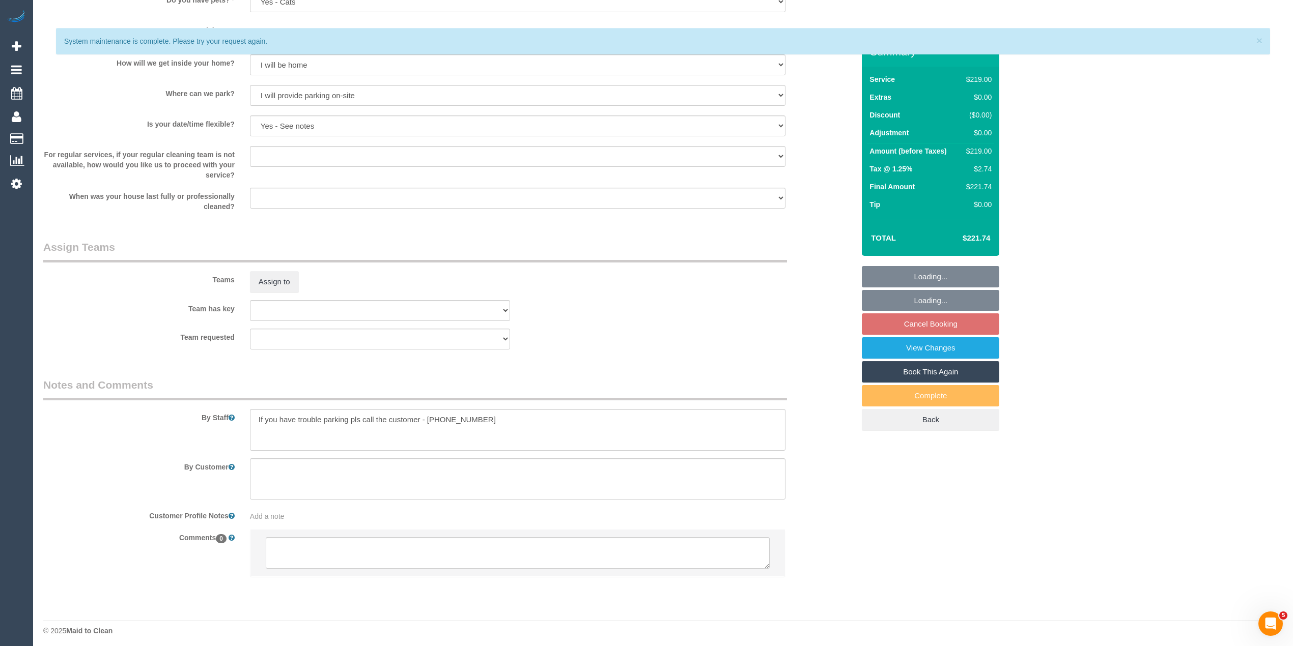
scroll to position [1276, 0]
click at [382, 551] on textarea at bounding box center [518, 549] width 504 height 32
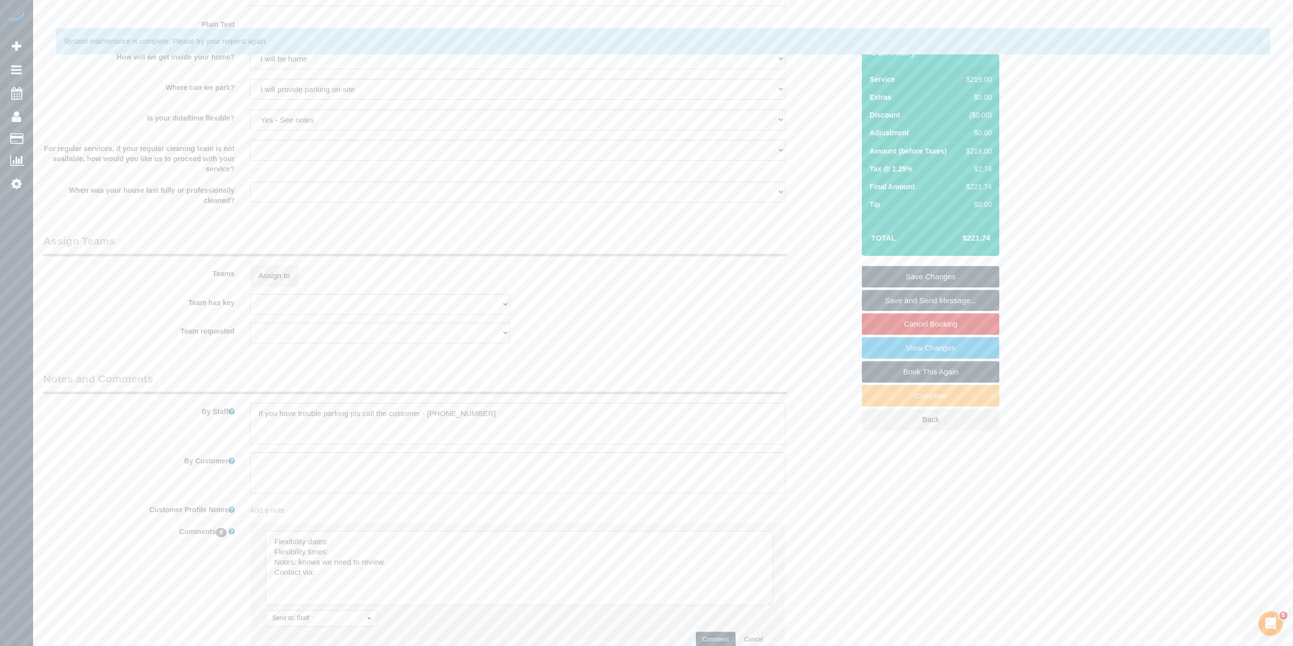
drag, startPoint x: 763, startPoint y: 556, endPoint x: 721, endPoint y: 593, distance: 56.2
click at [766, 603] on textarea at bounding box center [519, 568] width 507 height 74
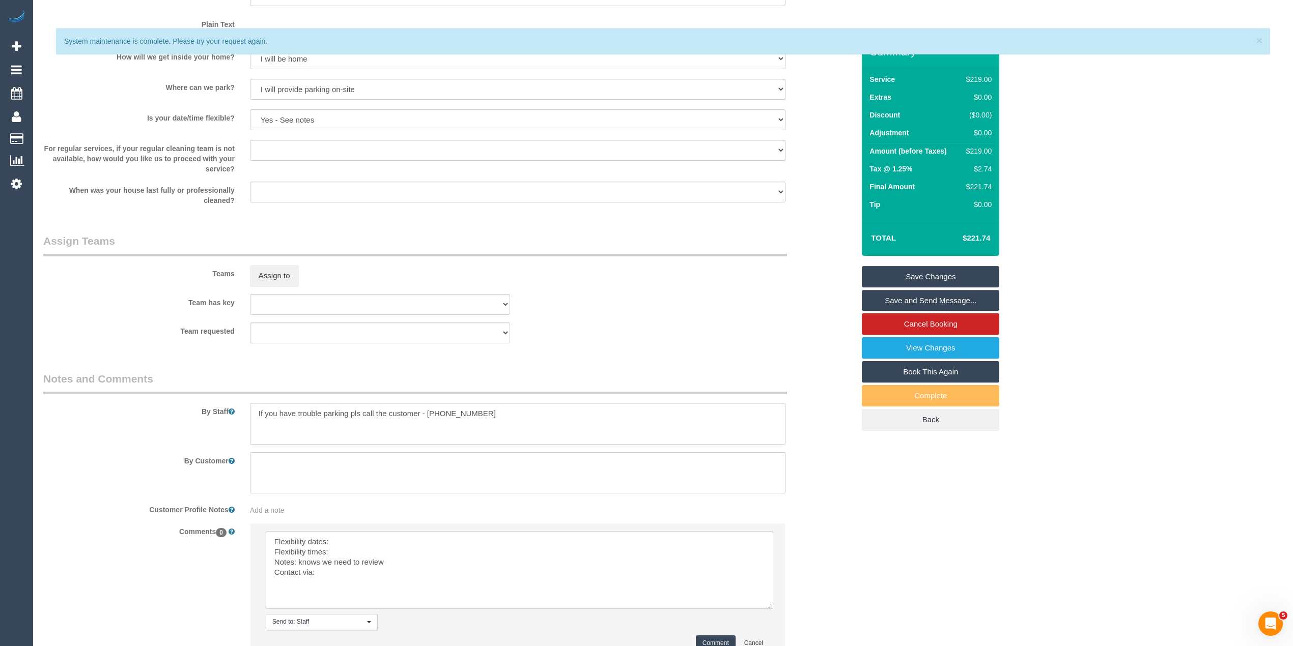
click at [346, 541] on textarea at bounding box center [519, 570] width 507 height 78
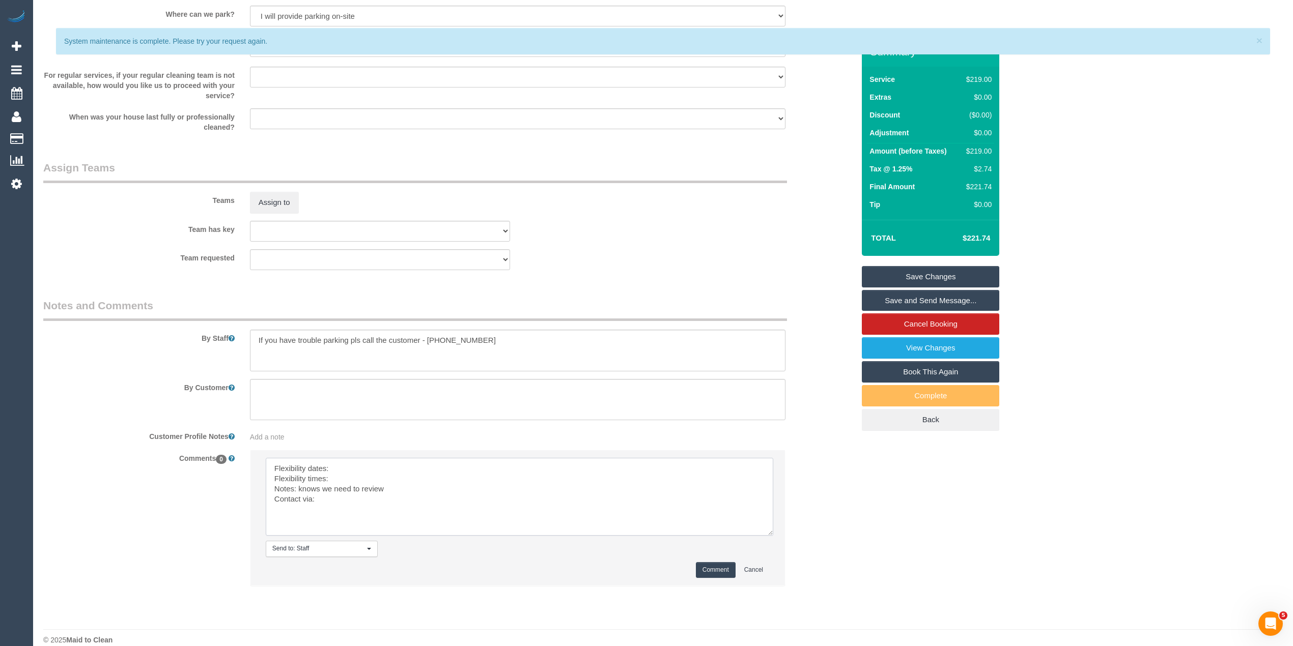
scroll to position [1365, 0]
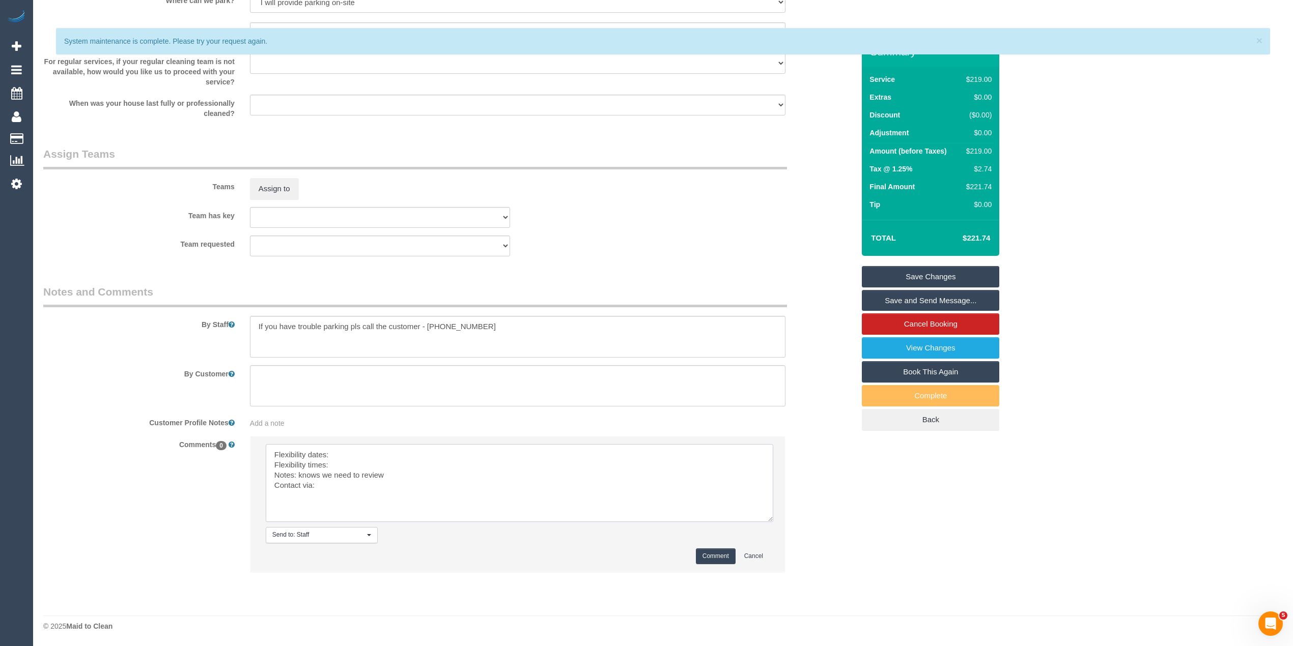
click at [345, 453] on textarea at bounding box center [519, 483] width 507 height 78
click at [391, 455] on textarea at bounding box center [519, 483] width 507 height 78
click at [381, 465] on textarea at bounding box center [519, 483] width 507 height 78
click at [380, 482] on textarea at bounding box center [519, 483] width 507 height 78
type textarea "Flexibility dates: Wednesday any time or Tuesday to be done by 1pm Flexibility …"
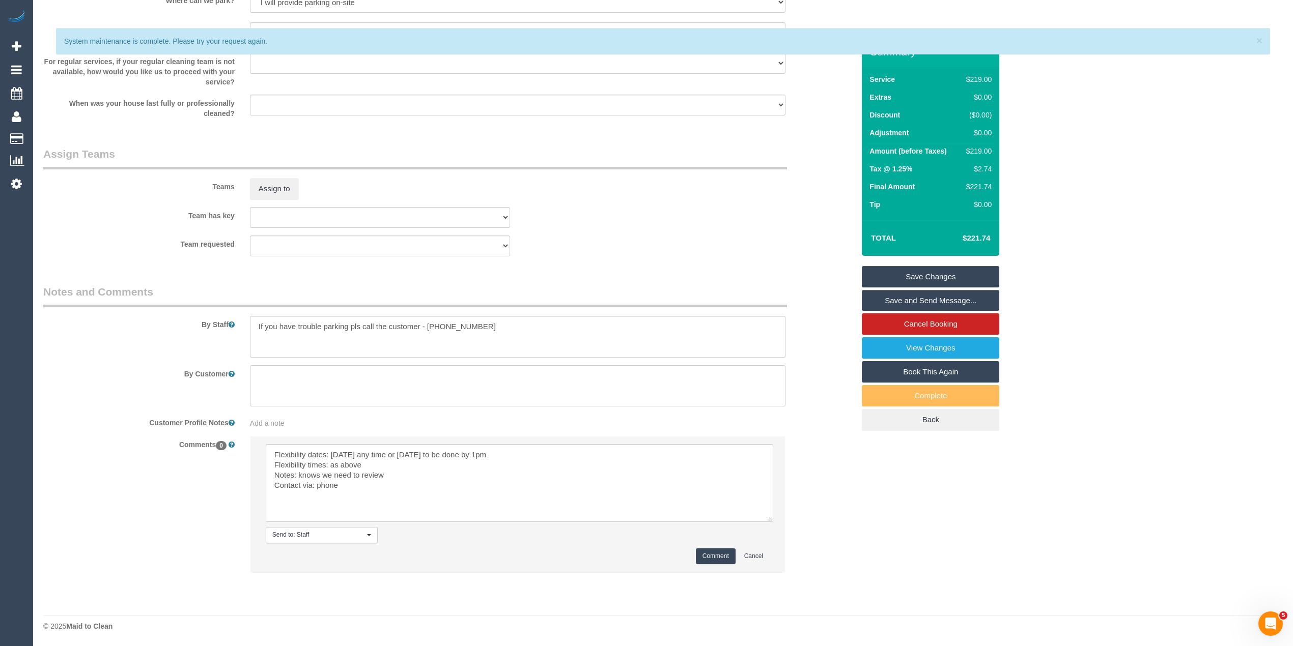
click at [711, 552] on button "Comment" at bounding box center [716, 557] width 40 height 16
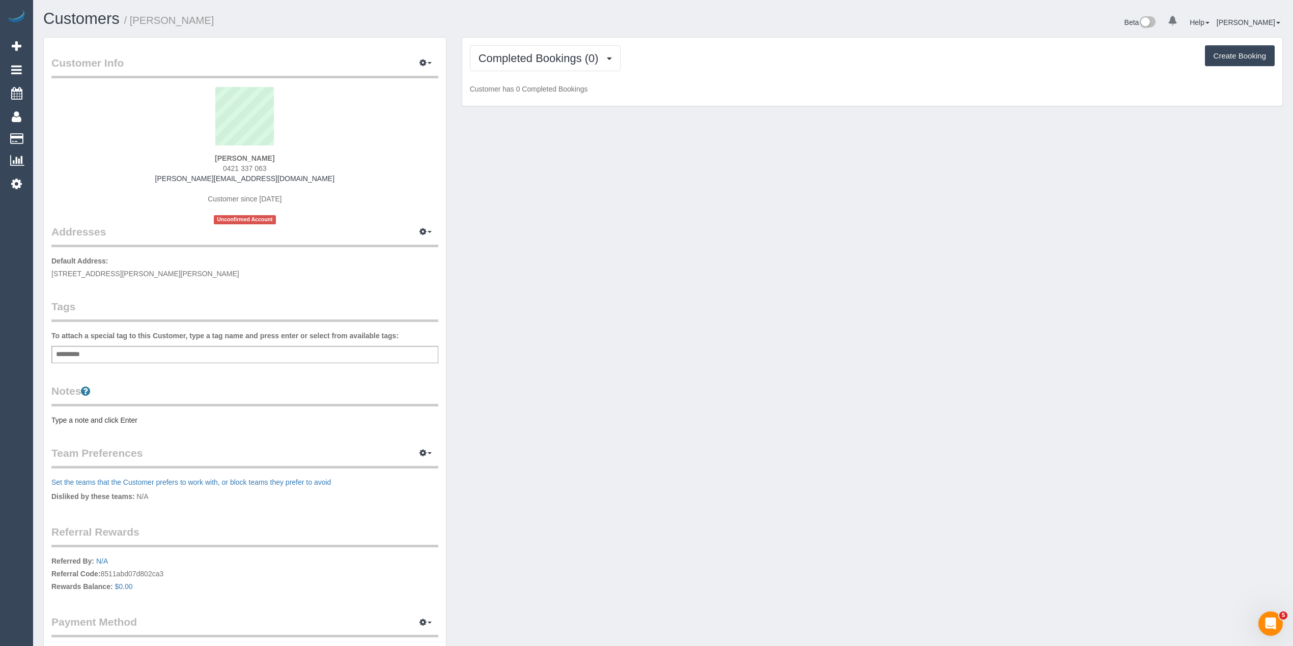
click at [104, 417] on pre "Type a note and click Enter" at bounding box center [244, 420] width 387 height 10
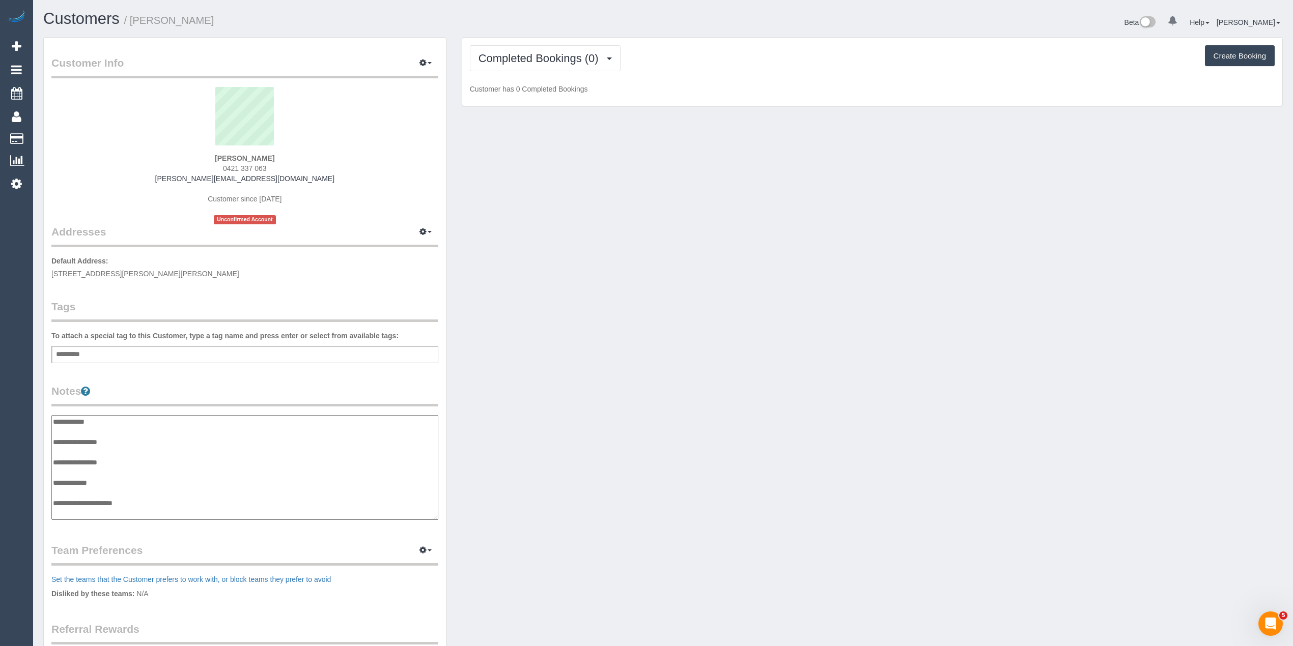
scroll to position [8, 0]
click at [137, 428] on textarea "**********" at bounding box center [244, 467] width 386 height 105
click at [127, 449] on textarea "**********" at bounding box center [244, 467] width 386 height 105
click at [114, 444] on textarea "**********" at bounding box center [244, 467] width 386 height 105
type textarea "**********"
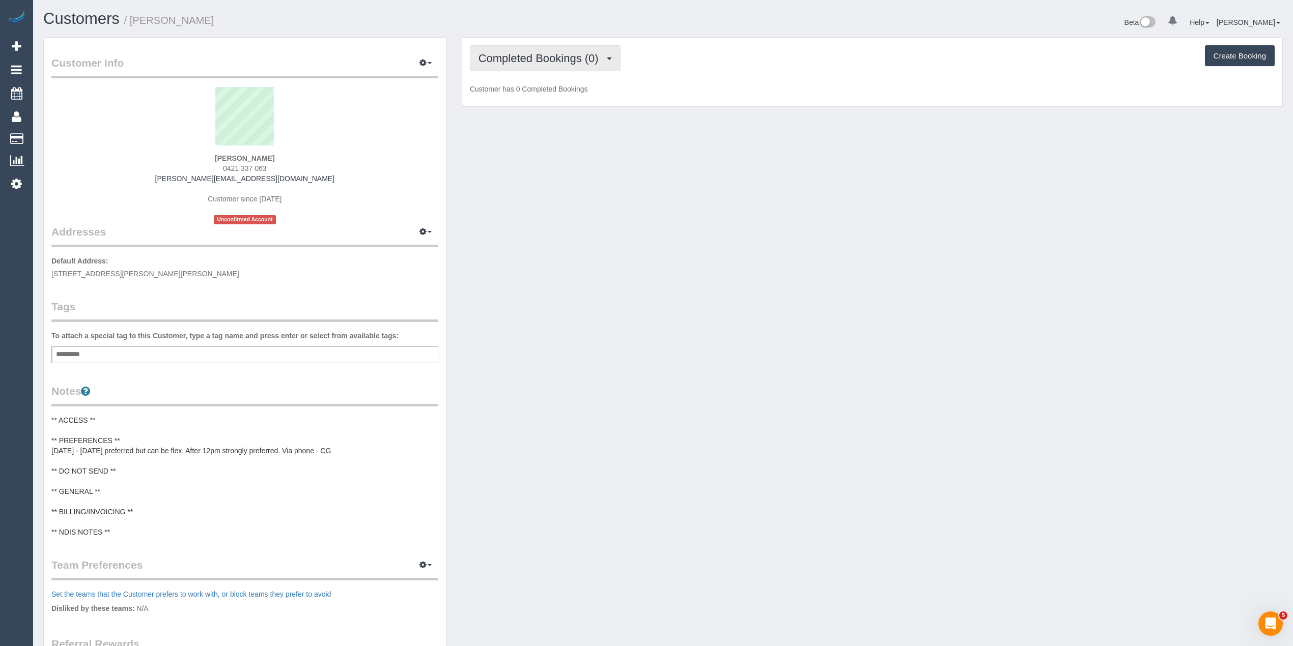
click at [541, 48] on button "Completed Bookings (0)" at bounding box center [545, 58] width 151 height 26
click at [565, 93] on link "Upcoming Bookings (11)" at bounding box center [523, 95] width 107 height 13
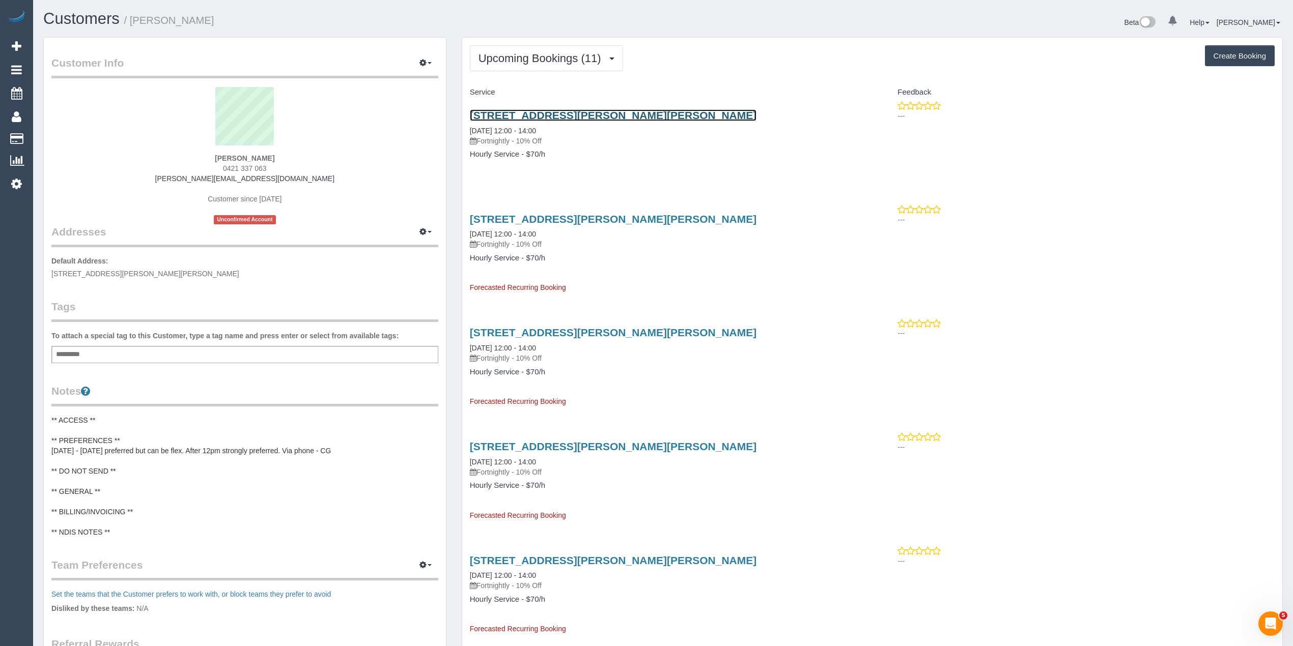
click at [610, 119] on link "[STREET_ADDRESS][PERSON_NAME][PERSON_NAME]" at bounding box center [613, 115] width 287 height 12
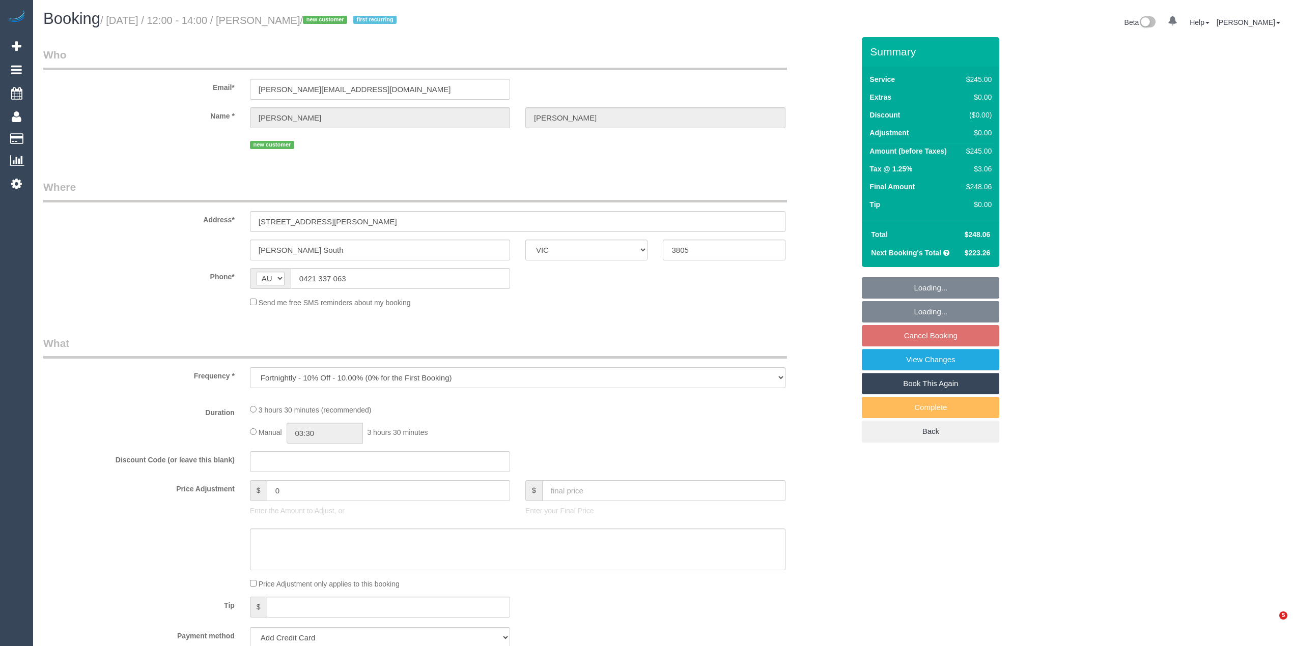
select select "VIC"
select select "string:stripe-pm_1SGY792GScqysDRV1fuzUjSu"
select select "210"
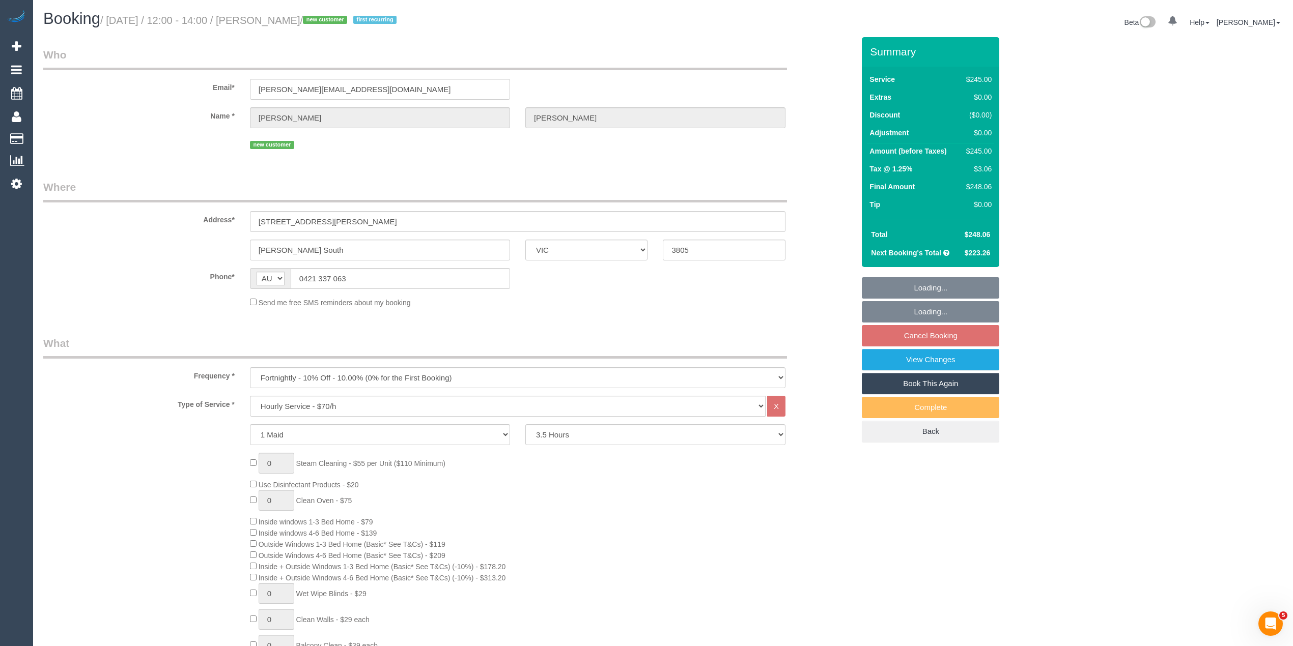
select select "spot4"
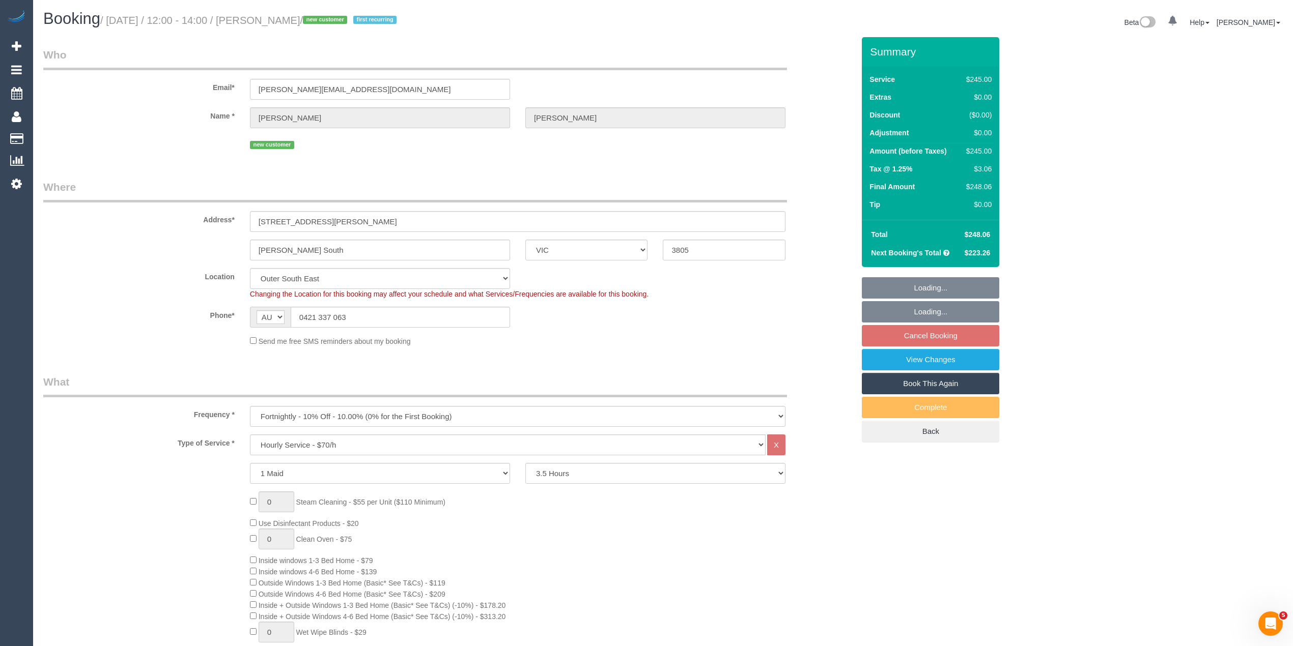
select select "object:870"
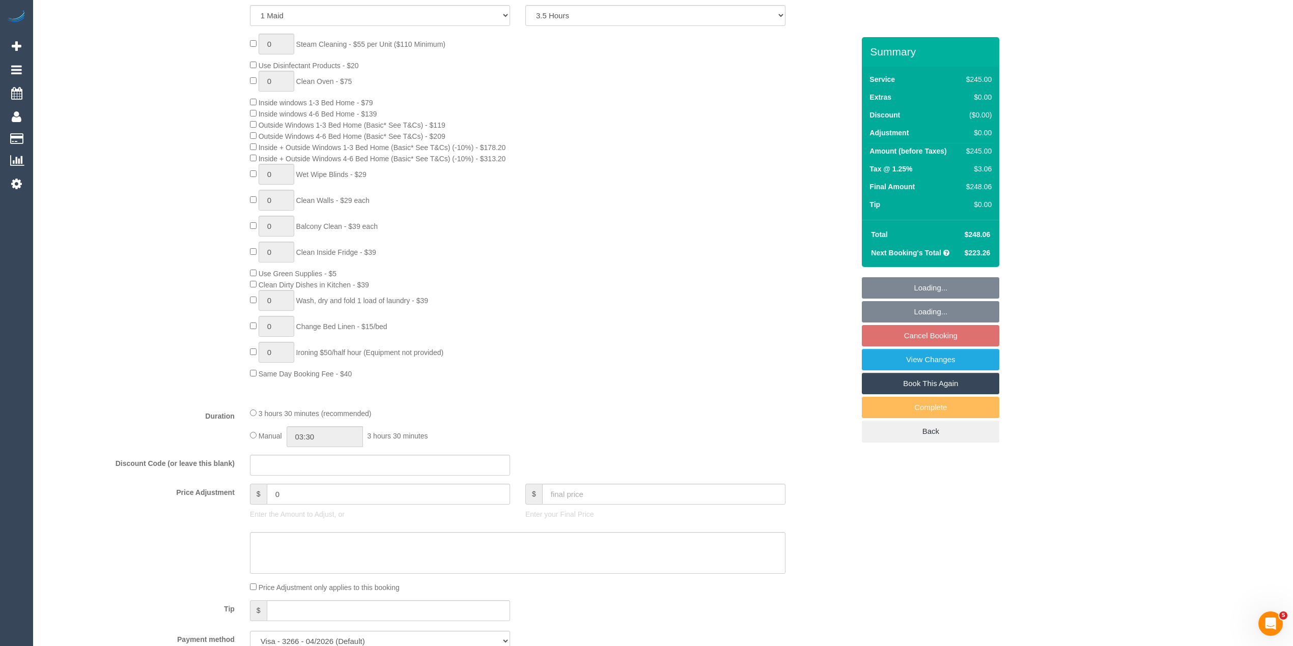
select select "number:27"
select select "number:14"
select select "number:19"
select select "number:23"
select select "number:34"
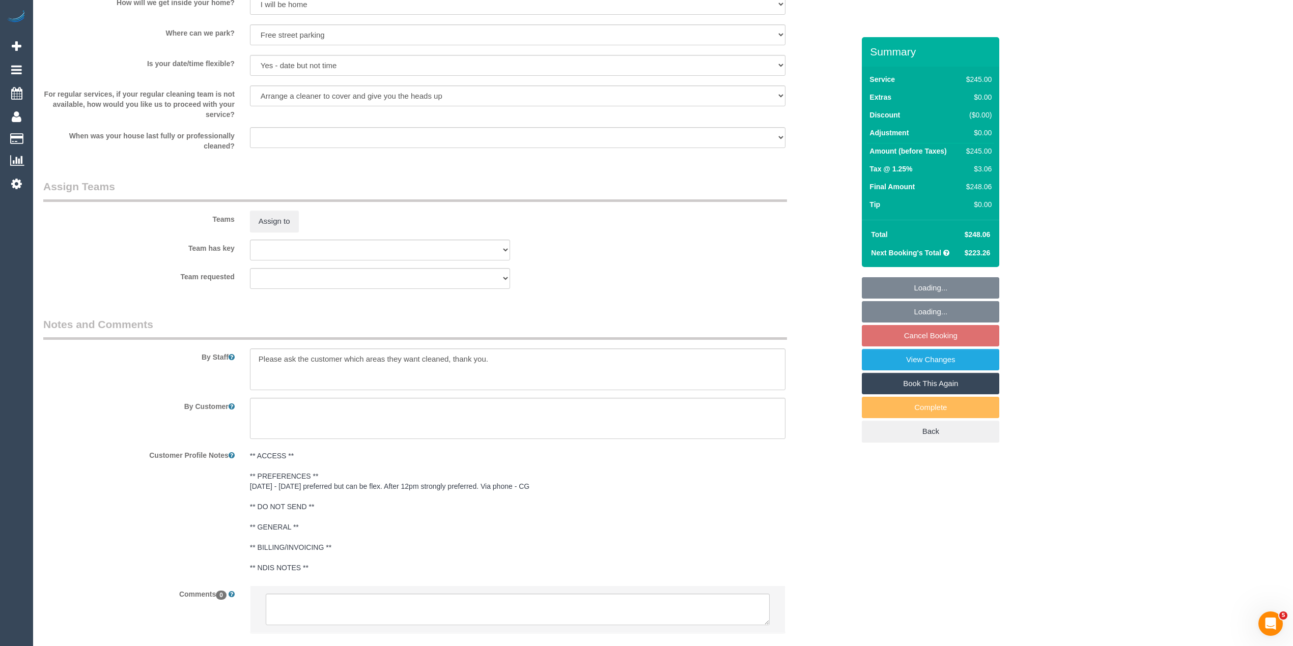
scroll to position [1427, 0]
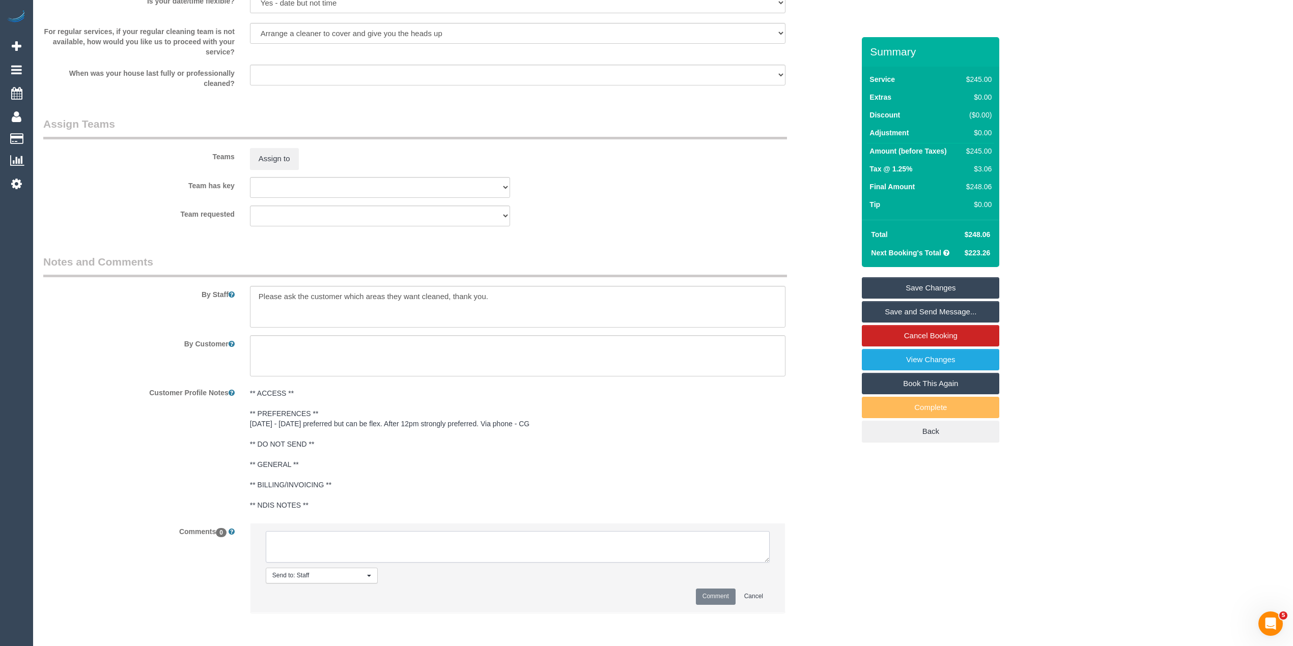
click at [398, 548] on textarea at bounding box center [518, 547] width 504 height 32
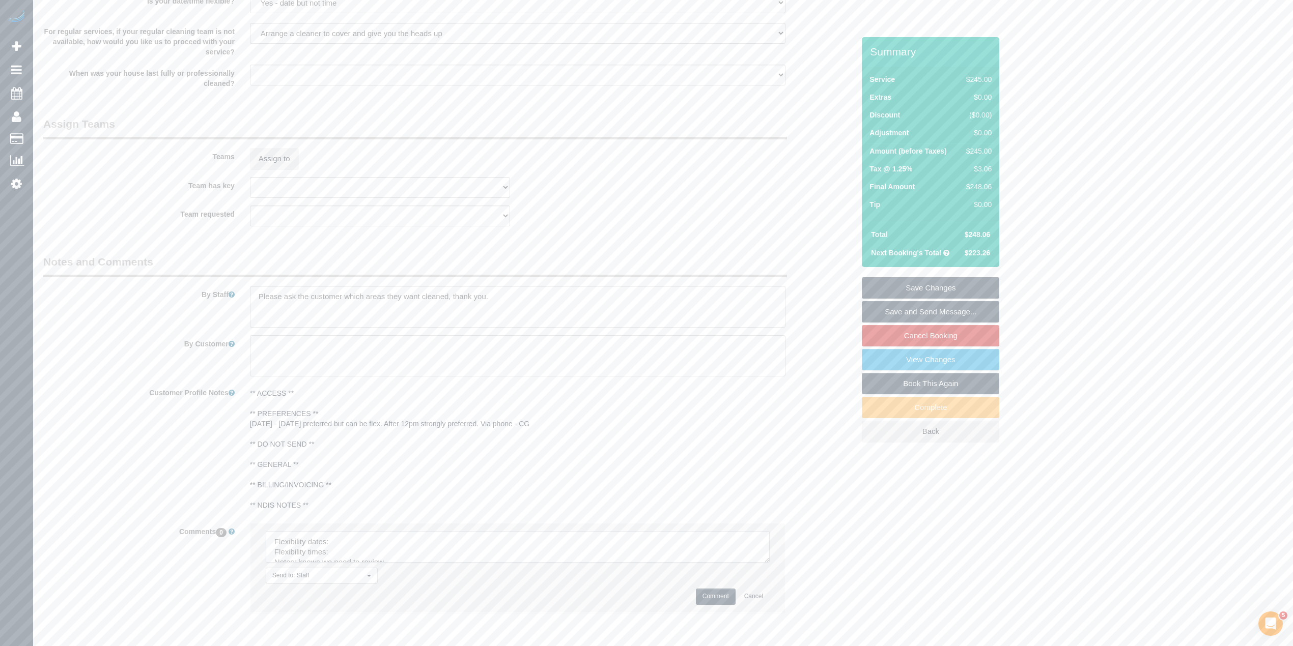
drag, startPoint x: 762, startPoint y: 555, endPoint x: 776, endPoint y: 595, distance: 42.7
click at [769, 563] on textarea at bounding box center [518, 547] width 504 height 32
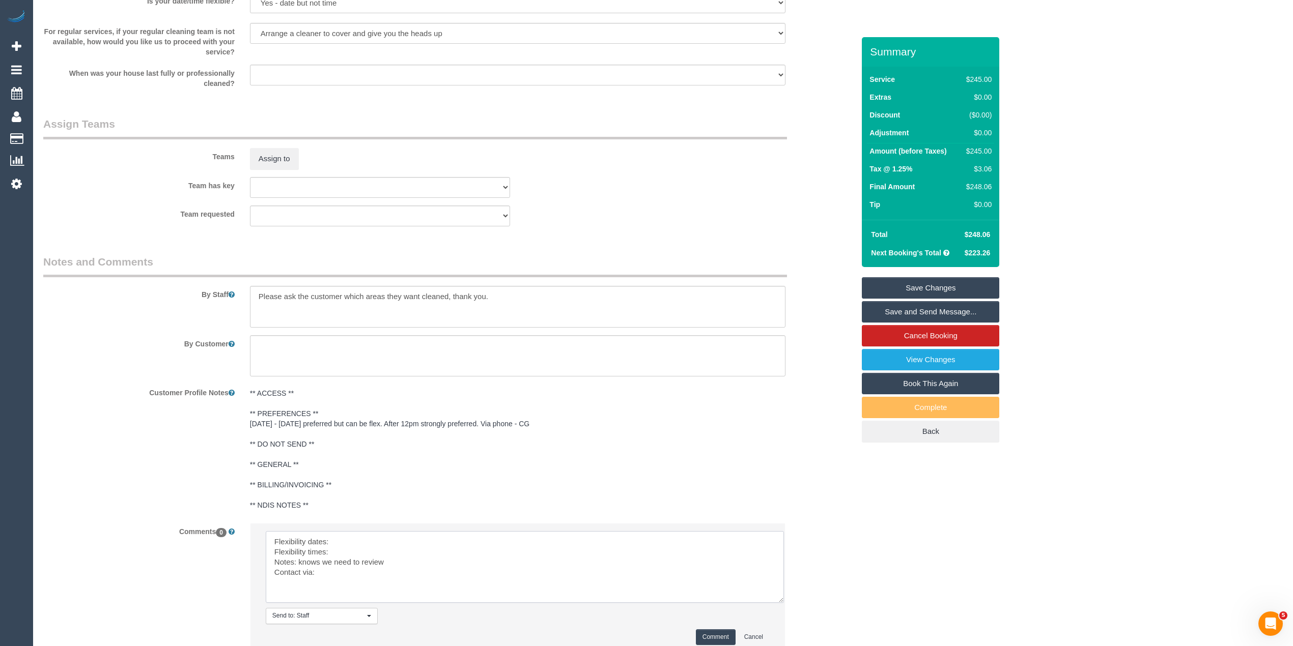
click at [420, 539] on textarea at bounding box center [525, 567] width 518 height 72
click at [357, 551] on textarea at bounding box center [525, 567] width 518 height 72
click at [363, 579] on textarea at bounding box center [525, 567] width 518 height 72
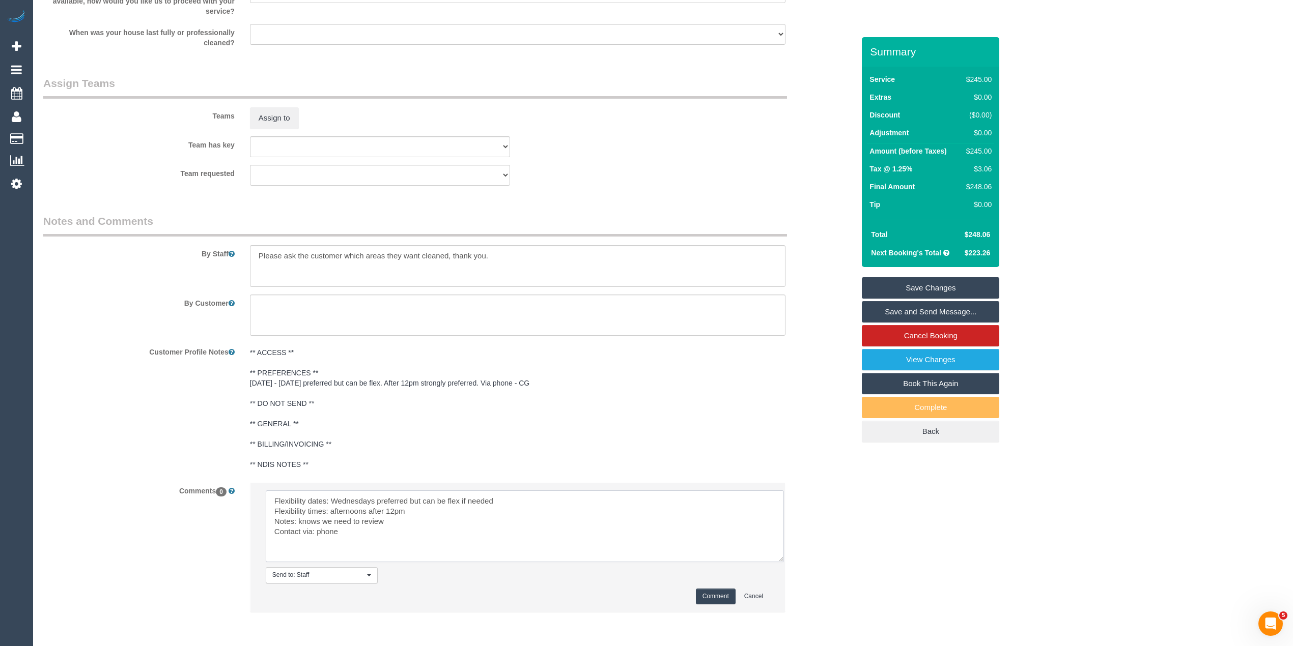
scroll to position [1509, 0]
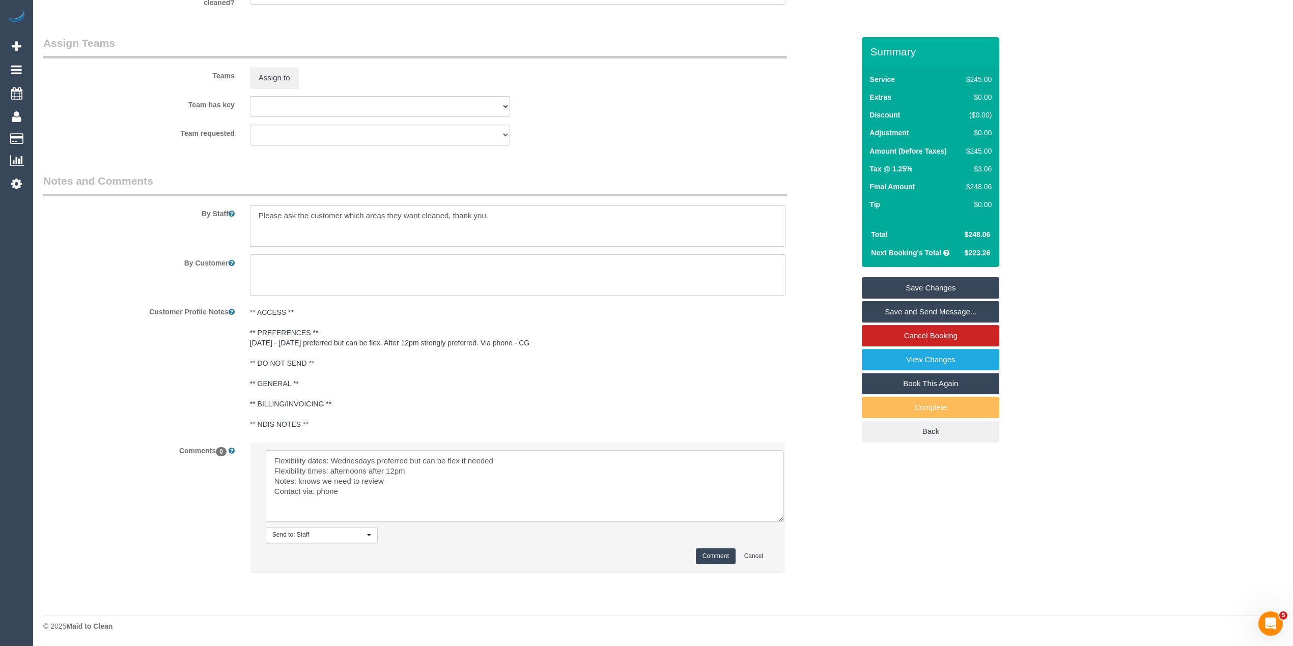
type textarea "Flexibility dates: Wednesdays preferred but can be flex if needed Flexibility t…"
click at [715, 558] on button "Comment" at bounding box center [716, 557] width 40 height 16
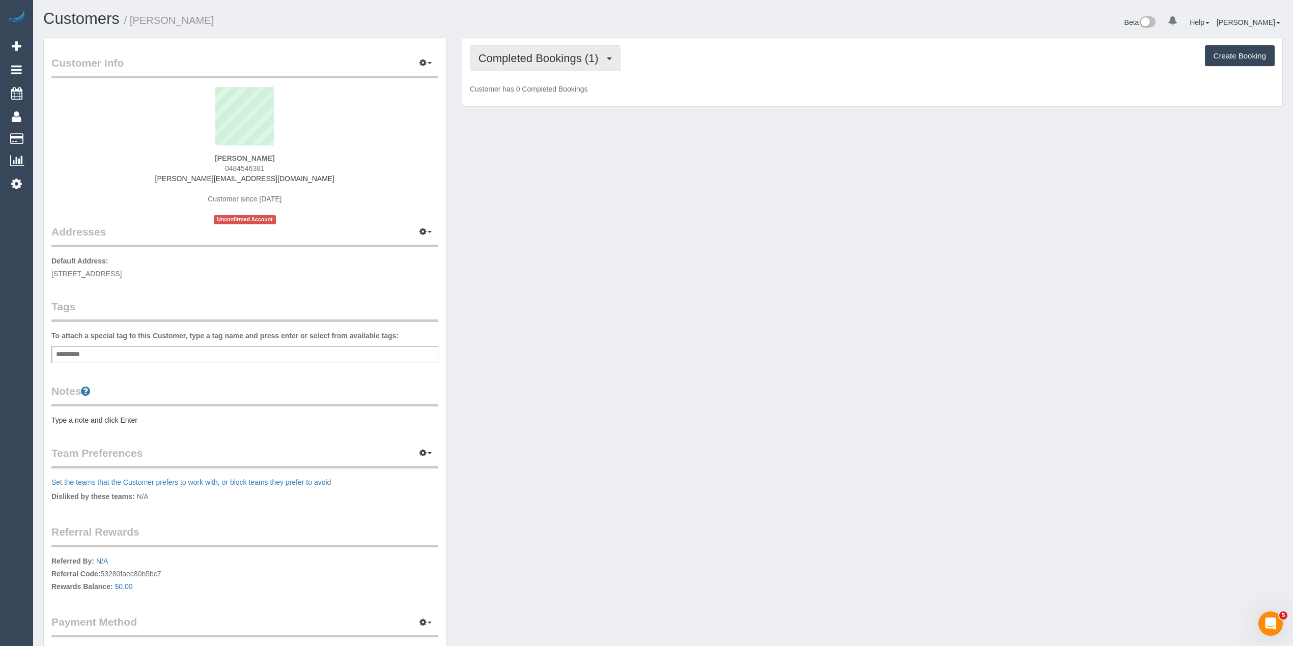
click at [518, 64] on button "Completed Bookings (1)" at bounding box center [545, 58] width 151 height 26
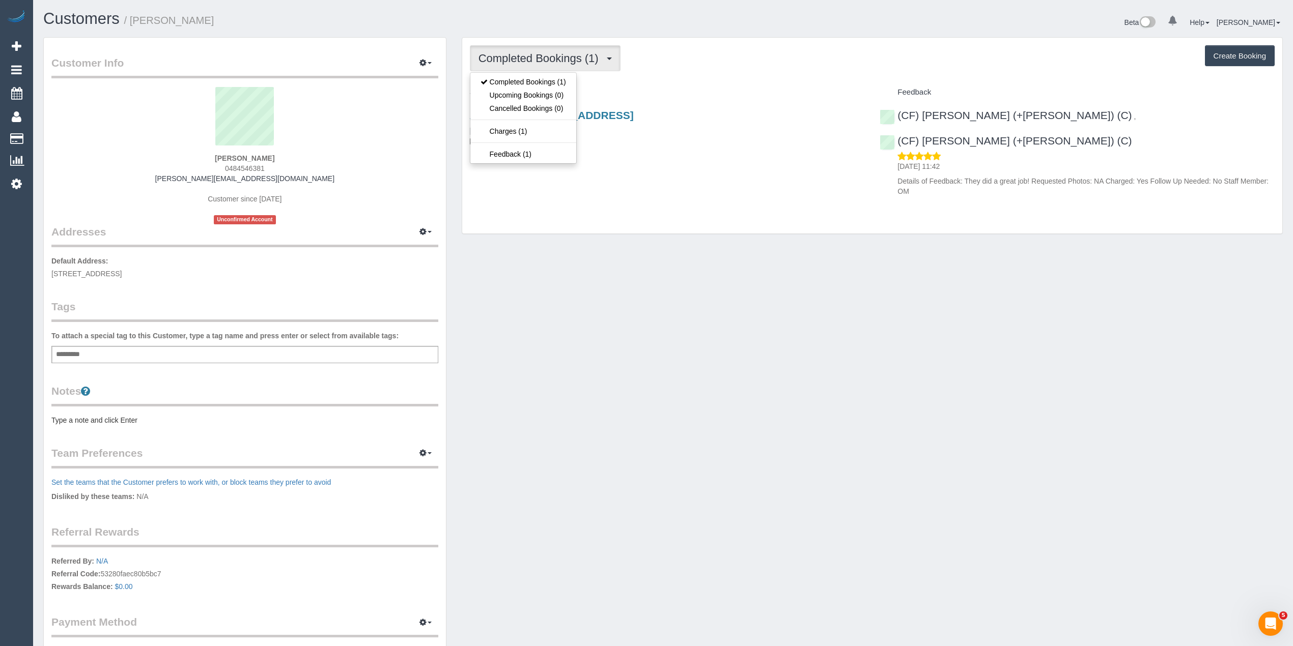
click at [518, 64] on button "Completed Bookings (1)" at bounding box center [545, 58] width 151 height 26
drag, startPoint x: 271, startPoint y: 169, endPoint x: 228, endPoint y: 163, distance: 43.7
click at [228, 163] on div "[PERSON_NAME] 0484546381 [PERSON_NAME][EMAIL_ADDRESS][DOMAIN_NAME] Customer sin…" at bounding box center [244, 155] width 387 height 137
copy span "484546381"
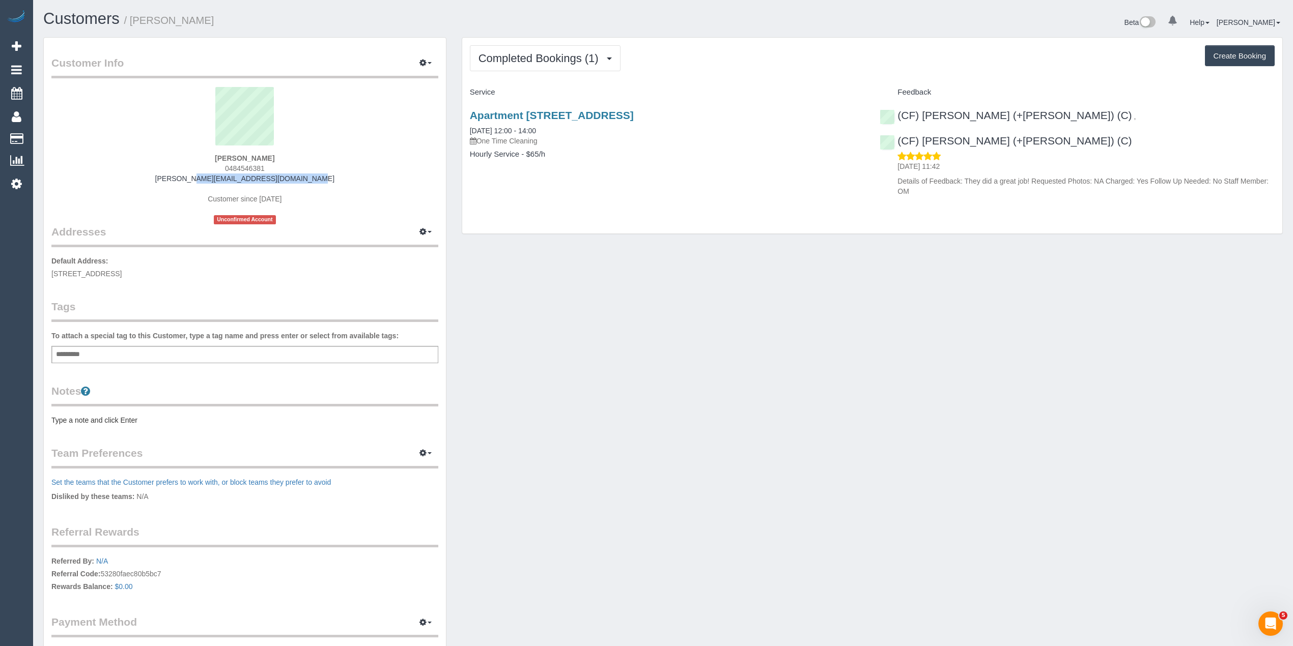
drag, startPoint x: 306, startPoint y: 182, endPoint x: 187, endPoint y: 177, distance: 119.2
click at [187, 177] on div "[PERSON_NAME] 0484546381 [PERSON_NAME][EMAIL_ADDRESS][DOMAIN_NAME] Customer sin…" at bounding box center [244, 155] width 387 height 137
copy link "[PERSON_NAME][EMAIL_ADDRESS][DOMAIN_NAME]"
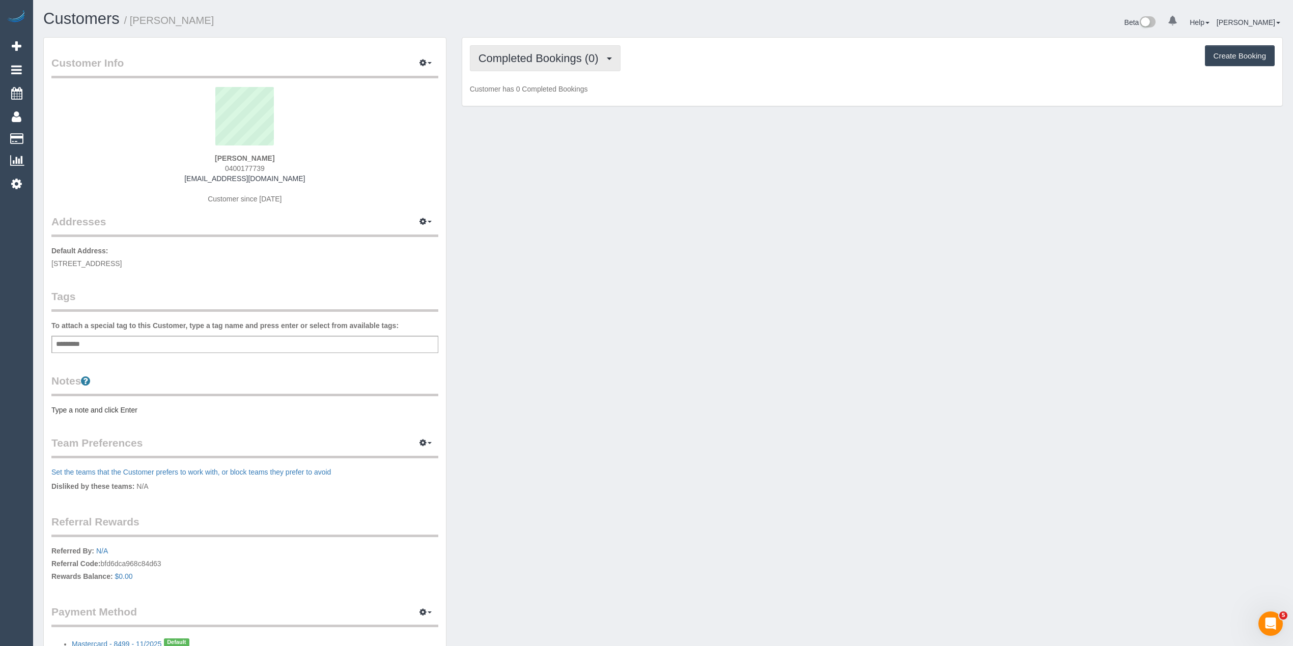
click at [493, 55] on span "Completed Bookings (0)" at bounding box center [540, 58] width 125 height 13
click at [529, 97] on link "Upcoming Bookings (1)" at bounding box center [523, 95] width 106 height 13
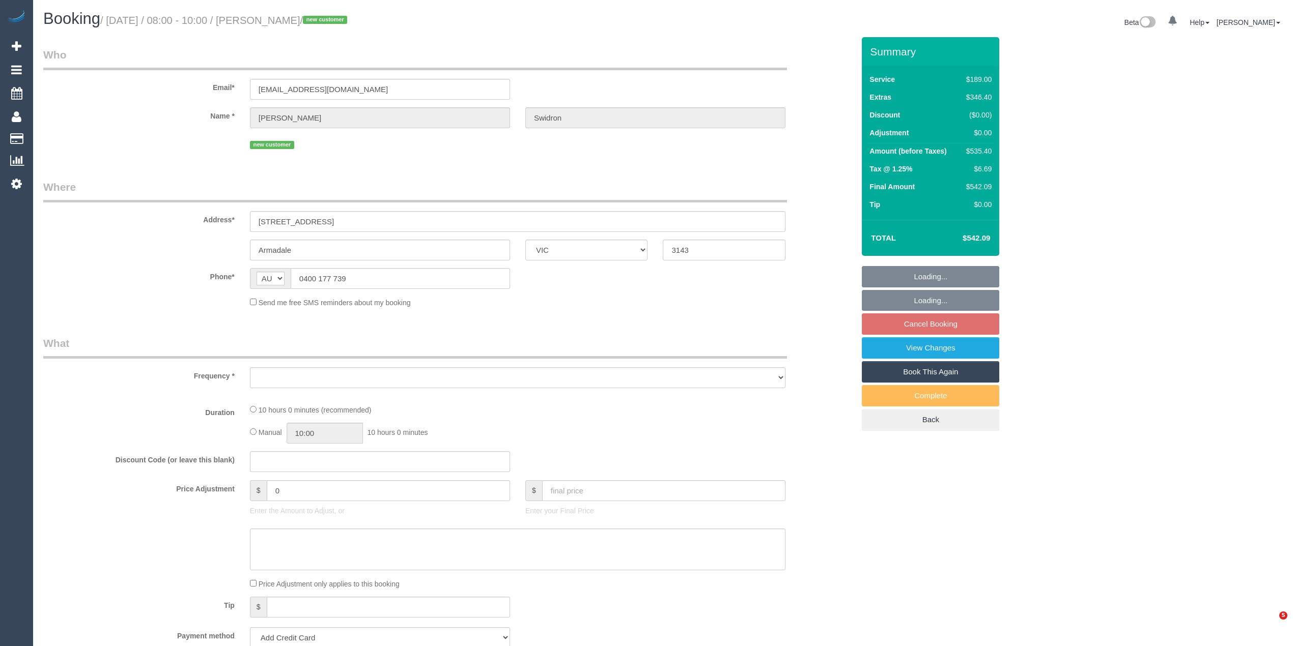
select select "VIC"
select select "string:stripe-pm_1SB0PQ2GScqysDRVnIIOWna0"
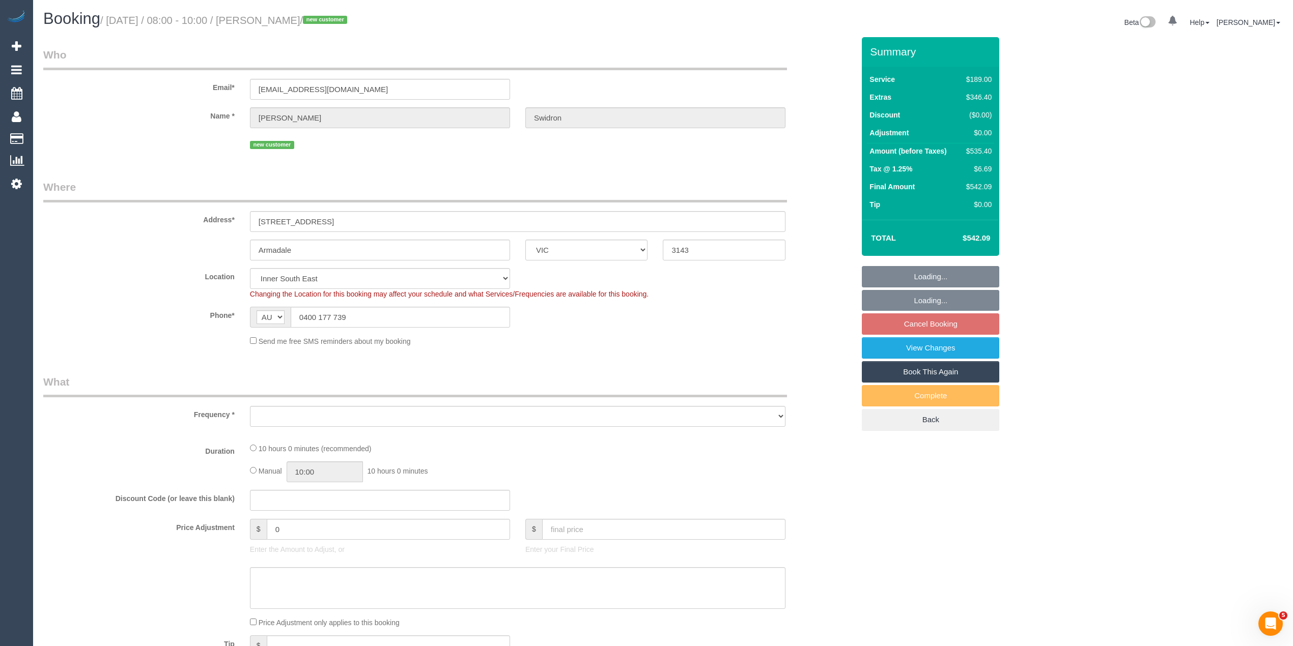
select select "number:28"
select select "number:14"
select select "number:19"
select select "number:24"
select select "number:13"
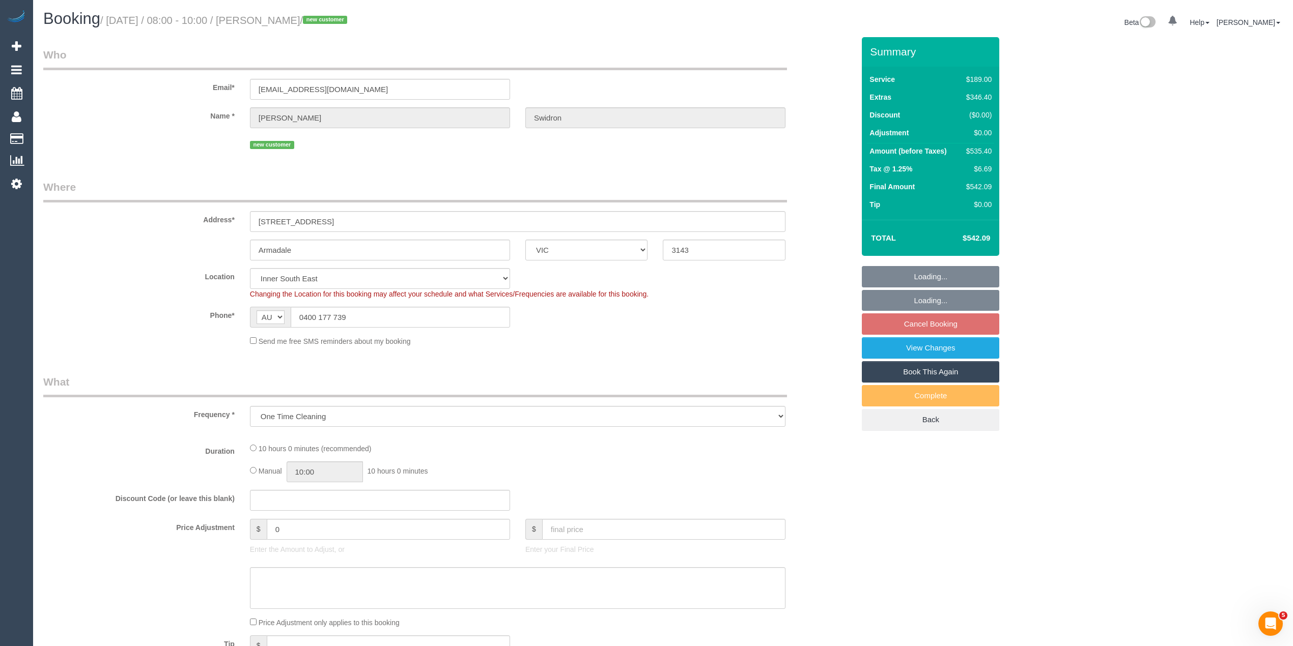
select select "object:786"
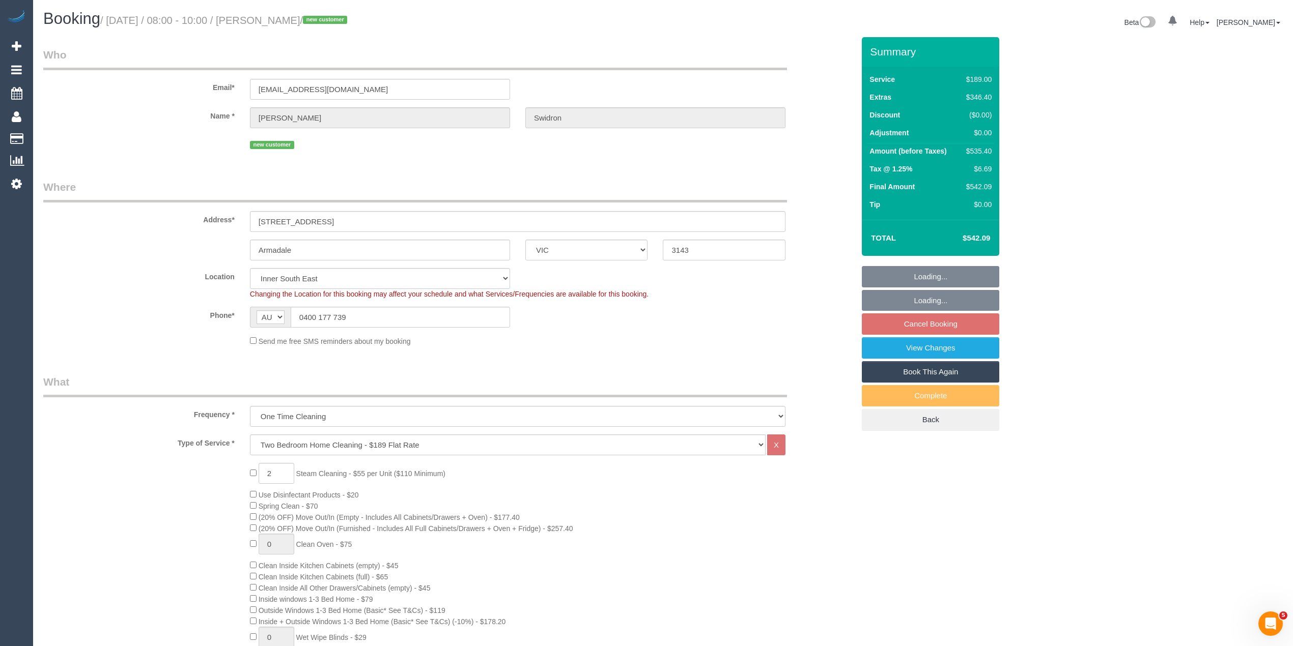
select select "spot2"
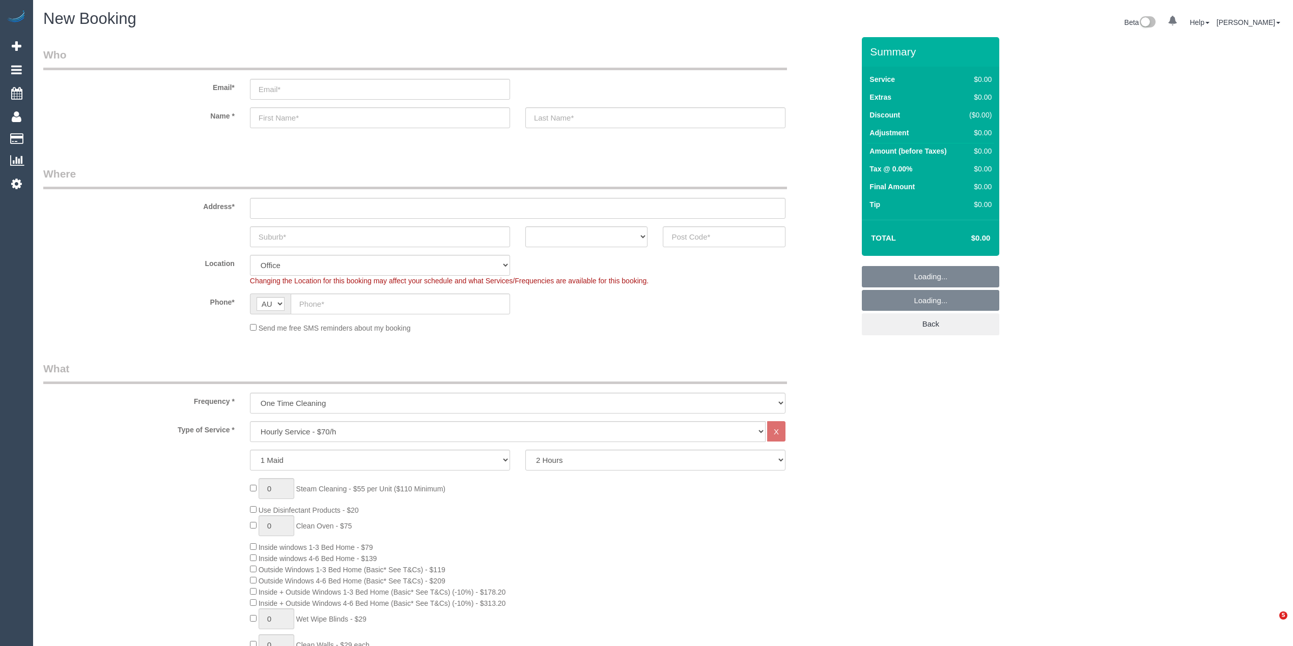
select select "object:2096"
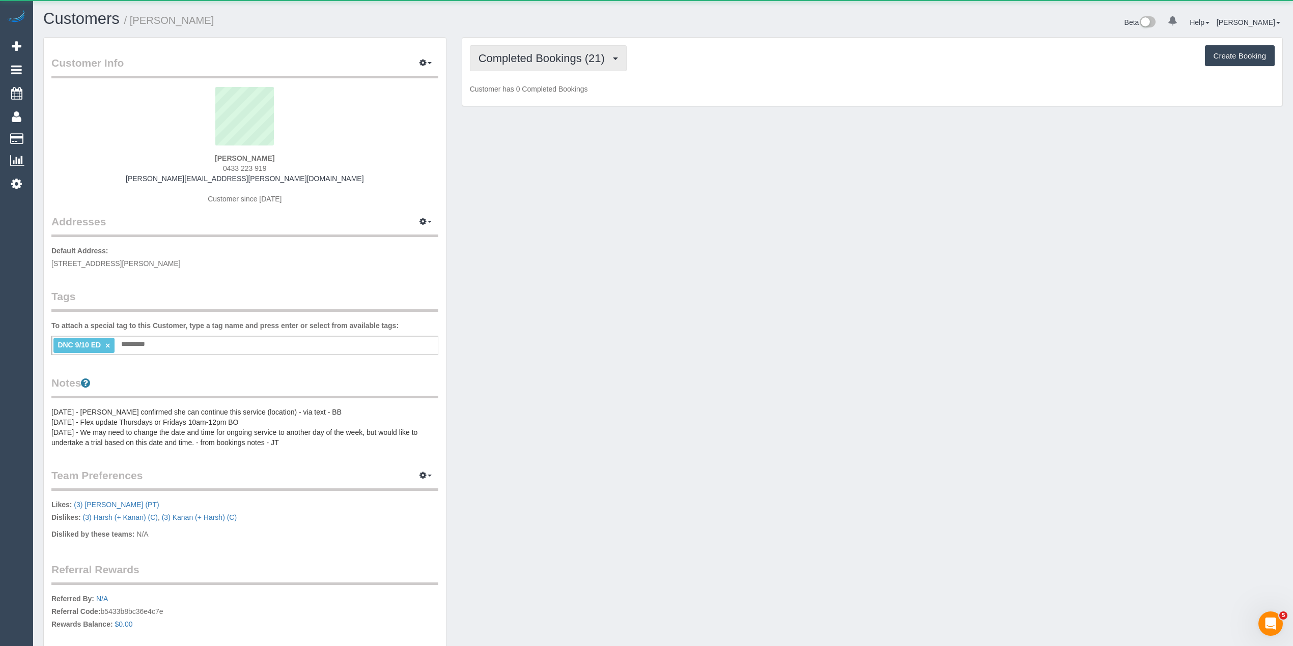
click at [536, 50] on button "Completed Bookings (21)" at bounding box center [548, 58] width 157 height 26
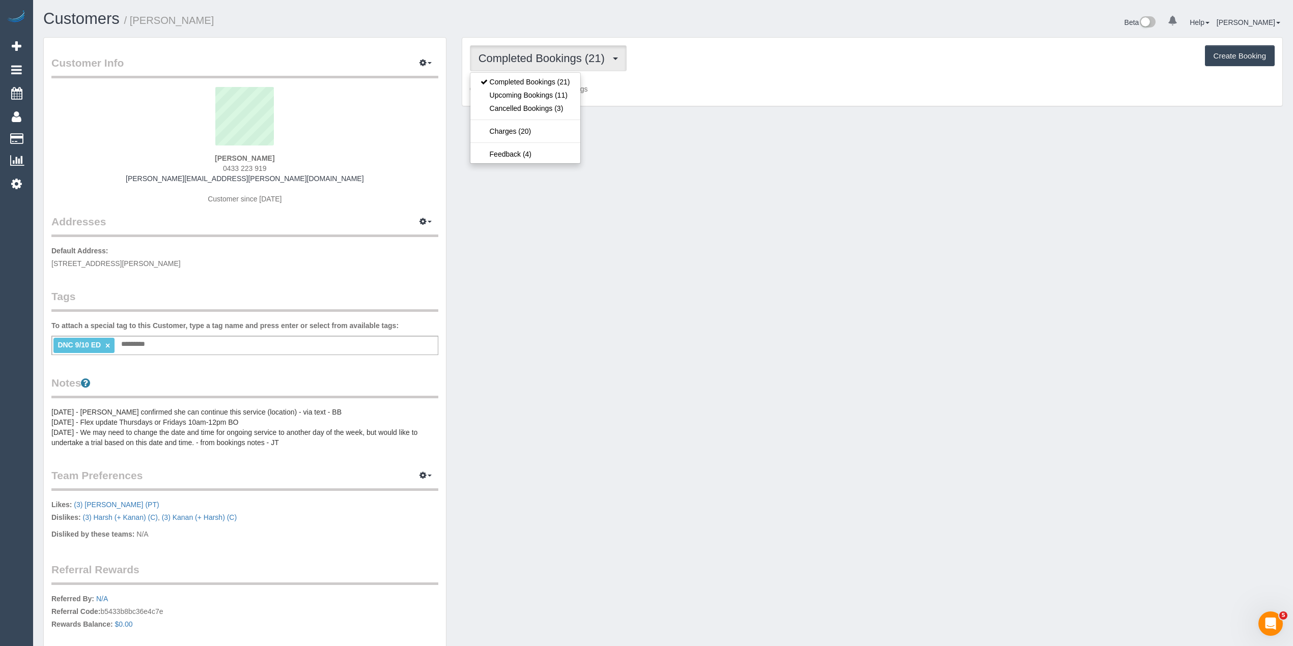
click at [536, 50] on button "Completed Bookings (21)" at bounding box center [548, 58] width 157 height 26
